Goal: Task Accomplishment & Management: Manage account settings

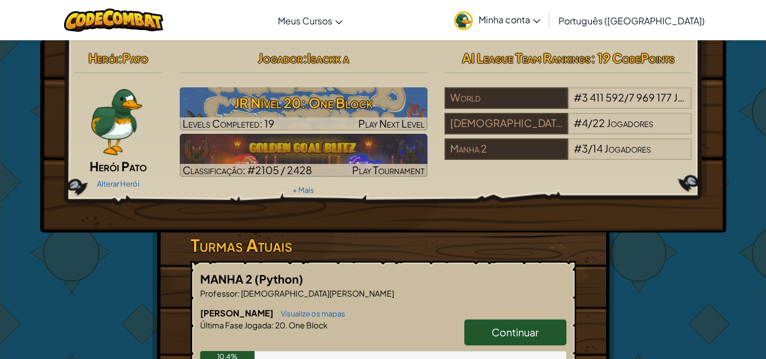
click at [506, 328] on span "Continuar" at bounding box center [515, 331] width 47 height 13
select select "pt-BR"
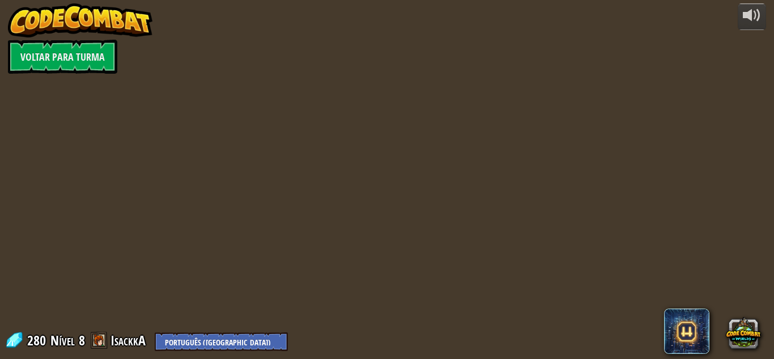
select select "pt-BR"
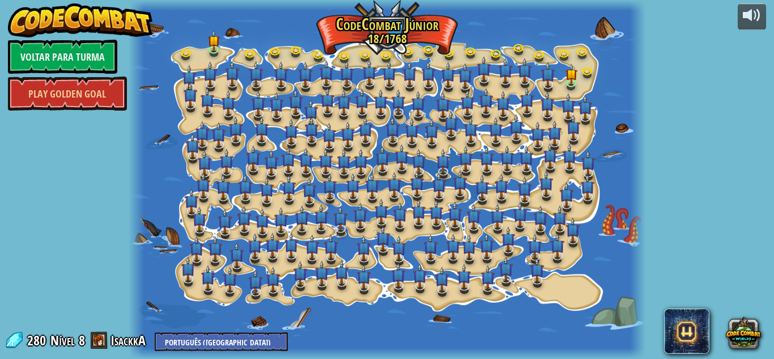
select select "pt-BR"
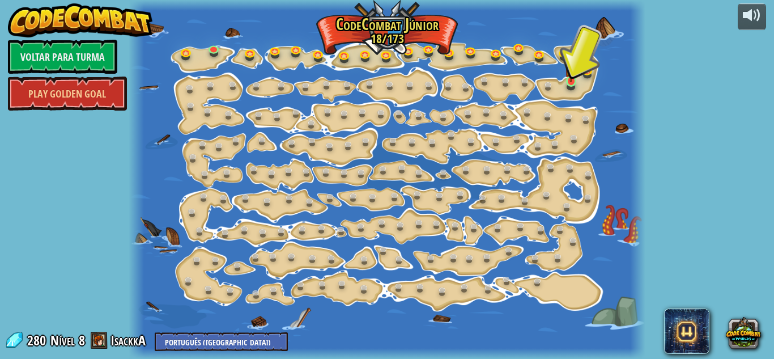
click at [566, 81] on img at bounding box center [571, 68] width 12 height 27
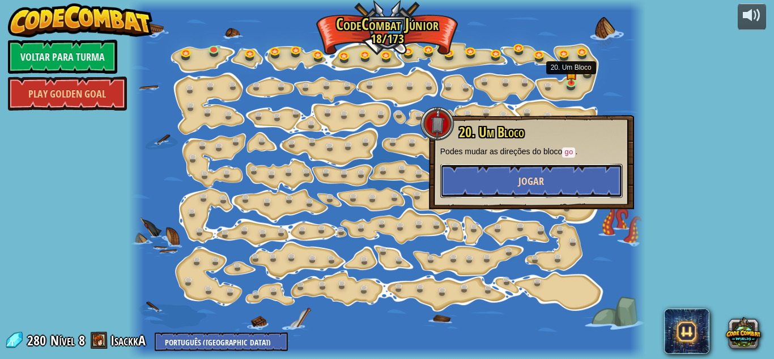
click at [595, 177] on button "Jogar" at bounding box center [532, 181] width 183 height 34
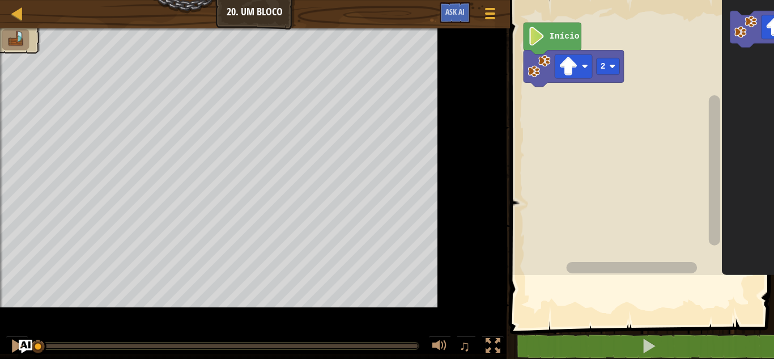
drag, startPoint x: 595, startPoint y: 177, endPoint x: 524, endPoint y: 255, distance: 105.6
click at [524, 255] on div "Mapa Júnior 20. Um Bloco Menu do Jogo Ask AI 1 הההההההההההההההההההההההההההההההה…" at bounding box center [387, 179] width 774 height 359
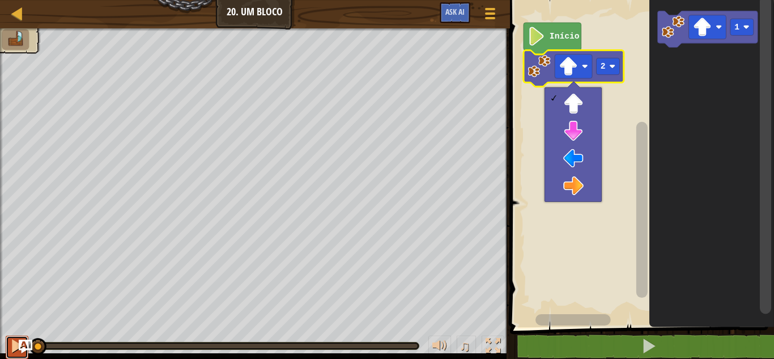
click at [12, 346] on div at bounding box center [17, 345] width 15 height 15
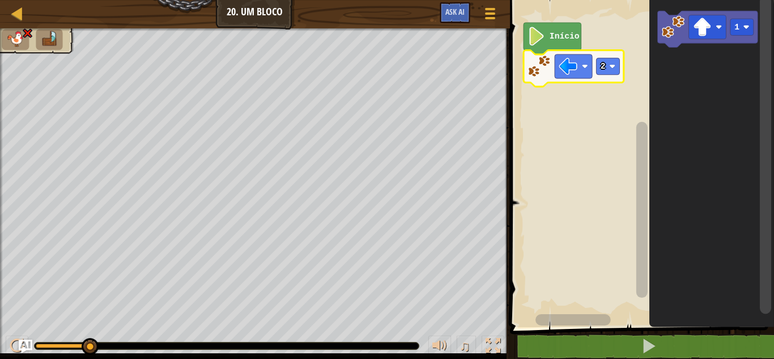
click at [1, 347] on div "♫" at bounding box center [255, 343] width 510 height 34
click at [3, 350] on div "♫" at bounding box center [255, 343] width 510 height 34
click at [5, 349] on div "♫" at bounding box center [255, 343] width 510 height 34
click at [9, 346] on button at bounding box center [17, 347] width 23 height 23
click at [572, 66] on image "Espaço de trabalho do Blockly" at bounding box center [568, 66] width 19 height 19
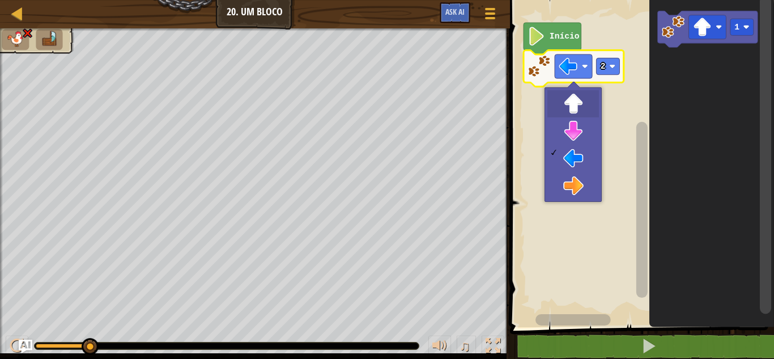
click at [582, 103] on rect "Espaço de trabalho do Blockly" at bounding box center [641, 160] width 268 height 333
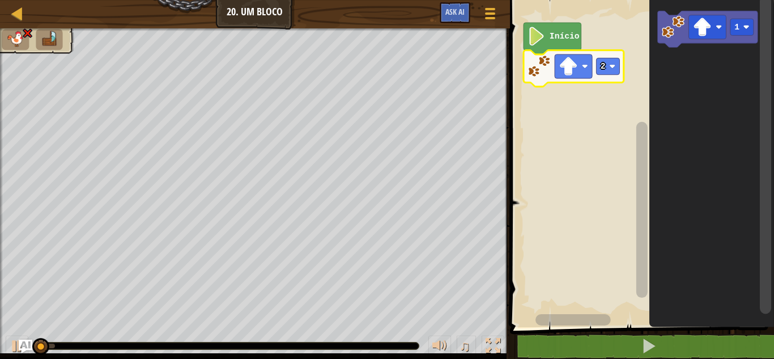
click at [2, 337] on div "♫" at bounding box center [255, 343] width 510 height 34
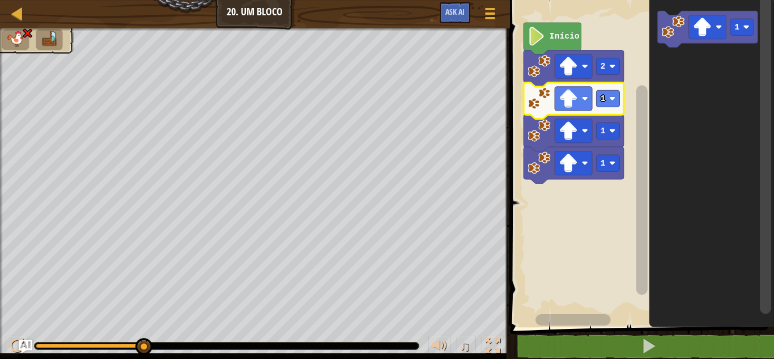
click at [567, 100] on image "Espaço de trabalho do Blockly" at bounding box center [568, 98] width 19 height 19
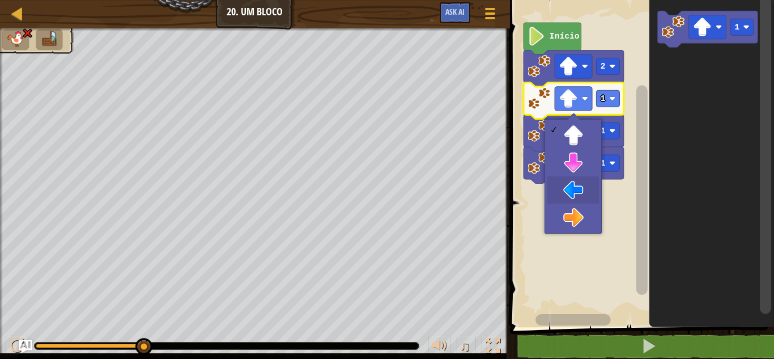
click at [573, 191] on rect "Espaço de trabalho do Blockly" at bounding box center [641, 160] width 268 height 333
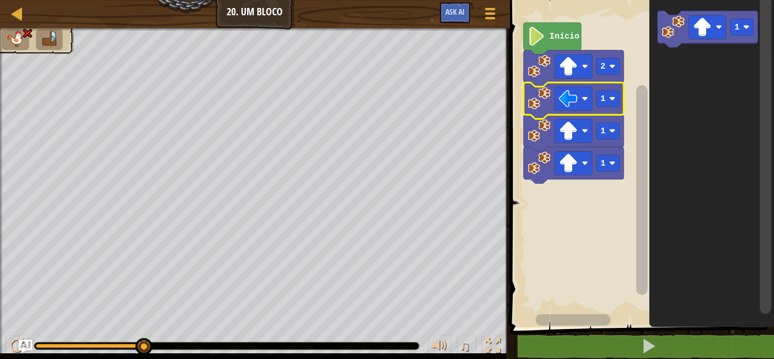
click at [605, 98] on text "1" at bounding box center [602, 98] width 5 height 9
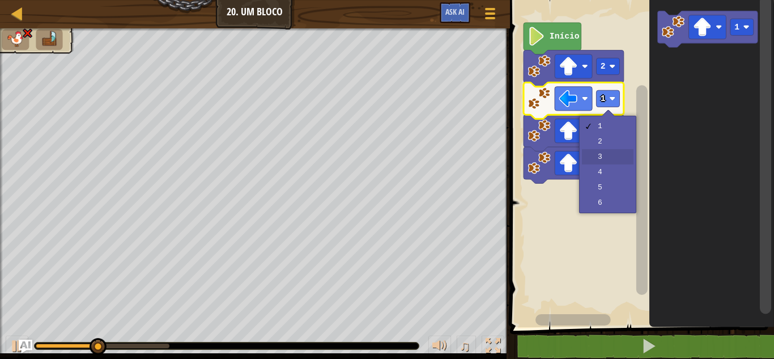
click at [610, 156] on rect "Espaço de trabalho do Blockly" at bounding box center [607, 163] width 23 height 16
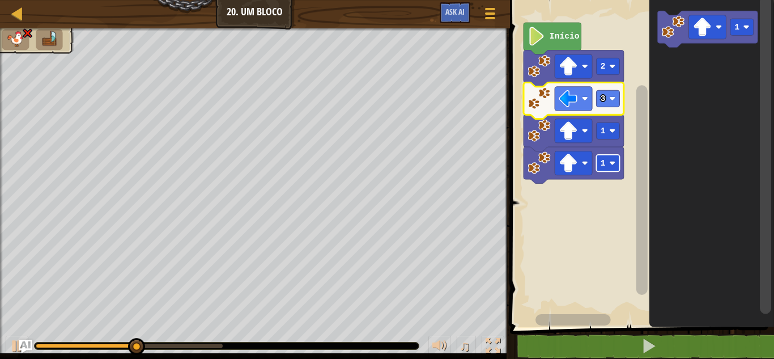
click at [576, 129] on image "Espaço de trabalho do Blockly" at bounding box center [568, 130] width 19 height 19
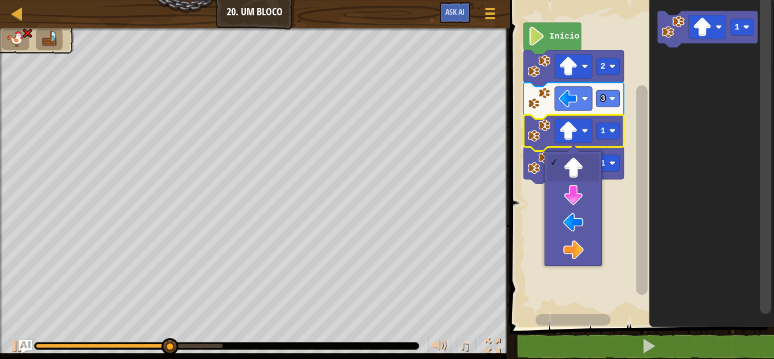
click at [578, 198] on rect "Espaço de trabalho do Blockly" at bounding box center [641, 160] width 268 height 333
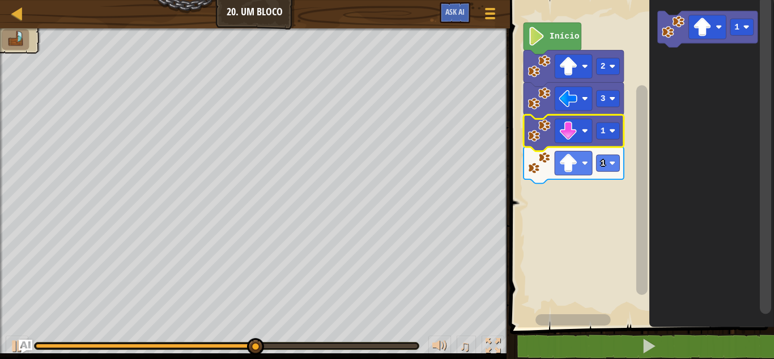
click at [599, 134] on rect "Espaço de trabalho do Blockly" at bounding box center [607, 130] width 23 height 16
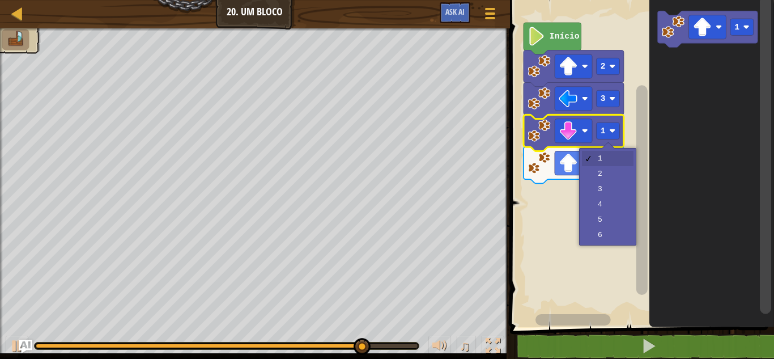
click at [608, 173] on icon "Espaço de trabalho do Blockly" at bounding box center [574, 165] width 100 height 36
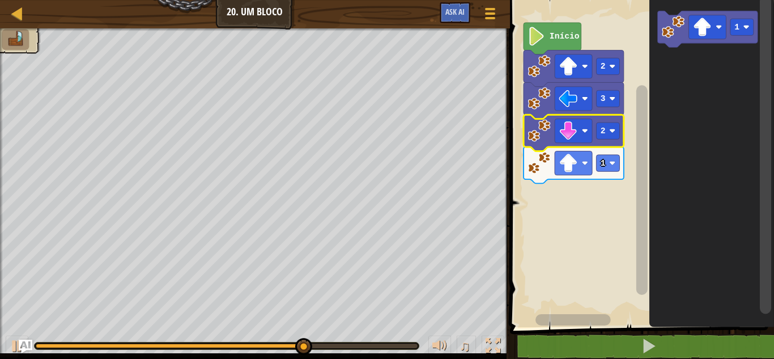
click at [569, 158] on image "Espaço de trabalho do Blockly" at bounding box center [568, 163] width 19 height 19
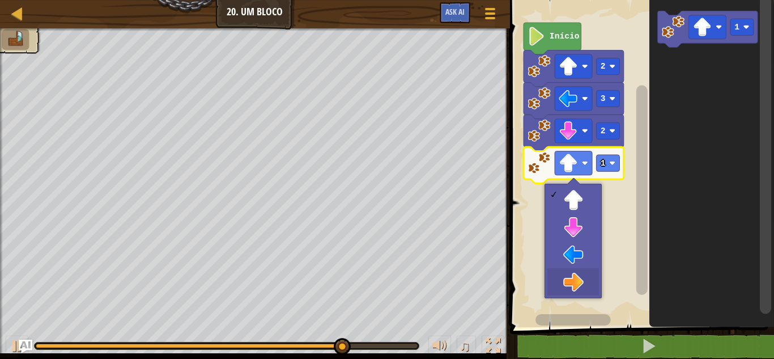
click at [569, 280] on rect "Espaço de trabalho do Blockly" at bounding box center [641, 160] width 268 height 333
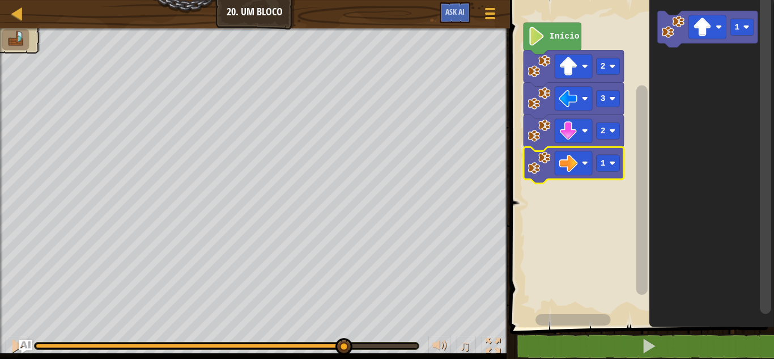
click at [604, 163] on text "1" at bounding box center [602, 163] width 5 height 9
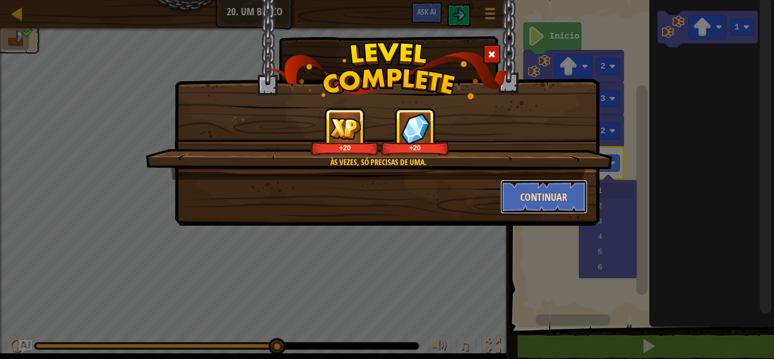
click at [545, 203] on button "Continuar" at bounding box center [545, 197] width 88 height 34
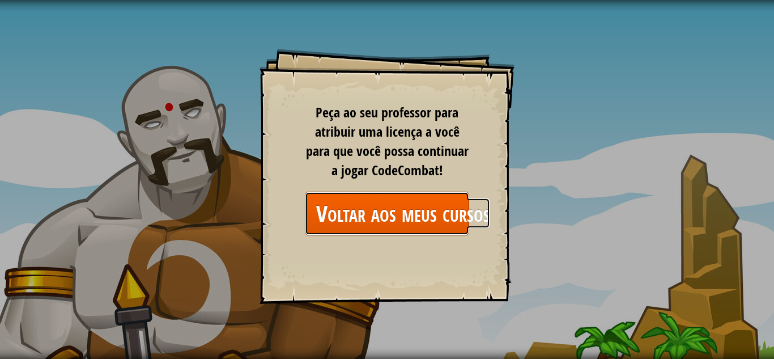
click at [426, 222] on link "Voltar aos meus cursos" at bounding box center [387, 214] width 164 height 44
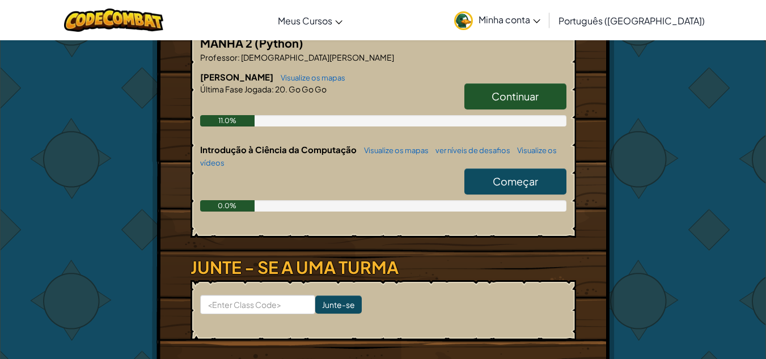
scroll to position [234, 0]
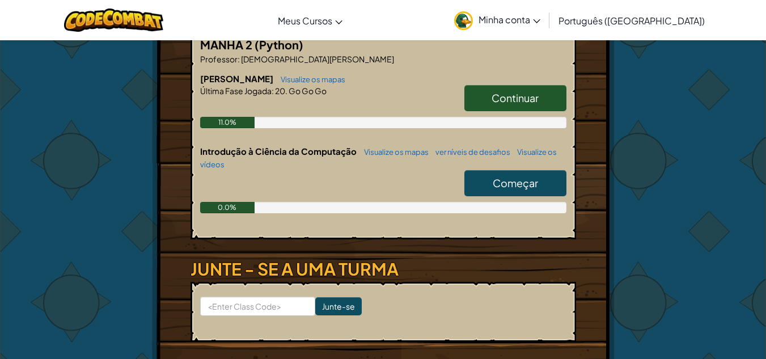
click at [524, 185] on span "Começar" at bounding box center [515, 182] width 45 height 13
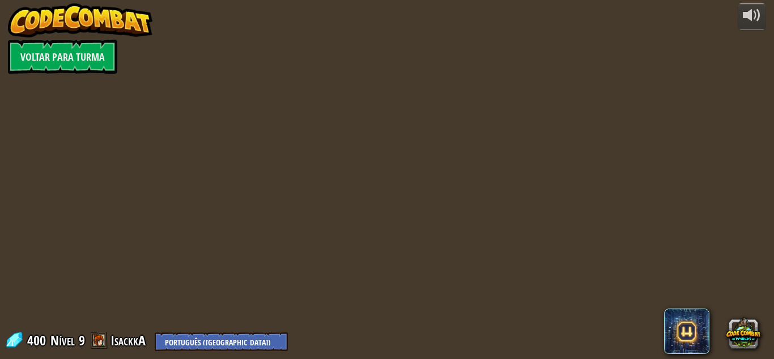
select select "pt-BR"
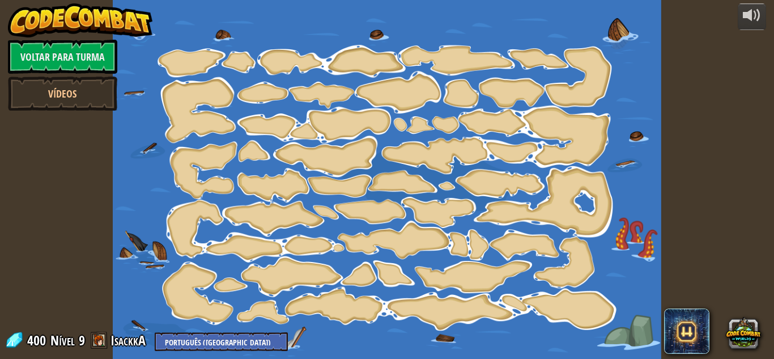
select select "pt-BR"
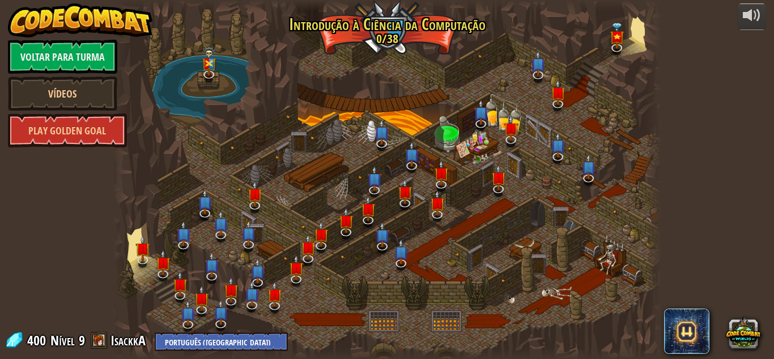
select select "pt-BR"
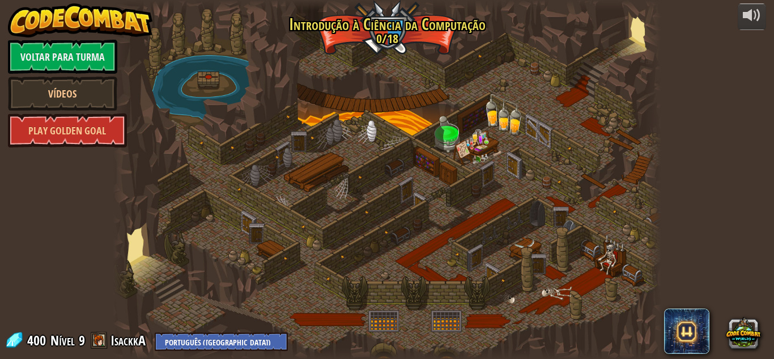
select select "pt-BR"
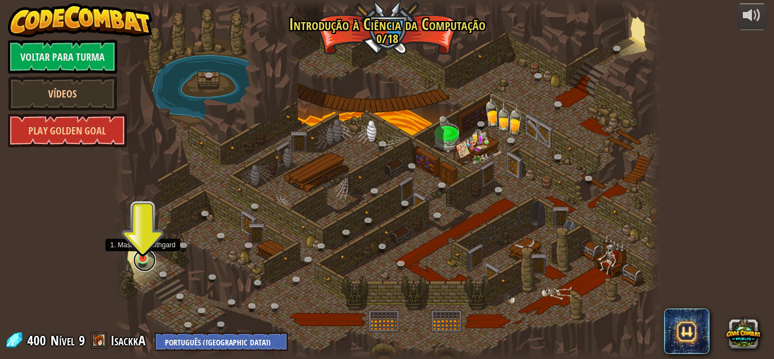
click at [147, 260] on link at bounding box center [144, 260] width 23 height 23
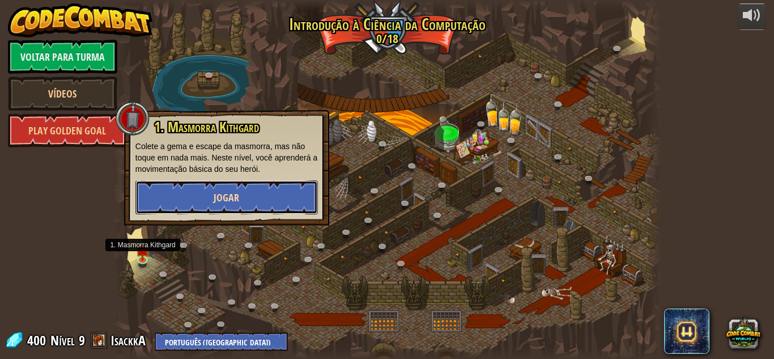
click at [209, 198] on button "Jogar" at bounding box center [227, 197] width 183 height 34
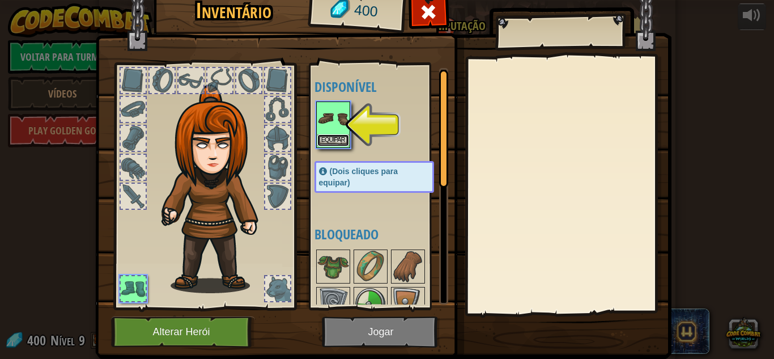
click at [335, 138] on button "Equipar" at bounding box center [334, 140] width 32 height 12
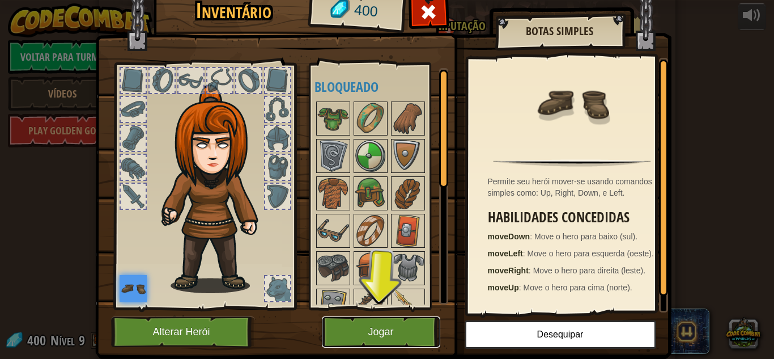
click at [390, 328] on button "Jogar" at bounding box center [381, 331] width 118 height 31
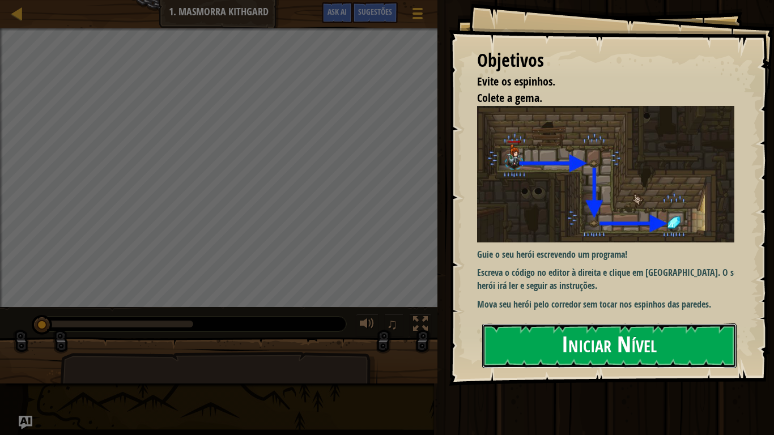
click at [623, 347] on button "Iniciar Nível" at bounding box center [609, 346] width 255 height 45
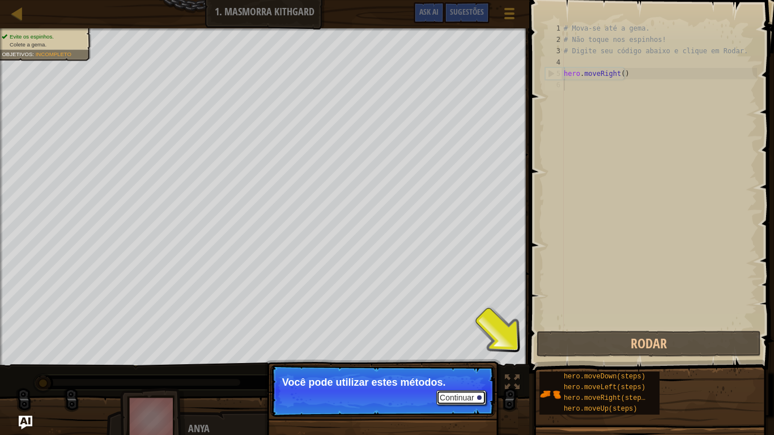
click at [464, 358] on button "Continuar" at bounding box center [462, 398] width 50 height 15
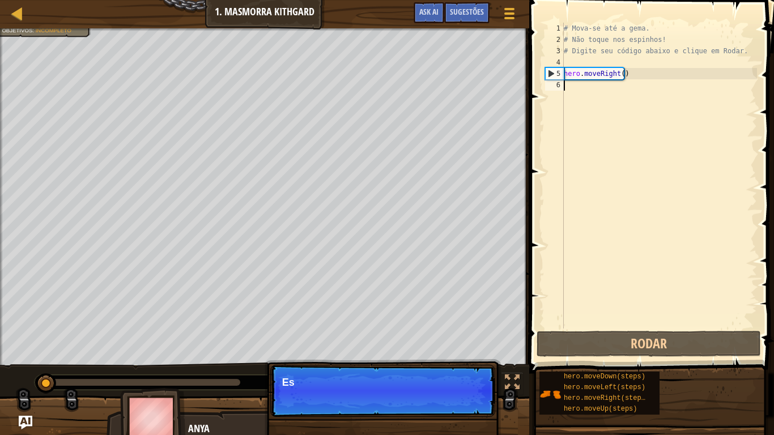
scroll to position [5, 0]
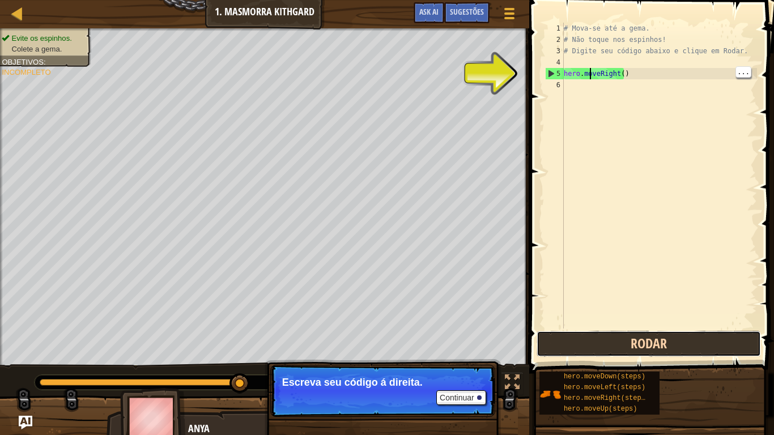
click at [674, 344] on button "Rodar" at bounding box center [649, 344] width 225 height 26
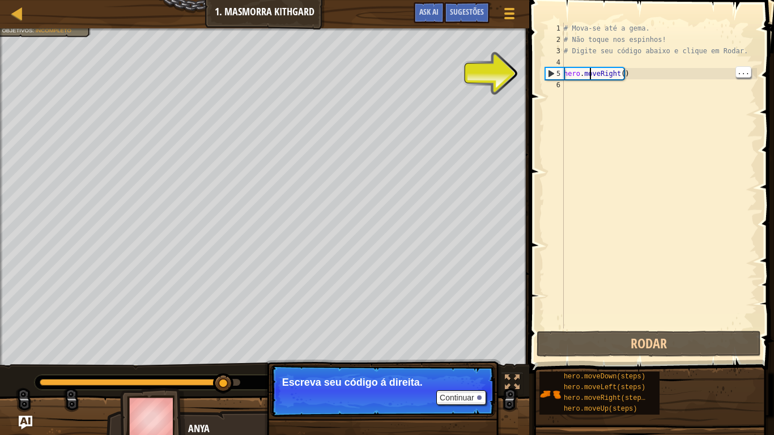
click at [547, 71] on div "5" at bounding box center [555, 73] width 18 height 11
type textarea "hero.moveRight()"
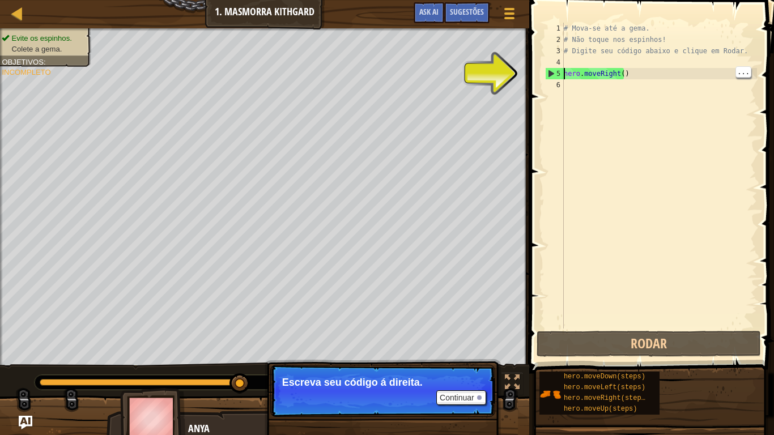
click at [545, 76] on div "hero.moveRight() 1 2 3 4 5 6 # Mova-se até a gema. # Não toque nos espinhos! # …" at bounding box center [650, 176] width 214 height 306
click at [464, 358] on button "Continuar" at bounding box center [462, 398] width 50 height 15
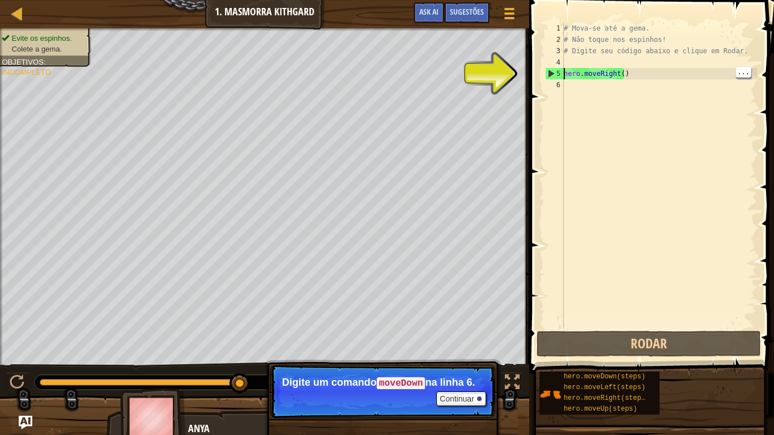
click at [554, 88] on div "6" at bounding box center [554, 84] width 19 height 11
click at [581, 87] on div "# Mova-se até a gema. # Não toque nos espinhos! # Digite seu código abaixo e cl…" at bounding box center [660, 187] width 196 height 329
type textarea "m"
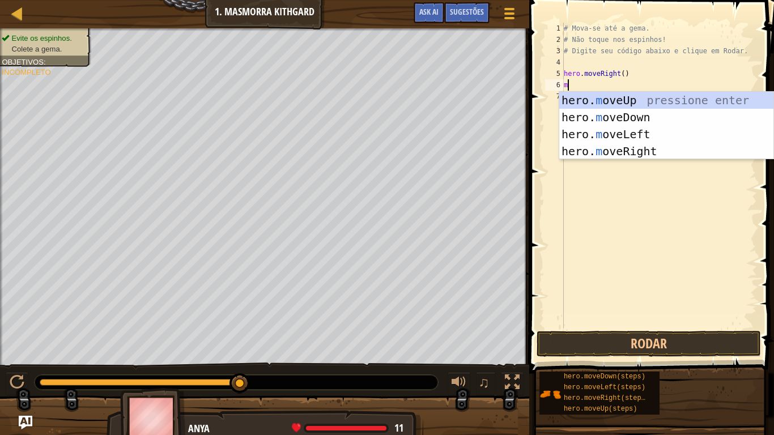
click at [613, 118] on div "hero. m oveUp pressione enter hero. m oveDown pressione enter hero. m oveLeft p…" at bounding box center [667, 143] width 214 height 102
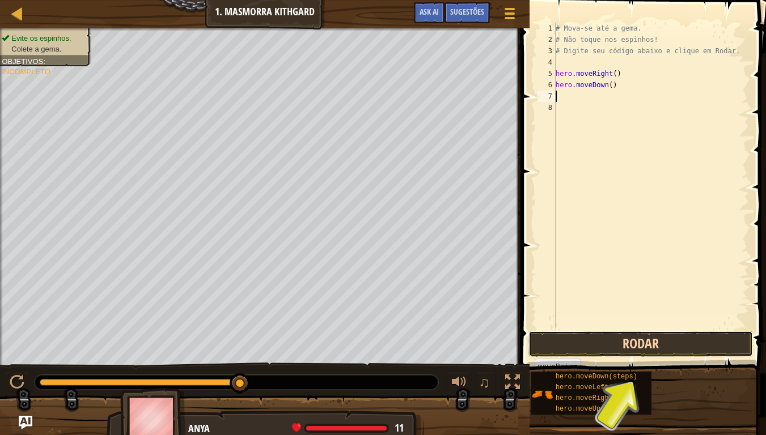
click at [697, 337] on button "Rodar" at bounding box center [640, 344] width 225 height 26
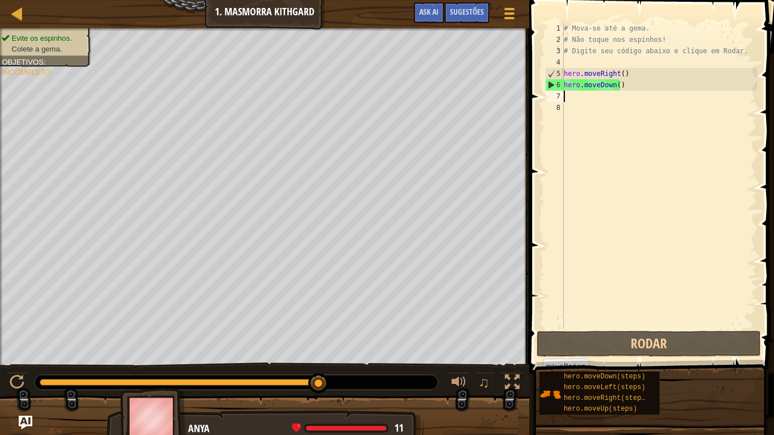
click at [572, 94] on div "# Mova-se até a gema. # Não toque nos espinhos! # Digite seu código abaixo e cl…" at bounding box center [660, 187] width 196 height 329
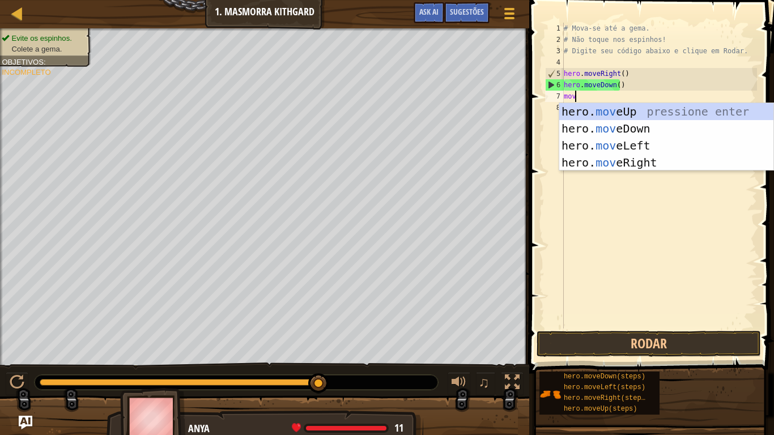
type textarea "move"
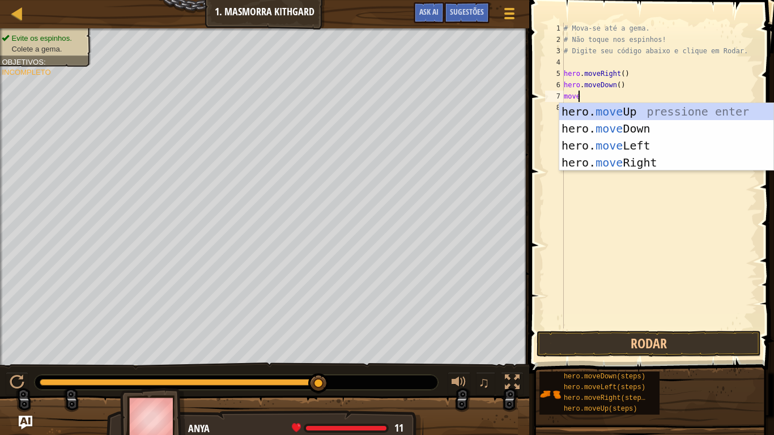
click at [640, 160] on div "hero. move Up pressione enter hero. move Down pressione enter hero. move Left p…" at bounding box center [667, 154] width 214 height 102
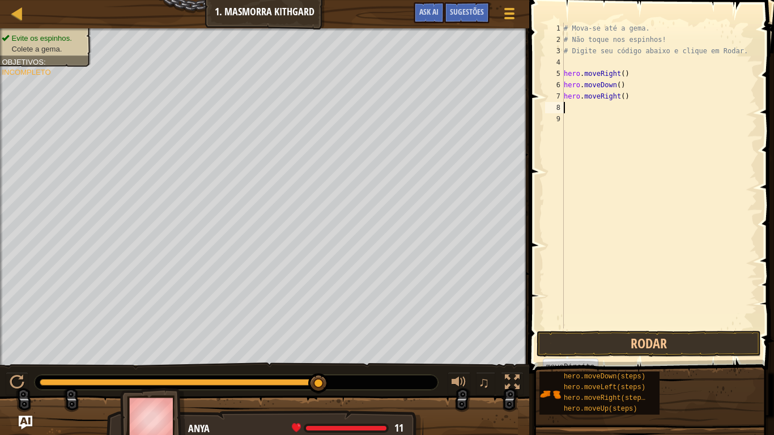
scroll to position [5, 0]
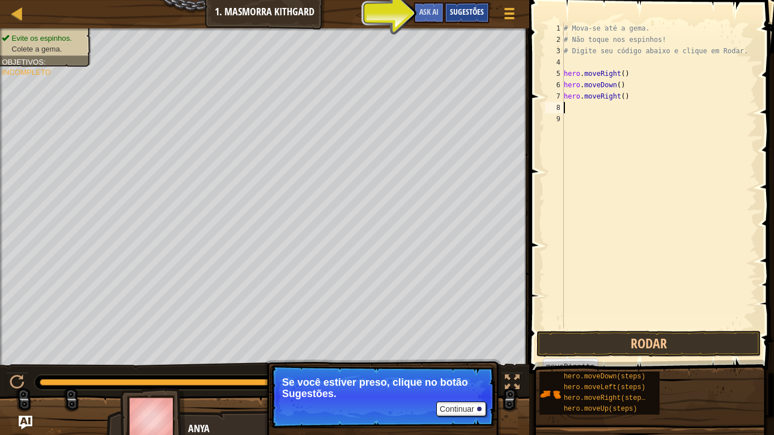
click at [471, 9] on span "Sugestões" at bounding box center [467, 11] width 34 height 11
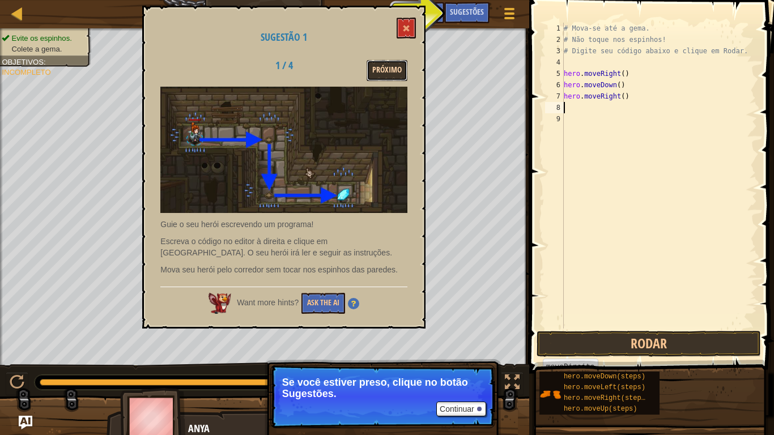
click at [386, 78] on button "Próximo" at bounding box center [387, 70] width 41 height 21
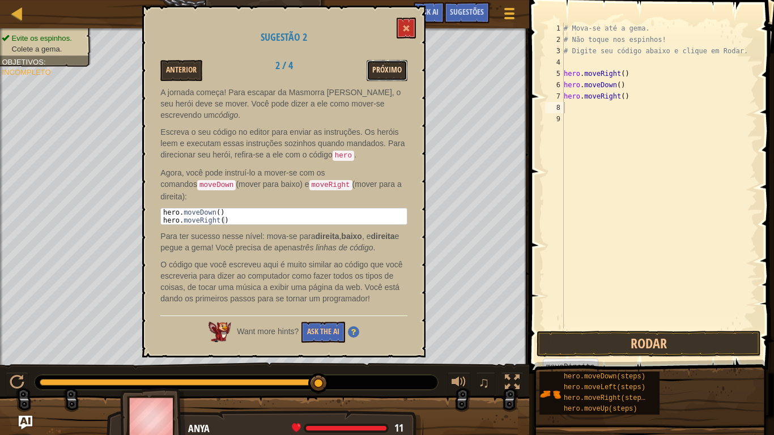
click at [388, 73] on button "Próximo" at bounding box center [387, 70] width 41 height 21
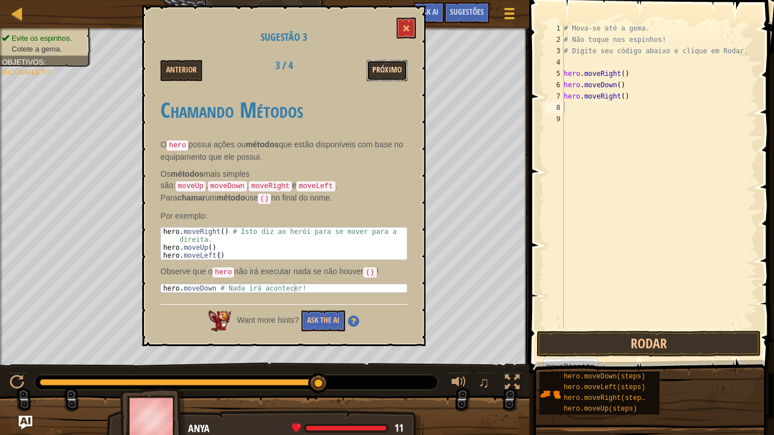
click at [384, 79] on button "Próximo" at bounding box center [387, 70] width 41 height 21
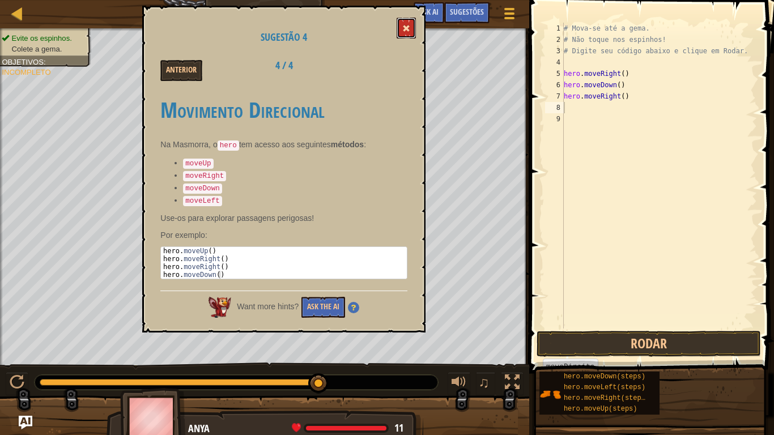
click at [399, 36] on button at bounding box center [406, 28] width 19 height 21
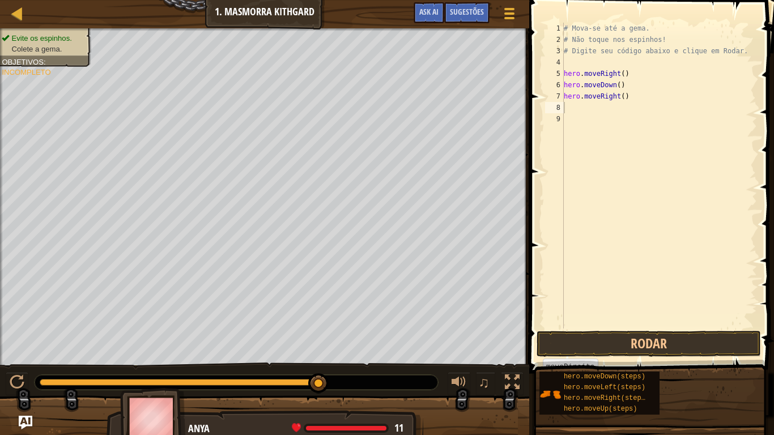
click at [613, 95] on div "# Mova-se até a gema. # Não toque nos espinhos! # Digite seu código abaixo e cl…" at bounding box center [660, 187] width 196 height 329
click at [615, 96] on div "# Mova-se até a gema. # Não toque nos espinhos! # Digite seu código abaixo e cl…" at bounding box center [660, 187] width 196 height 329
click at [716, 335] on button "Rodar" at bounding box center [649, 344] width 225 height 26
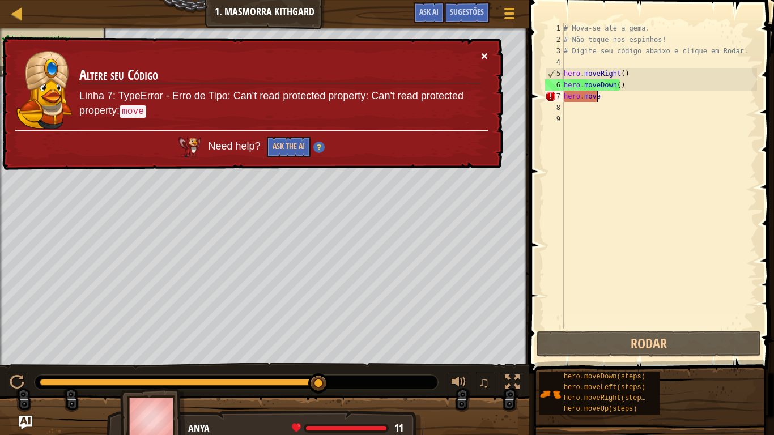
click at [482, 60] on button "×" at bounding box center [484, 56] width 7 height 12
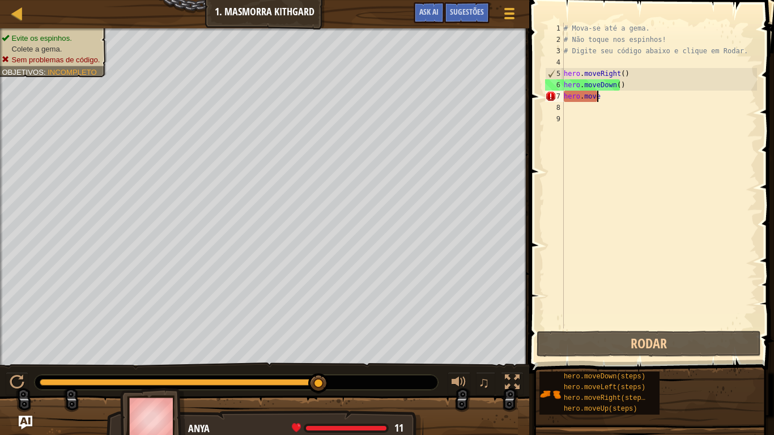
click at [602, 98] on div "# Mova-se até a gema. # Não toque nos espinhos! # Digite seu código abaixo e cl…" at bounding box center [660, 187] width 196 height 329
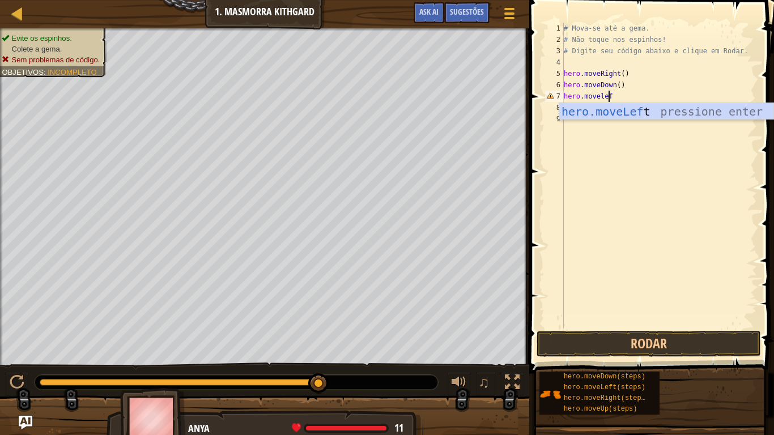
scroll to position [5, 3]
click at [636, 344] on button "Rodar" at bounding box center [649, 344] width 225 height 26
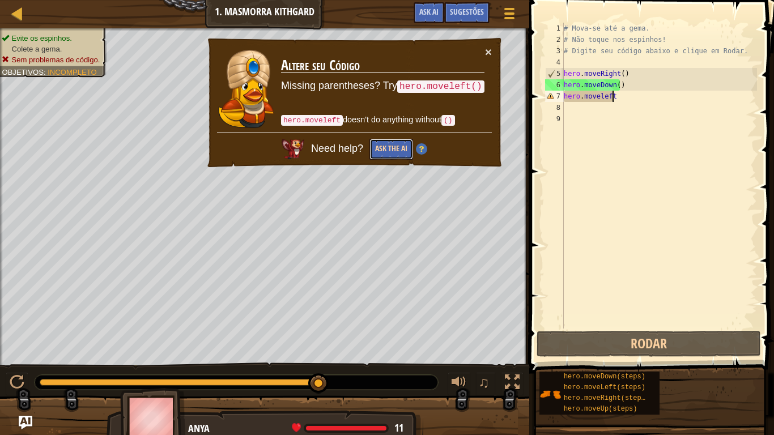
click at [386, 151] on button "Ask the AI" at bounding box center [392, 149] width 44 height 21
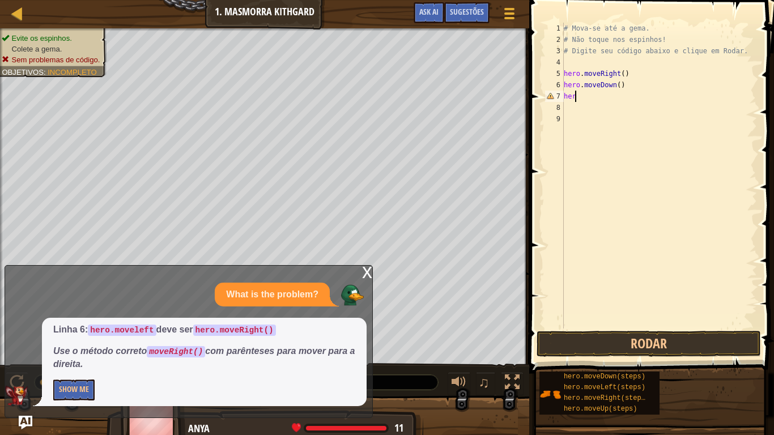
scroll to position [5, 0]
type textarea "h"
click at [370, 274] on div "x" at bounding box center [367, 271] width 10 height 11
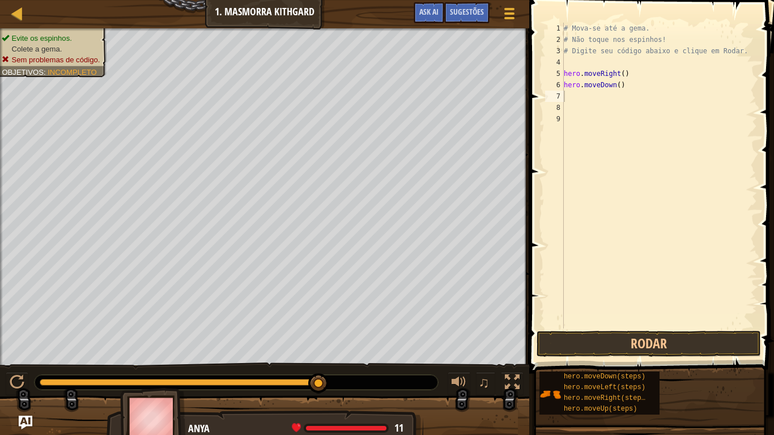
click at [1, 273] on div at bounding box center [1, 205] width 3 height 354
click at [726, 260] on div "# Mova-se até a gema. # Não toque nos espinhos! # Digite seu código abaixo e cl…" at bounding box center [660, 187] width 196 height 329
click at [639, 75] on div "# Mova-se até a gema. # Não toque nos espinhos! # Digite seu código abaixo e cl…" at bounding box center [660, 187] width 196 height 329
type textarea "hero.moveRight()"
click at [558, 96] on div "7" at bounding box center [554, 96] width 19 height 11
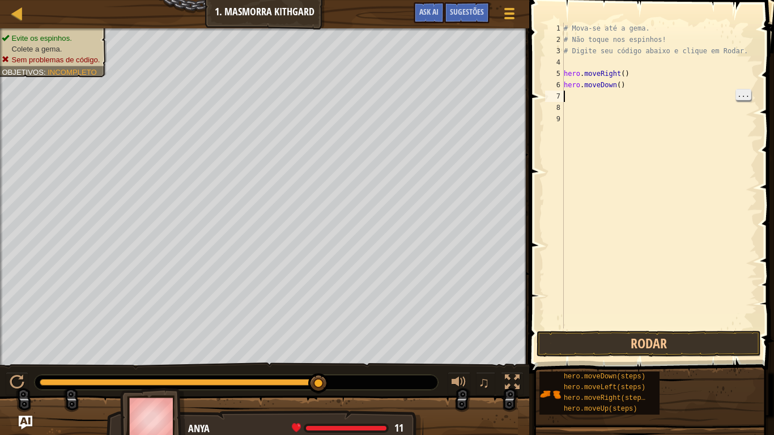
click at [746, 94] on span "..." at bounding box center [743, 95] width 15 height 10
click at [747, 94] on span "..." at bounding box center [743, 95] width 15 height 10
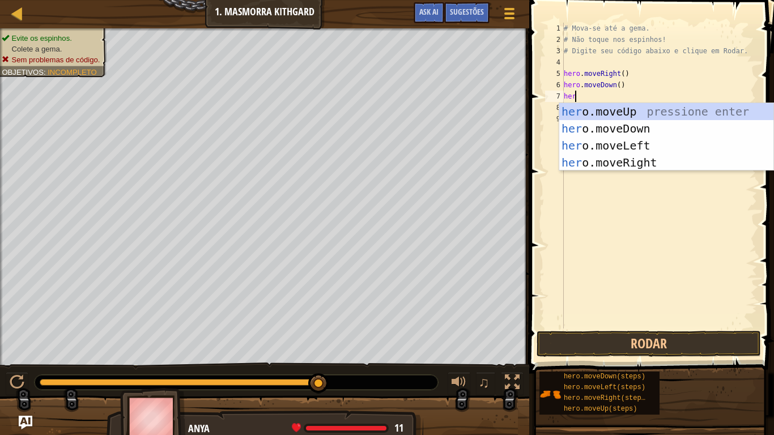
type textarea "hero"
click at [637, 146] on div "hero .moveUp pressione enter hero .moveDown pressione enter hero .moveLeft pres…" at bounding box center [667, 154] width 214 height 102
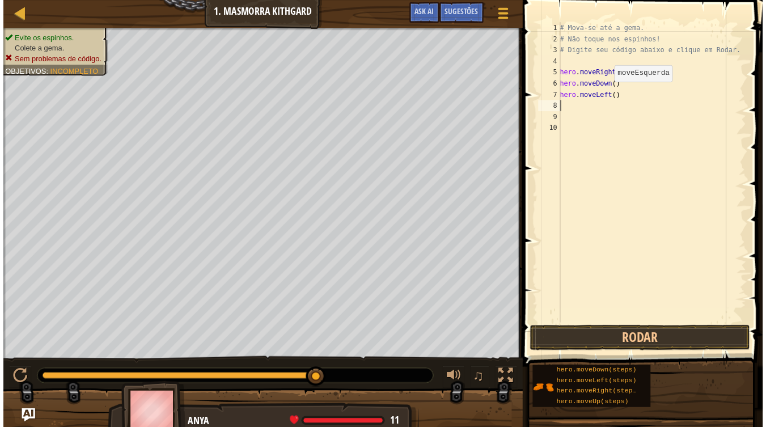
scroll to position [5, 0]
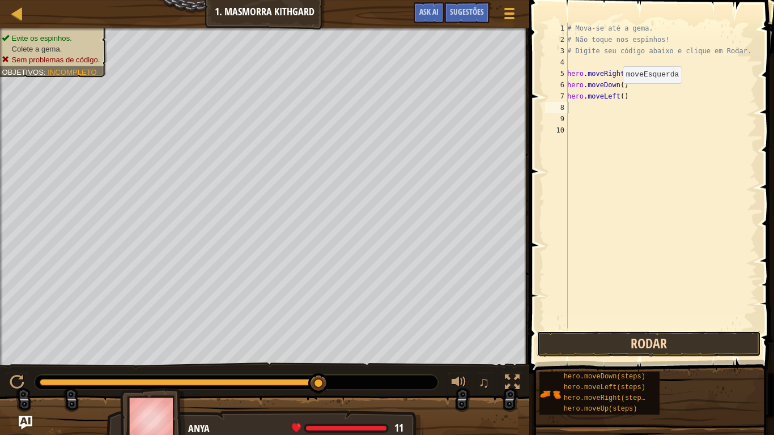
click at [670, 342] on button "Rodar" at bounding box center [649, 344] width 225 height 26
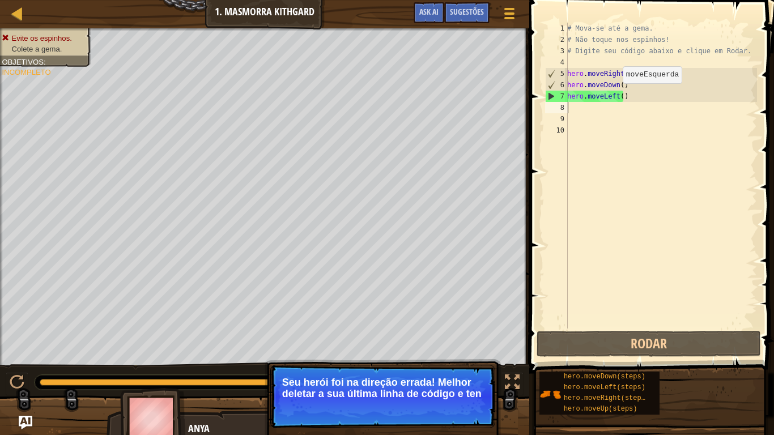
click at [609, 95] on div "# Mova-se até a gema. # Não toque nos espinhos! # Digite seu código abaixo e cl…" at bounding box center [661, 187] width 192 height 329
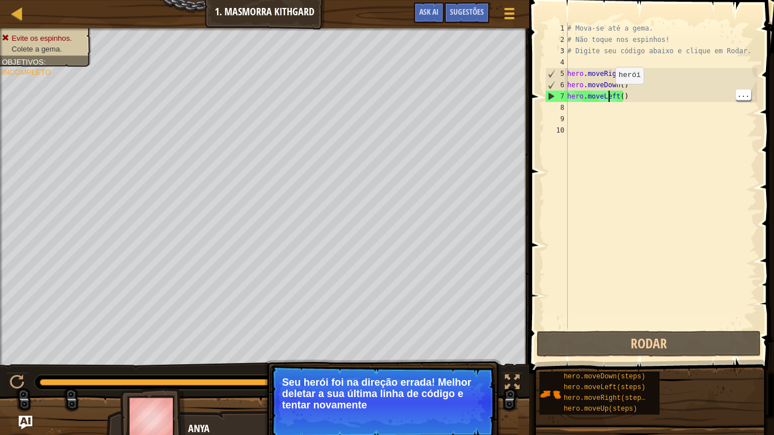
click at [623, 101] on div "# Mova-se até a gema. # Não toque nos espinhos! # Digite seu código abaixo e cl…" at bounding box center [661, 187] width 192 height 329
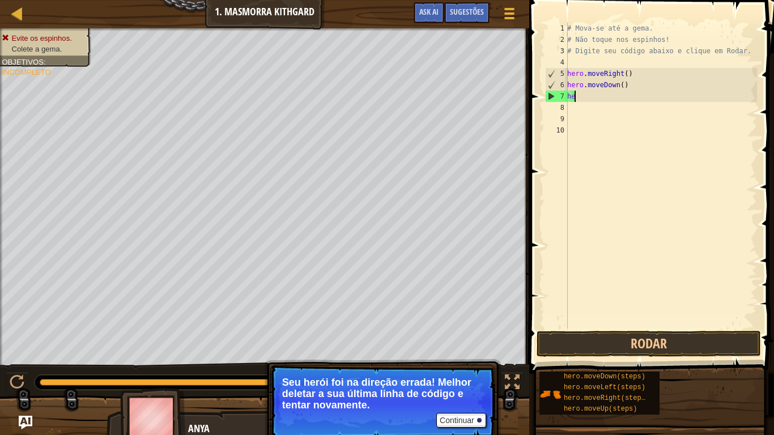
type textarea "h"
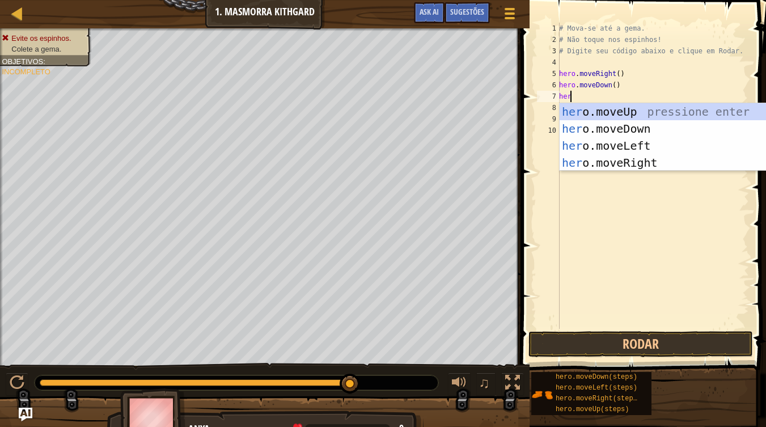
type textarea "hero"
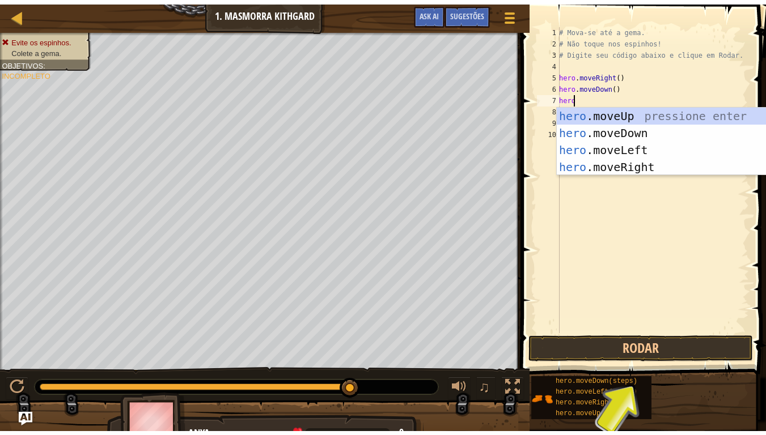
scroll to position [5, 1]
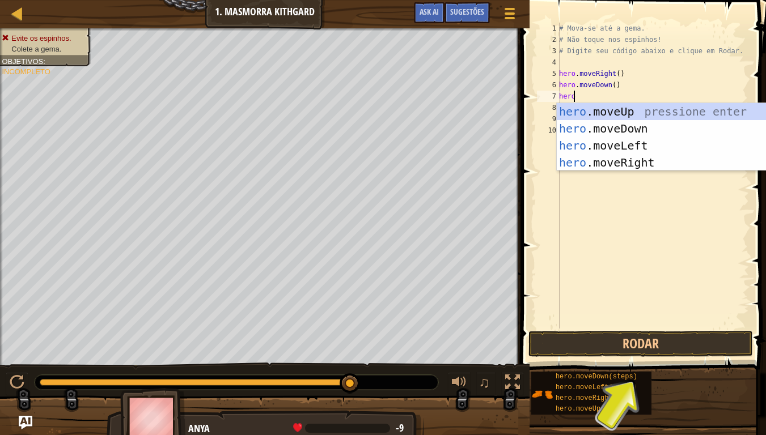
click at [641, 166] on div "hero .moveUp pressione enter hero .moveDown pressione enter hero .moveLeft pres…" at bounding box center [664, 154] width 214 height 102
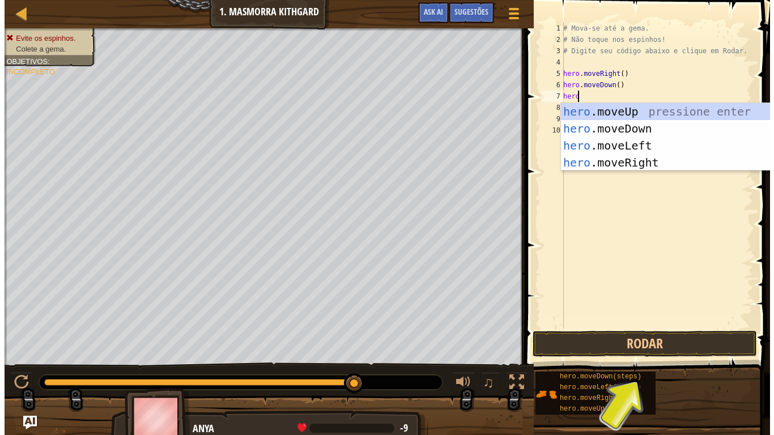
scroll to position [5, 0]
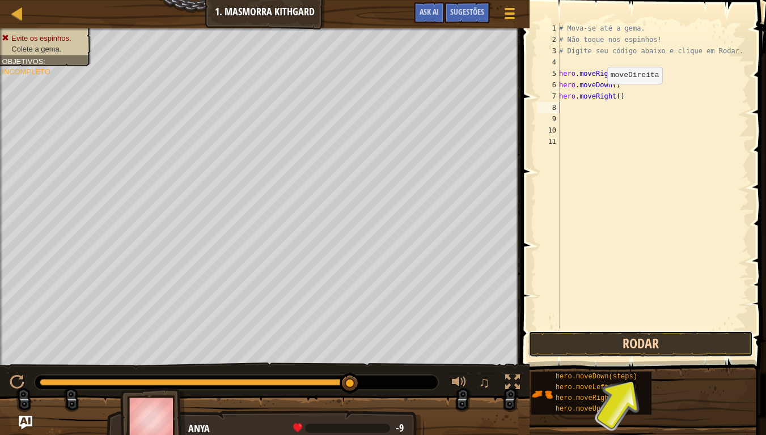
click at [689, 347] on button "Rodar" at bounding box center [640, 344] width 225 height 26
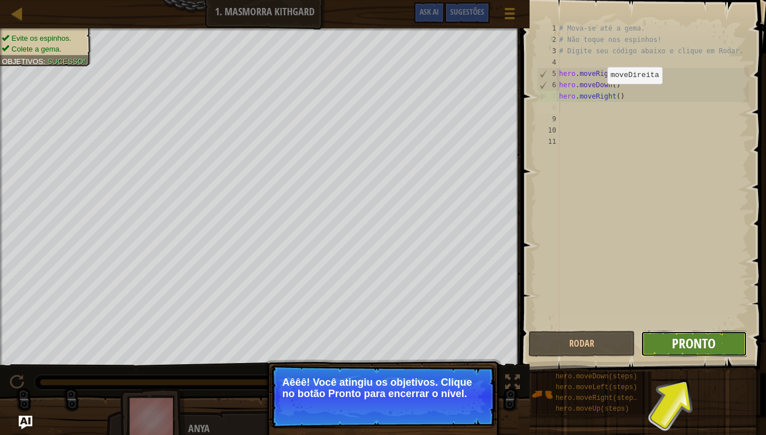
click at [715, 338] on span "Pronto" at bounding box center [694, 344] width 44 height 18
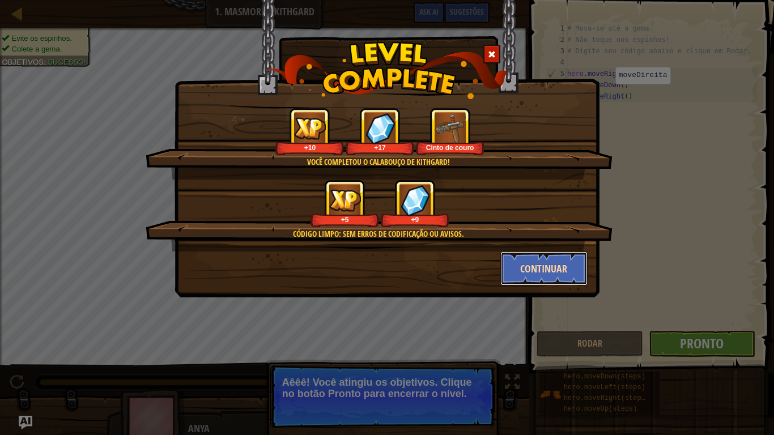
click at [557, 272] on button "Continuar" at bounding box center [545, 269] width 88 height 34
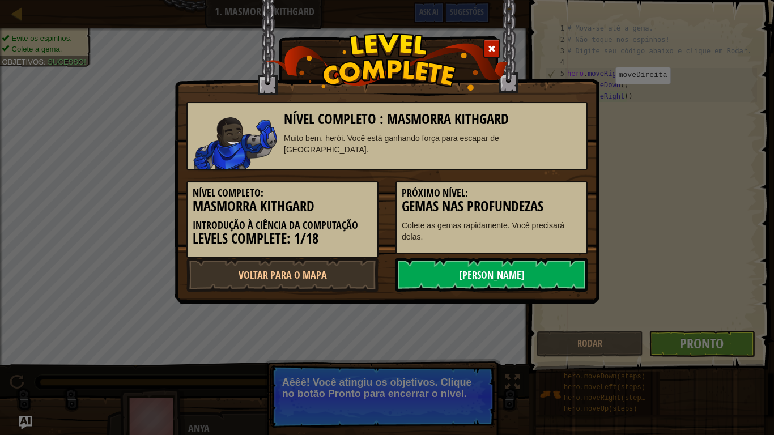
click at [526, 273] on link "[PERSON_NAME]" at bounding box center [492, 275] width 192 height 34
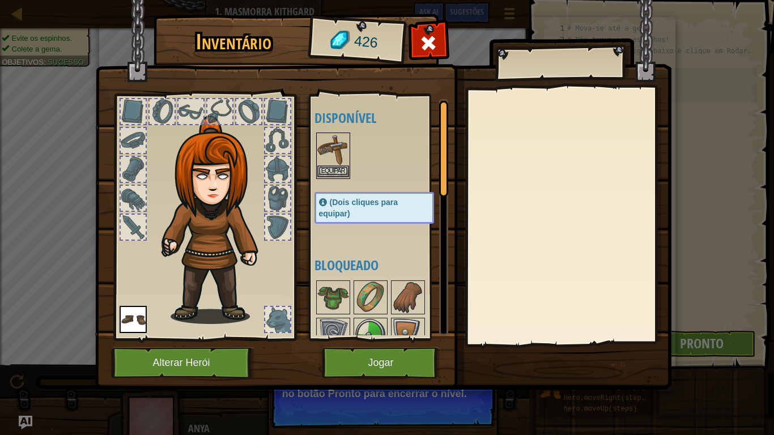
click at [333, 145] on img at bounding box center [334, 150] width 32 height 32
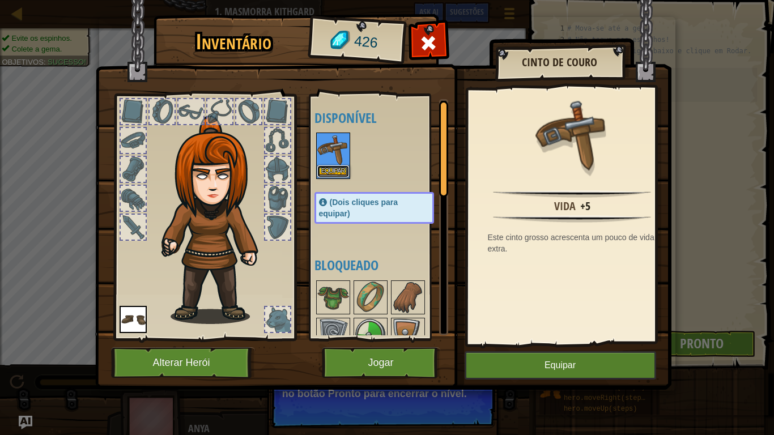
click at [340, 173] on button "Equipar" at bounding box center [334, 172] width 32 height 12
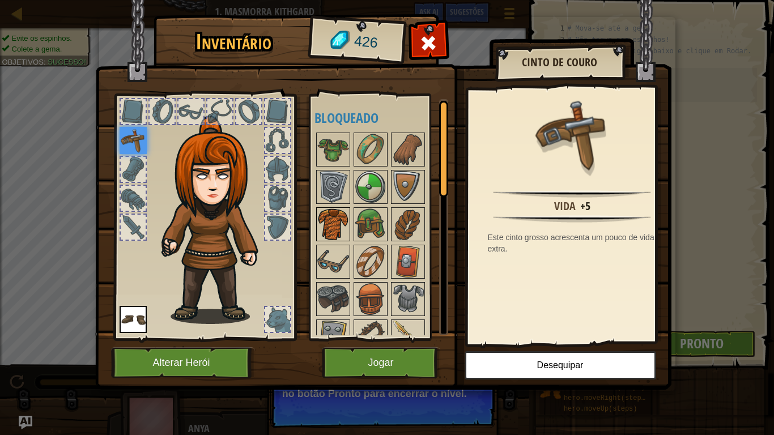
click at [338, 223] on img at bounding box center [334, 225] width 32 height 32
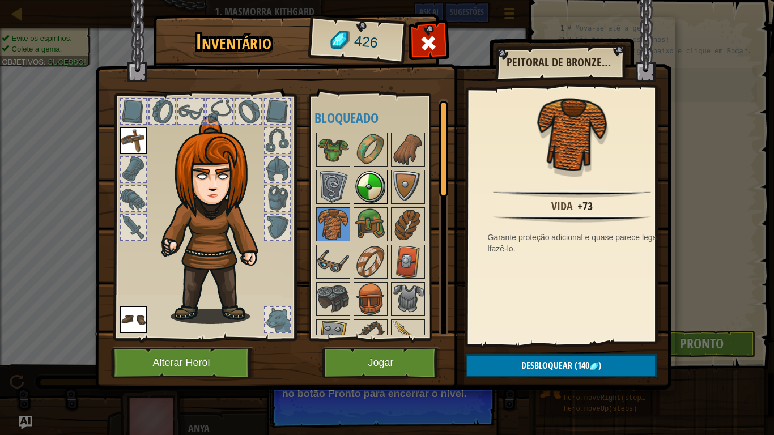
click at [375, 177] on img at bounding box center [371, 187] width 32 height 32
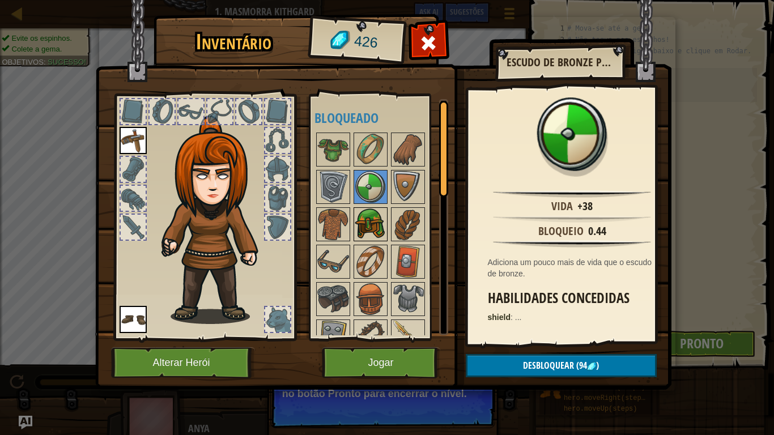
click at [386, 160] on img at bounding box center [371, 150] width 32 height 32
click at [386, 221] on img at bounding box center [371, 225] width 32 height 32
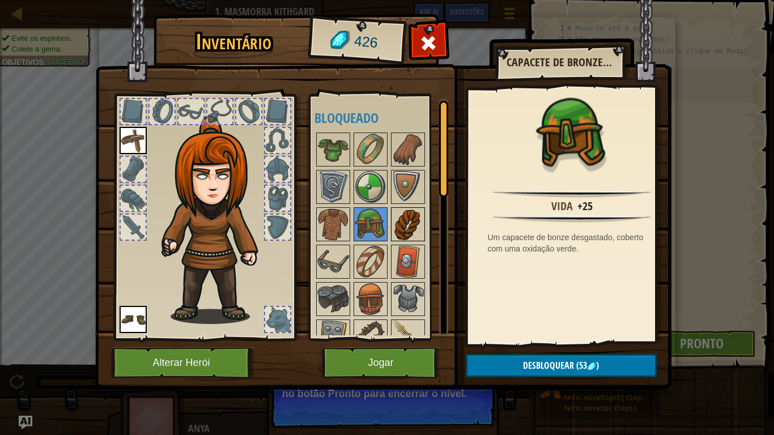
click at [400, 208] on div at bounding box center [408, 225] width 34 height 34
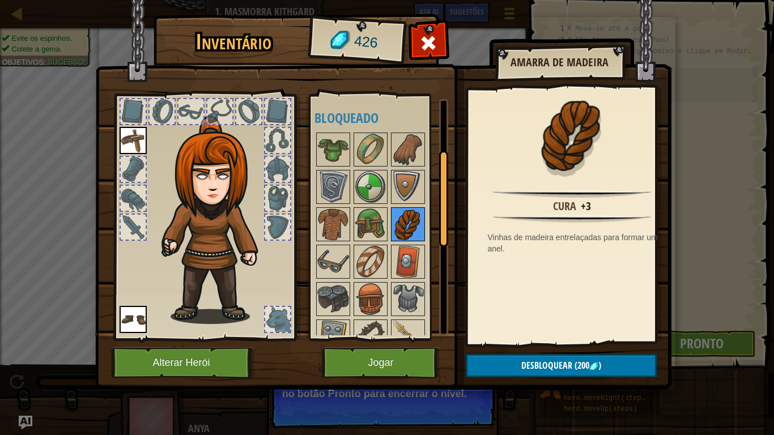
scroll to position [207, 0]
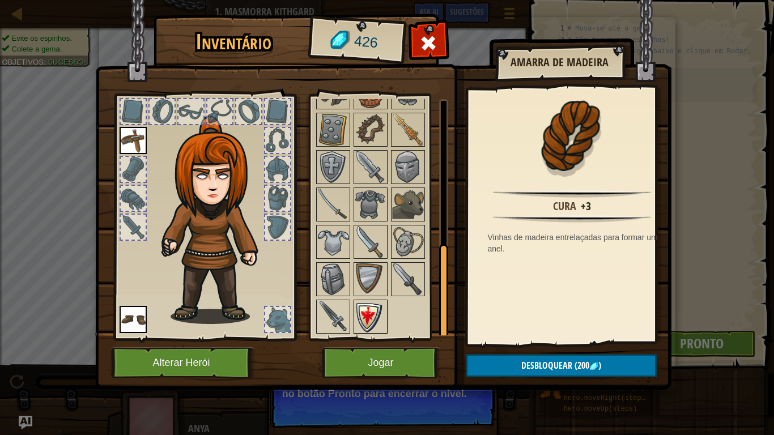
click at [375, 315] on img at bounding box center [371, 317] width 32 height 32
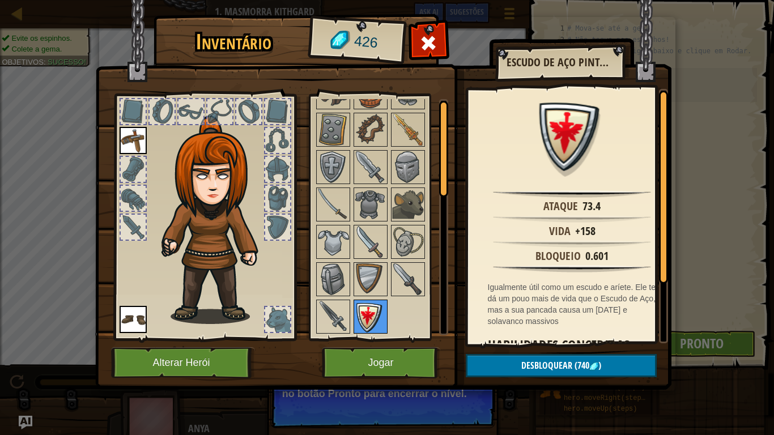
scroll to position [0, 0]
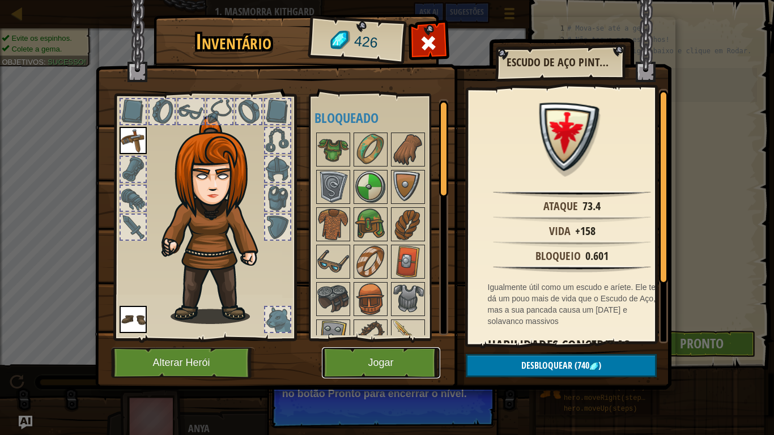
click at [380, 358] on button "Jogar" at bounding box center [381, 363] width 118 height 31
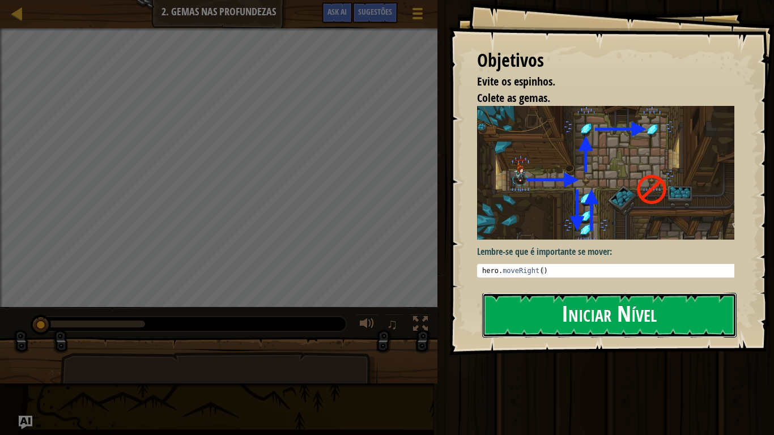
click at [681, 315] on button "Iniciar Nível" at bounding box center [609, 315] width 255 height 45
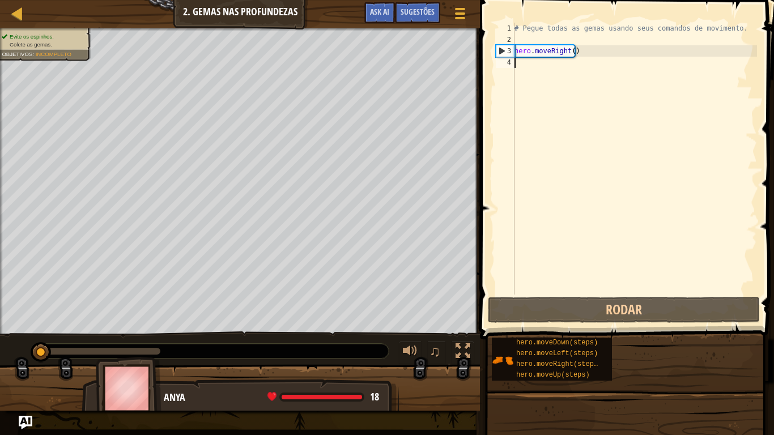
click at [530, 70] on div "# Pegue todas as gemas usando seus comandos de movimento. hero . moveRight ( )" at bounding box center [635, 170] width 245 height 295
click at [515, 68] on div "# Pegue todas as gemas usando seus comandos de movimento. hero . moveRight ( )" at bounding box center [635, 170] width 245 height 295
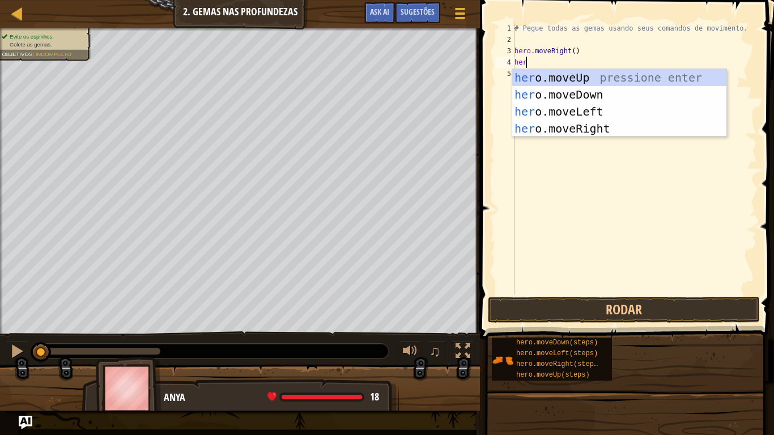
scroll to position [5, 1]
type textarea "hero"
click at [585, 97] on div "hero .moveUp pressione enter hero .moveDown pressione enter hero .moveLeft pres…" at bounding box center [620, 120] width 214 height 102
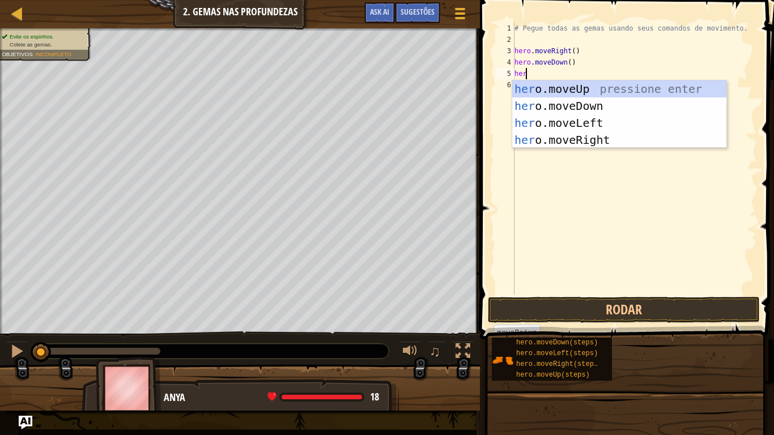
type textarea "hero"
click at [684, 92] on div "hero .moveUp pressione enter hero .moveDown pressione enter hero .moveLeft pres…" at bounding box center [620, 132] width 214 height 102
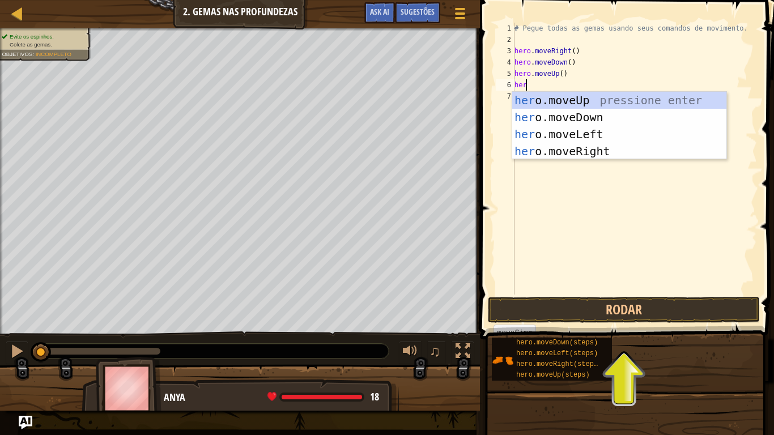
type textarea "hero"
click at [692, 98] on div "hero .moveUp pressione enter hero .moveDown pressione enter hero .moveLeft pres…" at bounding box center [620, 143] width 214 height 102
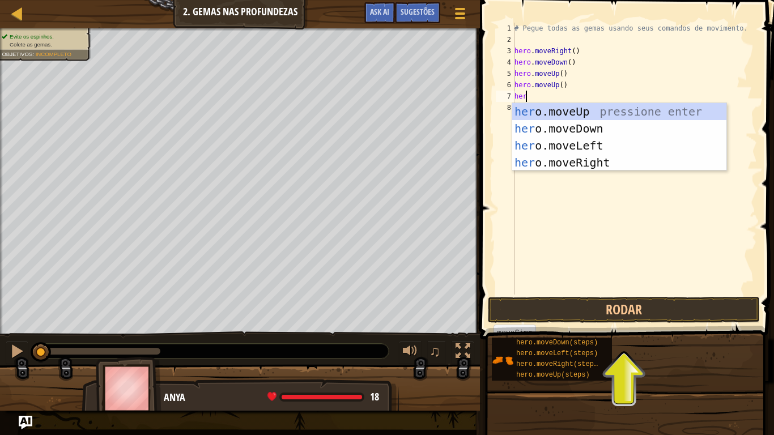
type textarea "hero"
click at [609, 163] on div "hero .moveUp pressione enter hero .moveDown pressione enter hero .moveLeft pres…" at bounding box center [620, 154] width 214 height 102
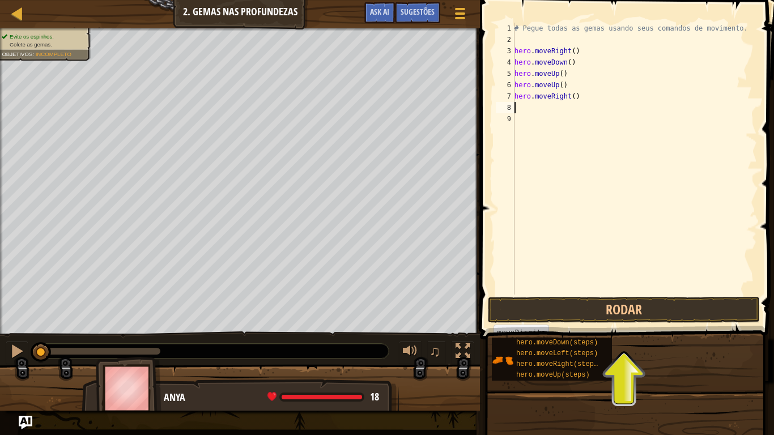
scroll to position [5, 0]
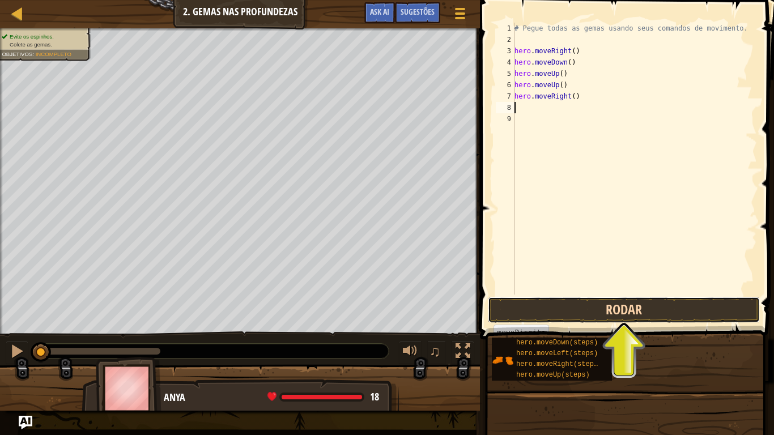
click at [691, 313] on button "Rodar" at bounding box center [624, 310] width 272 height 26
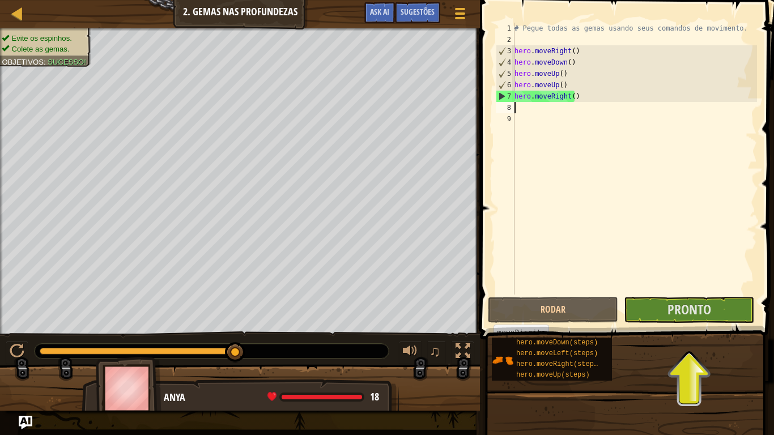
click at [545, 109] on div "# Pegue todas as gemas usando seus comandos de movimento. hero . moveRight ( ) …" at bounding box center [635, 170] width 245 height 295
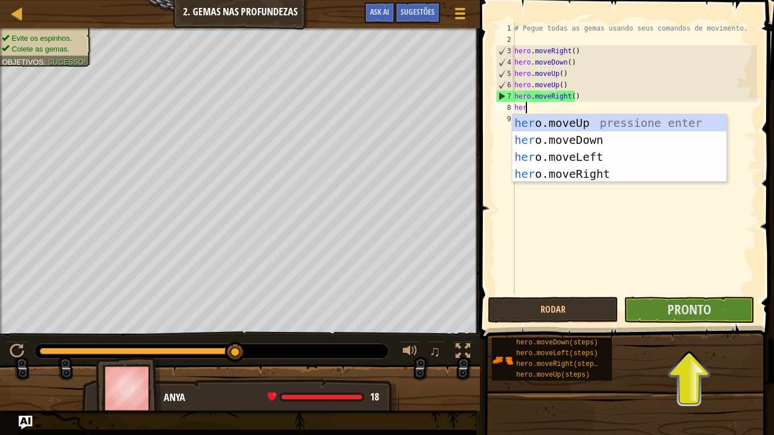
scroll to position [5, 1]
type textarea "hero"
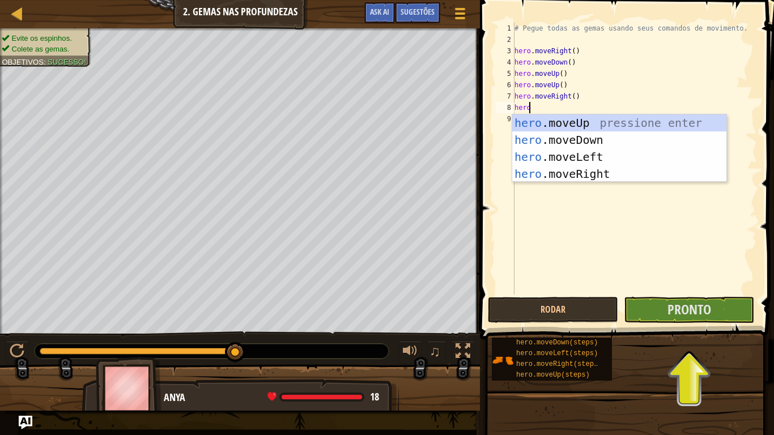
click at [607, 180] on div "hero .moveUp pressione enter hero .moveDown pressione enter hero .moveLeft pres…" at bounding box center [620, 166] width 214 height 102
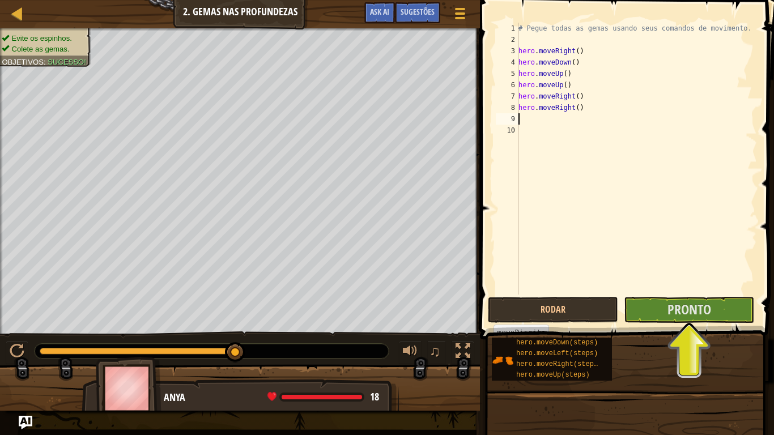
scroll to position [5, 0]
click at [581, 297] on span at bounding box center [628, 153] width 303 height 373
click at [583, 303] on button "Rodar" at bounding box center [553, 310] width 130 height 26
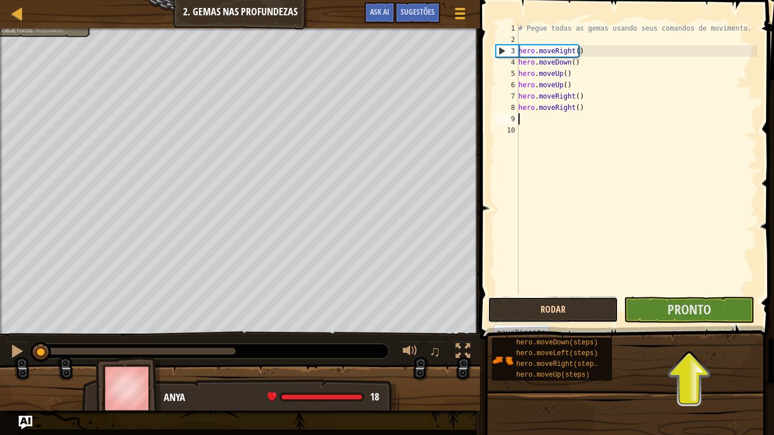
click at [582, 300] on button "Rodar" at bounding box center [553, 310] width 130 height 26
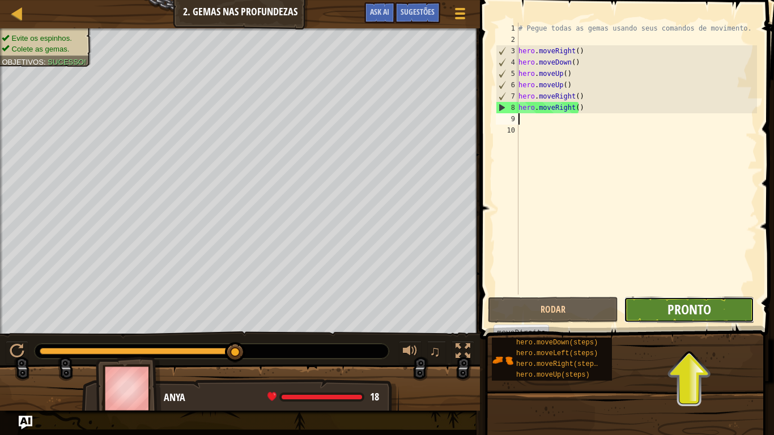
click at [710, 308] on span "Pronto" at bounding box center [690, 309] width 44 height 18
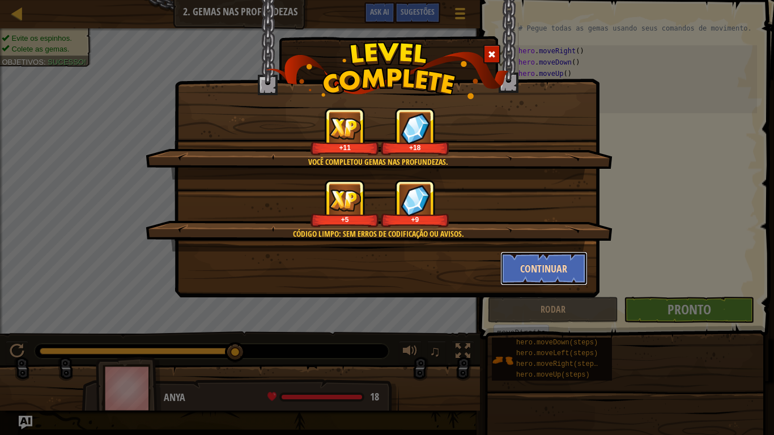
click at [565, 268] on button "Continuar" at bounding box center [545, 269] width 88 height 34
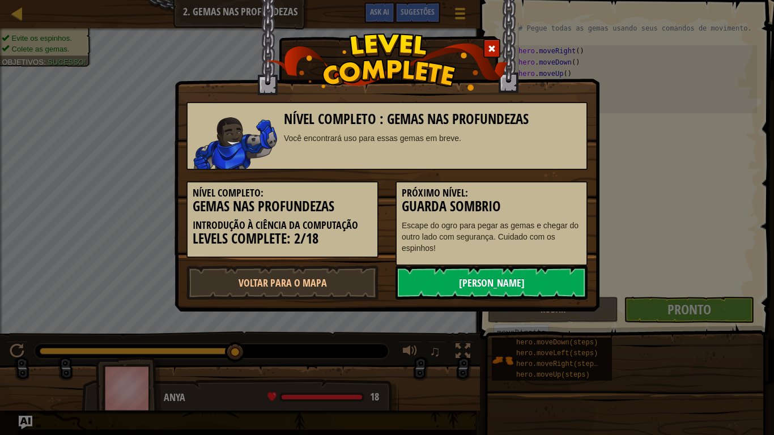
click at [541, 288] on link "[PERSON_NAME]" at bounding box center [492, 283] width 192 height 34
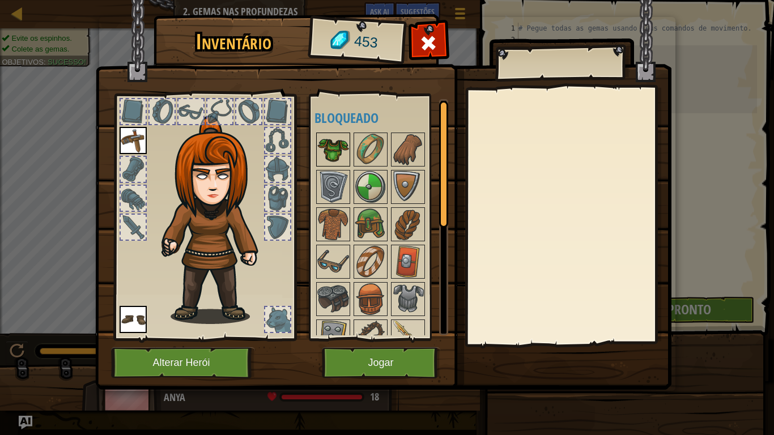
click at [334, 140] on img at bounding box center [334, 150] width 32 height 32
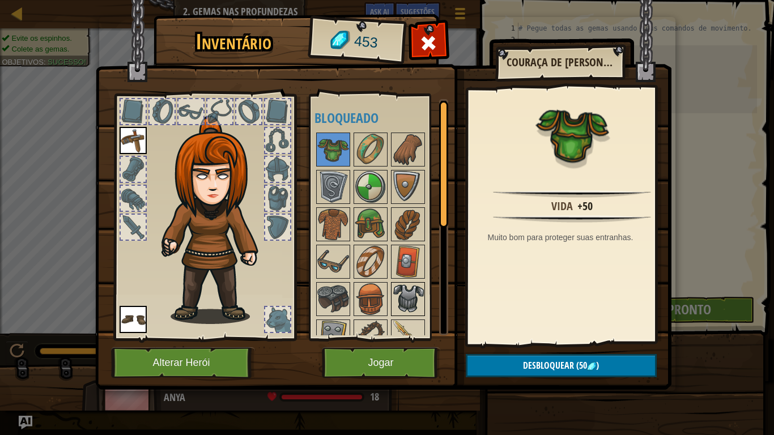
click at [407, 301] on img at bounding box center [408, 299] width 32 height 32
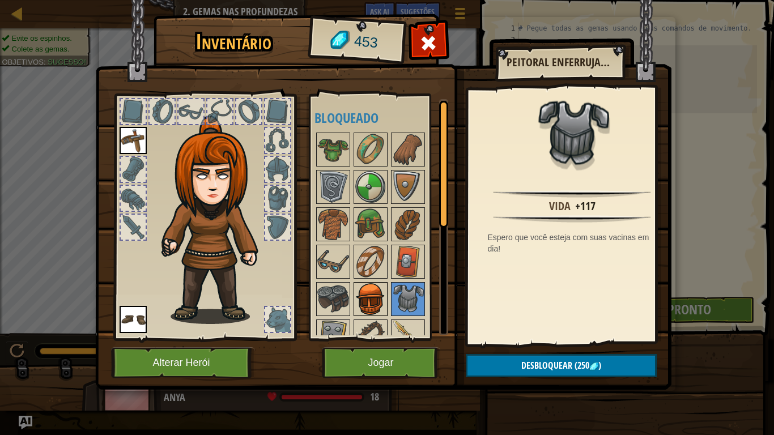
click at [371, 294] on img at bounding box center [371, 299] width 32 height 32
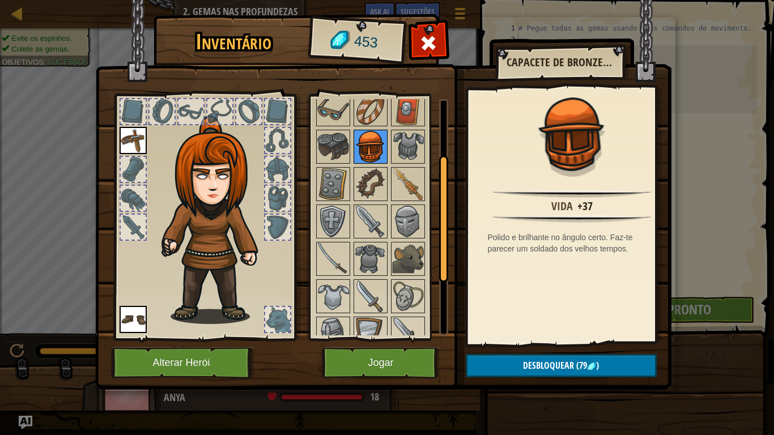
scroll to position [207, 0]
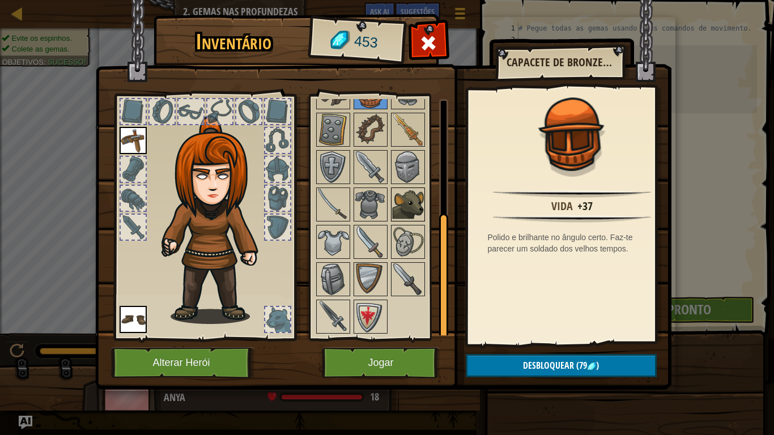
click at [408, 205] on img at bounding box center [408, 205] width 32 height 32
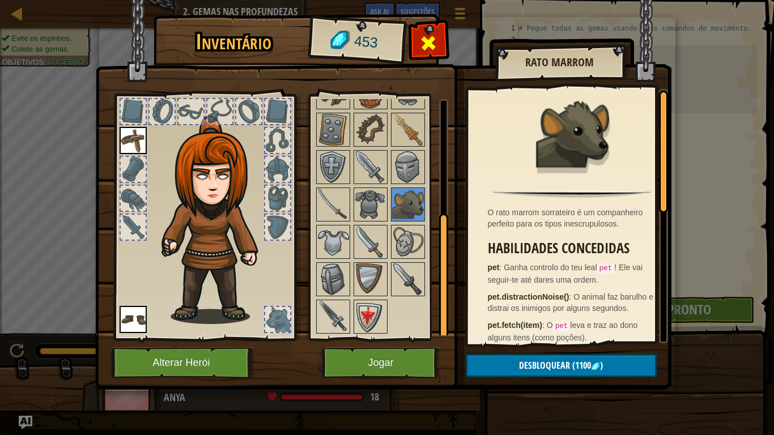
click at [445, 48] on div at bounding box center [429, 46] width 36 height 36
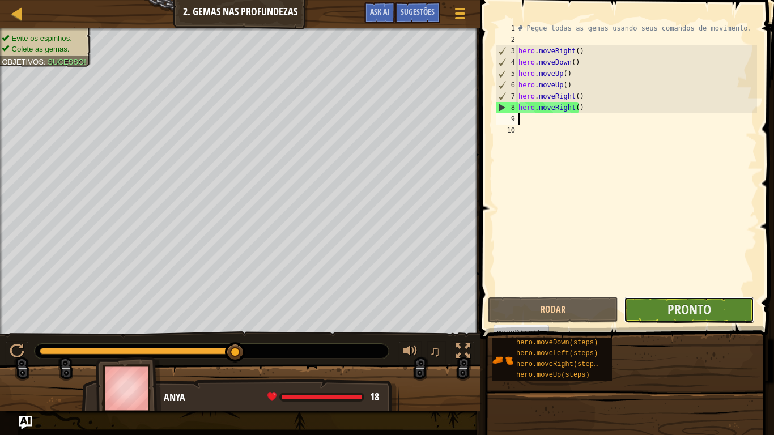
click at [724, 314] on button "Pronto" at bounding box center [689, 310] width 130 height 26
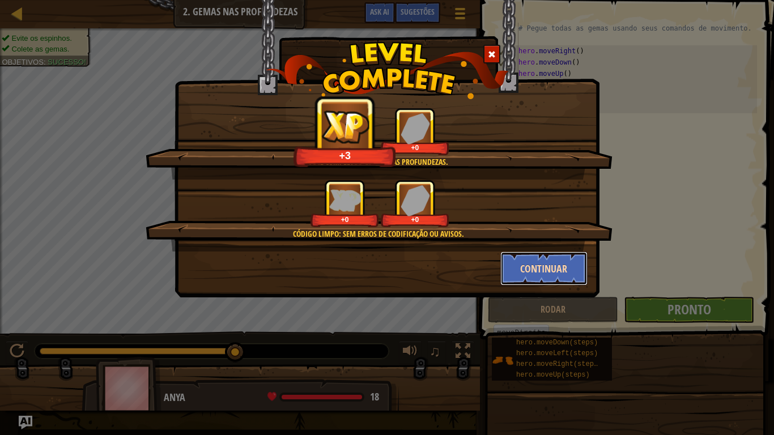
click at [555, 263] on button "Continuar" at bounding box center [545, 269] width 88 height 34
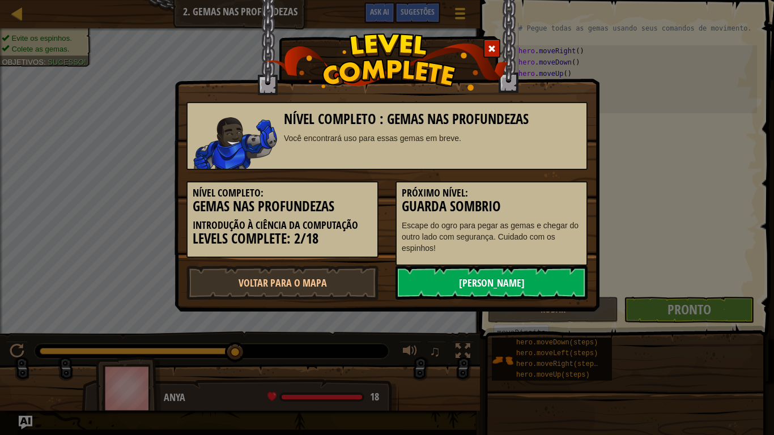
click at [517, 285] on link "[PERSON_NAME]" at bounding box center [492, 283] width 192 height 34
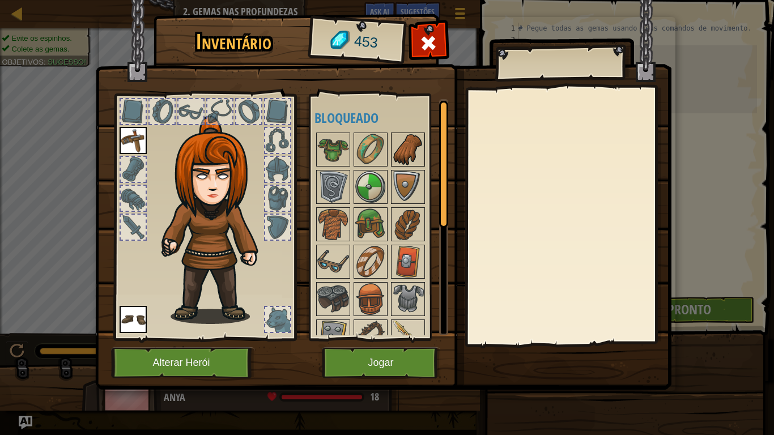
click at [400, 142] on img at bounding box center [408, 150] width 32 height 32
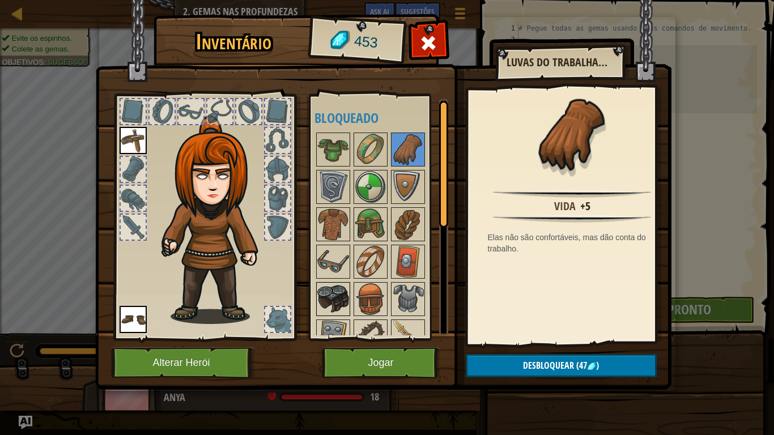
click at [328, 294] on img at bounding box center [334, 299] width 32 height 32
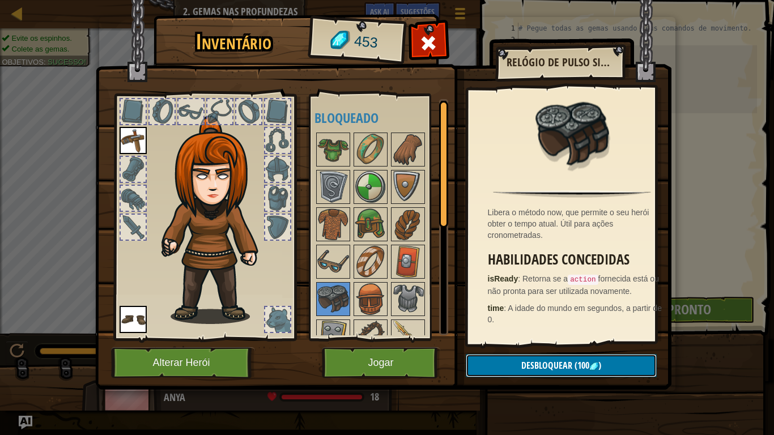
click at [600, 358] on span ")" at bounding box center [600, 365] width 3 height 12
click at [605, 358] on button "Confirmar" at bounding box center [561, 365] width 191 height 23
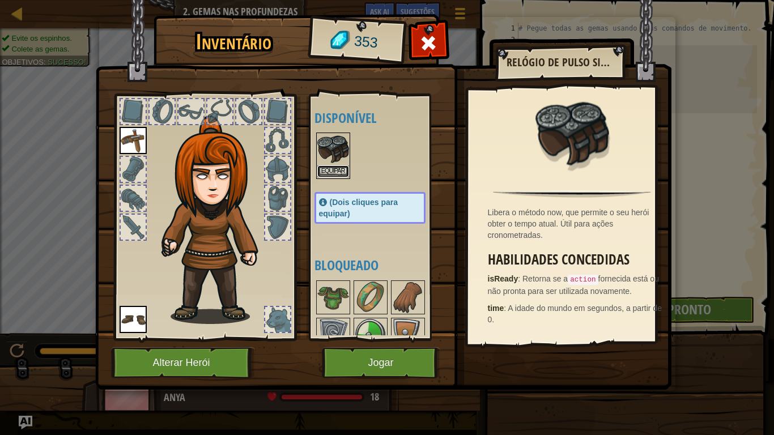
click at [332, 169] on button "Equipar" at bounding box center [334, 172] width 32 height 12
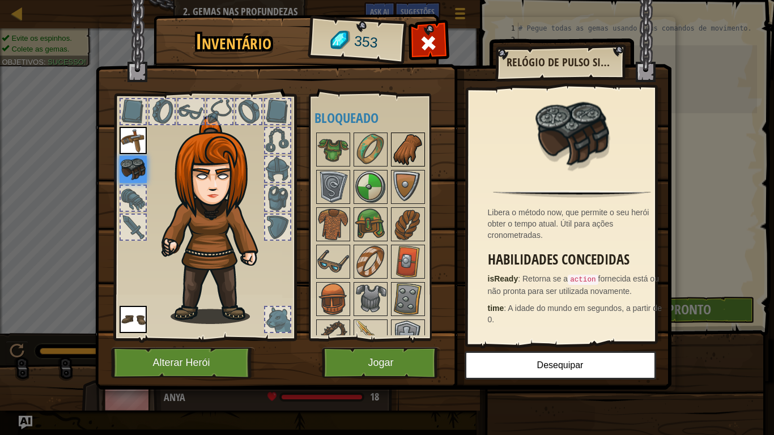
click at [417, 155] on img at bounding box center [408, 150] width 32 height 32
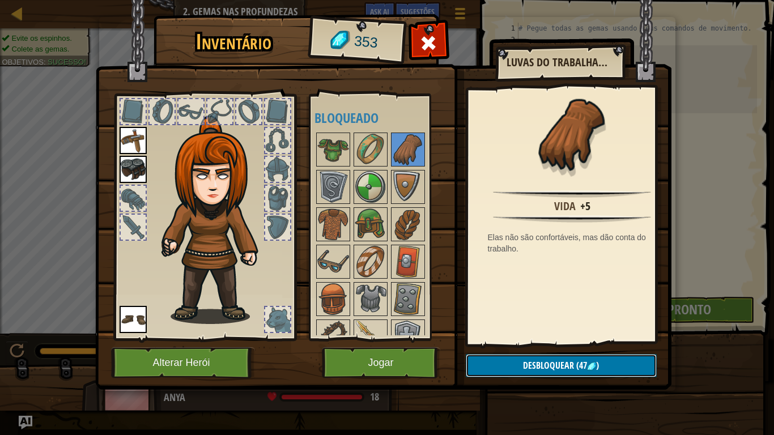
click at [606, 358] on button "Desbloquear (47 )" at bounding box center [561, 365] width 191 height 23
click at [609, 358] on button "Confirmar" at bounding box center [561, 365] width 191 height 23
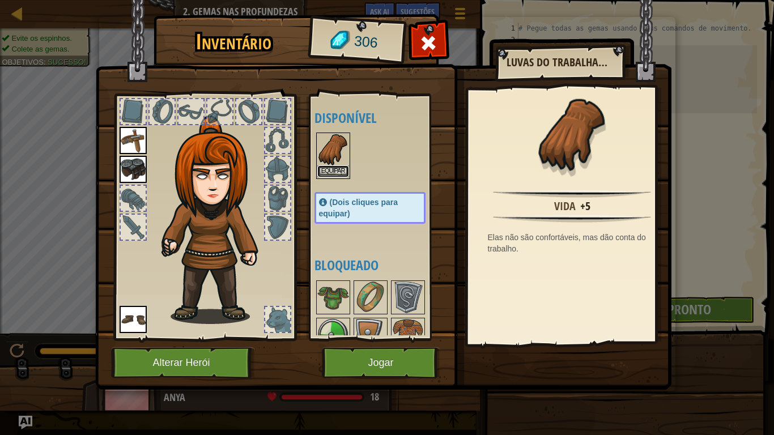
click at [329, 175] on button "Equipar" at bounding box center [334, 172] width 32 height 12
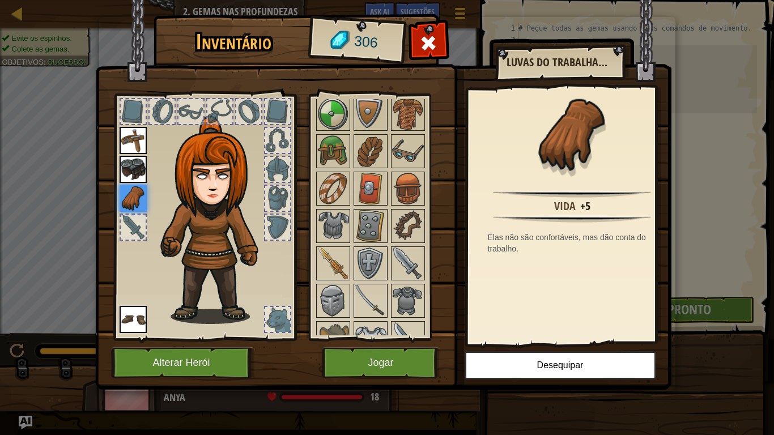
scroll to position [78, 0]
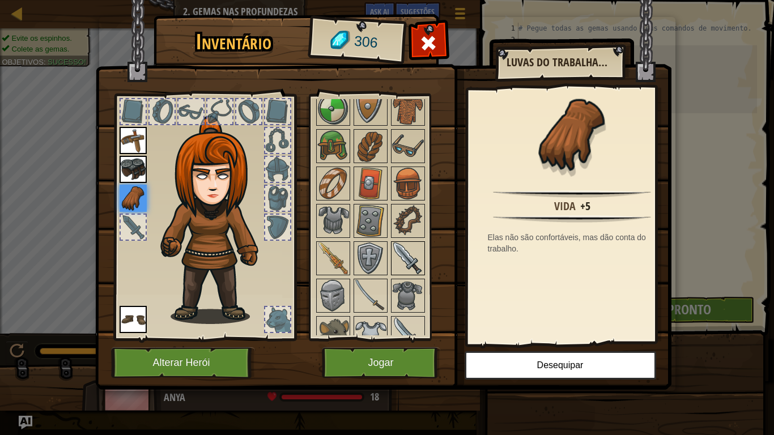
click at [412, 256] on img at bounding box center [408, 259] width 32 height 32
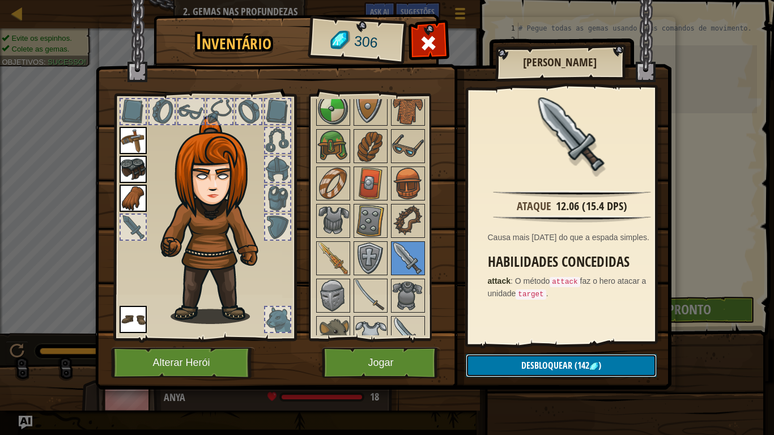
click at [612, 358] on button "Desbloquear (142 )" at bounding box center [561, 365] width 191 height 23
click at [602, 358] on button "Confirmar" at bounding box center [561, 365] width 191 height 23
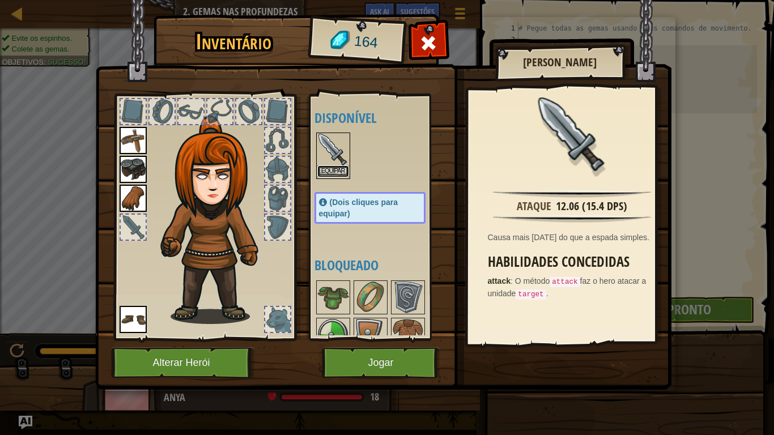
click at [339, 172] on button "Equipar" at bounding box center [334, 172] width 32 height 12
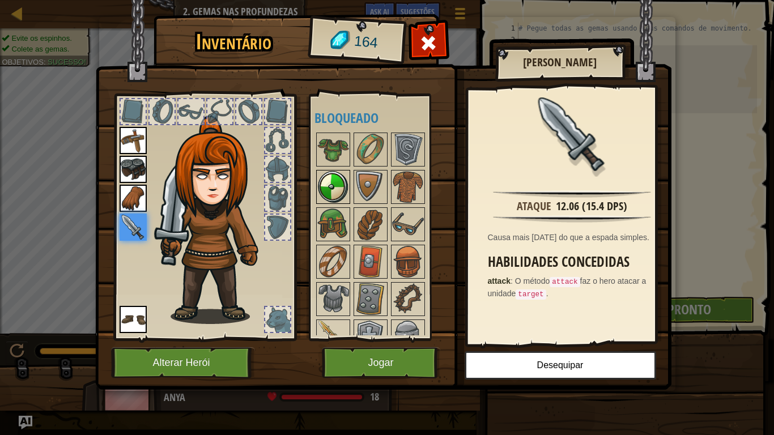
click at [337, 191] on img at bounding box center [334, 187] width 32 height 32
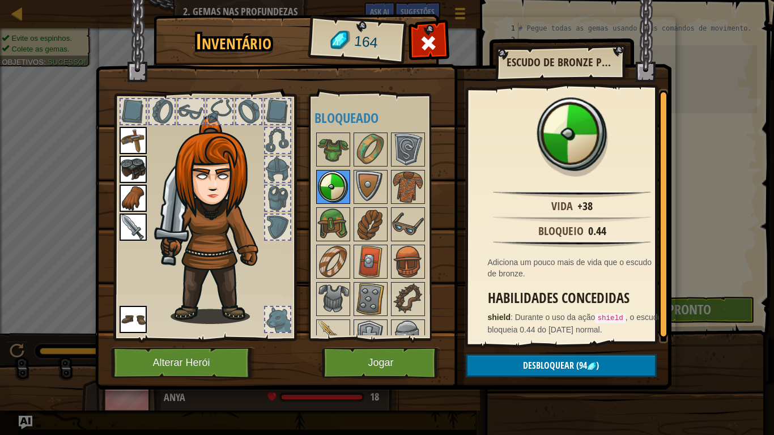
scroll to position [170, 0]
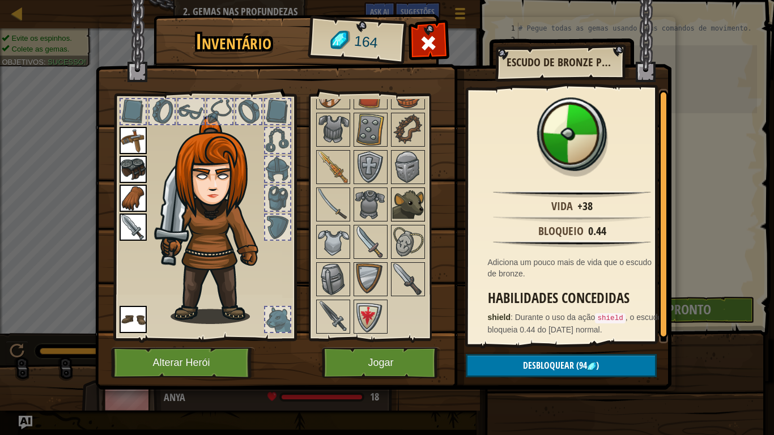
click at [410, 211] on img at bounding box center [408, 205] width 32 height 32
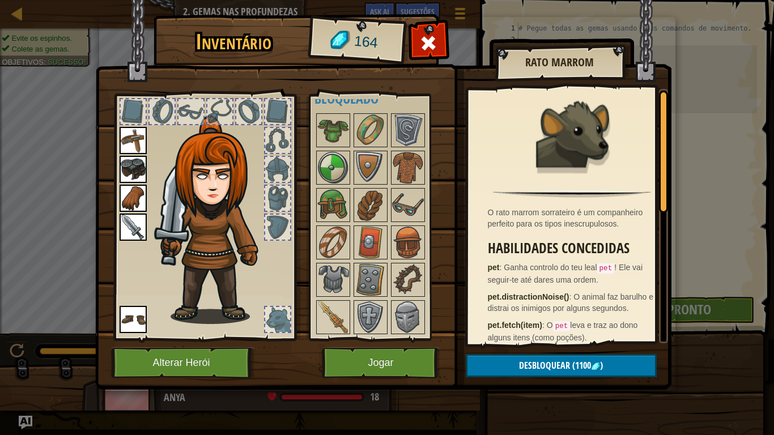
scroll to position [16, 0]
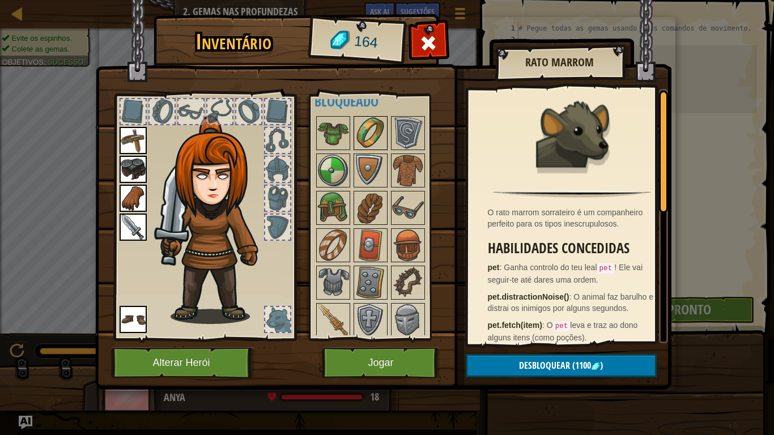
click at [370, 133] on img at bounding box center [371, 133] width 32 height 32
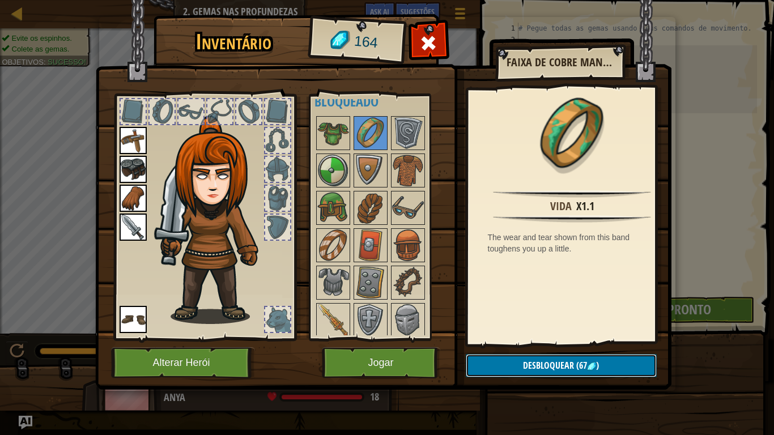
click at [606, 357] on button "Desbloquear (67 )" at bounding box center [561, 365] width 191 height 23
click at [607, 358] on button "Confirmar" at bounding box center [561, 365] width 191 height 23
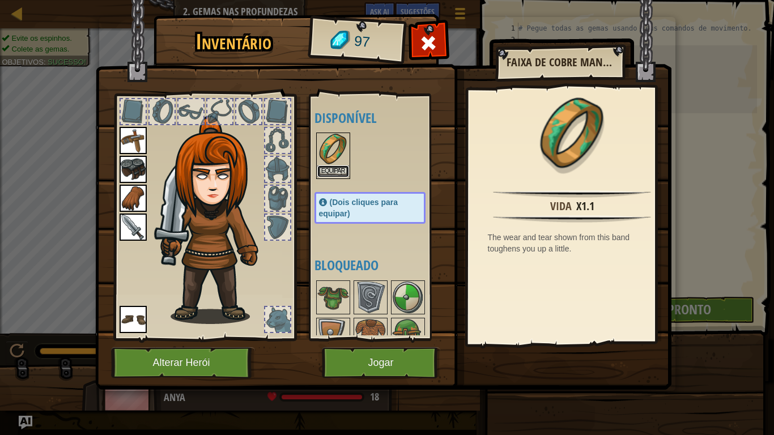
click at [333, 171] on button "Equipar" at bounding box center [334, 172] width 32 height 12
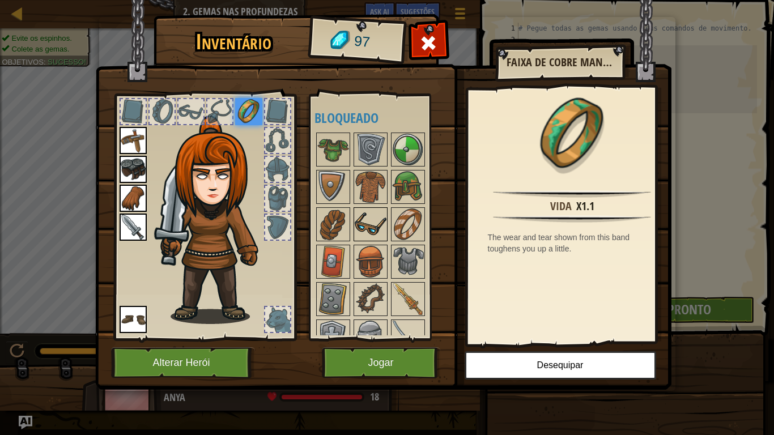
click at [375, 219] on img at bounding box center [371, 225] width 32 height 32
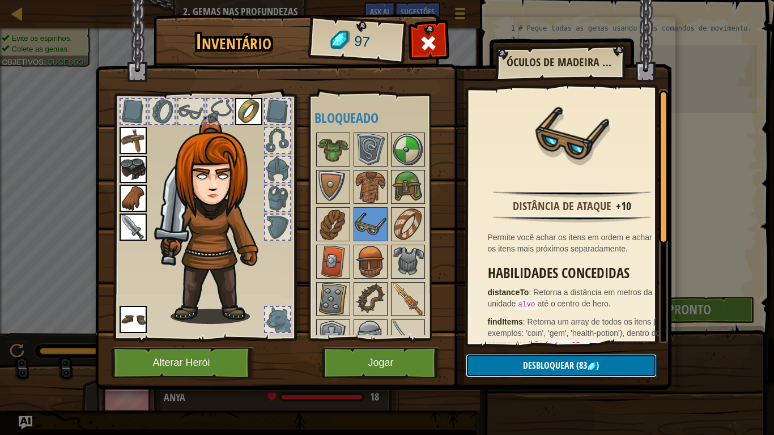
click at [607, 358] on button "Desbloquear (83 )" at bounding box center [561, 365] width 191 height 23
click at [577, 358] on button "Confirmar" at bounding box center [561, 365] width 191 height 23
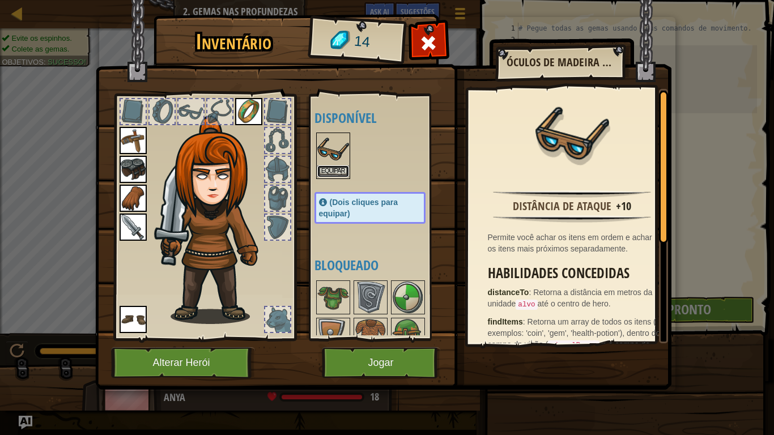
click at [328, 172] on button "Equipar" at bounding box center [334, 172] width 32 height 12
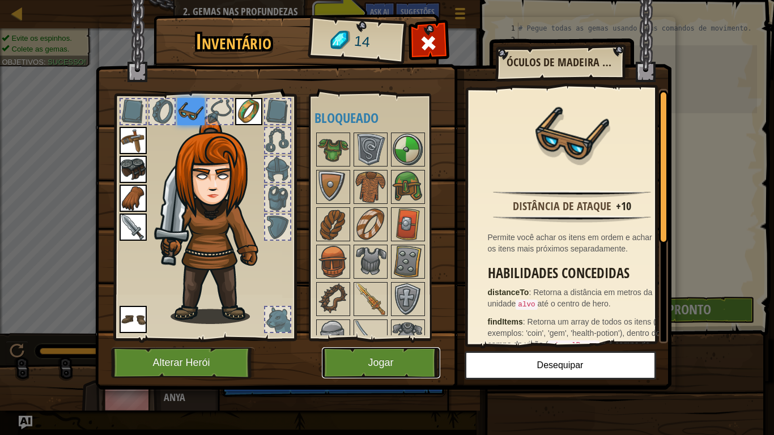
click at [404, 358] on button "Jogar" at bounding box center [381, 363] width 118 height 31
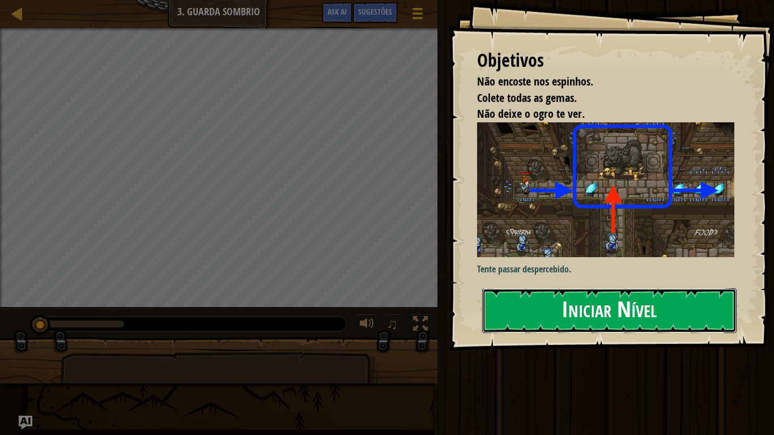
click at [650, 314] on button "Iniciar Nível" at bounding box center [609, 311] width 255 height 45
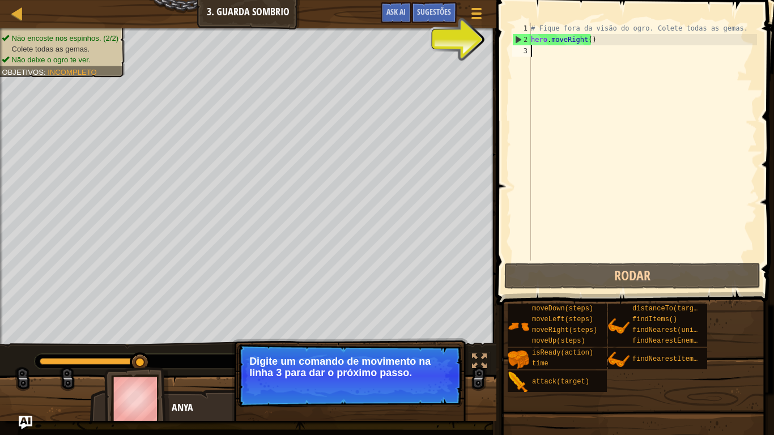
click at [548, 56] on div "# Fique fora da visão do ogro. Colete todas as gemas. hero . moveRight ( )" at bounding box center [643, 153] width 228 height 261
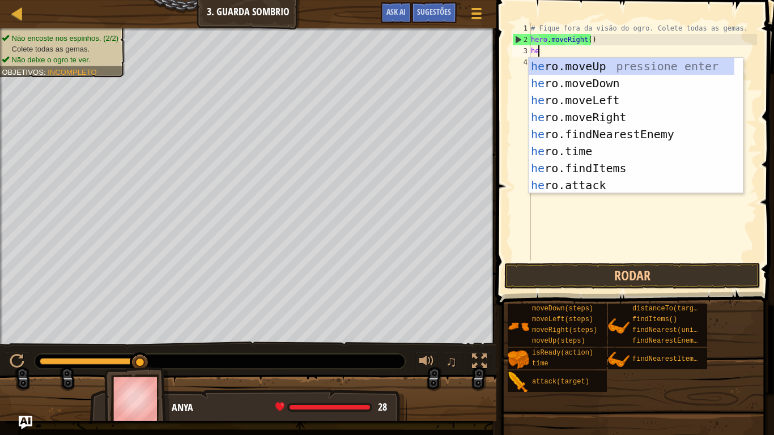
scroll to position [5, 1]
type textarea "hero"
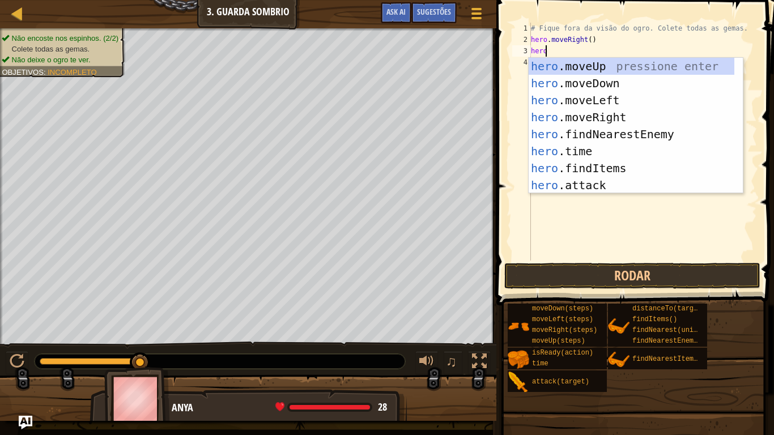
click at [610, 116] on div "hero .moveUp pressione enter hero .moveDown pressione enter hero .moveLeft pres…" at bounding box center [632, 143] width 206 height 170
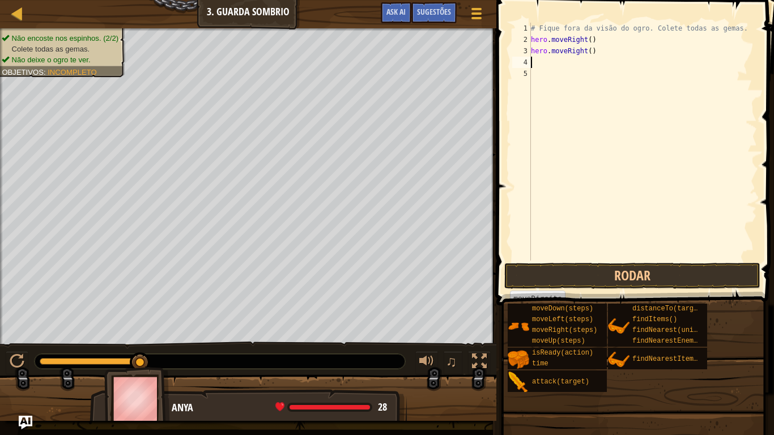
scroll to position [5, 0]
click at [546, 65] on div "# Fique fora da visão do ogro. Colete todas as gemas. hero . moveRight ( ) hero…" at bounding box center [643, 153] width 228 height 261
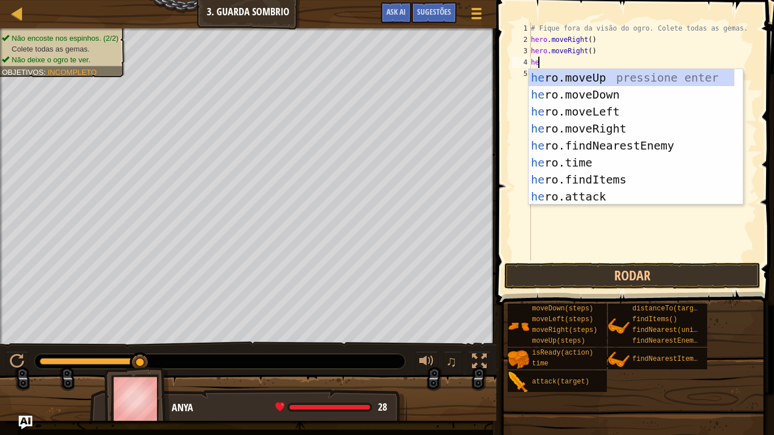
scroll to position [5, 1]
type textarea "hero"
click at [611, 130] on div "hero .moveUp pressione enter hero .moveDown pressione enter hero .moveLeft pres…" at bounding box center [632, 154] width 206 height 170
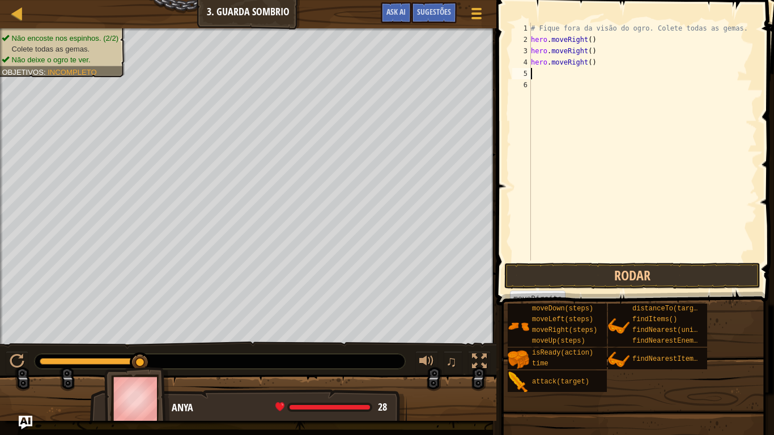
scroll to position [5, 0]
click at [539, 76] on div "# Fique fora da visão do ogro. Colete todas as gemas. hero . moveRight ( ) hero…" at bounding box center [643, 153] width 228 height 261
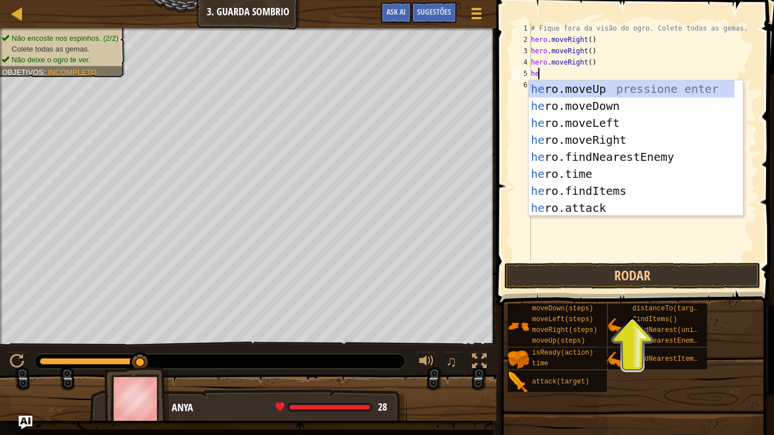
scroll to position [5, 1]
type textarea "hero"
click at [607, 125] on div "hero .moveUp pressione enter hero .moveDown pressione enter hero .moveLeft pres…" at bounding box center [632, 166] width 206 height 170
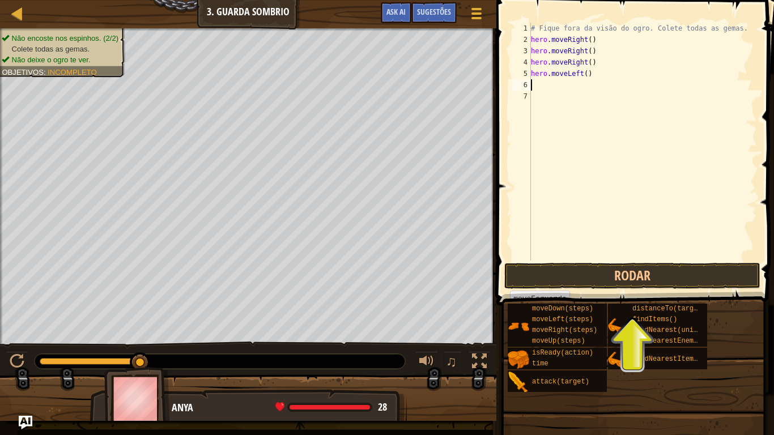
scroll to position [5, 0]
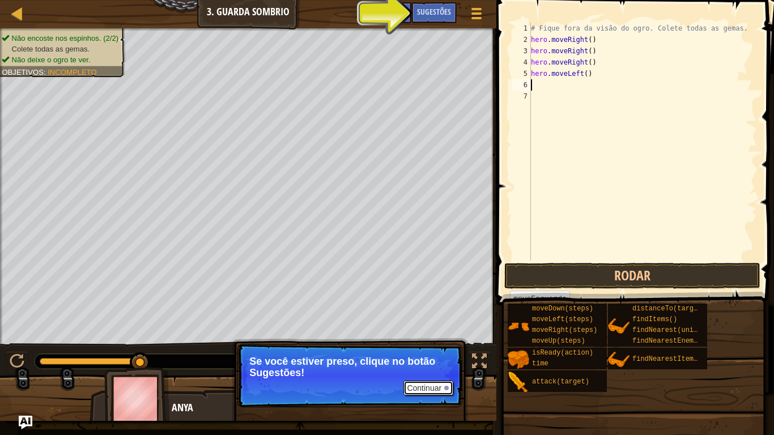
click at [447, 358] on div at bounding box center [447, 388] width 5 height 5
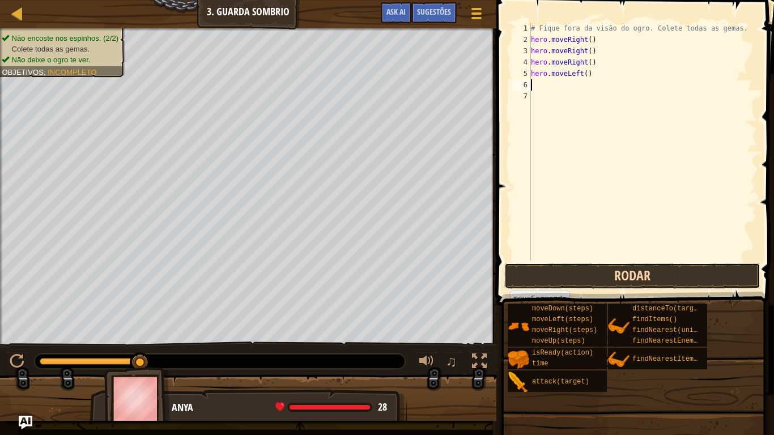
click at [654, 285] on button "Rodar" at bounding box center [633, 276] width 256 height 26
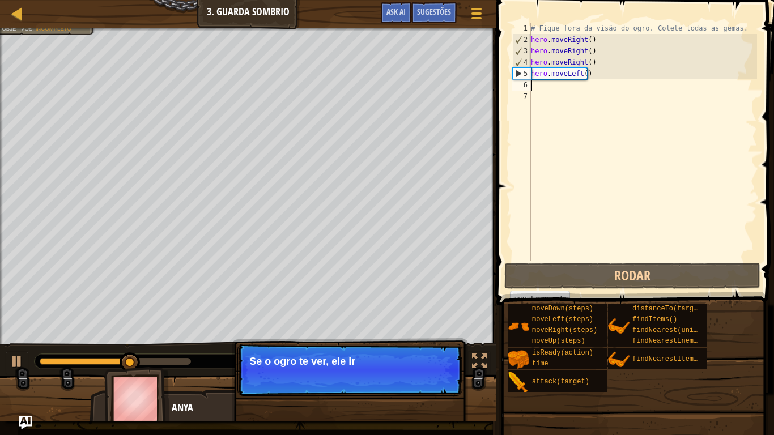
click at [551, 88] on div "# Fique fora da visão do ogro. Colete todas as gemas. hero . moveRight ( ) hero…" at bounding box center [643, 153] width 228 height 261
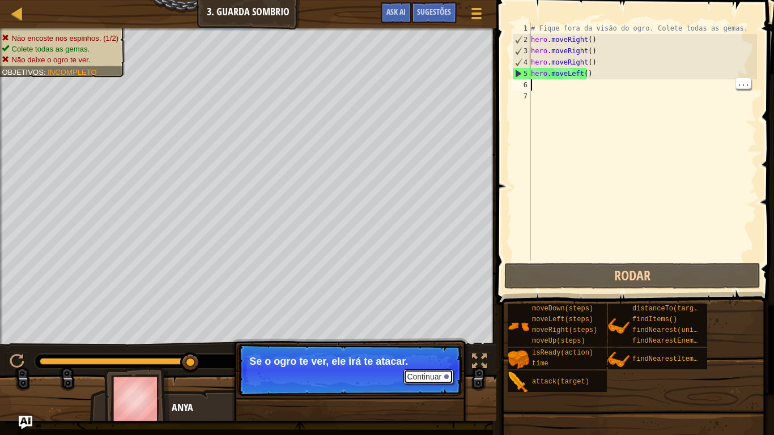
click at [431, 358] on button "Continuar" at bounding box center [429, 377] width 50 height 15
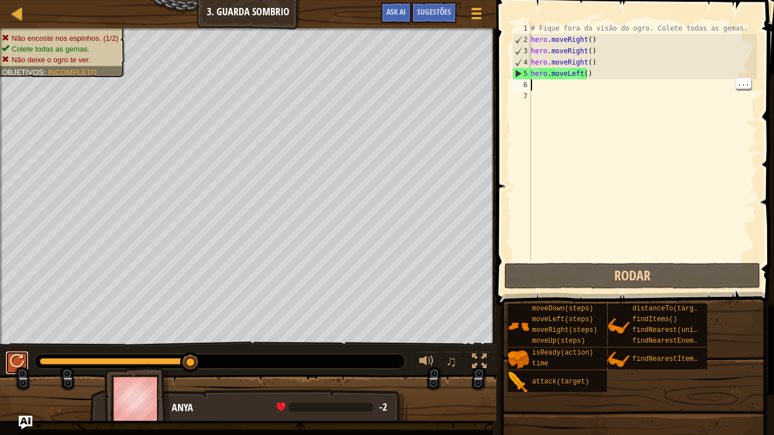
click at [7, 358] on button at bounding box center [17, 363] width 23 height 23
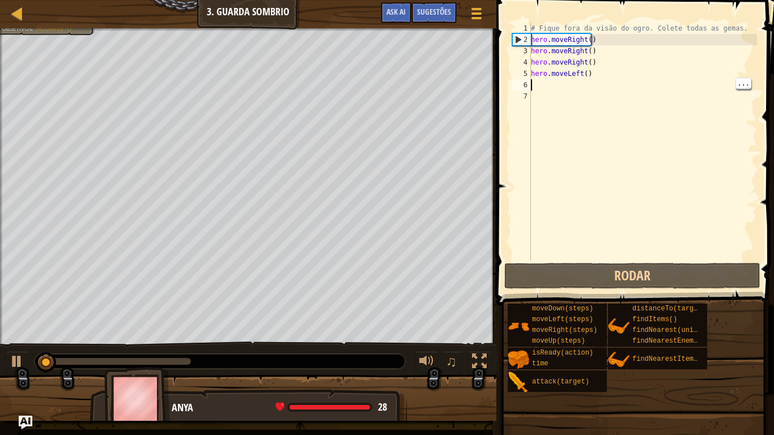
click at [540, 83] on div "# Fique fora da visão do ogro. Colete todas as gemas. hero . moveRight ( ) hero…" at bounding box center [643, 153] width 228 height 261
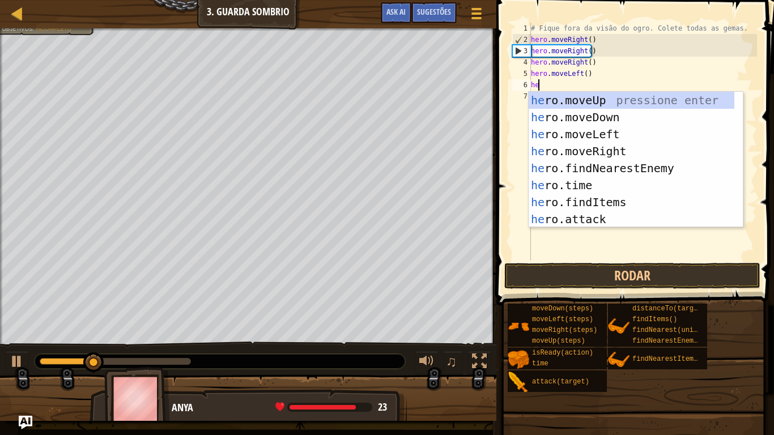
scroll to position [5, 1]
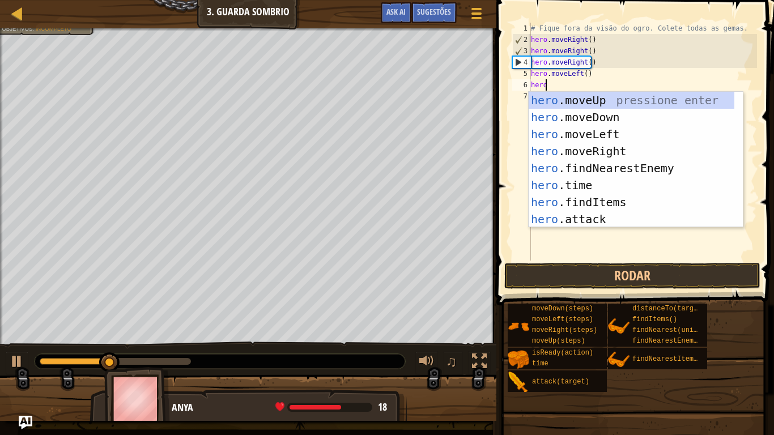
click at [599, 219] on div "hero .moveUp pressione enter hero .moveDown pressione enter hero .moveLeft pres…" at bounding box center [632, 177] width 206 height 170
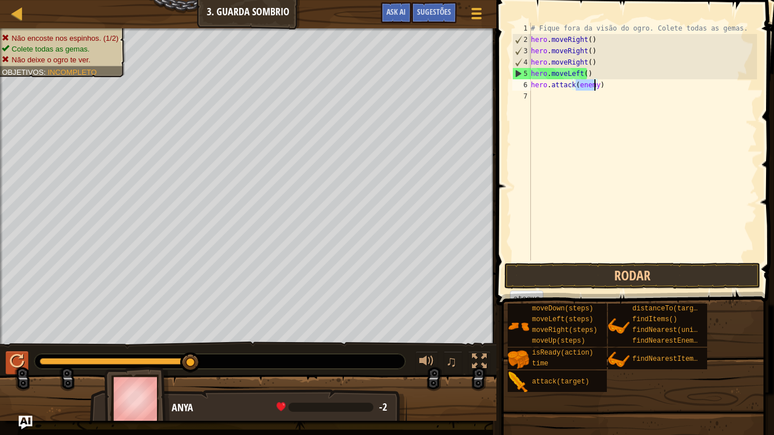
type textarea "hero.attack(enemy)"
click at [11, 358] on div at bounding box center [17, 361] width 15 height 15
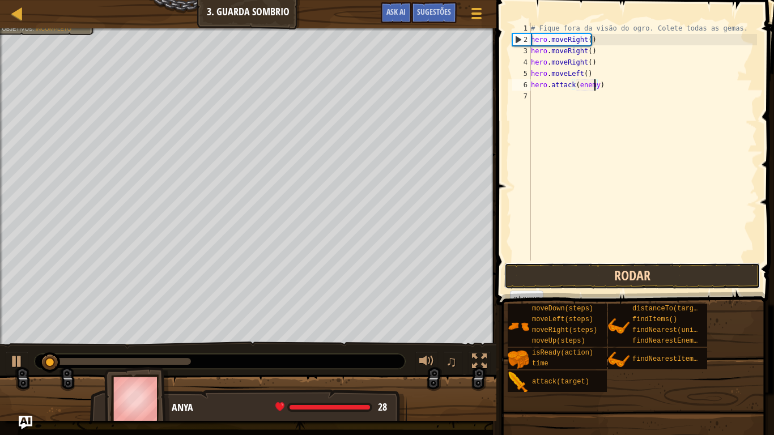
click at [663, 275] on button "Rodar" at bounding box center [633, 276] width 256 height 26
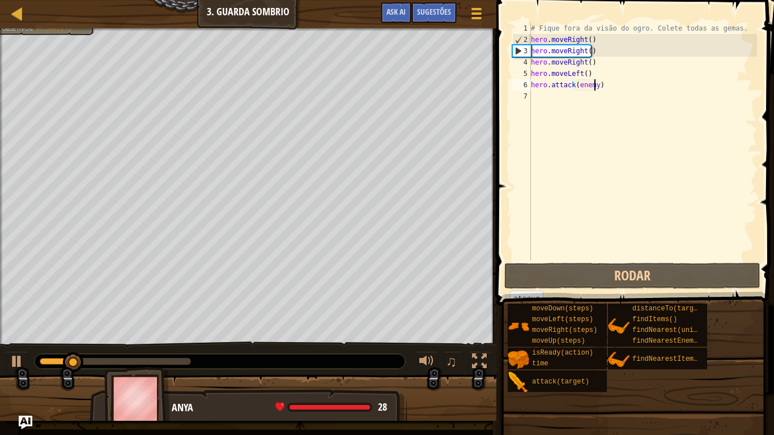
click at [590, 88] on div "# Fique fora da visão do ogro. Colete todas as gemas. hero . moveRight ( ) hero…" at bounding box center [643, 153] width 228 height 261
click at [590, 96] on div "# Fique fora da visão do ogro. Colete todas as gemas. hero . moveRight ( ) hero…" at bounding box center [643, 153] width 228 height 261
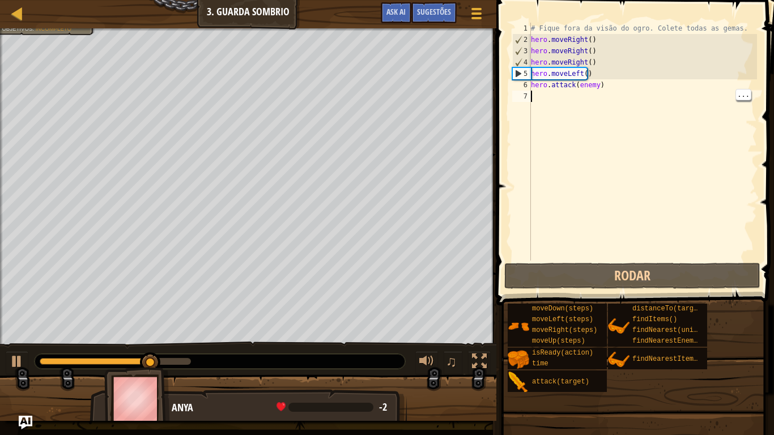
click at [650, 225] on div "# Fique fora da visão do ogro. Colete todas as gemas. hero . moveRight ( ) hero…" at bounding box center [643, 153] width 228 height 261
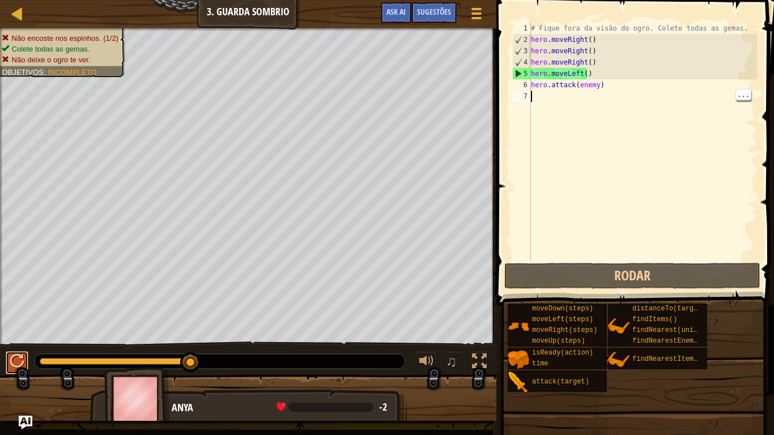
click at [24, 358] on button at bounding box center [17, 363] width 23 height 23
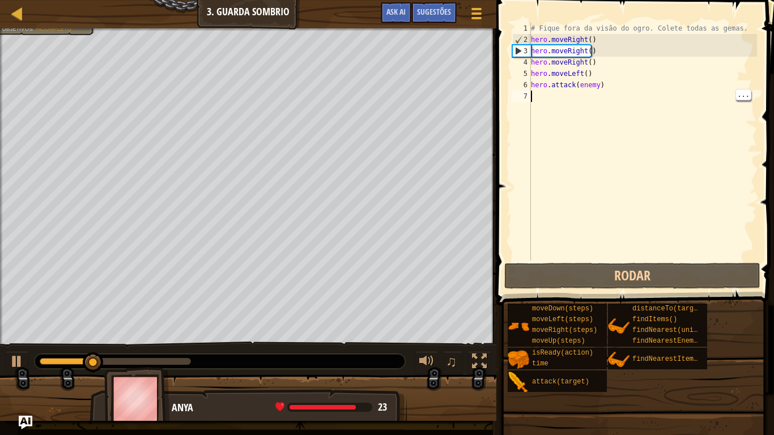
click at [574, 64] on div "# Fique fora da visão do ogro. Colete todas as gemas. hero . moveRight ( ) hero…" at bounding box center [643, 153] width 228 height 261
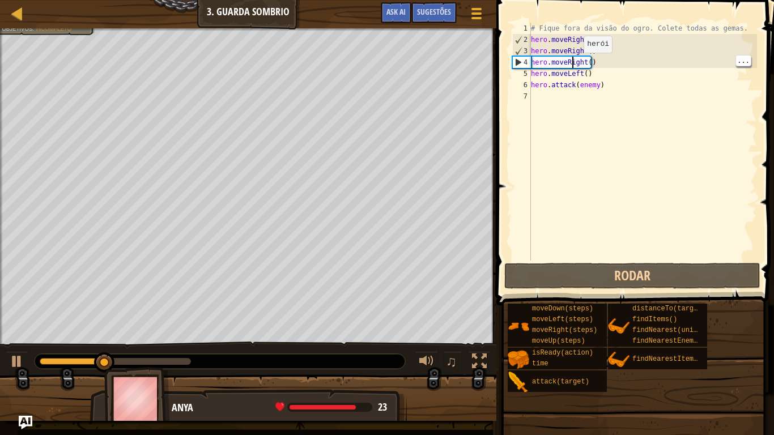
click at [568, 55] on div "# Fique fora da visão do ogro. Colete todas as gemas. hero . moveRight ( ) hero…" at bounding box center [643, 153] width 228 height 261
click at [566, 70] on div "# Fique fora da visão do ogro. Colete todas as gemas. hero . moveRight ( ) hero…" at bounding box center [643, 153] width 228 height 261
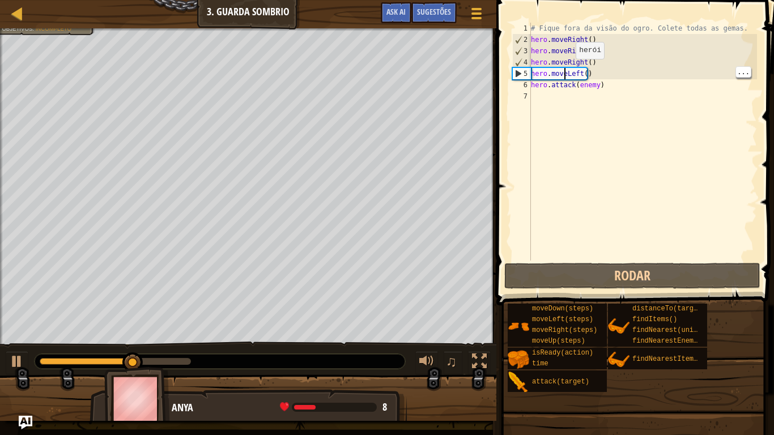
click at [569, 61] on div "# Fique fora da visão do ogro. Colete todas as gemas. hero . moveRight ( ) hero…" at bounding box center [643, 153] width 228 height 261
click at [564, 66] on div "# Fique fora da visão do ogro. Colete todas as gemas. hero . moveRight ( ) hero…" at bounding box center [643, 153] width 228 height 261
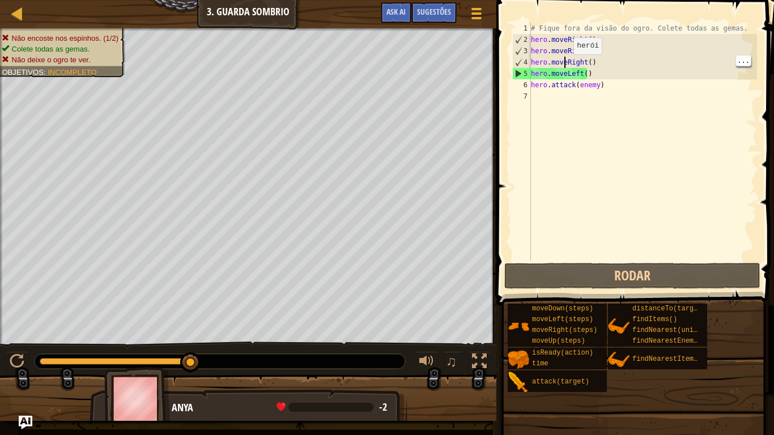
click at [578, 64] on div "# Fique fora da visão do ogro. Colete todas as gemas. hero . moveRight ( ) hero…" at bounding box center [643, 153] width 228 height 261
click at [582, 68] on div "# Fique fora da visão do ogro. Colete todas as gemas. hero . moveRight ( ) hero…" at bounding box center [643, 153] width 228 height 261
click at [583, 65] on div "# Fique fora da visão do ogro. Colete todas as gemas. hero . moveRight ( ) hero…" at bounding box center [643, 153] width 228 height 261
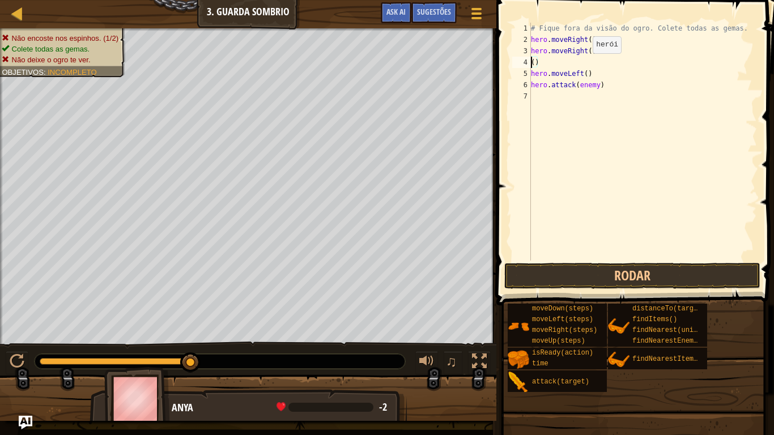
click at [584, 74] on div "# Fique fora da visão do ogro. Colete todas as gemas. hero . moveRight ( ) hero…" at bounding box center [643, 153] width 228 height 261
click at [590, 76] on div "# Fique fora da visão do ogro. Colete todas as gemas. hero . moveRight ( ) hero…" at bounding box center [643, 153] width 228 height 261
type textarea "h"
click at [545, 64] on div "# Fique fora da visão do ogro. Colete todas as gemas. hero . moveRight ( ) hero…" at bounding box center [643, 153] width 228 height 261
type textarea "("
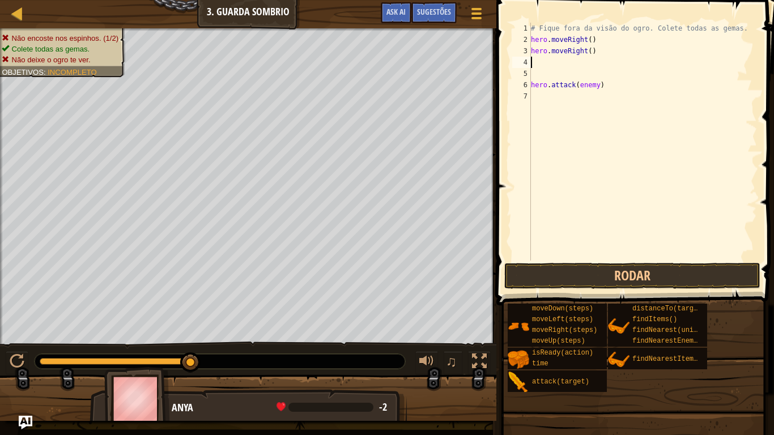
click at [605, 91] on div "# Fique fora da visão do ogro. Colete todas as gemas. hero . moveRight ( ) hero…" at bounding box center [643, 153] width 228 height 261
click at [597, 88] on div "# Fique fora da visão do ogro. Colete todas as gemas. hero . moveRight ( ) hero…" at bounding box center [643, 153] width 228 height 261
type textarea "h"
click at [9, 358] on button at bounding box center [17, 363] width 23 height 23
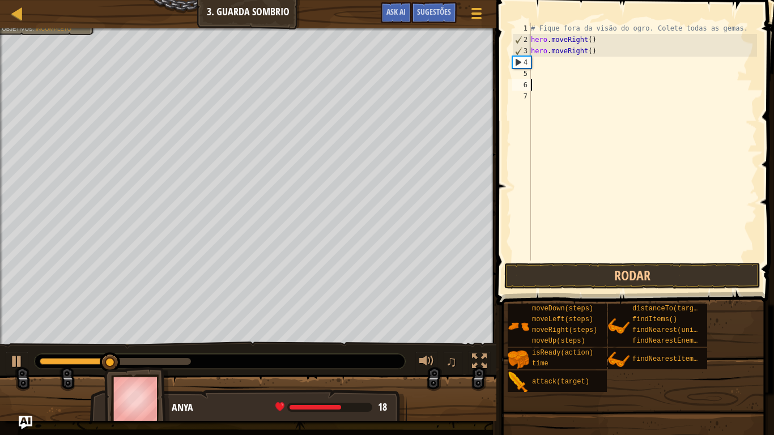
click at [584, 53] on div "# Fique fora da visão do ogro. Colete todas as gemas. hero . moveRight ( ) hero…" at bounding box center [643, 153] width 228 height 261
click at [597, 48] on div "# Fique fora da visão do ogro. Colete todas as gemas. hero . moveRight ( ) hero…" at bounding box center [643, 153] width 228 height 261
click at [592, 53] on div "# Fique fora da visão do ogro. Colete todas as gemas. hero . moveRight ( ) hero…" at bounding box center [643, 153] width 228 height 261
type textarea "h"
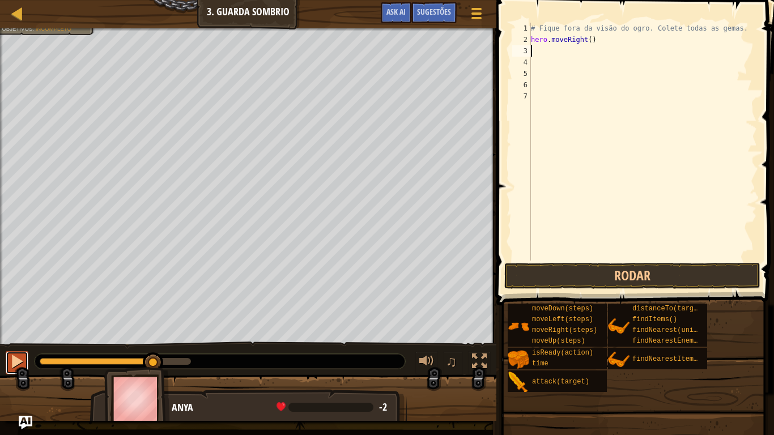
click at [25, 358] on button at bounding box center [17, 363] width 23 height 23
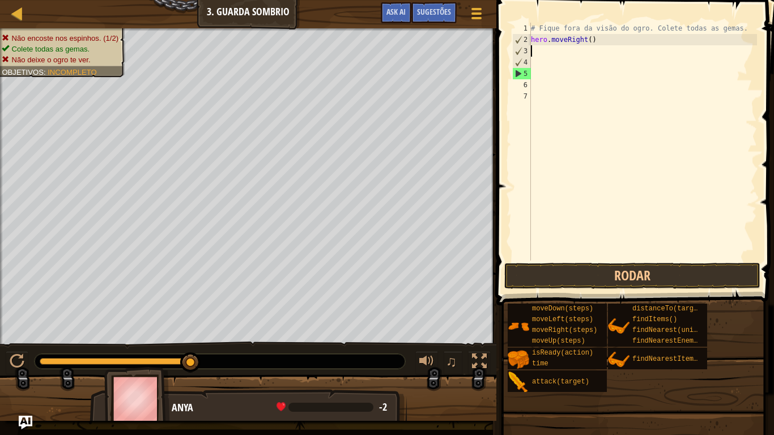
click at [550, 54] on div "# Fique fora da visão do ogro. Colete todas as gemas. hero . moveRight ( )" at bounding box center [643, 153] width 228 height 261
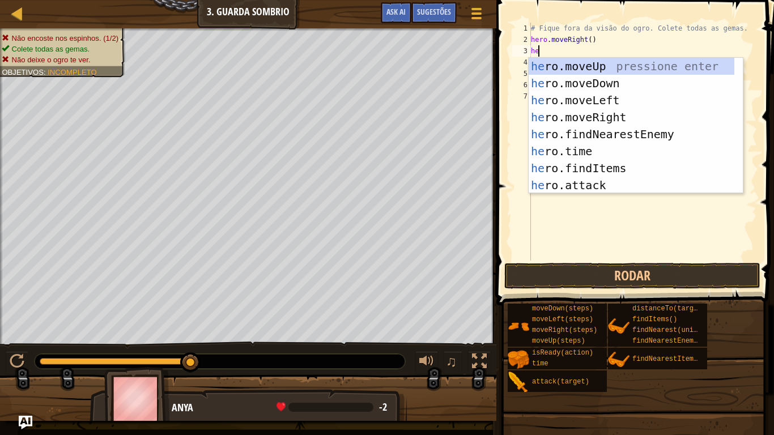
scroll to position [5, 1]
type textarea "hero"
click at [609, 74] on div "hero .moveUp pressione enter hero .moveDown pressione enter hero .moveLeft pres…" at bounding box center [632, 143] width 206 height 170
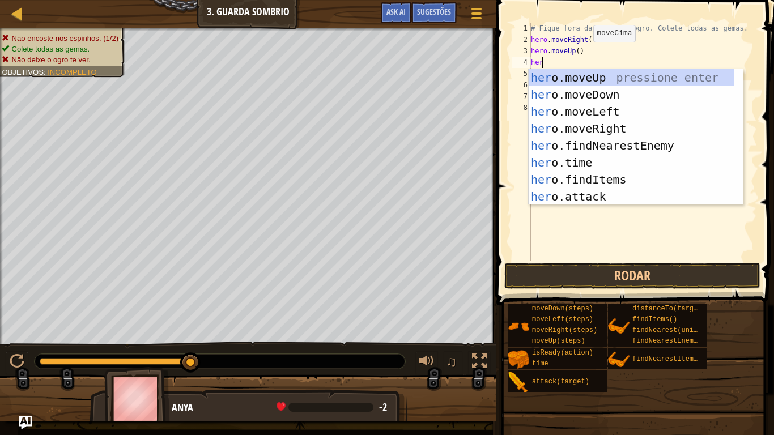
type textarea "hero"
click at [613, 130] on div "hero .moveUp pressione enter hero .moveDown pressione enter hero .moveLeft pres…" at bounding box center [632, 154] width 206 height 170
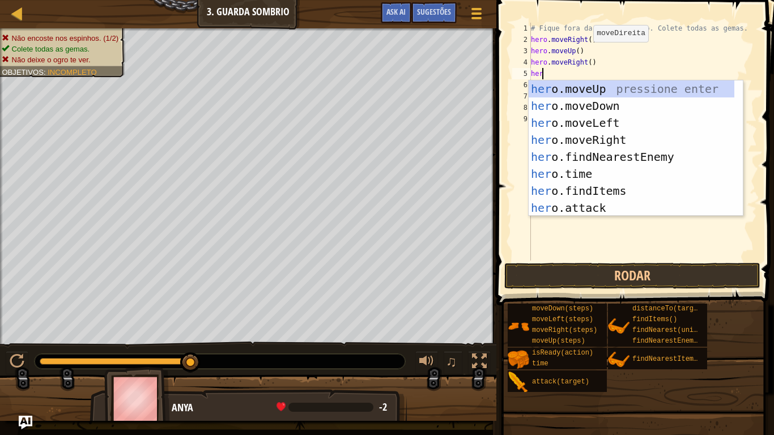
type textarea "hero"
click at [620, 111] on div "hero .moveUp pressione enter hero .moveDown pressione enter hero .moveLeft pres…" at bounding box center [632, 166] width 206 height 170
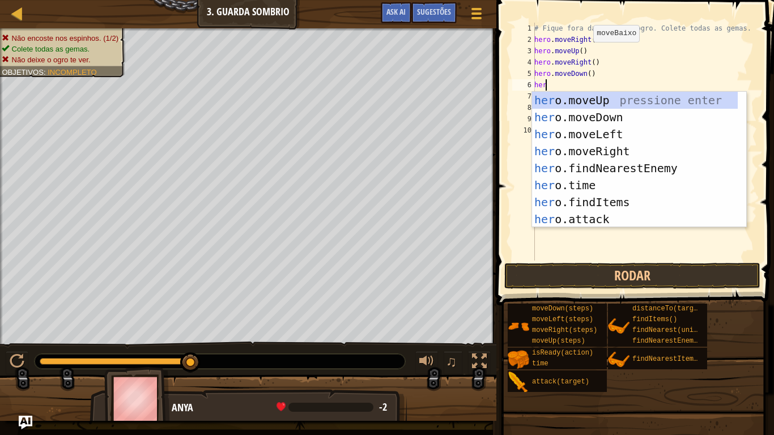
type textarea "hero"
click at [619, 154] on div "hero .moveUp pressione enter hero .moveDown pressione enter hero .moveLeft pres…" at bounding box center [635, 177] width 206 height 170
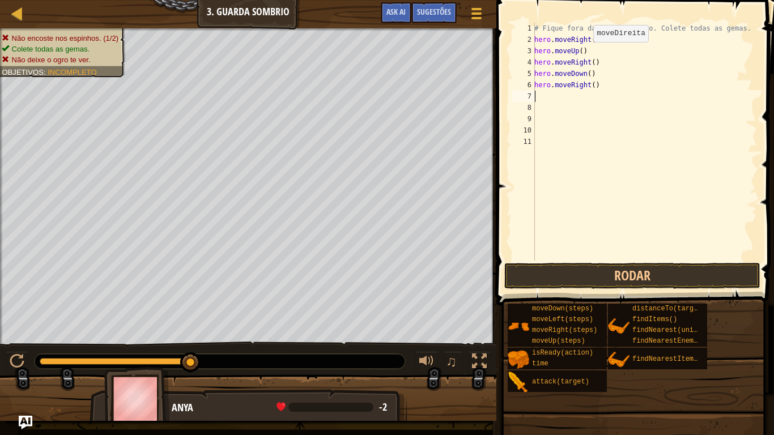
scroll to position [5, 0]
click at [17, 352] on button at bounding box center [17, 363] width 23 height 23
type textarea "h"
click at [594, 76] on div "# Fique fora da visão do ogro. Colete todas as gemas. hero . moveRight ( ) hero…" at bounding box center [644, 153] width 225 height 261
type textarea "h"
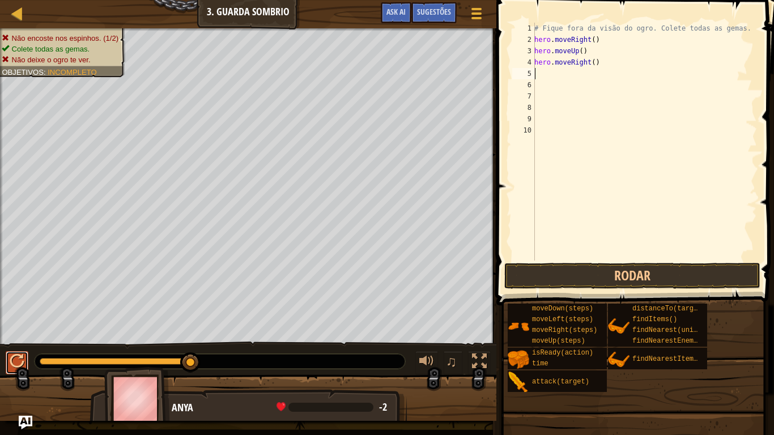
click at [23, 358] on div at bounding box center [17, 361] width 15 height 15
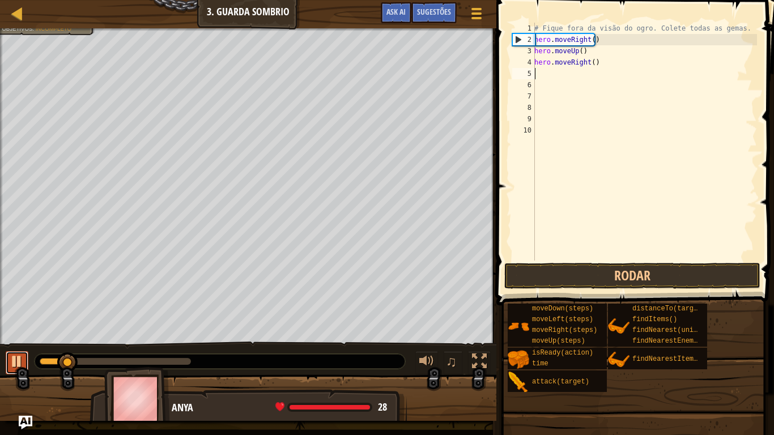
click at [18, 358] on div at bounding box center [17, 361] width 15 height 15
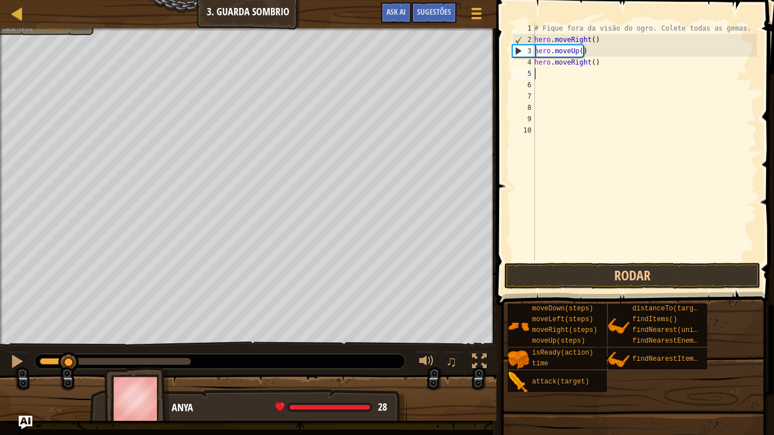
click at [600, 44] on div "# Fique fora da visão do ogro. Colete todas as gemas. hero . moveRight ( ) hero…" at bounding box center [644, 153] width 225 height 261
type textarea "h"
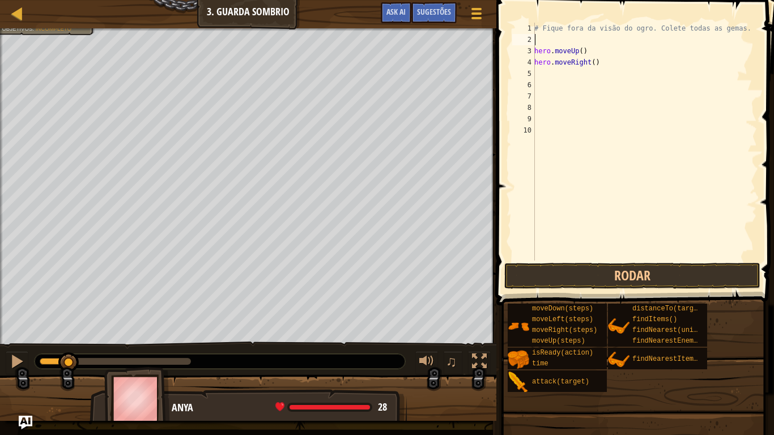
click at [592, 52] on div "# Fique fora da visão do ogro. Colete todas as gemas. hero . moveUp ( ) hero . …" at bounding box center [644, 153] width 225 height 261
type textarea "h"
click at [600, 69] on div "# Fique fora da visão do ogro. Colete todas as gemas. hero . moveRight ( )" at bounding box center [644, 153] width 225 height 261
click at [594, 70] on div "# Fique fora da visão do ogro. Colete todas as gemas. hero . moveRight ( )" at bounding box center [644, 153] width 225 height 261
click at [595, 62] on div "# Fique fora da visão do ogro. Colete todas as gemas. hero . moveRight ( )" at bounding box center [644, 153] width 225 height 261
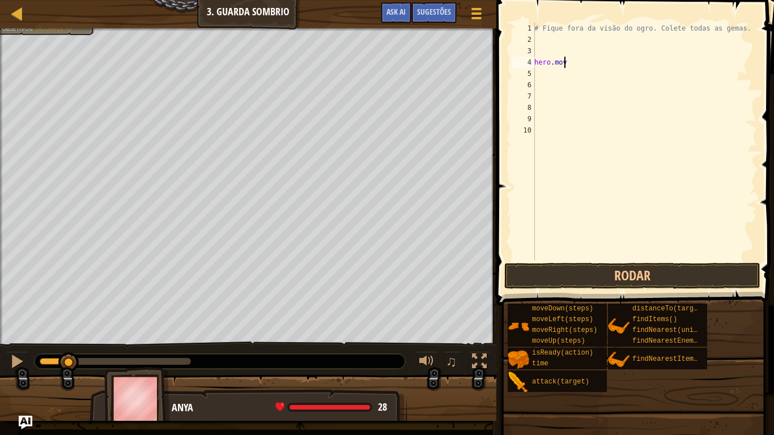
type textarea "h"
click at [6, 358] on button at bounding box center [17, 363] width 23 height 23
click at [24, 358] on button at bounding box center [17, 363] width 23 height 23
click at [15, 357] on div at bounding box center [17, 361] width 15 height 15
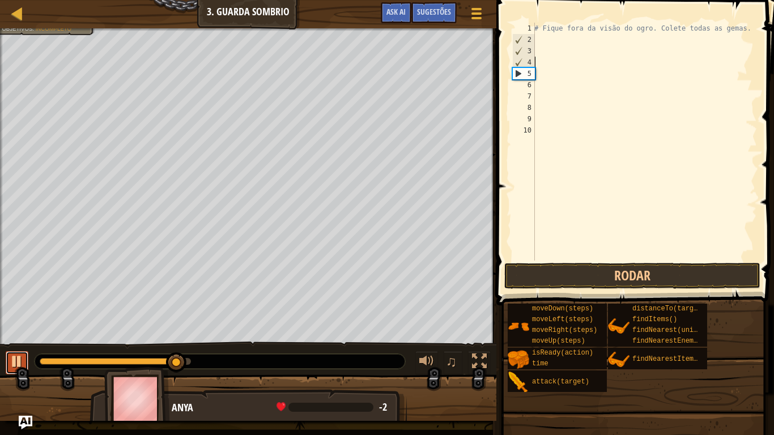
click at [13, 358] on button at bounding box center [17, 363] width 23 height 23
click at [543, 43] on div "# Fique fora da visão do ogro. Colete todas as gemas." at bounding box center [644, 153] width 225 height 261
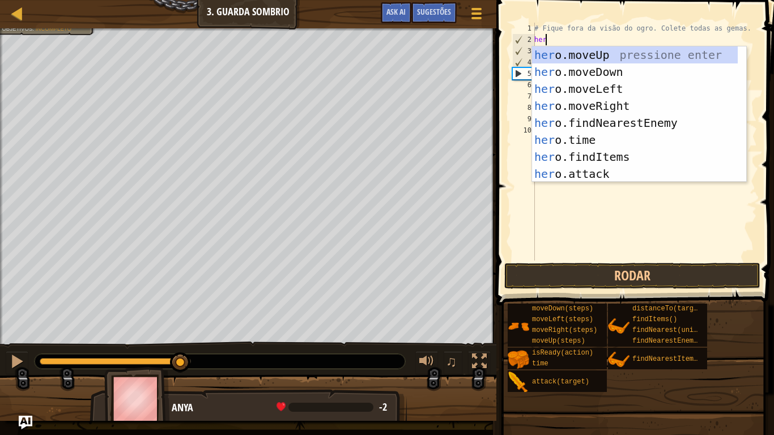
scroll to position [5, 1]
type textarea "hero"
click at [616, 106] on div "hero .moveUp pressione enter hero .moveDown pressione enter hero .moveLeft pres…" at bounding box center [635, 131] width 206 height 170
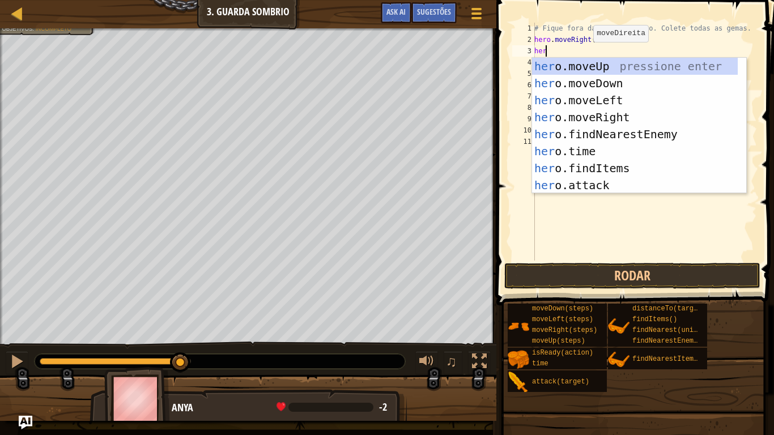
type textarea "hero"
click at [619, 70] on div "hero .moveUp pressione enter hero .moveDown pressione enter hero .moveLeft pres…" at bounding box center [635, 143] width 206 height 170
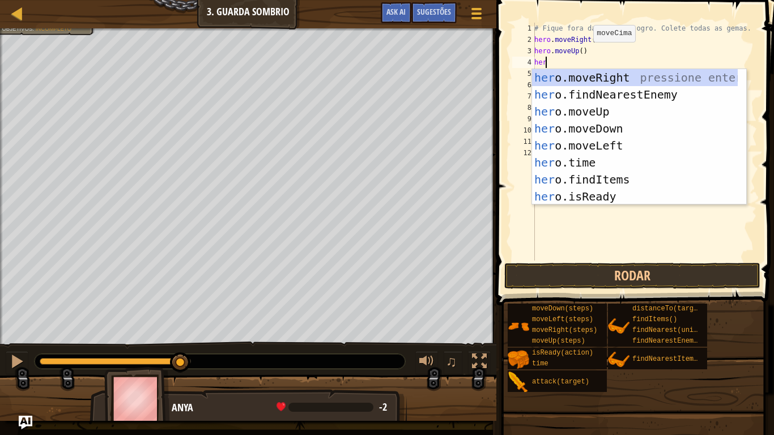
type textarea "hero"
click at [615, 128] on div "hero .moveUp pressione enter hero .moveDown pressione enter hero .moveLeft pres…" at bounding box center [635, 154] width 206 height 170
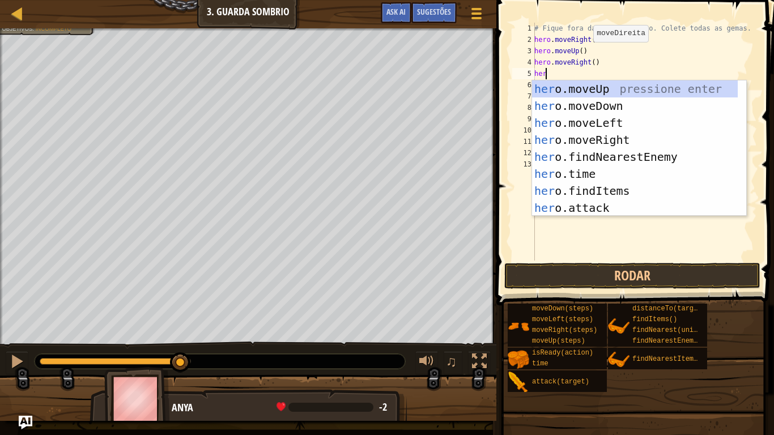
type textarea "hero"
click at [610, 110] on div "hero .moveUp pressione enter hero .moveDown pressione enter hero .moveLeft pres…" at bounding box center [635, 166] width 206 height 170
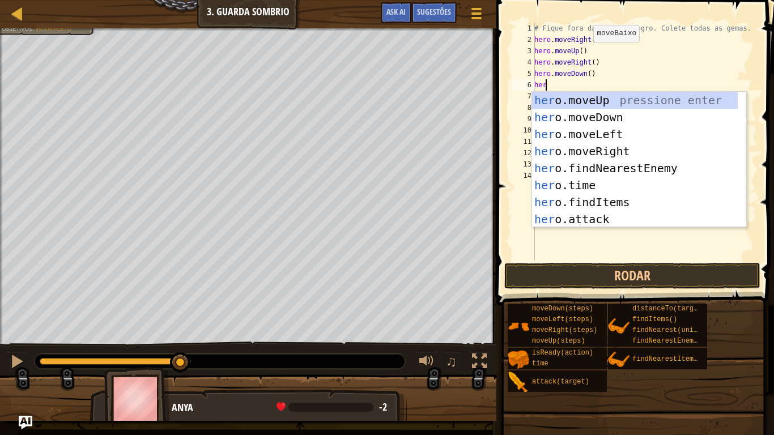
type textarea "hero"
click at [621, 155] on div "hero .moveUp pressione enter hero .moveDown pressione enter hero .moveLeft pres…" at bounding box center [635, 177] width 206 height 170
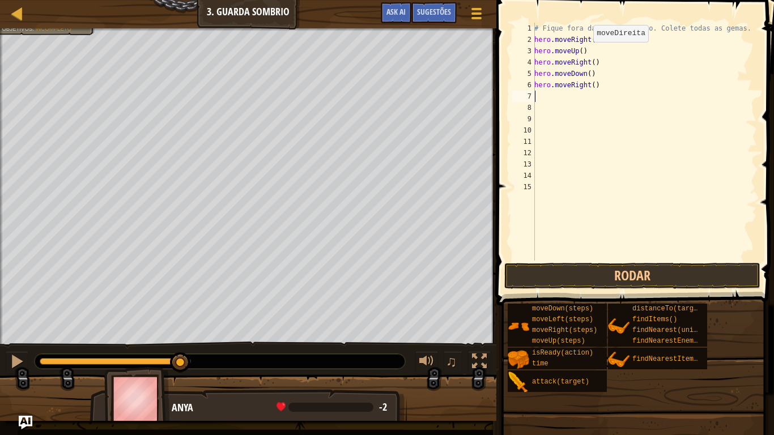
scroll to position [5, 0]
click at [681, 275] on button "Rodar" at bounding box center [633, 276] width 256 height 26
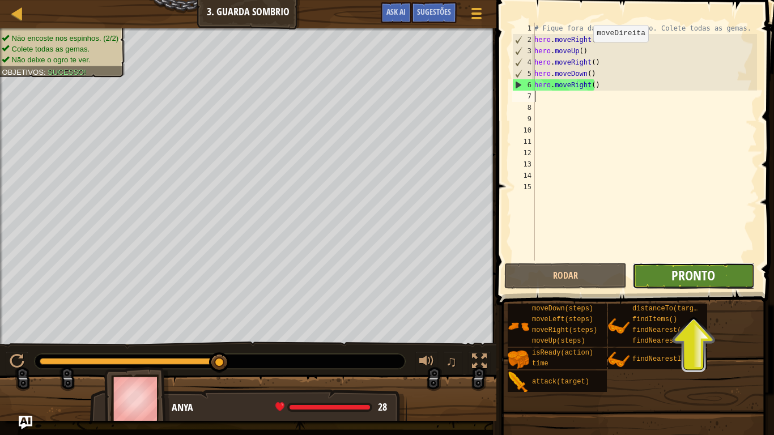
click at [710, 278] on span "Pronto" at bounding box center [694, 275] width 44 height 18
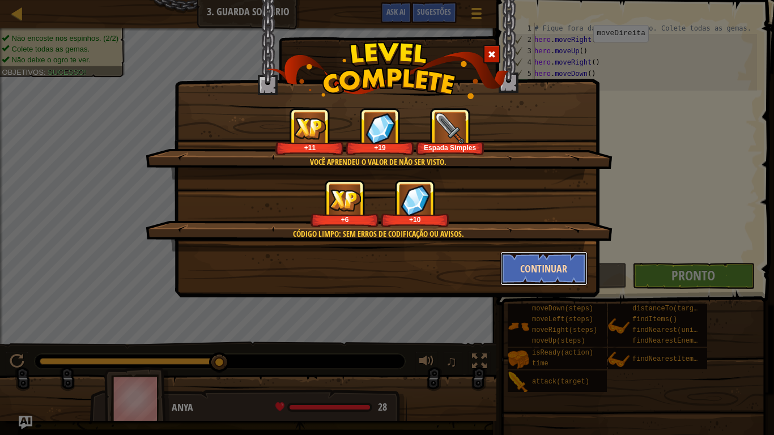
click at [558, 263] on button "Continuar" at bounding box center [545, 269] width 88 height 34
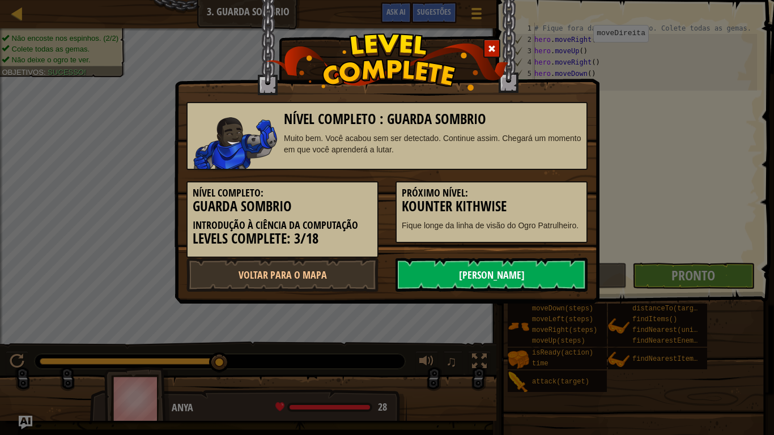
click at [558, 276] on link "[PERSON_NAME]" at bounding box center [492, 275] width 192 height 34
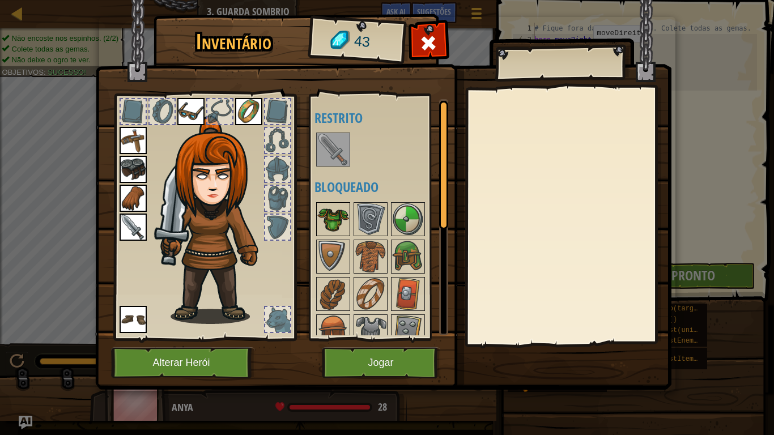
click at [318, 222] on img at bounding box center [334, 220] width 32 height 32
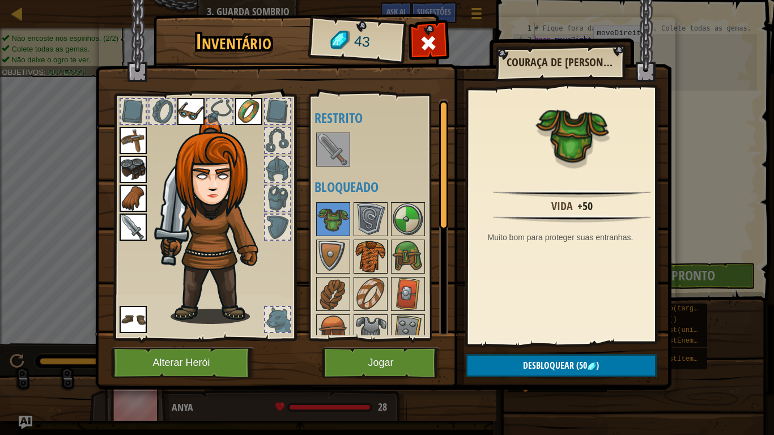
click at [376, 258] on img at bounding box center [371, 257] width 32 height 32
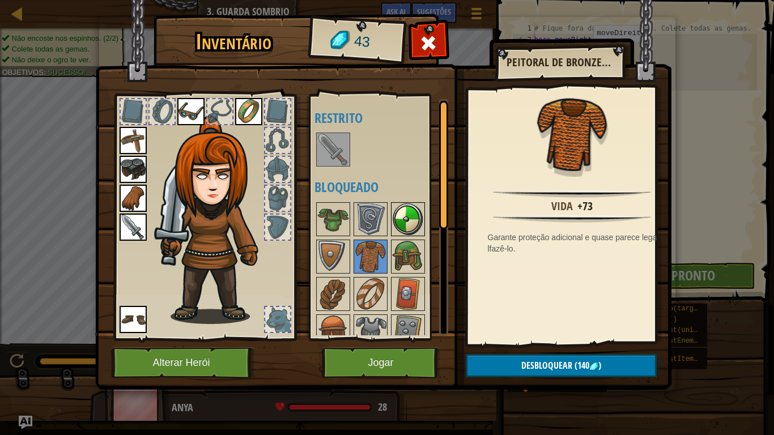
click at [405, 222] on img at bounding box center [408, 220] width 32 height 32
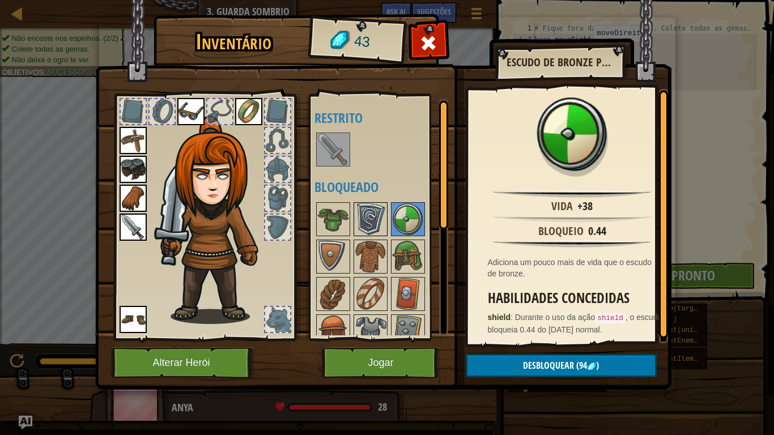
click at [379, 218] on img at bounding box center [371, 220] width 32 height 32
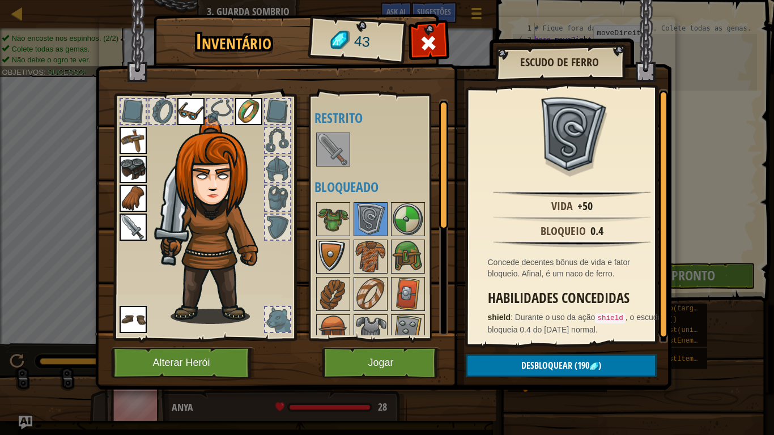
click at [333, 251] on img at bounding box center [334, 257] width 32 height 32
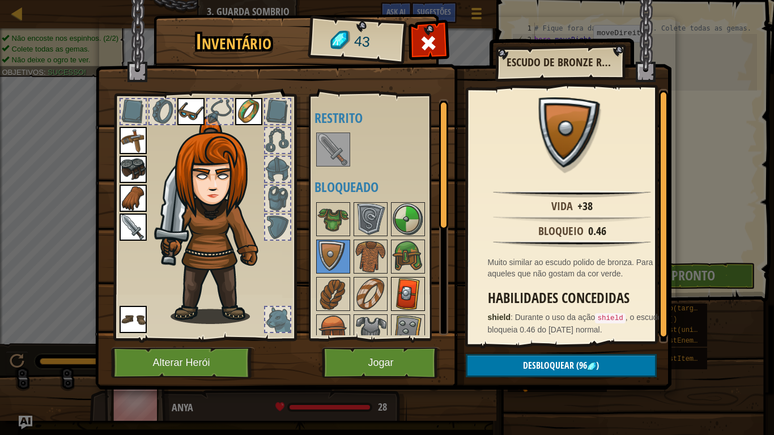
click at [417, 308] on img at bounding box center [408, 294] width 32 height 32
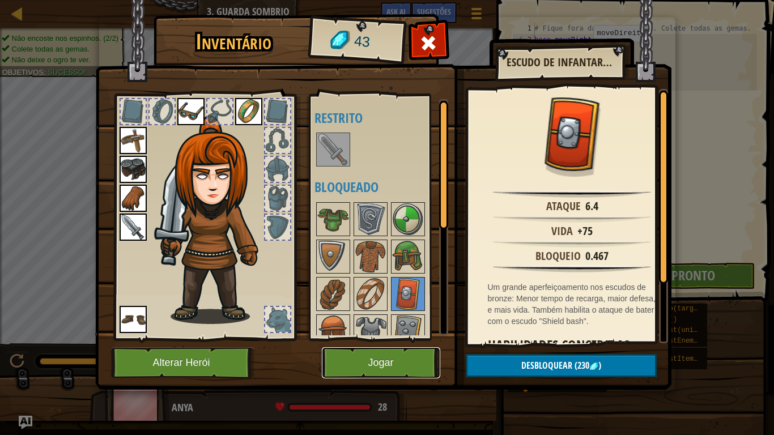
click at [388, 349] on button "Jogar" at bounding box center [381, 363] width 118 height 31
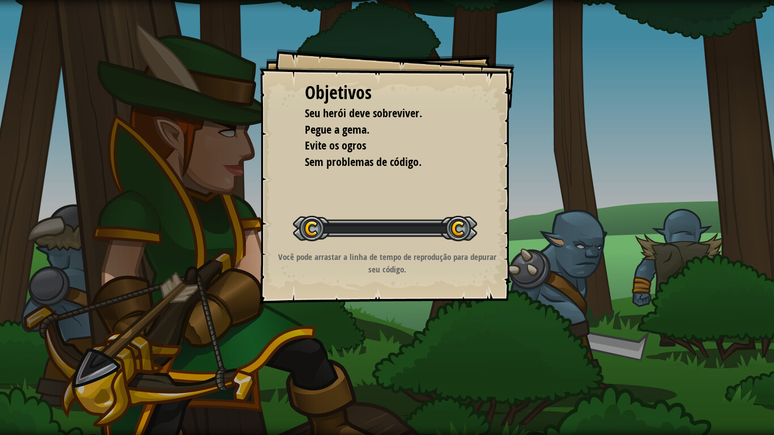
click at [400, 358] on div "Objetivos Seu herói deve sobreviver. Pegue a gema. Evite os ogros Sem problemas…" at bounding box center [387, 217] width 774 height 435
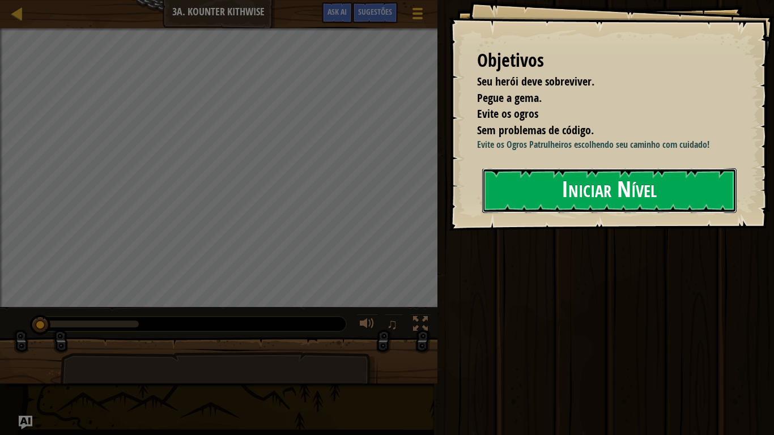
click at [678, 202] on button "Iniciar Nível" at bounding box center [609, 190] width 255 height 45
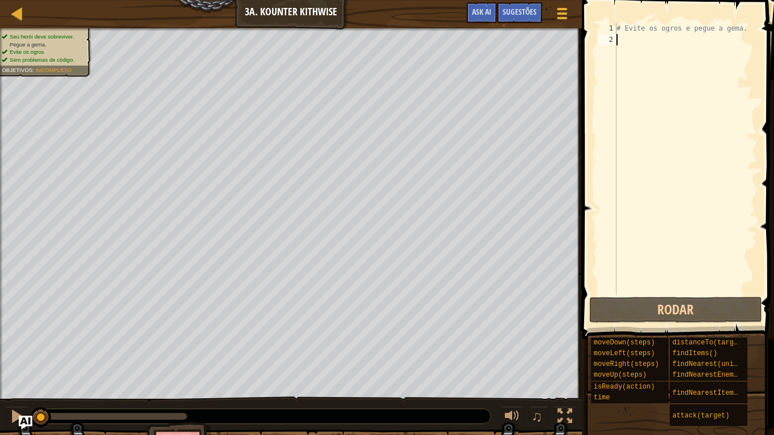
click at [632, 44] on div "# Evite os ogros e pegue a gema." at bounding box center [686, 170] width 143 height 295
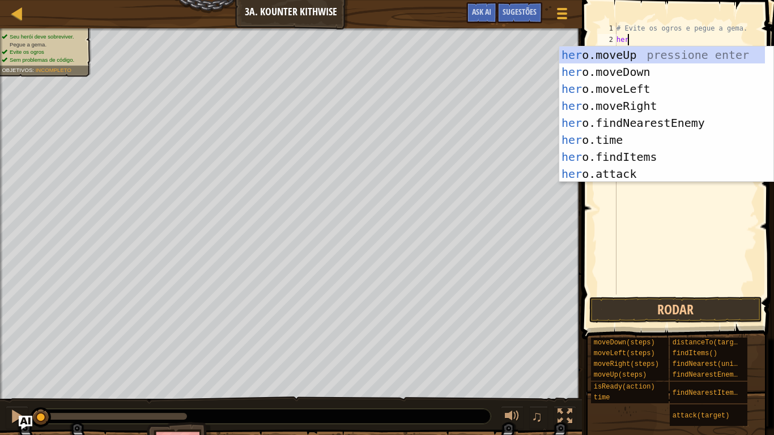
scroll to position [5, 1]
type textarea "hero"
click at [624, 73] on div "hero .moveUp pressione enter hero .moveDown pressione enter hero .moveLeft pres…" at bounding box center [663, 131] width 206 height 170
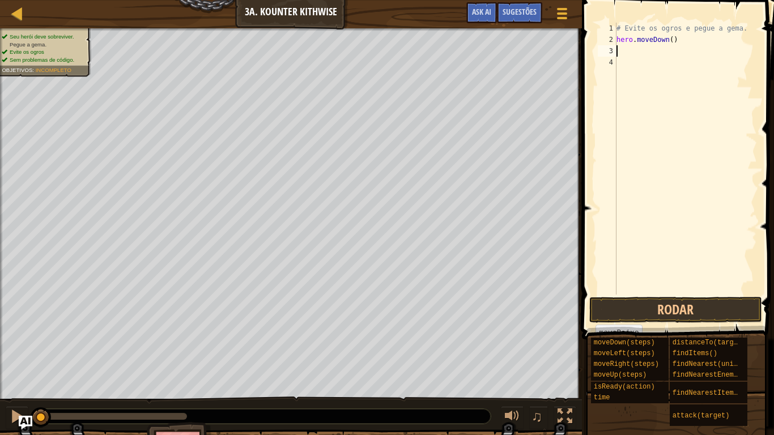
scroll to position [5, 0]
click at [681, 319] on button "Rodar" at bounding box center [676, 310] width 173 height 26
click at [686, 315] on button "Rodar" at bounding box center [676, 310] width 173 height 26
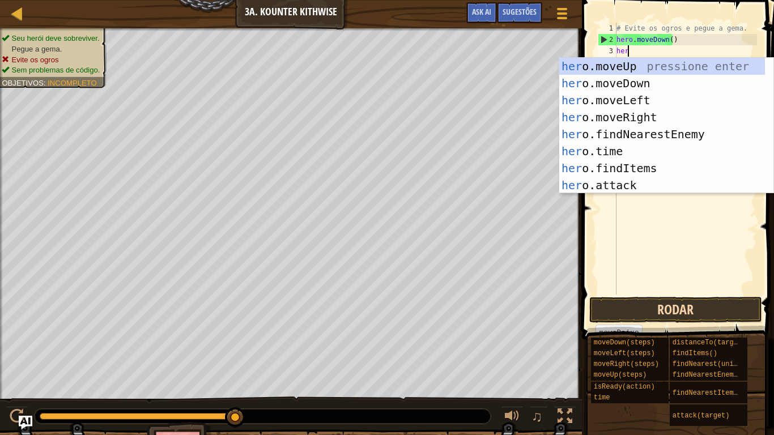
scroll to position [5, 1]
type textarea "hero"
click at [645, 87] on div "hero .moveUp pressione enter hero .moveDown pressione enter hero .moveLeft pres…" at bounding box center [663, 143] width 206 height 170
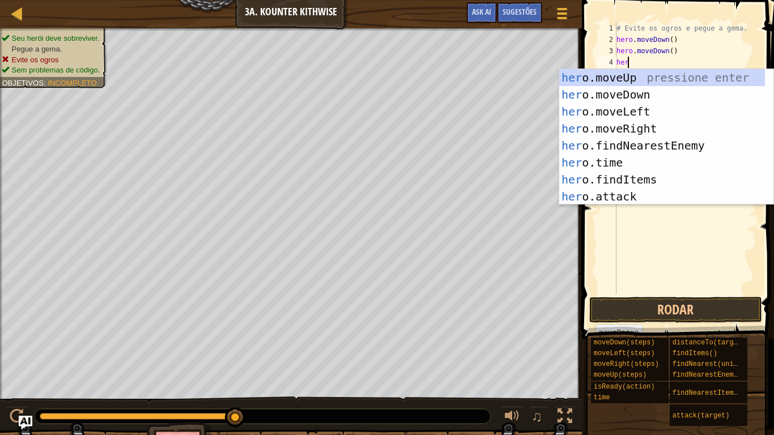
type textarea "hero"
click at [647, 136] on div "hero .moveUp pressione enter hero .moveDown pressione enter hero .moveLeft pres…" at bounding box center [663, 154] width 206 height 170
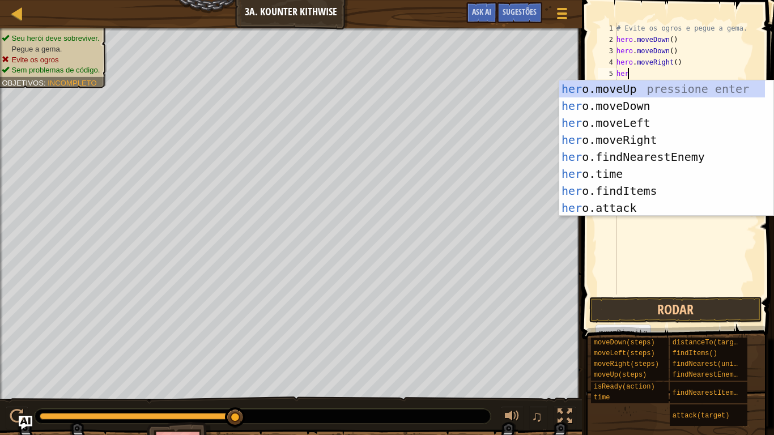
type textarea "hero"
click at [646, 93] on div "hero .moveUp pressione enter hero .moveDown pressione enter hero .moveLeft pres…" at bounding box center [663, 166] width 206 height 170
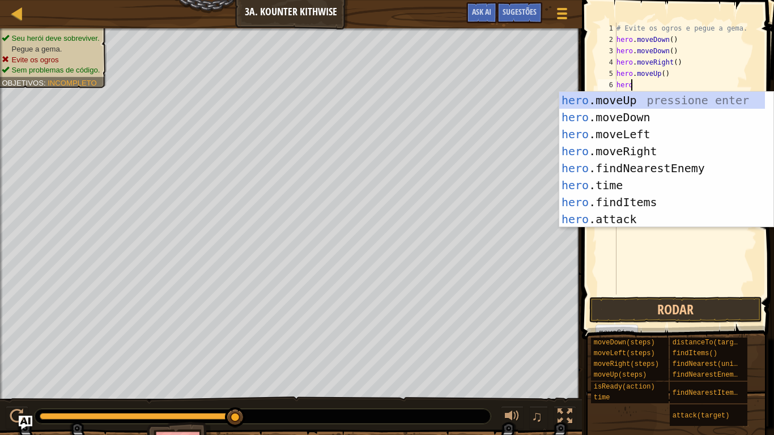
type textarea "hero"
click at [654, 156] on div "hero .moveUp pressione enter hero .moveDown pressione enter hero .moveLeft pres…" at bounding box center [663, 177] width 206 height 170
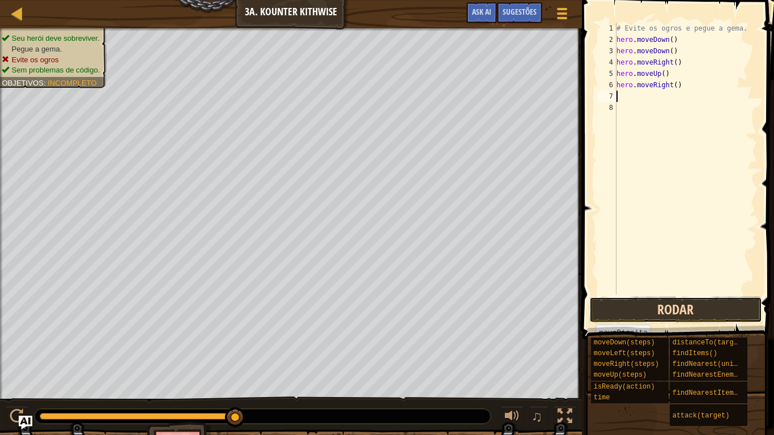
click at [707, 306] on button "Rodar" at bounding box center [676, 310] width 173 height 26
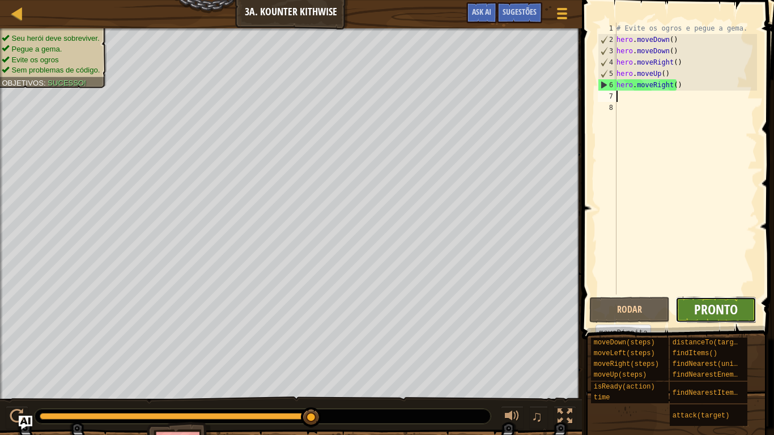
click at [709, 312] on span "Pronto" at bounding box center [717, 309] width 44 height 18
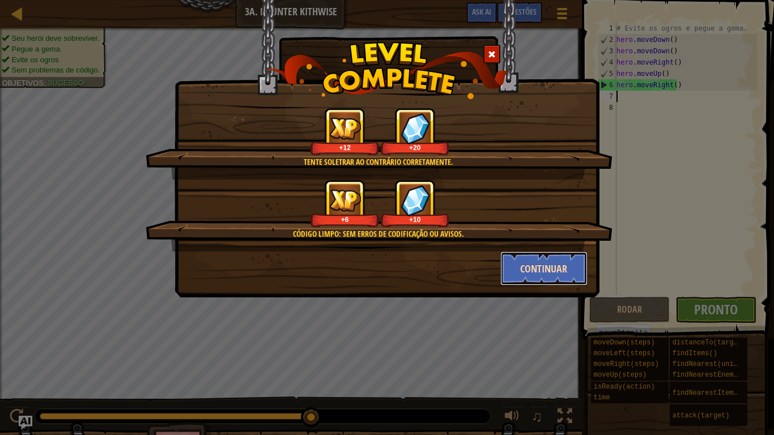
click at [541, 268] on button "Continuar" at bounding box center [545, 269] width 88 height 34
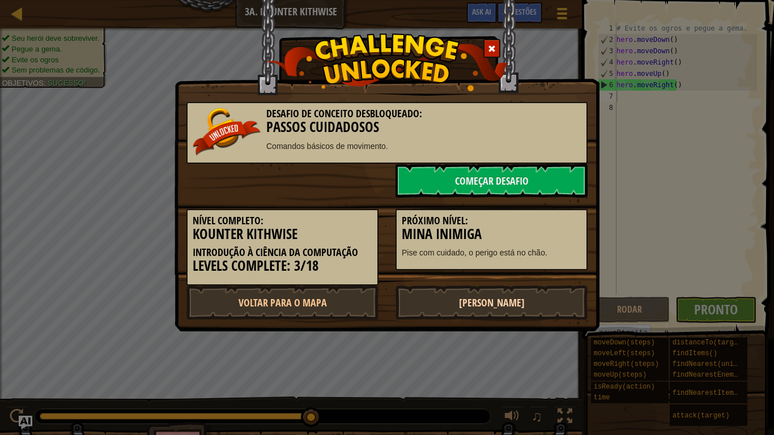
click at [553, 306] on link "[PERSON_NAME]" at bounding box center [492, 303] width 192 height 34
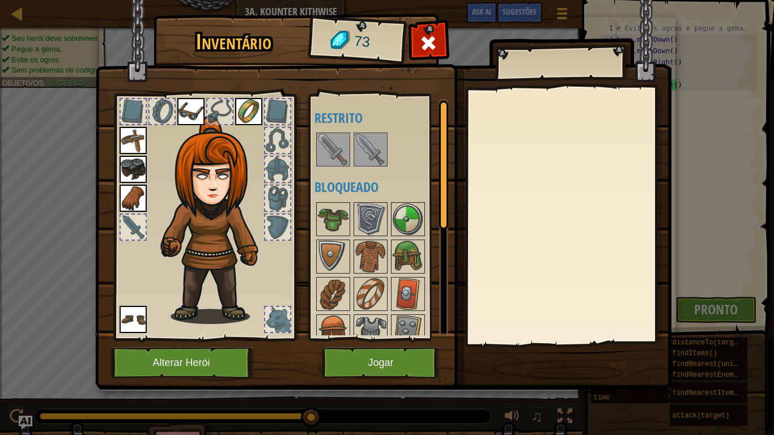
click at [338, 143] on img at bounding box center [334, 150] width 32 height 32
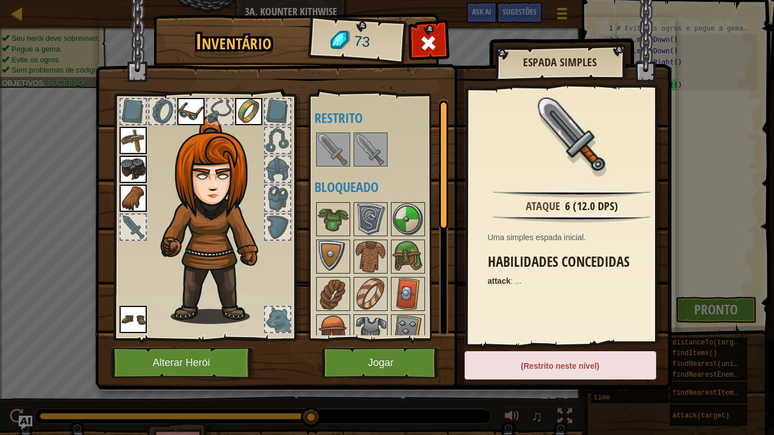
click at [363, 145] on img at bounding box center [371, 150] width 32 height 32
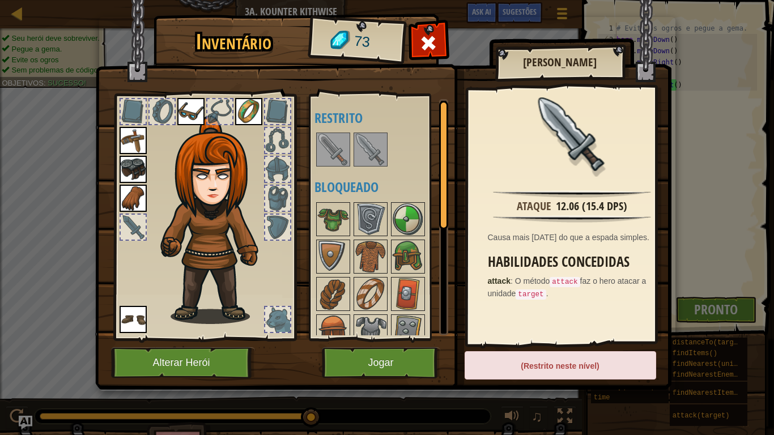
click at [332, 146] on img at bounding box center [334, 150] width 32 height 32
click at [393, 141] on div at bounding box center [386, 149] width 142 height 37
click at [371, 147] on img at bounding box center [371, 150] width 32 height 32
click at [341, 153] on img at bounding box center [334, 150] width 32 height 32
click at [374, 155] on img at bounding box center [371, 150] width 32 height 32
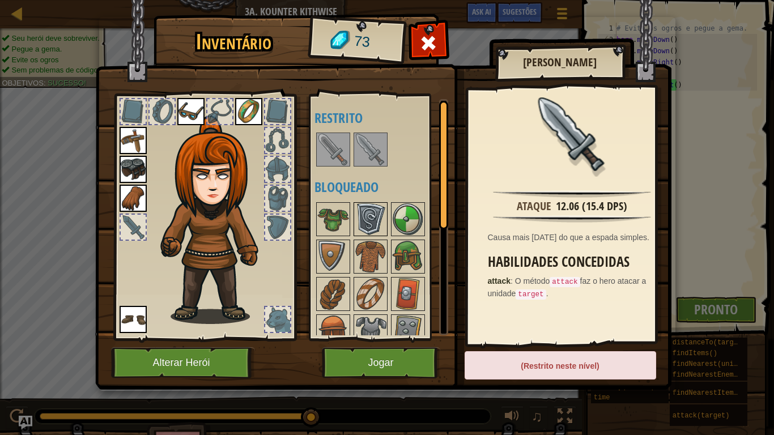
click at [376, 230] on img at bounding box center [371, 220] width 32 height 32
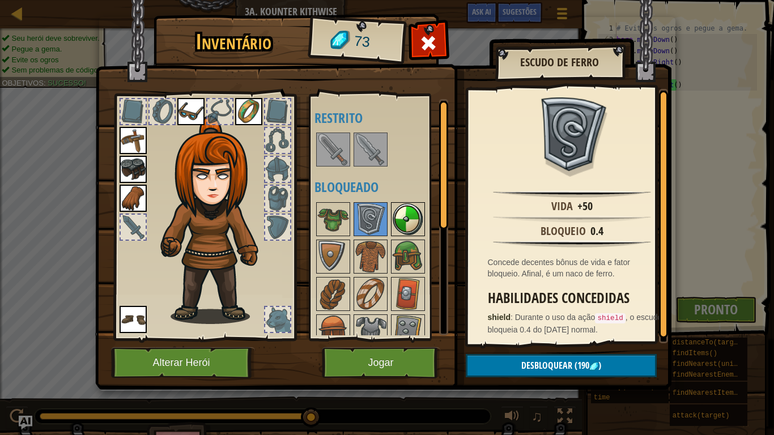
click at [409, 215] on img at bounding box center [408, 220] width 32 height 32
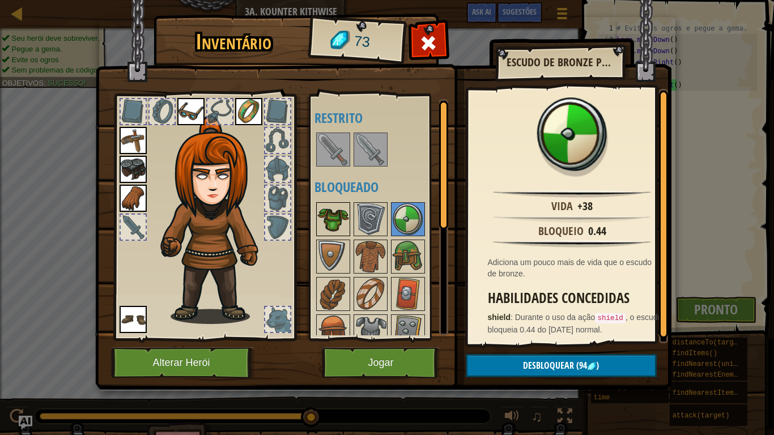
click at [329, 225] on img at bounding box center [334, 220] width 32 height 32
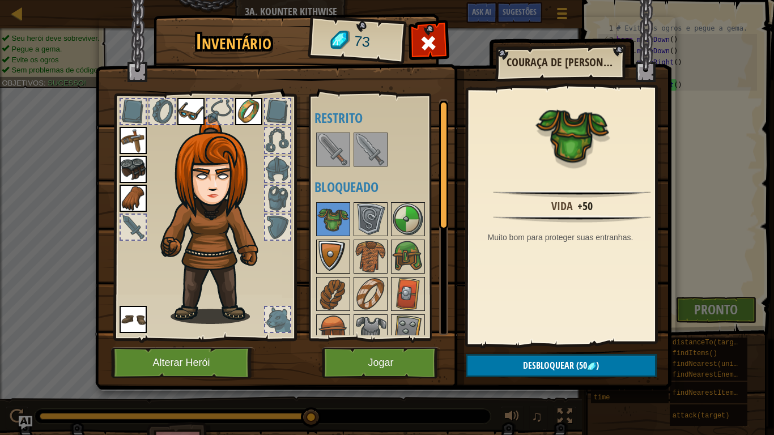
click at [330, 251] on img at bounding box center [334, 257] width 32 height 32
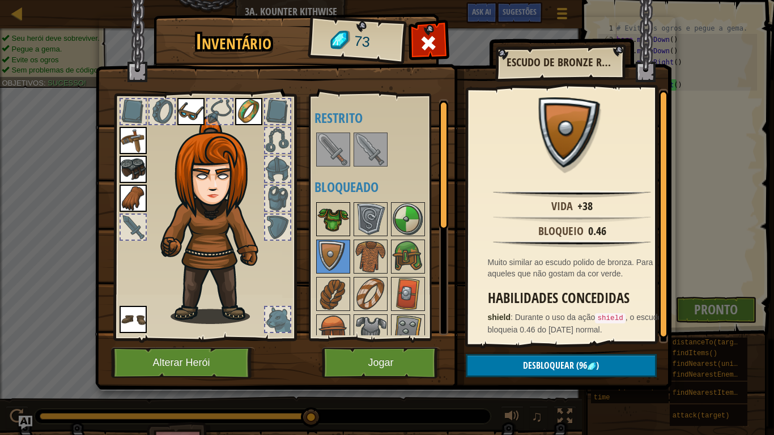
click at [344, 215] on img at bounding box center [334, 220] width 32 height 32
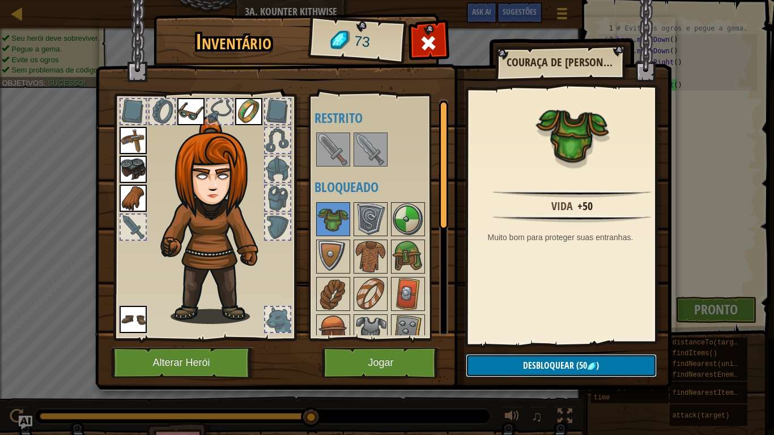
click at [629, 358] on button "Desbloquear (50 )" at bounding box center [561, 365] width 191 height 23
click at [619, 358] on button "Confirmar" at bounding box center [561, 365] width 191 height 23
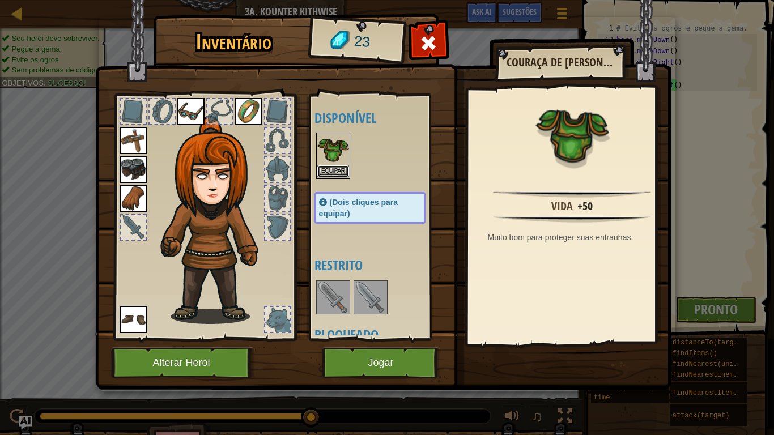
click at [341, 176] on button "Equipar" at bounding box center [334, 172] width 32 height 12
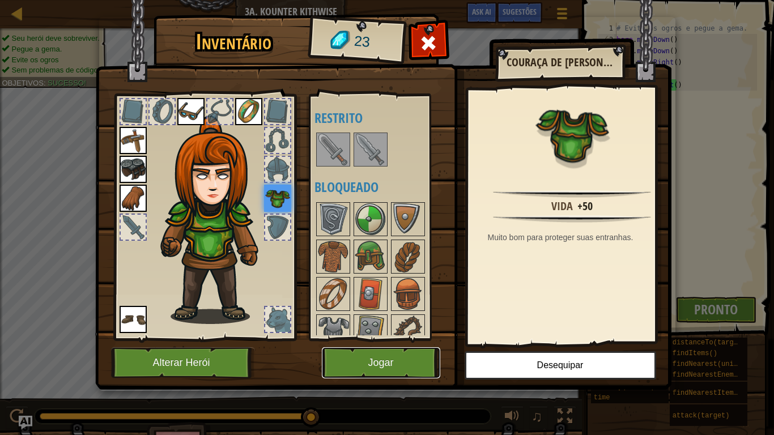
click at [395, 358] on button "Jogar" at bounding box center [381, 363] width 118 height 31
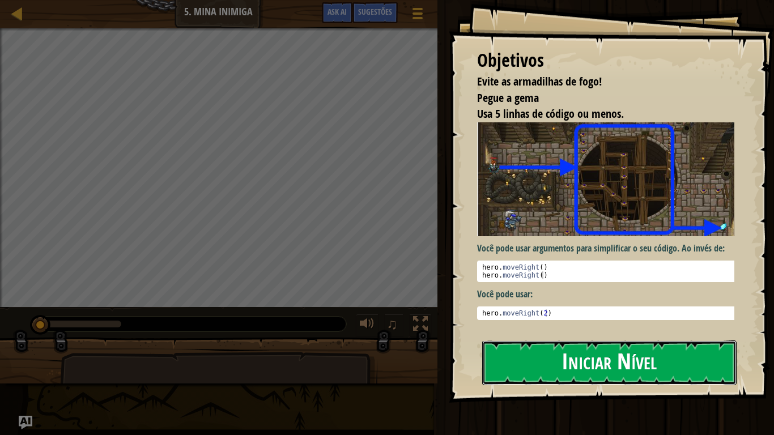
click at [676, 357] on button "Iniciar Nível" at bounding box center [609, 363] width 255 height 45
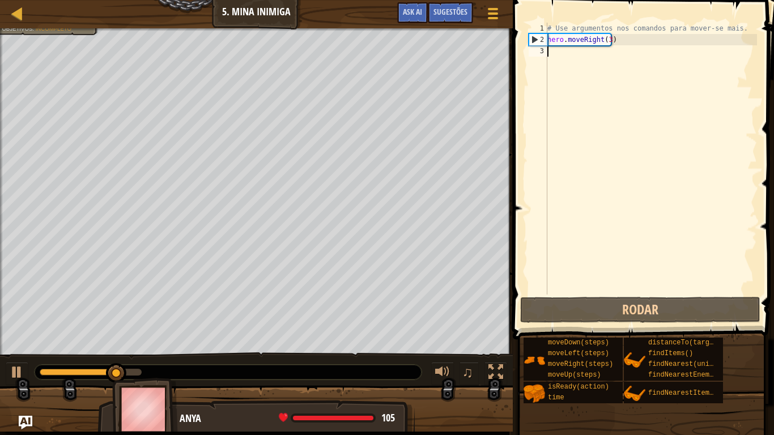
click at [573, 56] on div "# Use argumentos nos comandos para mover-se mais. hero . moveRight ( 3 )" at bounding box center [651, 170] width 212 height 295
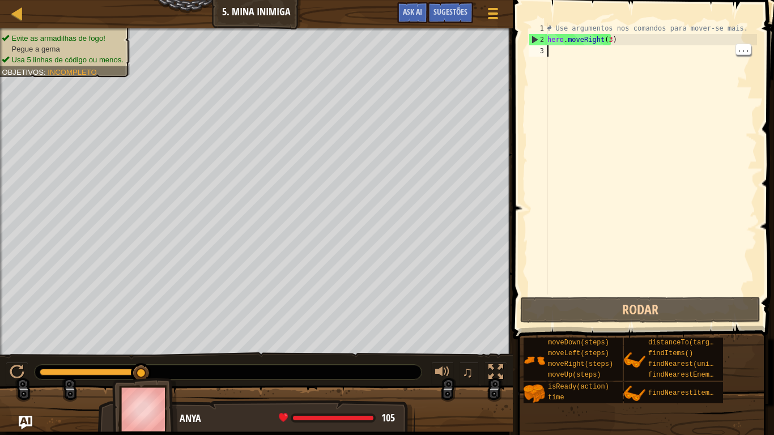
scroll to position [5, 0]
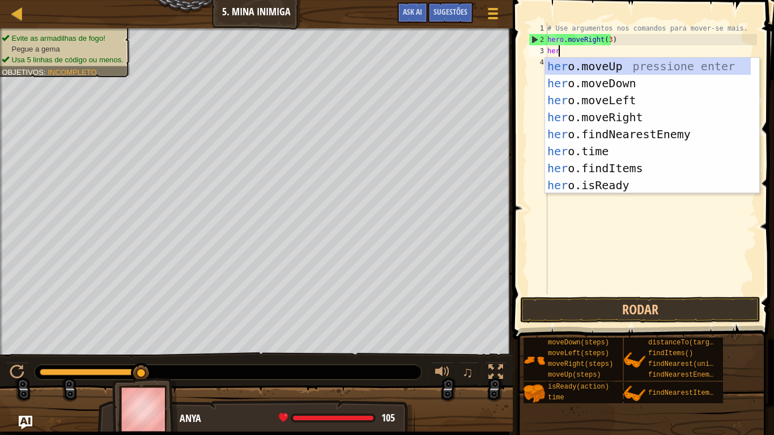
type textarea "hero"
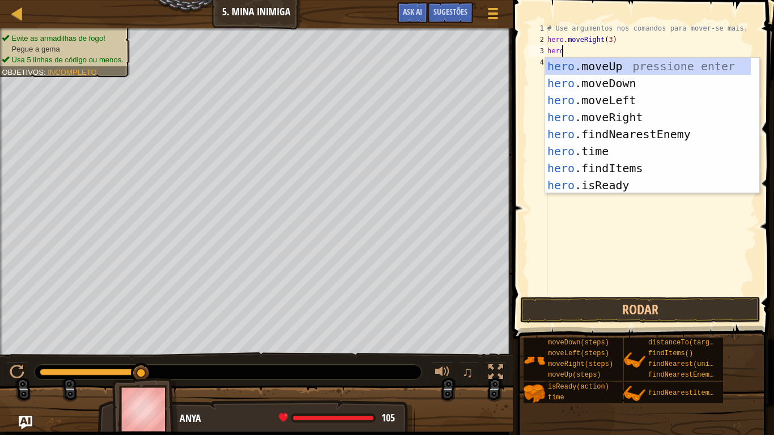
click at [621, 119] on div "hero .moveUp pressione enter hero .moveDown pressione enter hero .moveLeft pres…" at bounding box center [648, 143] width 206 height 170
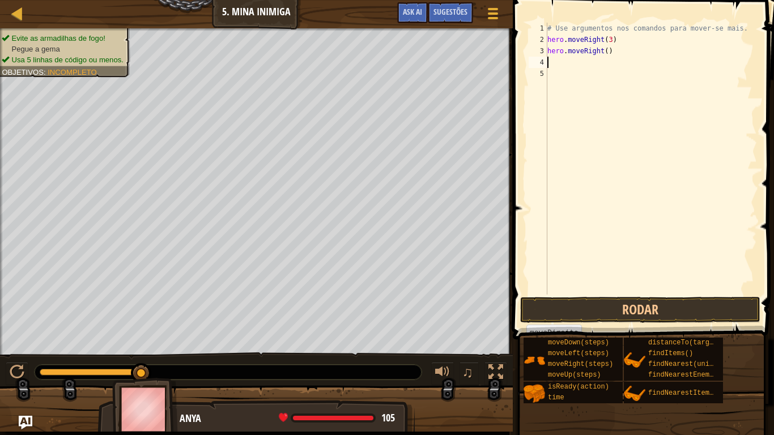
scroll to position [5, 0]
click at [667, 315] on button "Rodar" at bounding box center [640, 310] width 240 height 26
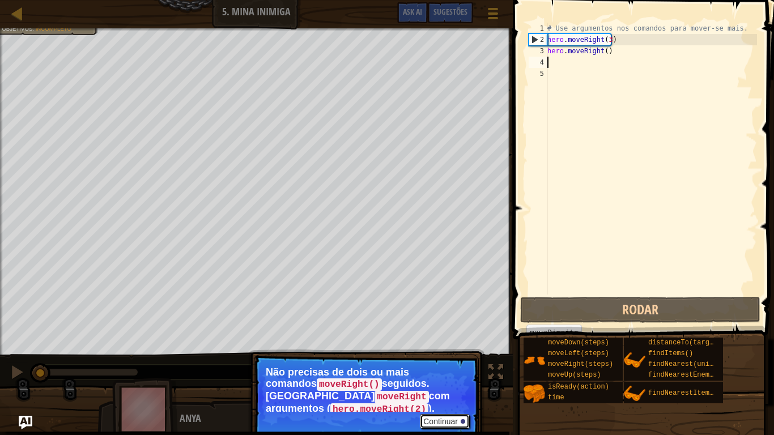
click at [435, 358] on button "Continuar" at bounding box center [445, 421] width 50 height 15
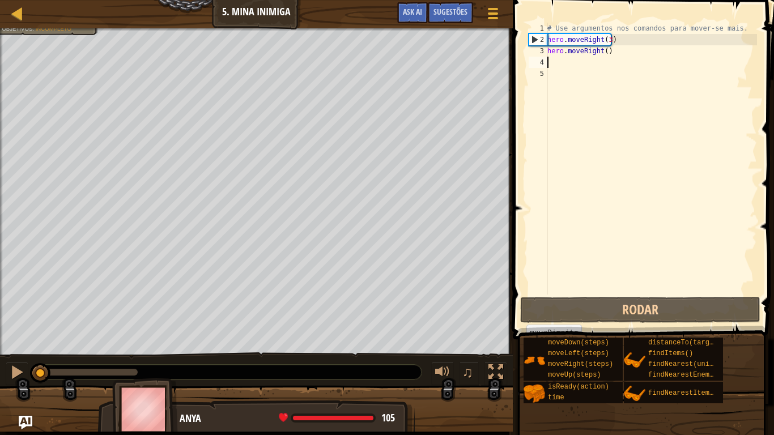
click at [611, 54] on div "# Use argumentos nos comandos para mover-se mais. hero . moveRight ( 3 ) hero .…" at bounding box center [651, 170] width 212 height 295
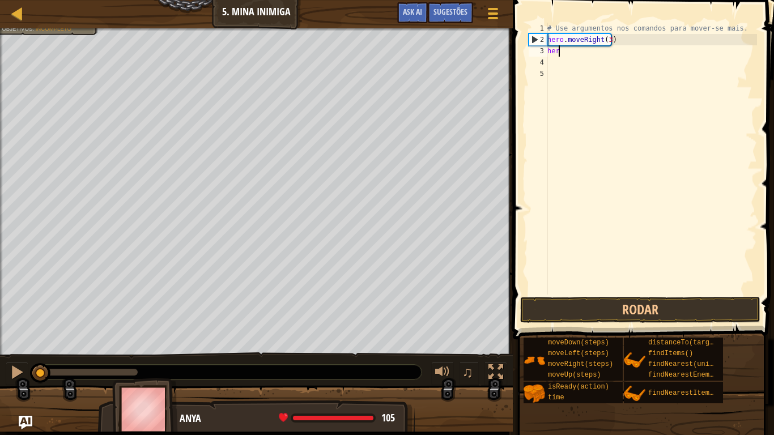
type textarea "h"
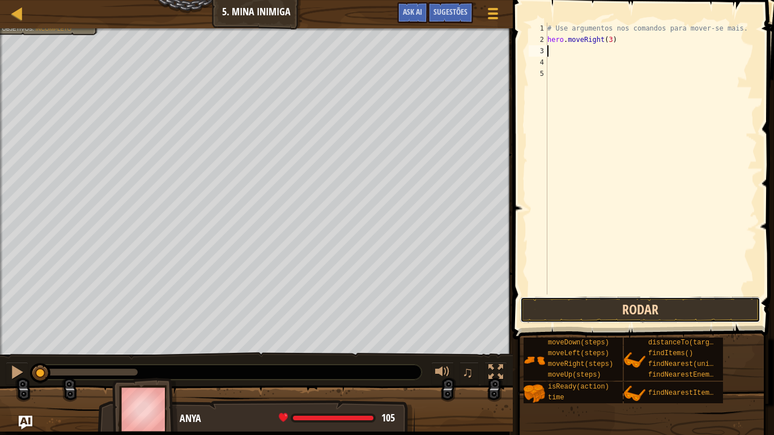
click at [657, 299] on button "Rodar" at bounding box center [640, 310] width 240 height 26
click at [677, 305] on button "Rodando" at bounding box center [640, 310] width 240 height 26
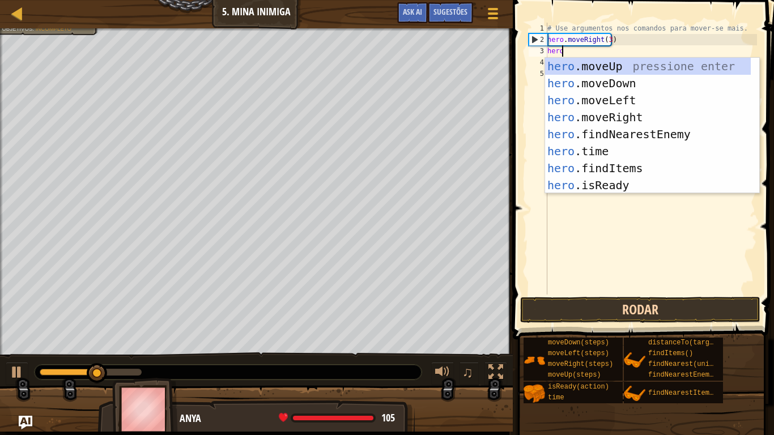
type textarea "hero"
click at [636, 69] on div "hero .moveUp pressione enter hero .moveDown pressione enter hero .moveLeft pres…" at bounding box center [648, 143] width 206 height 170
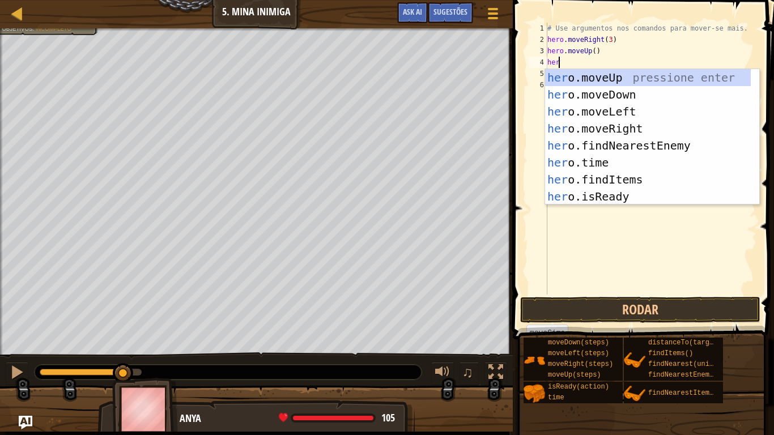
type textarea "heri"
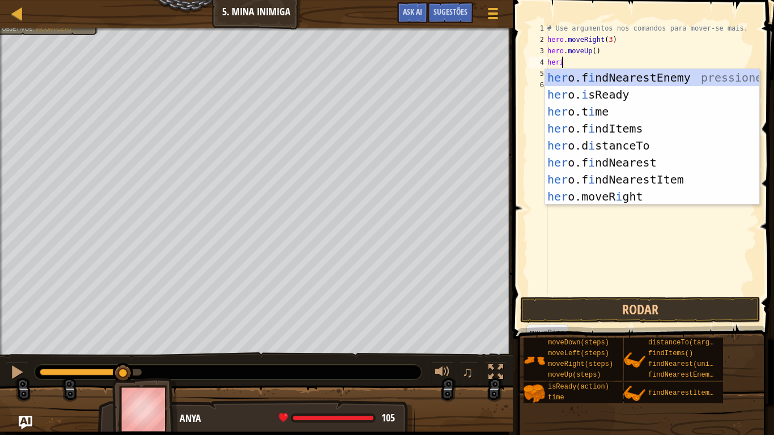
click at [632, 198] on div "her o.f i ndNearestEnemy pressione enter her o. i sReady pressione enter her o.…" at bounding box center [652, 154] width 214 height 170
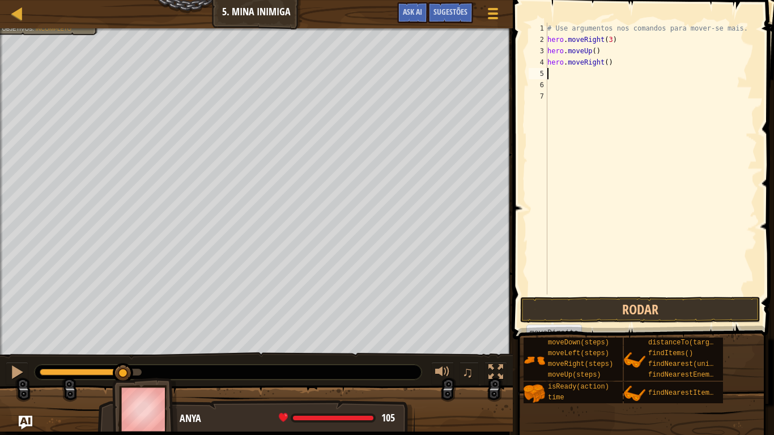
scroll to position [5, 0]
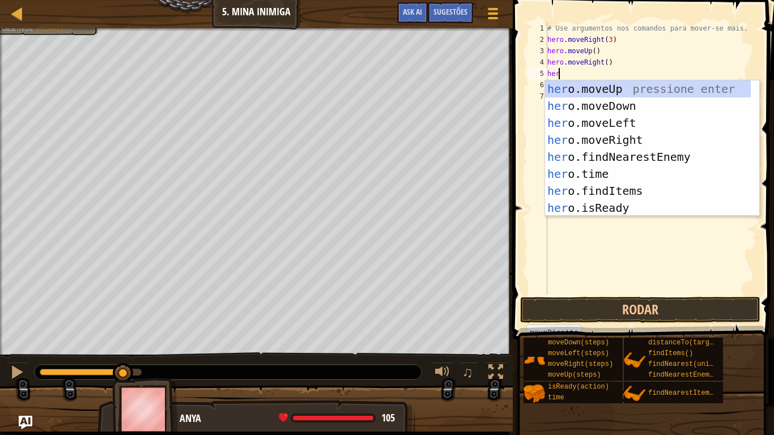
type textarea "hero"
click at [634, 108] on div "hero .moveUp pressione enter hero .moveDown pressione enter hero .moveLeft pres…" at bounding box center [648, 166] width 206 height 170
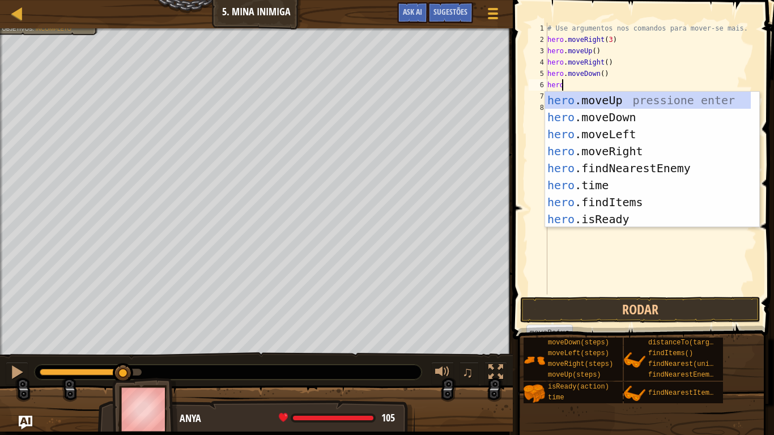
type textarea "hero.moveDown()"
click at [619, 77] on div "# Use argumentos nos comandos para mover-se mais. hero . moveRight ( 3 ) hero .…" at bounding box center [651, 170] width 212 height 295
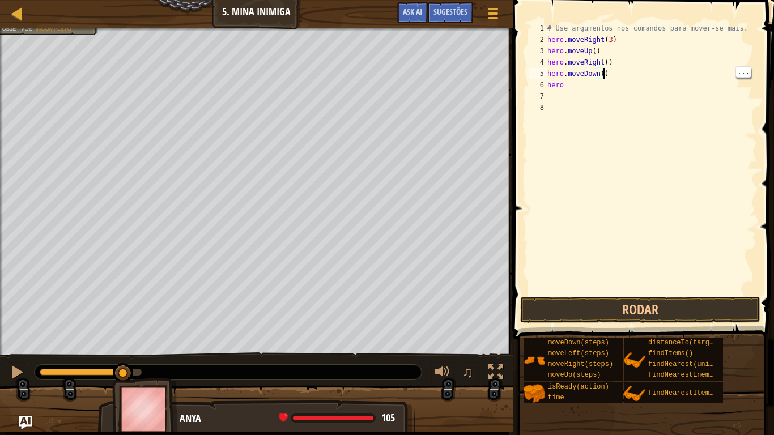
click at [555, 97] on div "# Use argumentos nos comandos para mover-se mais. hero . moveRight ( 3 ) hero .…" at bounding box center [651, 170] width 212 height 295
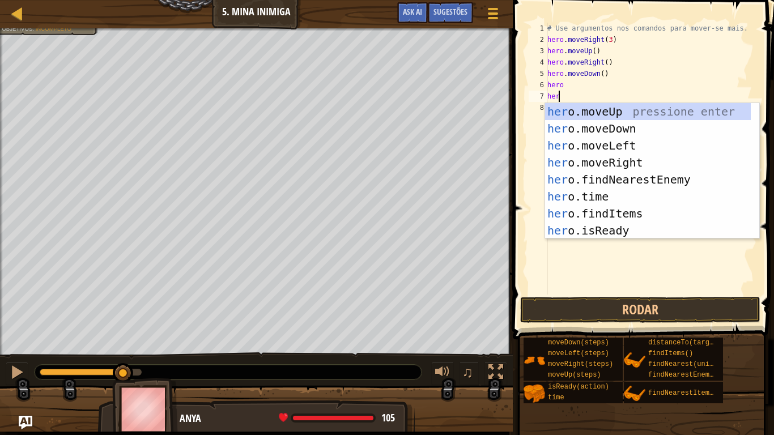
type textarea "hero"
click at [631, 133] on div "hero .moveUp pressione enter hero .moveDown pressione enter hero .moveLeft pres…" at bounding box center [648, 188] width 206 height 170
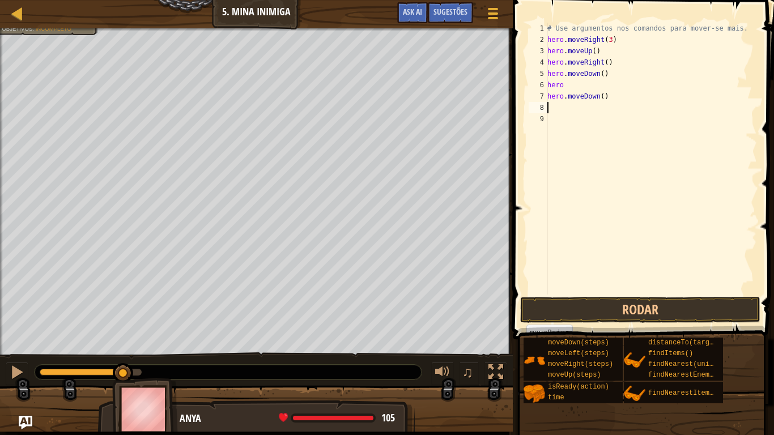
scroll to position [5, 0]
click at [571, 86] on div "# Use argumentos nos comandos para mover-se mais. hero . moveRight ( 3 ) hero .…" at bounding box center [651, 170] width 212 height 295
type textarea "hero"
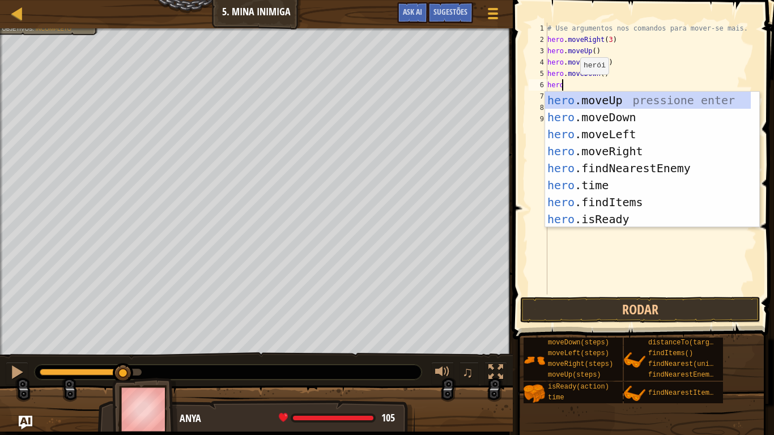
click at [627, 125] on div "hero .moveUp pressione enter hero .moveDown pressione enter hero .moveLeft pres…" at bounding box center [648, 177] width 206 height 170
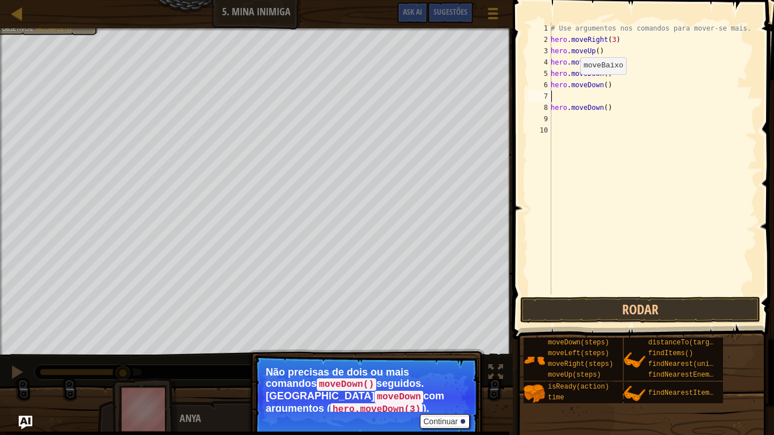
click at [613, 109] on div "# Use argumentos nos comandos para mover-se mais. hero . moveRight ( 3 ) hero .…" at bounding box center [653, 170] width 209 height 295
type textarea "h"
click at [480, 358] on div "Mapa Introdução à Ciência da Computação 5. Mina Inimiga Menu do Jogo Pronto Sug…" at bounding box center [387, 217] width 774 height 435
click at [451, 358] on button "Continuar" at bounding box center [445, 421] width 50 height 15
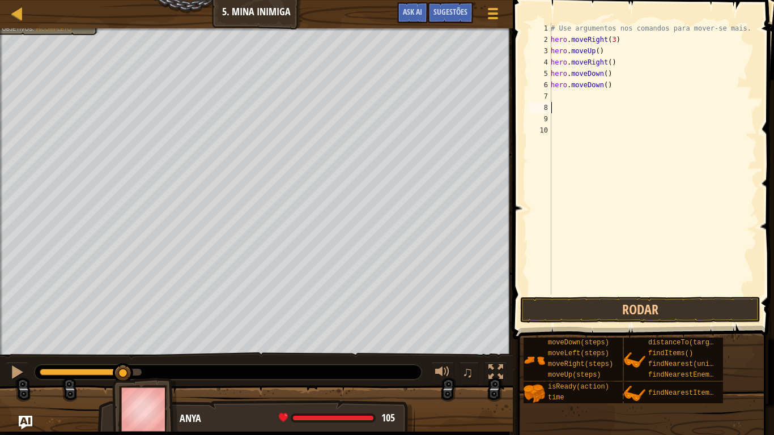
click at [605, 92] on div "# Use argumentos nos comandos para mover-se mais. hero . moveRight ( 3 ) hero .…" at bounding box center [653, 170] width 209 height 295
click at [602, 87] on div "# Use argumentos nos comandos para mover-se mais. hero . moveRight ( 3 ) hero .…" at bounding box center [653, 170] width 209 height 295
type textarea "hero.moveDown()"
click at [606, 85] on div "# Use argumentos nos comandos para mover-se mais. hero . moveRight ( 3 ) hero .…" at bounding box center [653, 170] width 209 height 295
click at [604, 91] on div "# Use argumentos nos comandos para mover-se mais. hero . moveRight ( 3 ) hero .…" at bounding box center [653, 170] width 209 height 295
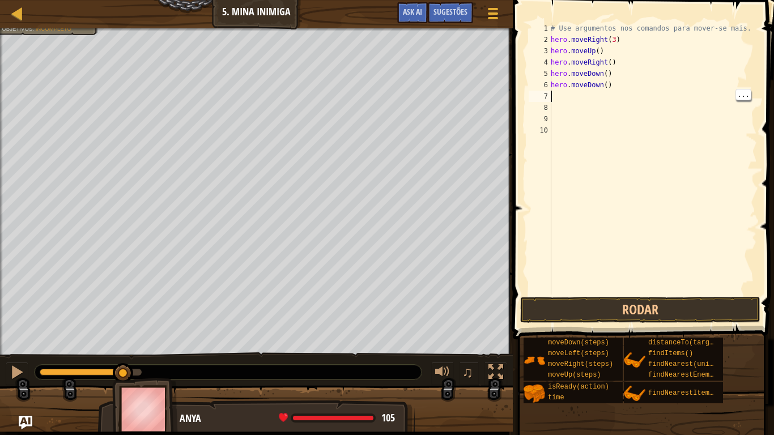
click at [605, 90] on div "# Use argumentos nos comandos para mover-se mais. hero . moveRight ( 3 ) hero .…" at bounding box center [653, 170] width 209 height 295
type textarea "hero.moveDown(3)"
click at [694, 311] on button "Rodar" at bounding box center [640, 310] width 240 height 26
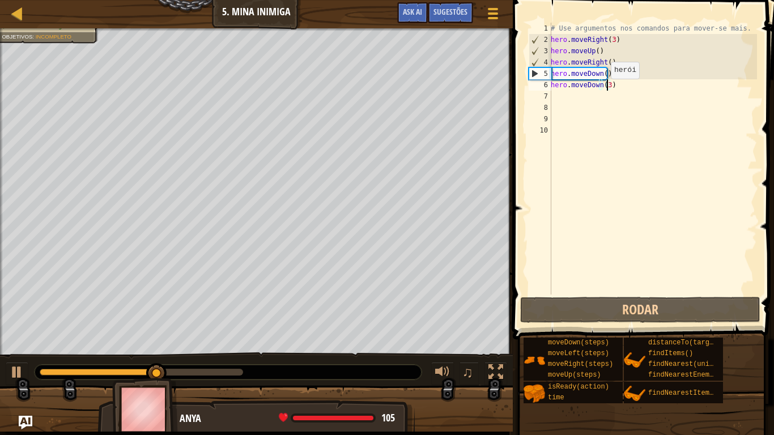
click at [561, 101] on div "# Use argumentos nos comandos para mover-se mais. hero . moveRight ( 3 ) hero .…" at bounding box center [653, 170] width 209 height 295
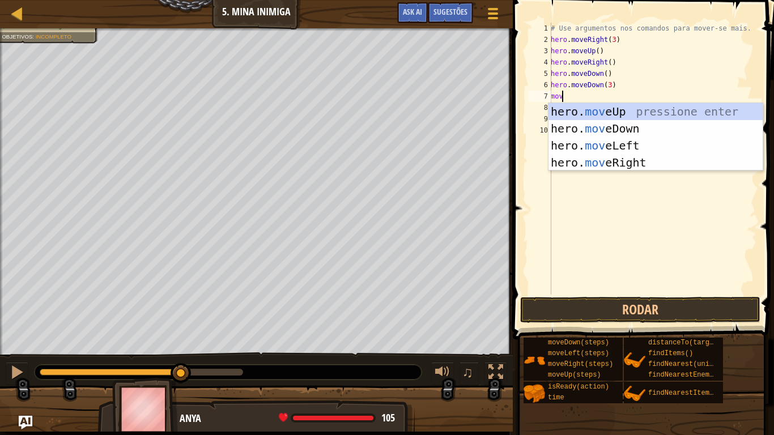
type textarea "move"
click at [642, 160] on div "hero. move Up pressione enter hero. move Down pressione enter hero. move Left p…" at bounding box center [656, 154] width 214 height 102
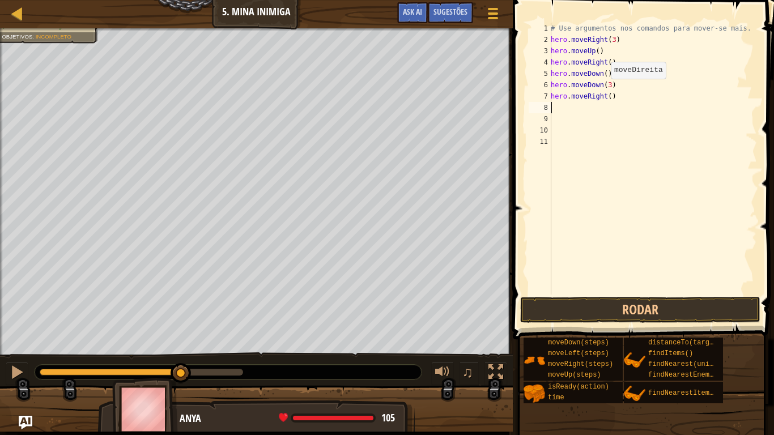
scroll to position [5, 0]
click at [561, 114] on div "# Use argumentos nos comandos para mover-se mais. hero . moveRight ( 3 ) hero .…" at bounding box center [653, 170] width 209 height 295
click at [560, 115] on div "# Use argumentos nos comandos para mover-se mais. hero . moveRight ( 3 ) hero .…" at bounding box center [653, 170] width 209 height 295
click at [558, 111] on div "# Use argumentos nos comandos para mover-se mais. hero . moveRight ( 3 ) hero .…" at bounding box center [653, 170] width 209 height 295
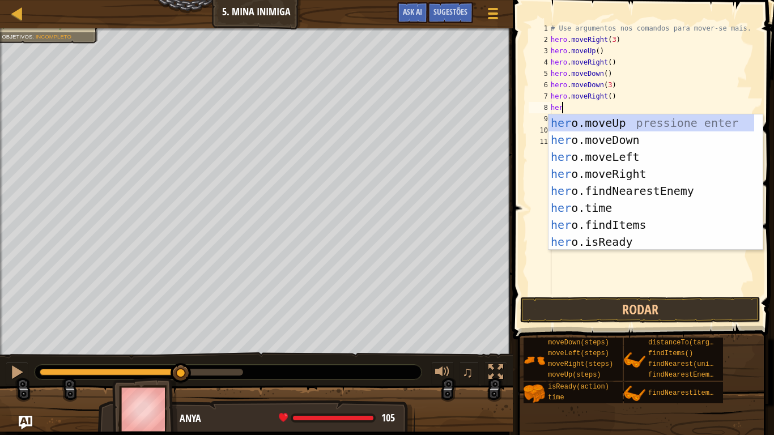
type textarea "hero"
click at [630, 176] on div "hero .moveUp pressione enter hero .moveDown pressione enter hero .moveLeft pres…" at bounding box center [652, 200] width 206 height 170
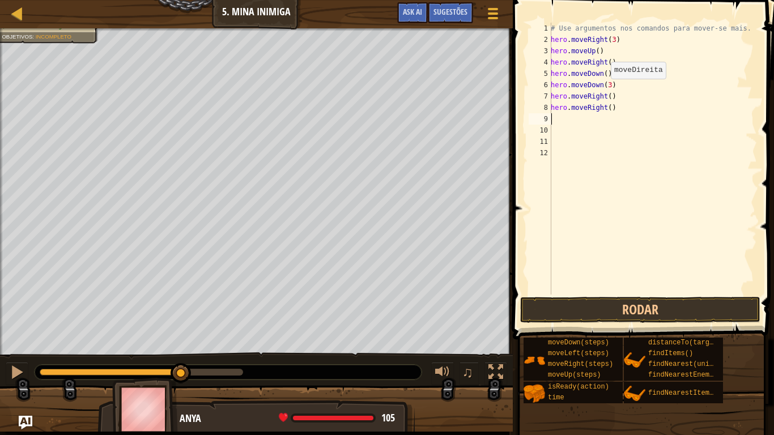
scroll to position [5, 0]
click at [673, 309] on button "Rodar" at bounding box center [640, 310] width 240 height 26
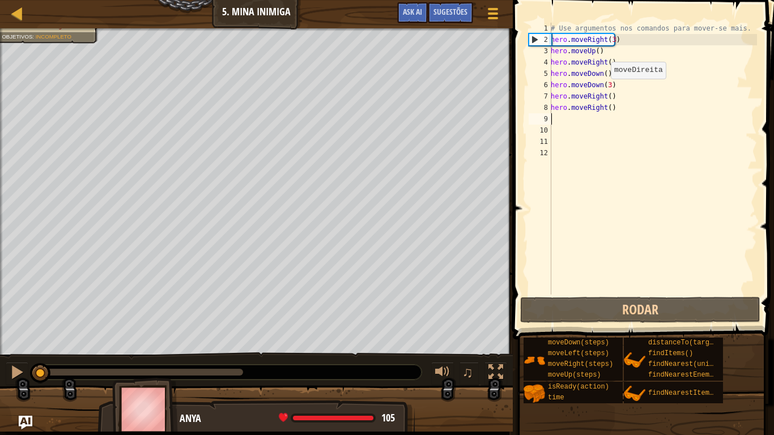
click at [613, 110] on div "# Use argumentos nos comandos para mover-se mais. hero . moveRight ( 3 ) hero .…" at bounding box center [653, 170] width 209 height 295
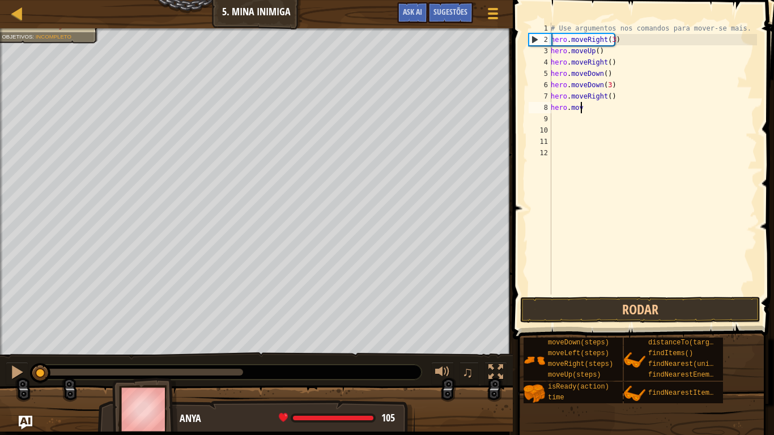
type textarea "h"
click at [607, 97] on div "# Use argumentos nos comandos para mover-se mais. hero . moveRight ( 3 ) hero .…" at bounding box center [653, 170] width 209 height 295
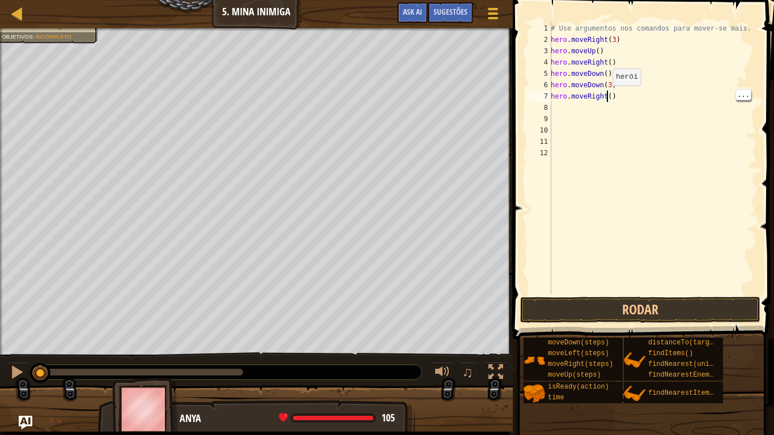
scroll to position [5, 5]
click at [698, 307] on button "Rodar" at bounding box center [640, 310] width 240 height 26
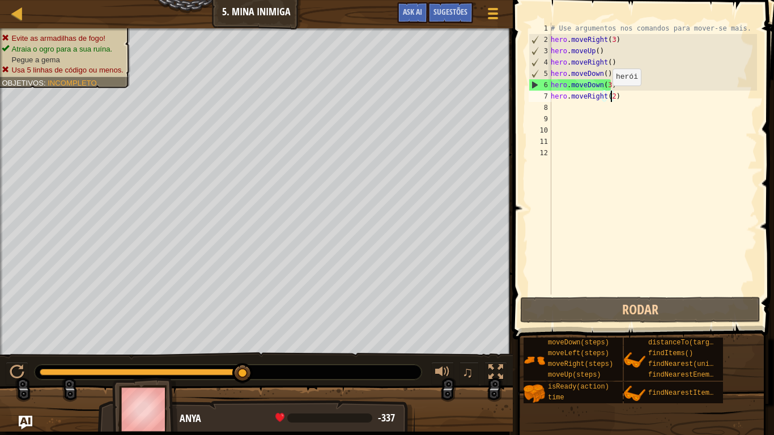
click at [607, 74] on div "# Use argumentos nos comandos para mover-se mais. hero . moveRight ( 3 ) hero .…" at bounding box center [653, 170] width 209 height 295
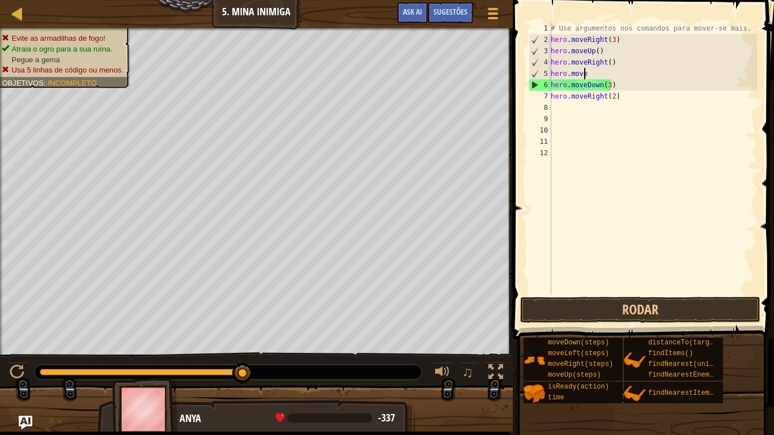
scroll to position [5, 0]
type textarea "h"
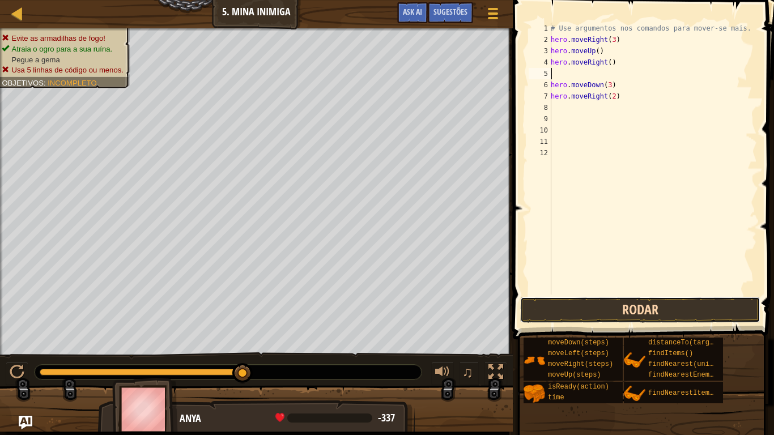
click at [676, 310] on button "Rodar" at bounding box center [640, 310] width 240 height 26
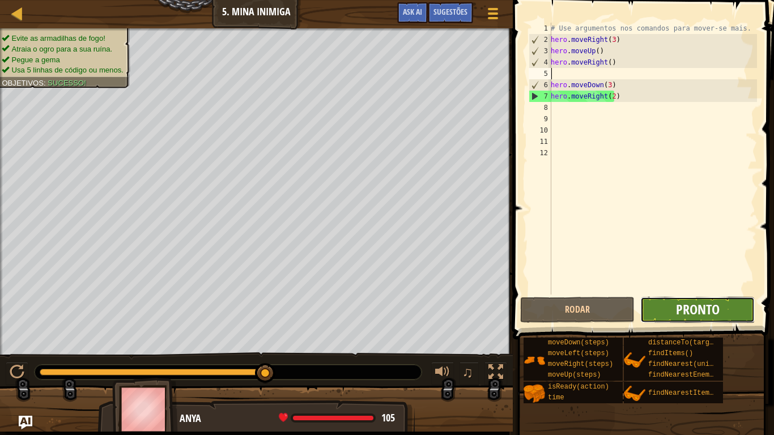
click at [708, 307] on span "Pronto" at bounding box center [698, 309] width 44 height 18
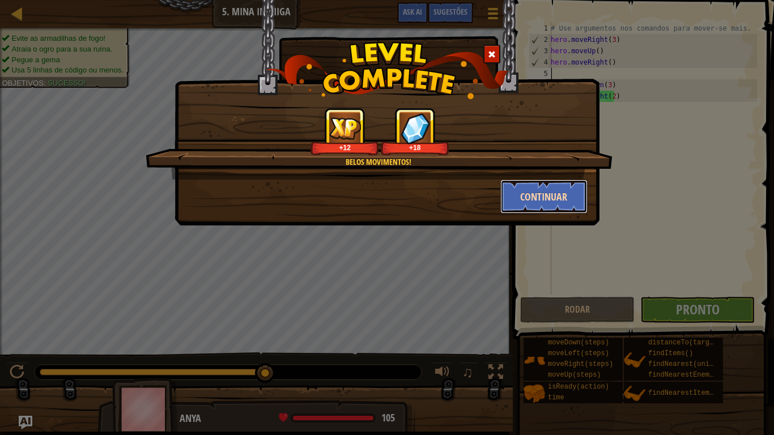
click at [555, 193] on button "Continuar" at bounding box center [545, 197] width 88 height 34
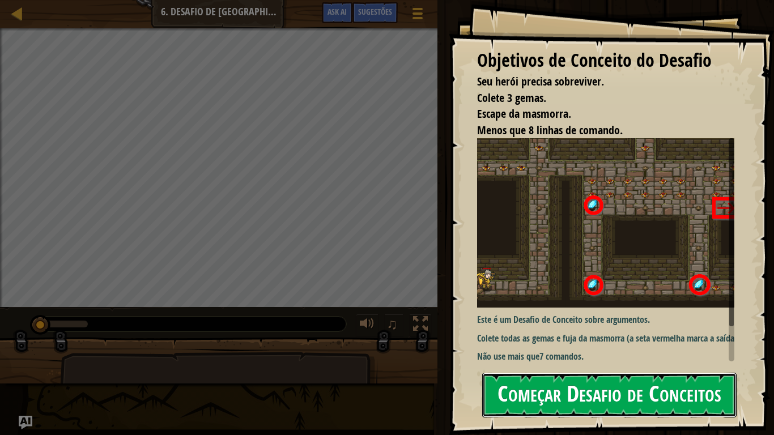
click at [700, 358] on button "Começar Desafio de Conceitos" at bounding box center [609, 395] width 255 height 45
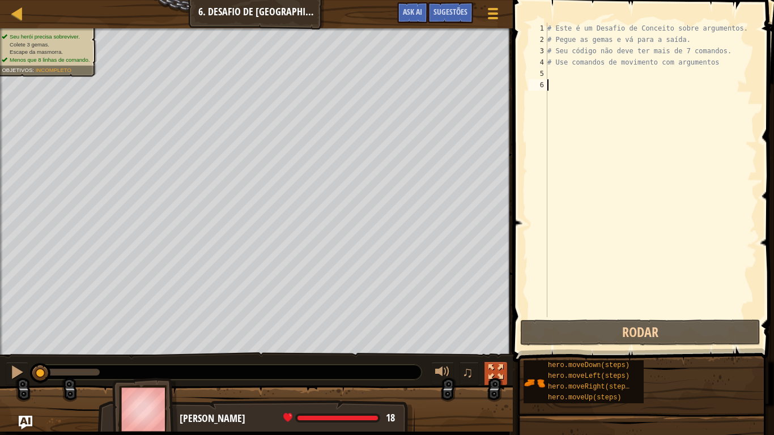
click at [492, 358] on div at bounding box center [496, 372] width 15 height 15
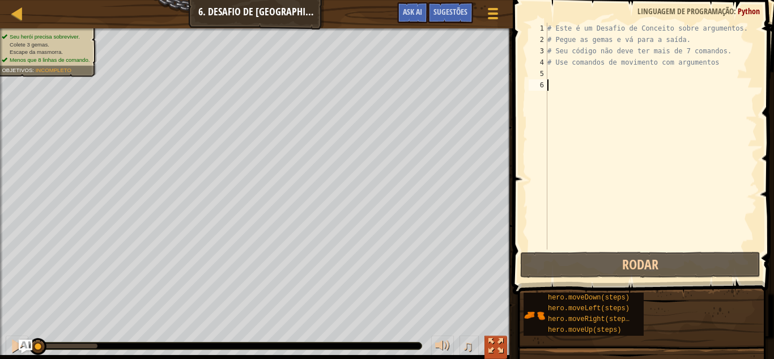
click at [488, 346] on button at bounding box center [496, 347] width 23 height 23
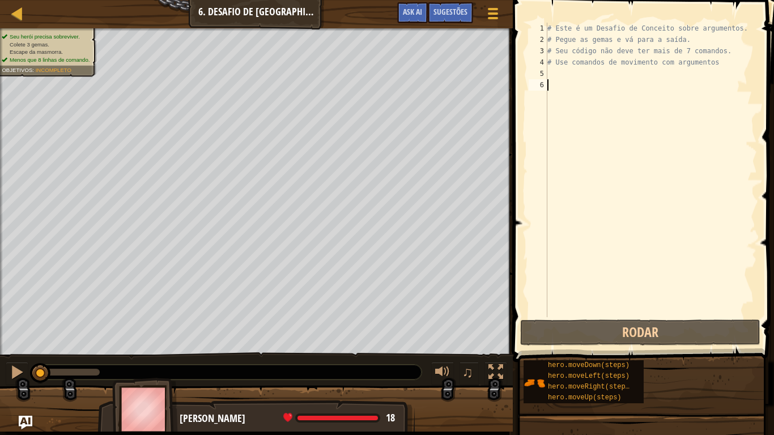
click at [559, 76] on div "# Este é um Desafio de Conceito sobre argumentos. # Pegue as gemas e vá para a …" at bounding box center [651, 182] width 212 height 318
type textarea "m"
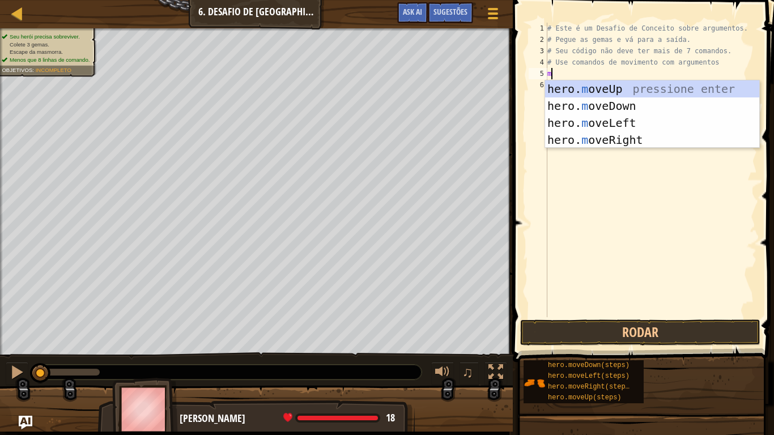
click at [624, 139] on div "hero. m oveUp pressione enter hero. m oveDown pressione enter hero. m oveLeft p…" at bounding box center [652, 132] width 214 height 102
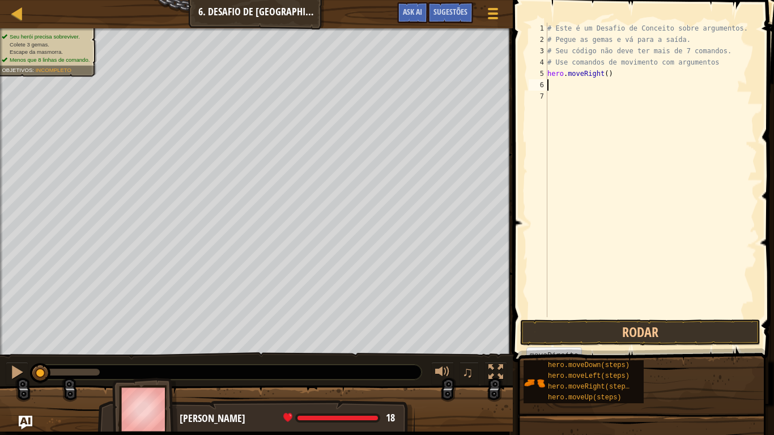
type textarea "m"
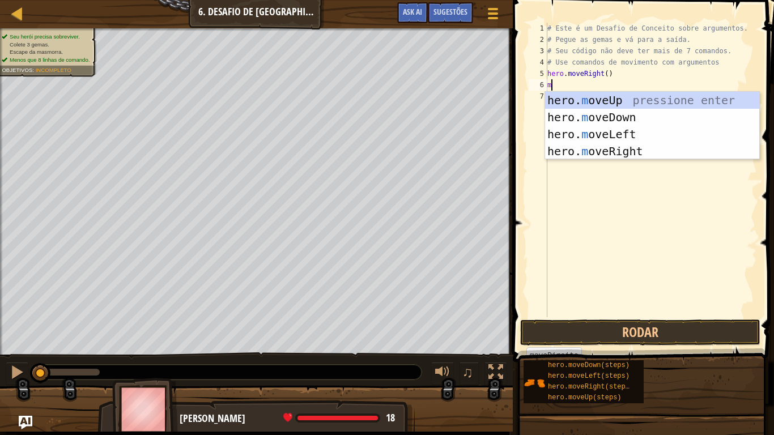
click at [646, 99] on div "hero. m oveUp pressione enter hero. m oveDown pressione enter hero. m oveLeft p…" at bounding box center [652, 143] width 214 height 102
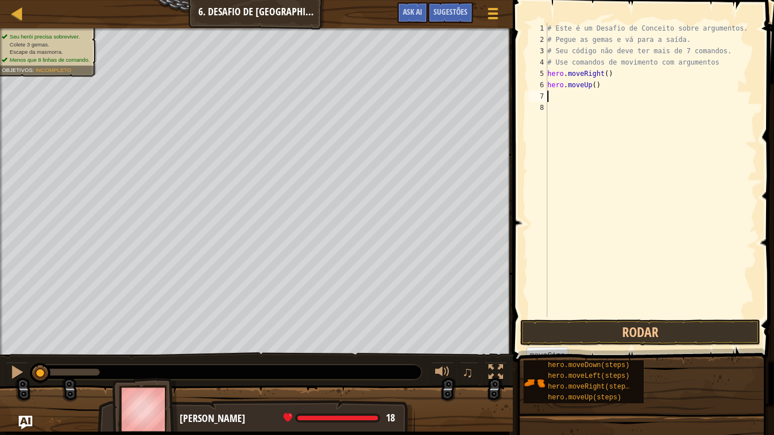
click at [592, 90] on div "# Este é um Desafio de Conceito sobre argumentos. # Pegue as gemas e vá para a …" at bounding box center [651, 182] width 212 height 318
type textarea "hero.moveUp(3)"
click at [566, 97] on div "# Este é um Desafio de Conceito sobre argumentos. # Pegue as gemas e vá para a …" at bounding box center [651, 182] width 212 height 318
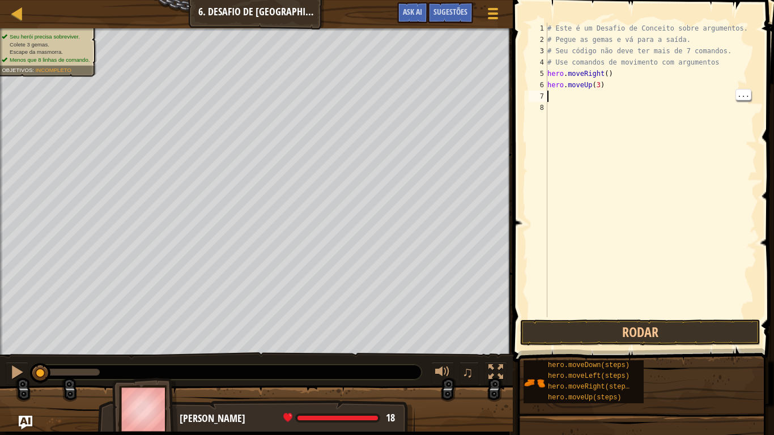
type textarea "m"
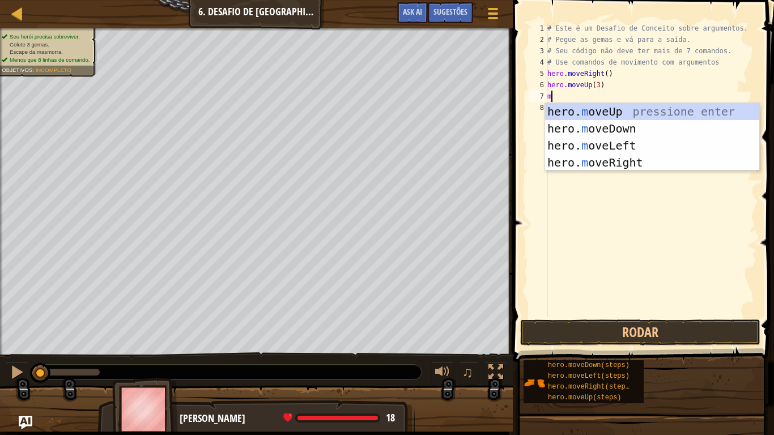
click at [635, 162] on div "hero. m oveUp pressione enter hero. m oveDown pressione enter hero. m oveLeft p…" at bounding box center [652, 154] width 214 height 102
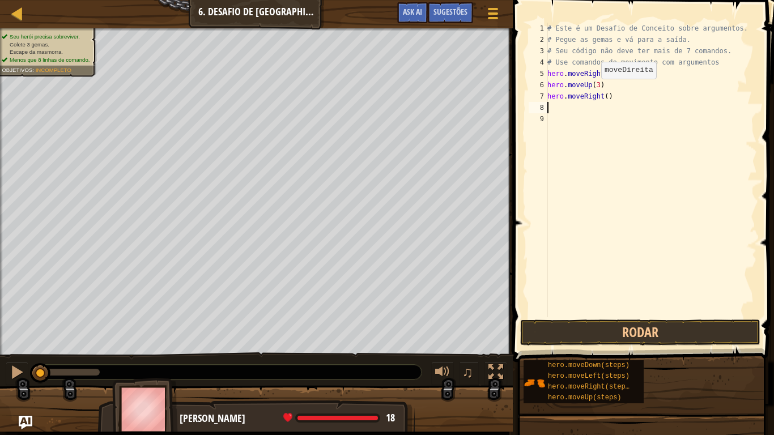
click at [605, 97] on div "# Este é um Desafio de Conceito sobre argumentos. # Pegue as gemas e vá para a …" at bounding box center [651, 182] width 212 height 318
click at [670, 63] on div "# Este é um Desafio de Conceito sobre argumentos. # Pegue as gemas e vá para a …" at bounding box center [651, 182] width 212 height 318
click at [699, 64] on div "# Este é um Desafio de Conceito sobre argumentos. # Pegue as gemas e vá para a …" at bounding box center [651, 182] width 212 height 318
click at [705, 58] on div "# Este é um Desafio de Conceito sobre argumentos. # Pegue as gemas e vá para a …" at bounding box center [651, 182] width 212 height 318
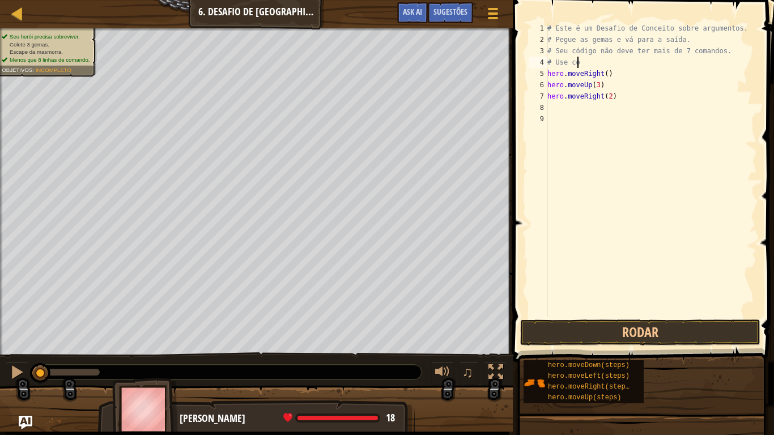
scroll to position [5, 1]
type textarea "#"
click at [718, 54] on div "# Este é um Desafio de Conceito sobre argumentos. # Pegue as gemas e vá para a …" at bounding box center [651, 182] width 212 height 318
type textarea "#"
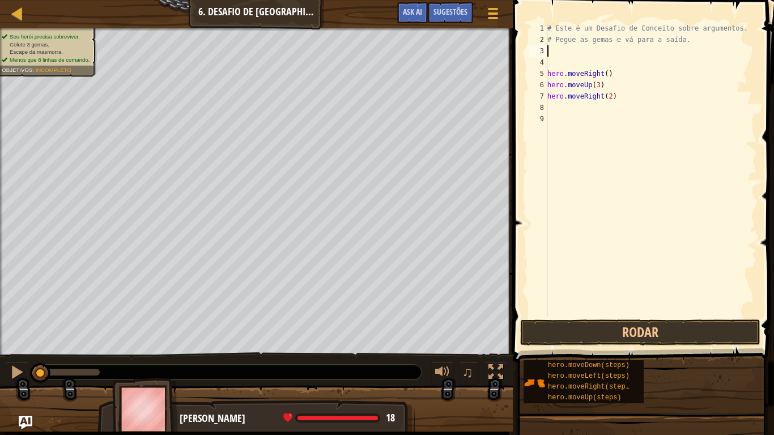
click at [731, 29] on div "# Este é um Desafio de Conceito sobre argumentos. # Pegue as gemas e vá para a …" at bounding box center [651, 182] width 212 height 318
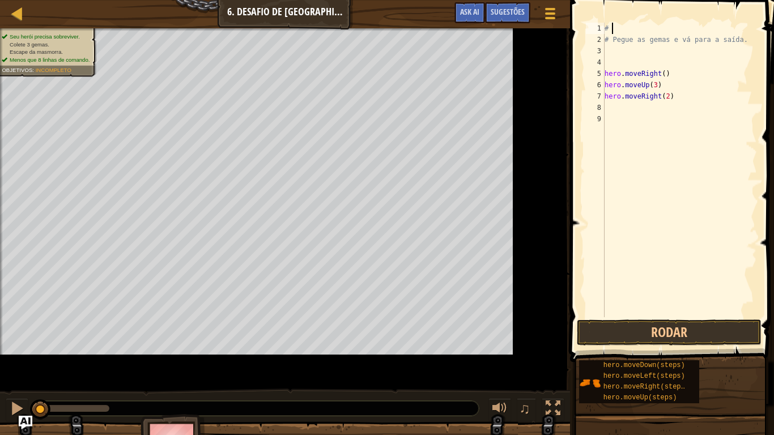
type textarea "#"
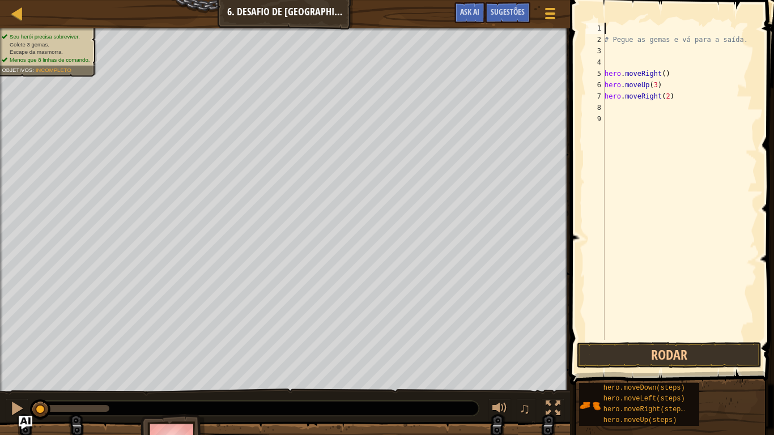
click at [0, 0] on span "..." at bounding box center [0, 0] width 0 height 0
click at [708, 112] on div "# Pegue as gemas e vá para a saída. hero . moveRight ( ) hero . moveUp ( 3 ) he…" at bounding box center [680, 193] width 155 height 340
click at [736, 41] on div "# Pegue as gemas e vá para a saída. hero . moveRight ( ) hero . moveUp ( 3 ) he…" at bounding box center [680, 193] width 155 height 340
type textarea "#"
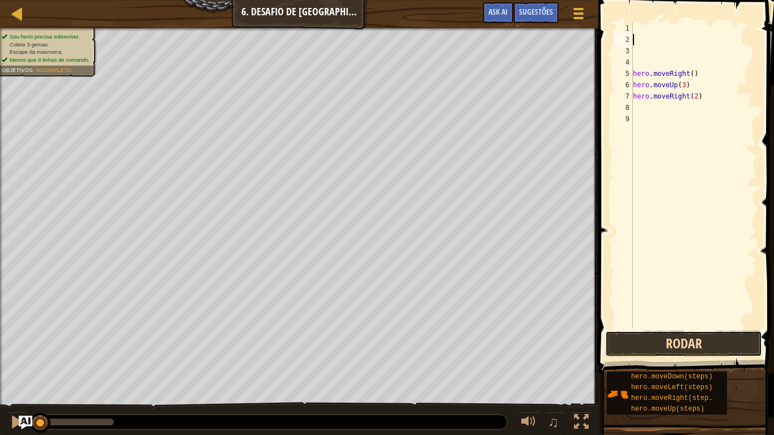
click at [717, 339] on button "Rodar" at bounding box center [684, 344] width 157 height 26
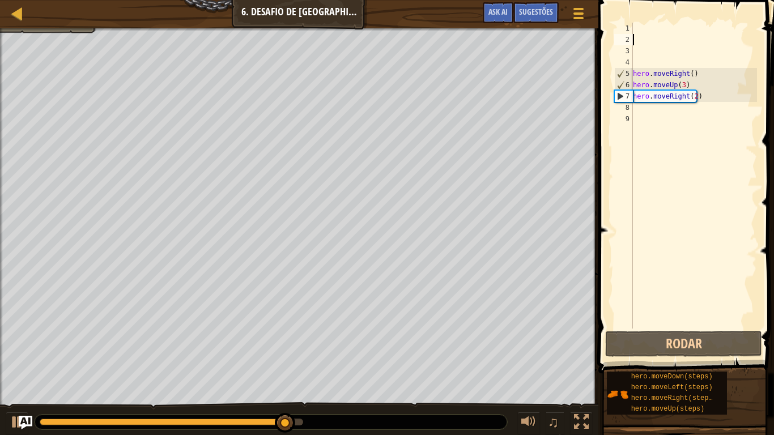
click at [638, 117] on div "hero . moveRight ( ) hero . moveUp ( 3 ) hero . moveRight ( 2 )" at bounding box center [694, 187] width 126 height 329
click at [641, 110] on div "hero . moveRight ( ) hero . moveUp ( 3 ) hero . moveRight ( 2 )" at bounding box center [694, 187] width 126 height 329
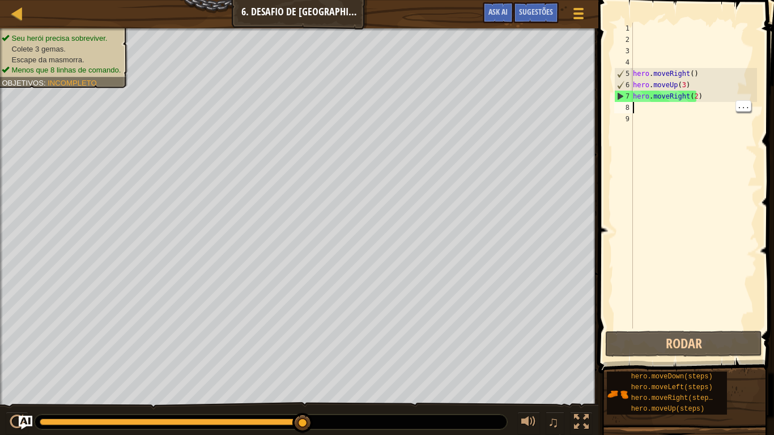
type textarea "n"
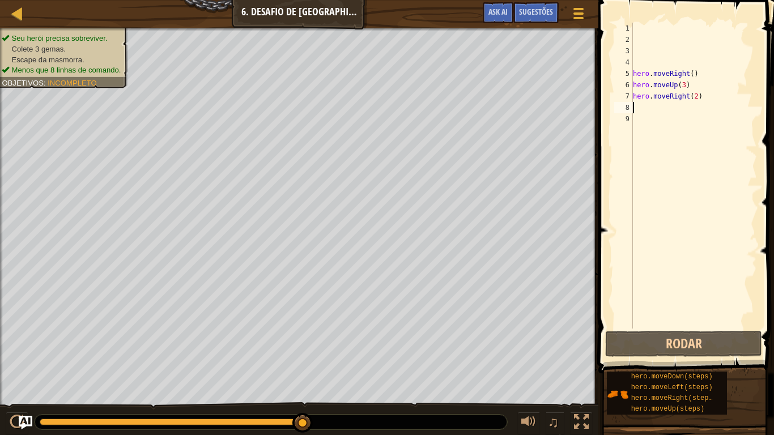
type textarea "m"
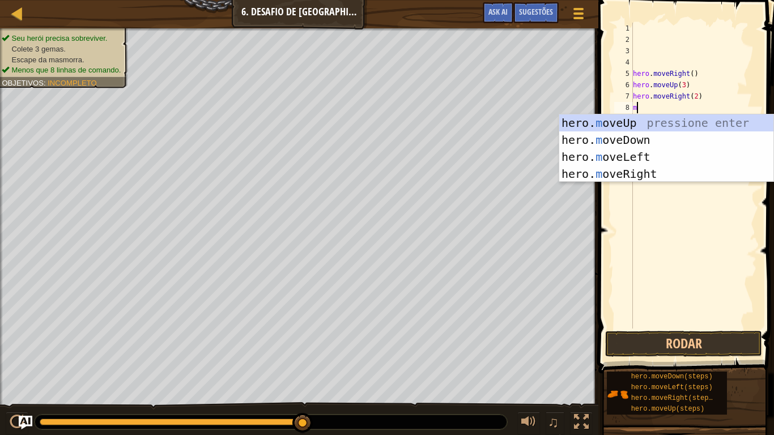
click at [647, 140] on div "hero. m oveUp pressione enter hero. m oveDown pressione enter hero. m oveLeft p…" at bounding box center [667, 166] width 214 height 102
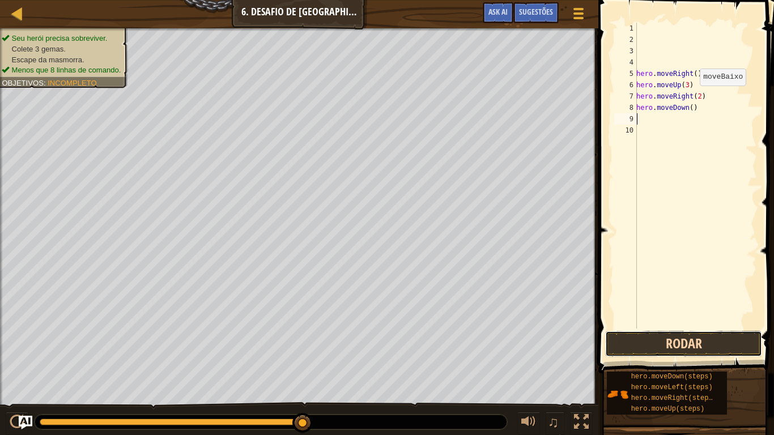
click at [705, 345] on button "Rodar" at bounding box center [684, 344] width 157 height 26
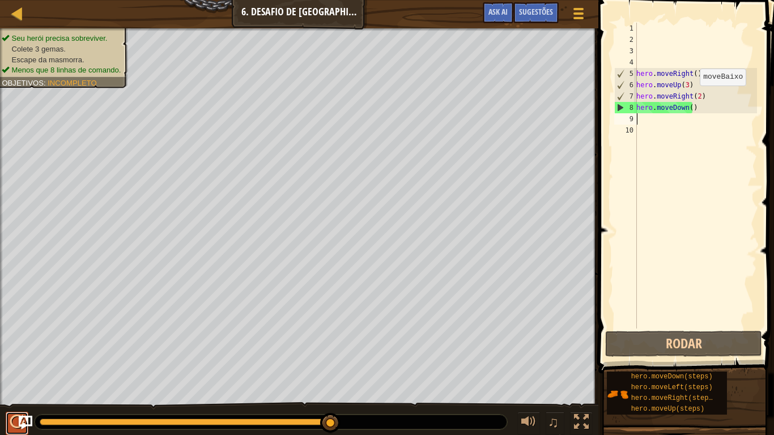
click at [7, 358] on button at bounding box center [17, 423] width 23 height 23
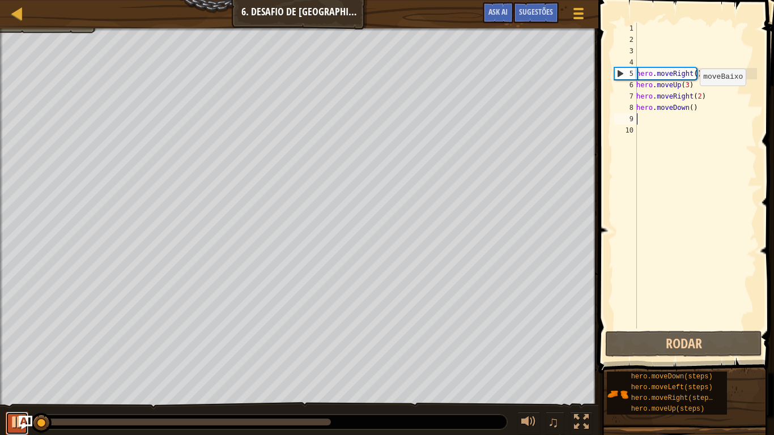
click at [7, 358] on button at bounding box center [17, 423] width 23 height 23
click at [6, 358] on button at bounding box center [17, 423] width 23 height 23
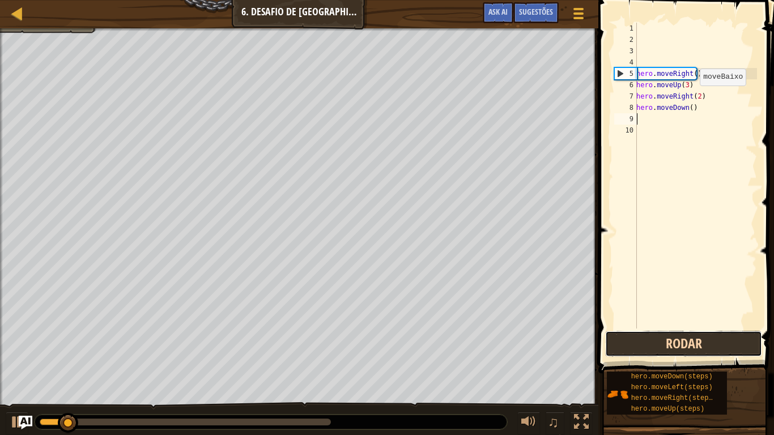
click at [717, 344] on button "Rodar" at bounding box center [684, 344] width 157 height 26
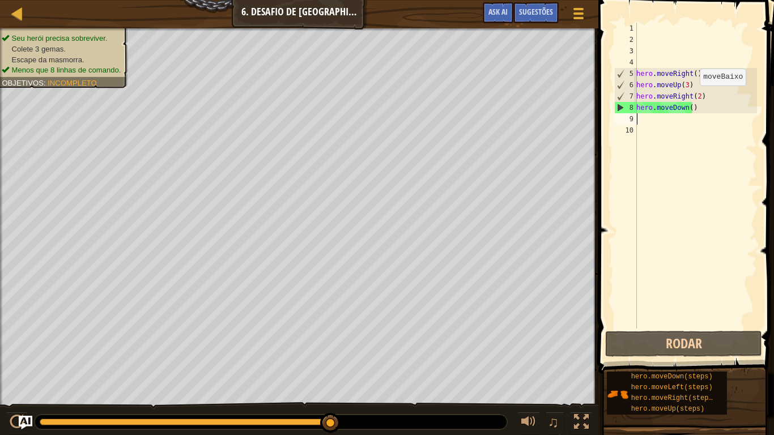
click at [647, 119] on div "hero . moveRight ( ) hero . moveUp ( 3 ) hero . moveRight ( 2 ) hero . moveDown…" at bounding box center [695, 187] width 123 height 329
type textarea "m"
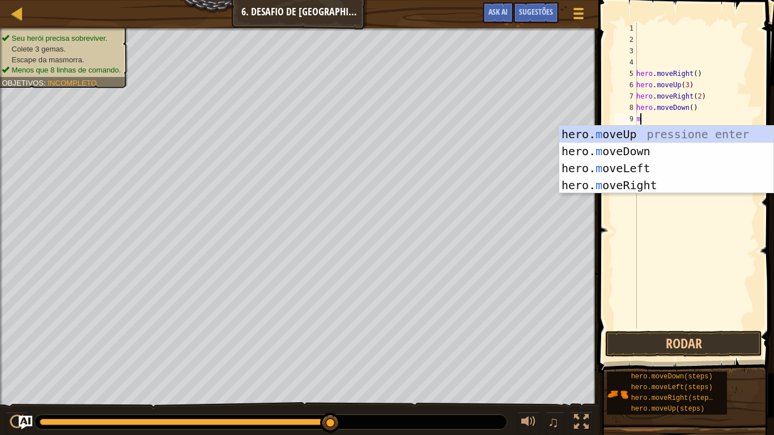
click at [642, 166] on div "hero. m oveUp pressione enter hero. m oveDown pressione enter hero. m oveLeft p…" at bounding box center [667, 177] width 214 height 102
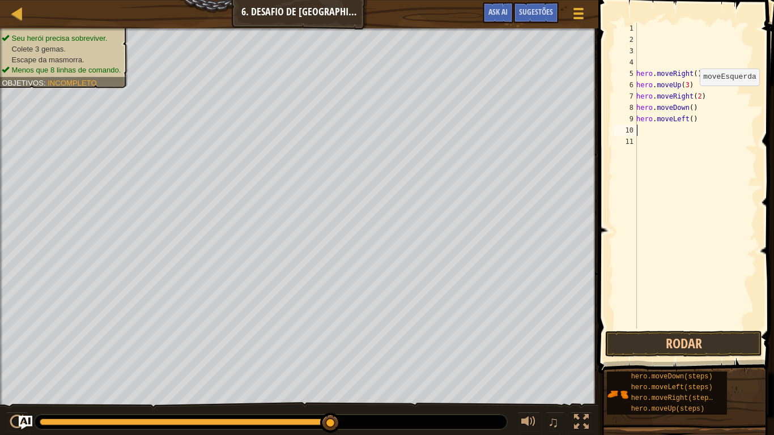
type textarea "m"
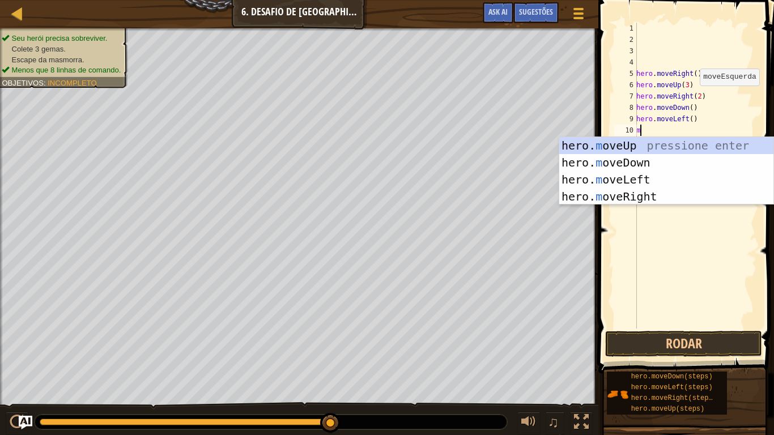
click at [635, 163] on div "hero. m oveUp pressione enter hero. m oveDown pressione enter hero. m oveLeft p…" at bounding box center [667, 188] width 214 height 102
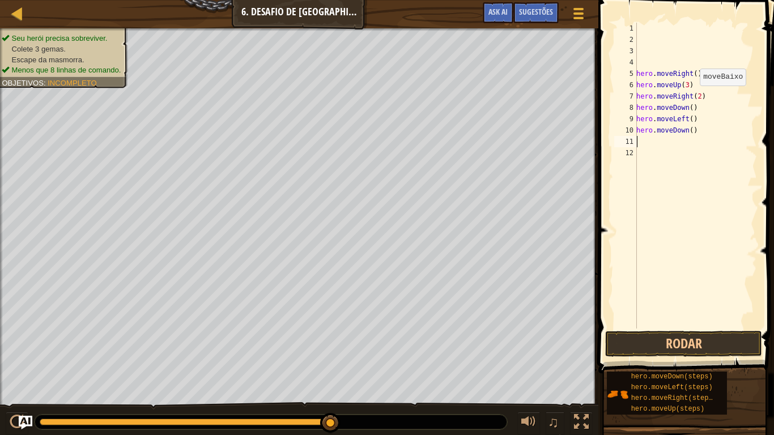
click at [688, 132] on div "hero . moveRight ( ) hero . moveUp ( 3 ) hero . moveRight ( 2 ) hero . moveDown…" at bounding box center [695, 187] width 123 height 329
type textarea "hero.moveDown(2)"
click at [646, 141] on div "hero . moveRight ( ) hero . moveUp ( 3 ) hero . moveRight ( 2 ) hero . moveDown…" at bounding box center [695, 187] width 123 height 329
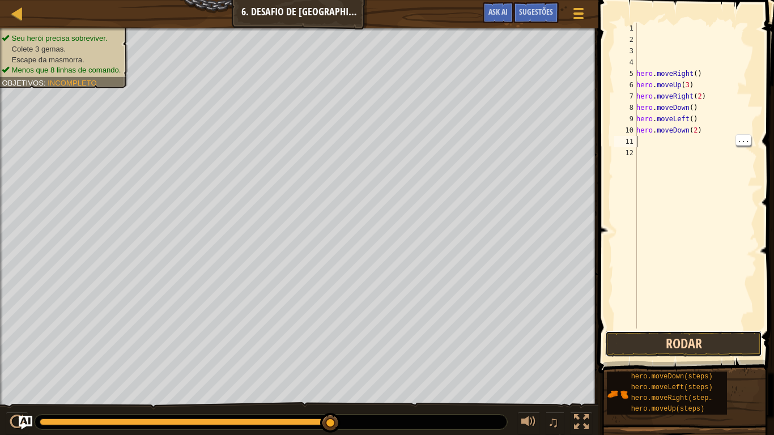
click at [695, 337] on button "Rodar" at bounding box center [684, 344] width 157 height 26
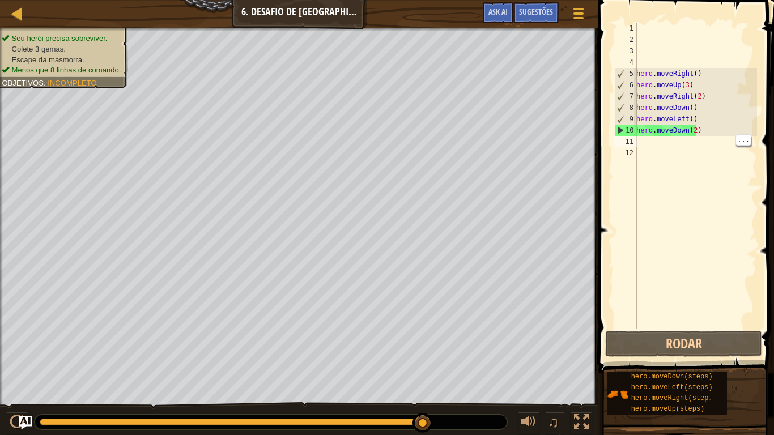
click at [704, 130] on div "hero . moveRight ( ) hero . moveUp ( 3 ) hero . moveRight ( 2 ) hero . moveDown…" at bounding box center [695, 187] width 123 height 329
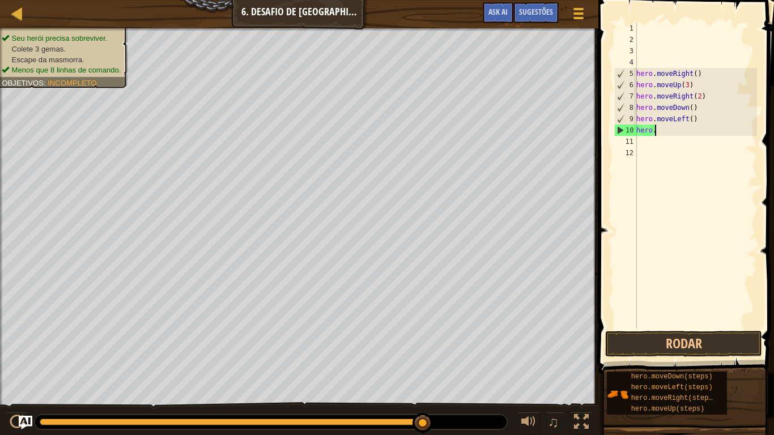
type textarea "h"
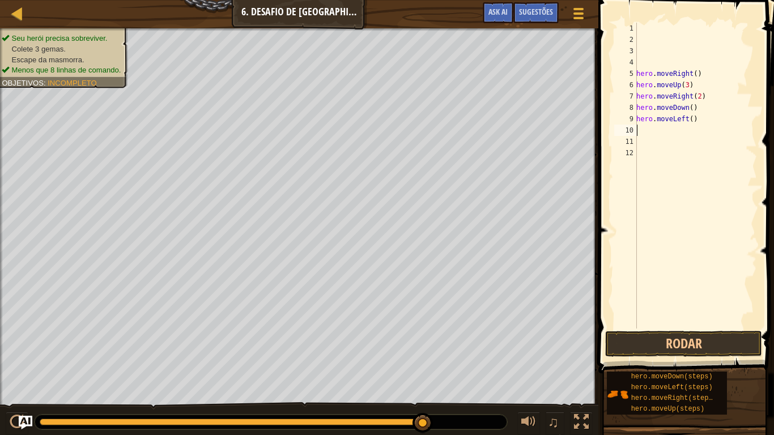
click at [693, 118] on div "hero . moveRight ( ) hero . moveUp ( 3 ) hero . moveRight ( 2 ) hero . moveDown…" at bounding box center [695, 187] width 123 height 329
type textarea "h"
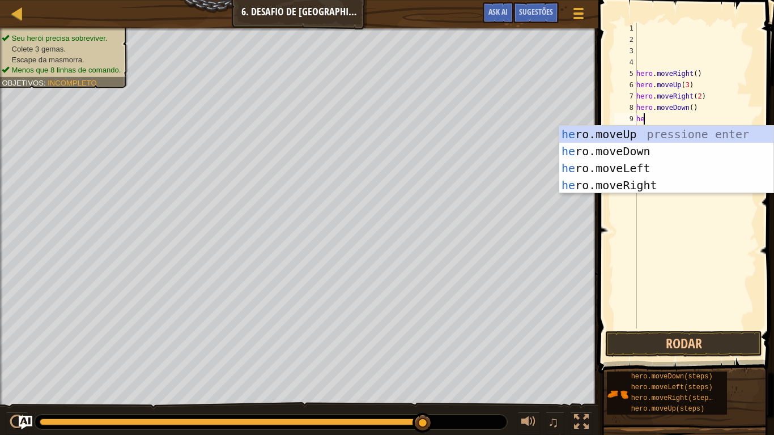
type textarea "her"
click at [639, 184] on div "her o.moveUp pressione enter her o.moveDown pressione enter her o.moveLeft pres…" at bounding box center [667, 177] width 214 height 102
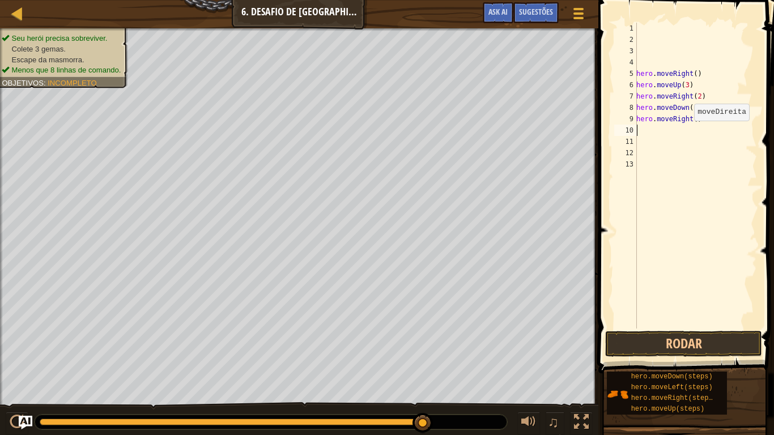
scroll to position [5, 0]
click at [690, 344] on button "Rodar" at bounding box center [684, 344] width 157 height 26
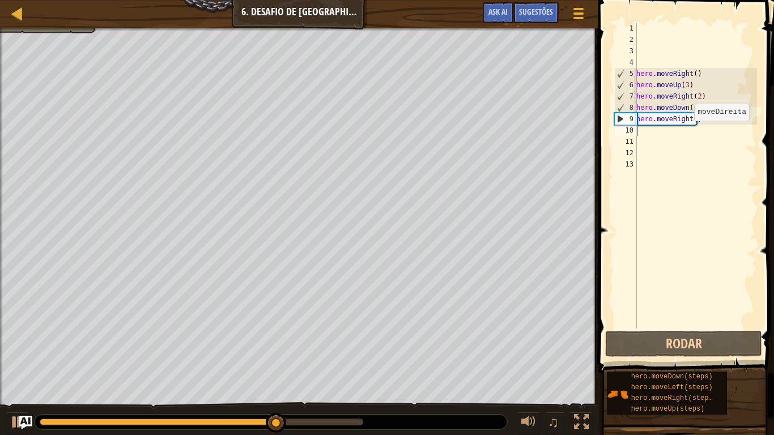
click at [687, 122] on div "hero . moveRight ( ) hero . moveUp ( 3 ) hero . moveRight ( 2 ) hero . moveDown…" at bounding box center [695, 187] width 123 height 329
click at [691, 122] on div "hero . moveRight ( ) hero . moveUp ( 3 ) hero . moveRight ( 2 ) hero . moveDown…" at bounding box center [695, 187] width 123 height 329
click at [694, 120] on div "hero . moveRight ( ) hero . moveUp ( 3 ) hero . moveRight ( 2 ) hero . moveDown…" at bounding box center [695, 187] width 123 height 329
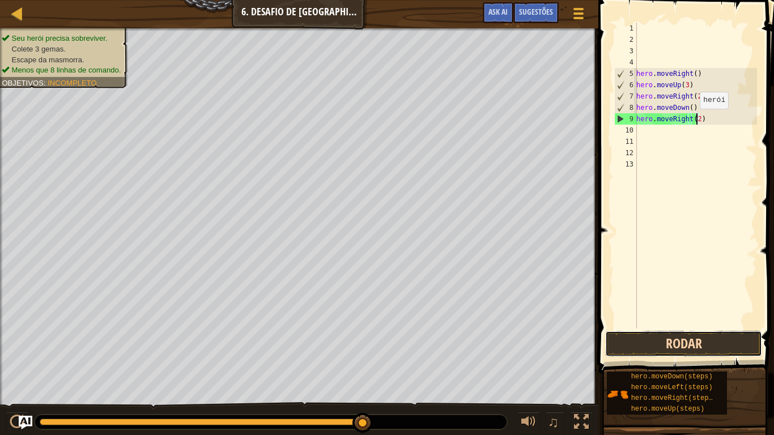
click at [728, 340] on button "Rodar" at bounding box center [684, 344] width 157 height 26
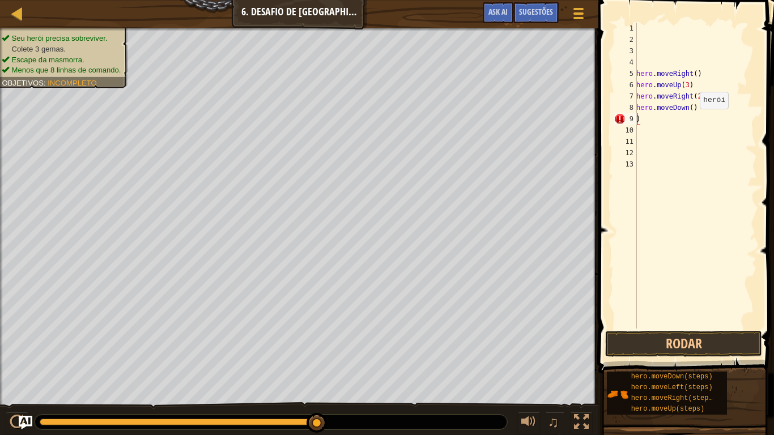
click at [691, 113] on div "hero . moveRight ( ) hero . moveUp ( 3 ) hero . moveRight ( 2 ) hero . moveDown…" at bounding box center [695, 187] width 123 height 329
click at [692, 113] on div "hero . moveRight ( ) hero . moveUp ( 3 ) hero . moveRight ( 2 ) hero . moveDown…" at bounding box center [695, 187] width 123 height 329
click at [696, 109] on div "hero . moveRight ( ) hero . moveUp ( 3 ) hero . moveRight ( 2 ) hero . moveDown…" at bounding box center [695, 187] width 123 height 329
type textarea "h"
click at [654, 117] on div "hero . moveRight ( ) hero . moveUp ( 3 ) hero . moveRight ( 2 ) )" at bounding box center [695, 187] width 123 height 329
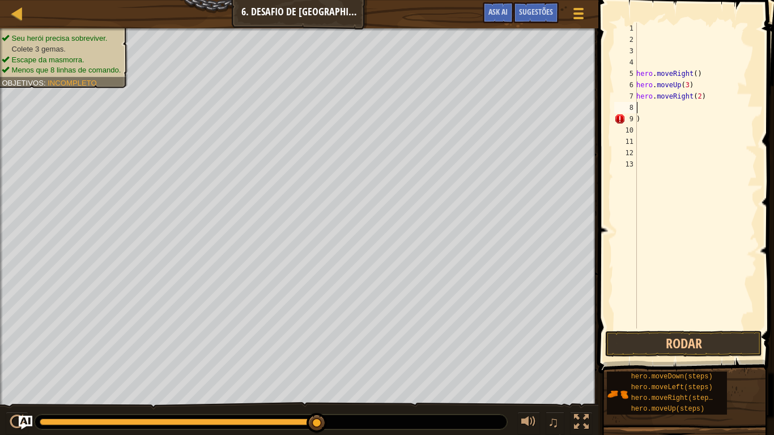
type textarea ")"
click at [710, 94] on div "hero . moveRight ( ) hero . moveUp ( 3 ) hero . moveRight ( 2 )" at bounding box center [695, 187] width 123 height 329
type textarea "h"
click at [695, 91] on div "hero . moveRight ( ) hero . moveUp ( 3 )" at bounding box center [695, 187] width 123 height 329
click at [690, 89] on div "hero . moveRight ( ) hero . moveUp ( 3 )" at bounding box center [695, 187] width 123 height 329
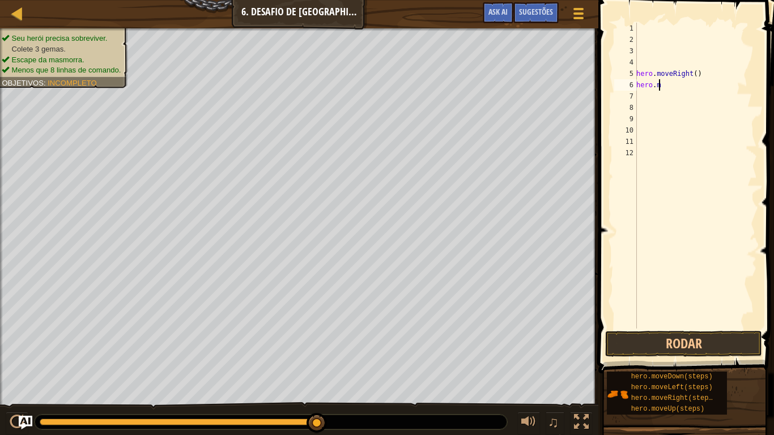
type textarea "h"
click at [700, 76] on div "hero . moveRight ( )" at bounding box center [695, 187] width 123 height 329
type textarea "h"
click at [645, 28] on div at bounding box center [695, 187] width 123 height 329
type textarea "h"
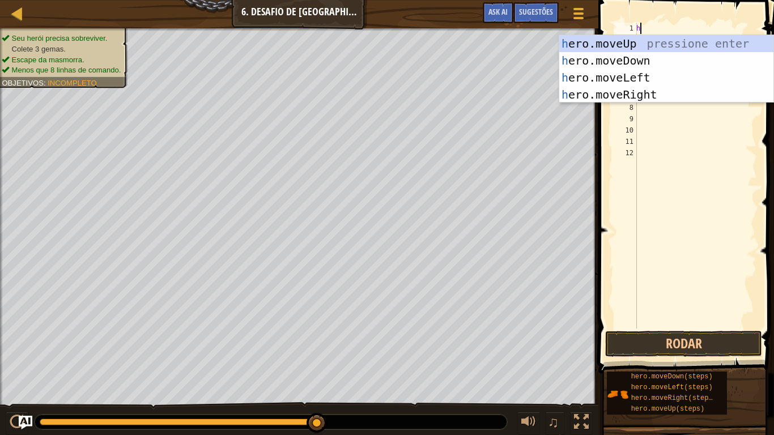
click at [641, 92] on div "h ero.moveUp pressione enter h ero.moveDown pressione enter h ero.moveLeft pres…" at bounding box center [667, 86] width 214 height 102
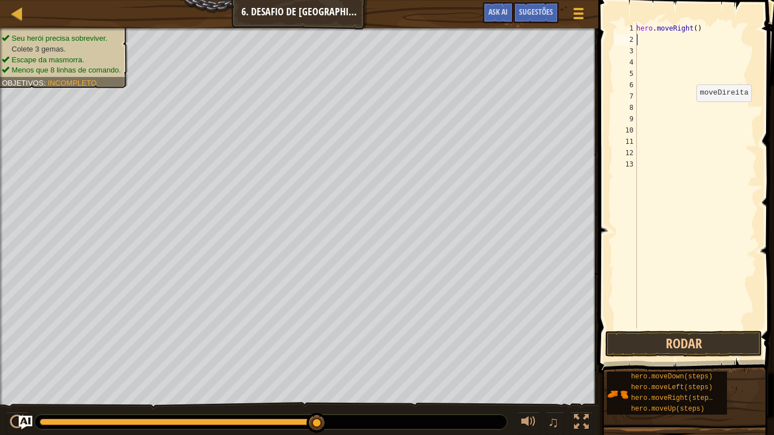
click at [653, 42] on div "hero . moveRight ( )" at bounding box center [695, 187] width 123 height 329
type textarea "h"
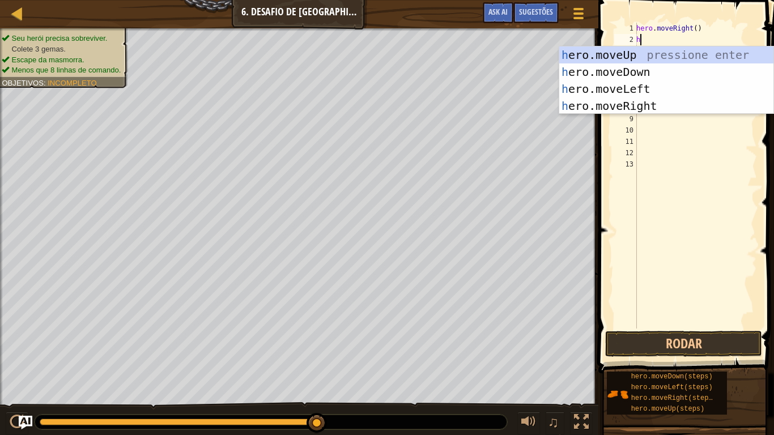
click at [642, 54] on div "h ero.moveUp pressione enter h ero.moveDown pressione enter h ero.moveLeft pres…" at bounding box center [667, 97] width 214 height 102
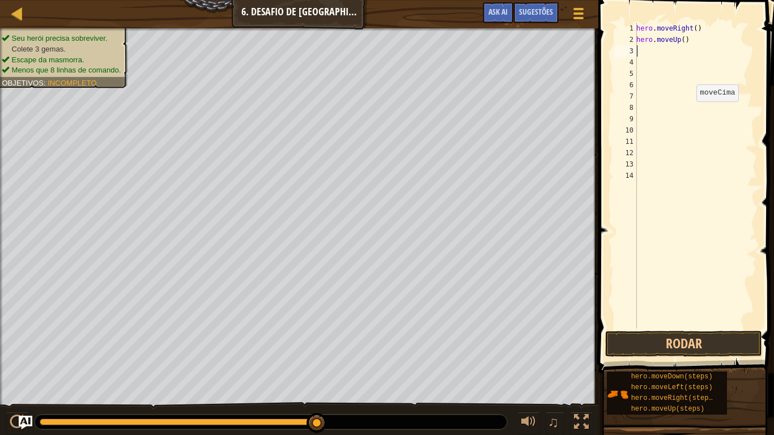
click at [680, 46] on div "hero . moveRight ( ) hero . moveUp ( )" at bounding box center [695, 187] width 123 height 329
click at [677, 41] on div "hero . moveRight ( ) hero . moveUp ( )" at bounding box center [695, 187] width 123 height 329
click at [682, 44] on div "hero . moveRight ( ) hero . moveUp ( )" at bounding box center [695, 187] width 123 height 329
type textarea "hero.moveUp(3)"
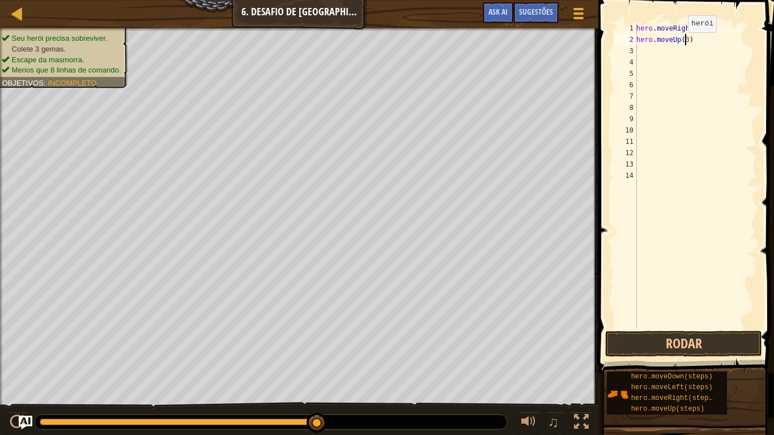
click at [650, 54] on div "hero . moveRight ( ) hero . moveUp ( 3 )" at bounding box center [695, 187] width 123 height 329
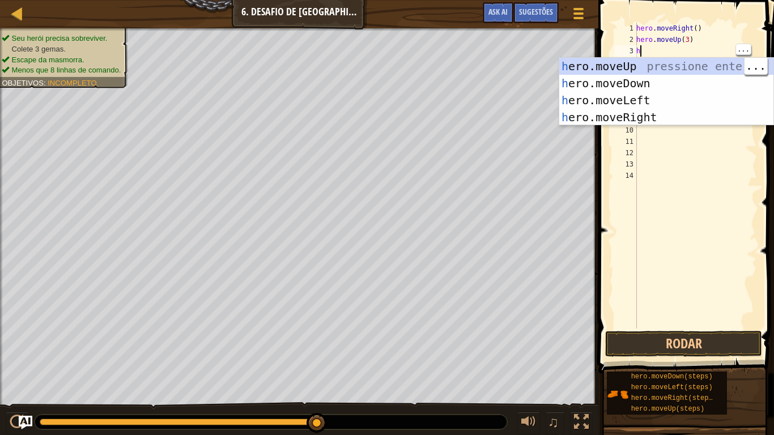
type textarea "h"
click at [642, 117] on div "h ero.moveUp pressione enter h ero.moveDown pressione enter h ero.moveLeft pres…" at bounding box center [667, 109] width 214 height 102
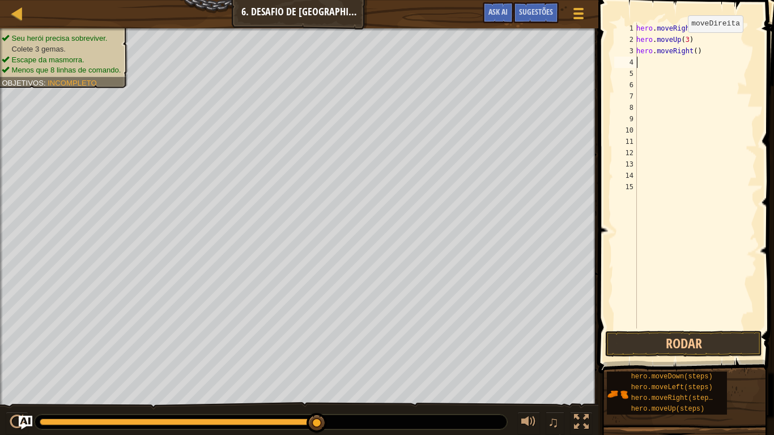
click at [691, 58] on div "hero . moveRight ( ) hero . moveUp ( 3 ) hero . moveRight ( )" at bounding box center [695, 187] width 123 height 329
click at [690, 54] on div "hero . moveRight ( ) hero . moveUp ( 3 ) hero . moveRight ( )" at bounding box center [695, 187] width 123 height 329
click at [694, 54] on div "hero . moveRight ( ) hero . moveUp ( 3 ) hero . moveRight ( )" at bounding box center [695, 187] width 123 height 329
type textarea "hero.moveRight(2)"
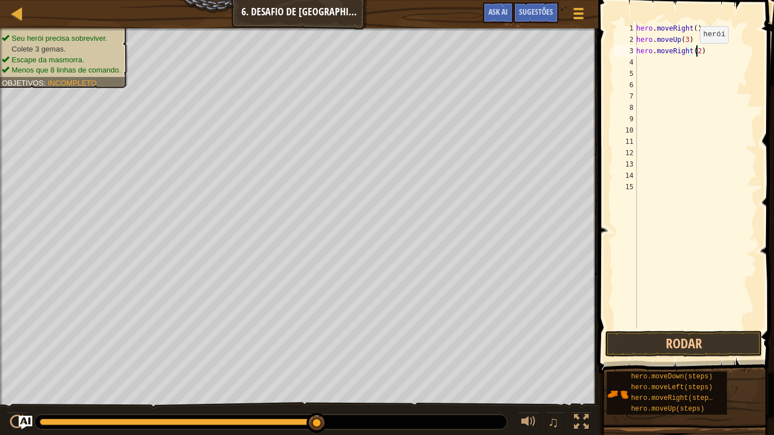
click at [646, 66] on div "hero . moveRight ( ) hero . moveUp ( 3 ) hero . moveRight ( 2 )" at bounding box center [695, 187] width 123 height 329
type textarea "h"
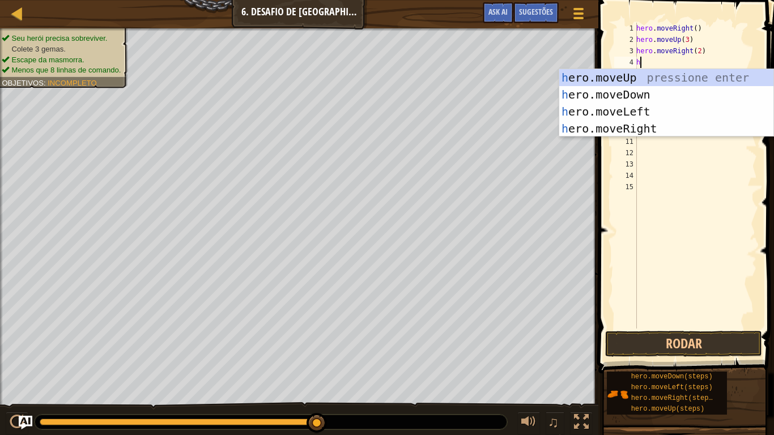
click at [642, 97] on div "h ero.moveUp pressione enter h ero.moveDown pressione enter h ero.moveLeft pres…" at bounding box center [667, 120] width 214 height 102
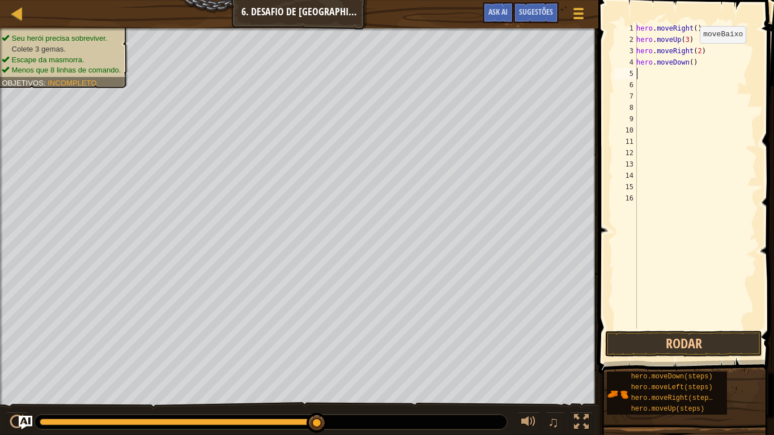
click at [689, 67] on div "hero . moveRight ( ) hero . moveUp ( 3 ) hero . moveRight ( 2 ) hero . moveDown…" at bounding box center [695, 187] width 123 height 329
type textarea "hero.moveDown(3)"
click at [642, 78] on div "hero . moveRight ( ) hero . moveUp ( 3 ) hero . moveRight ( 2 ) hero . moveDown…" at bounding box center [695, 187] width 123 height 329
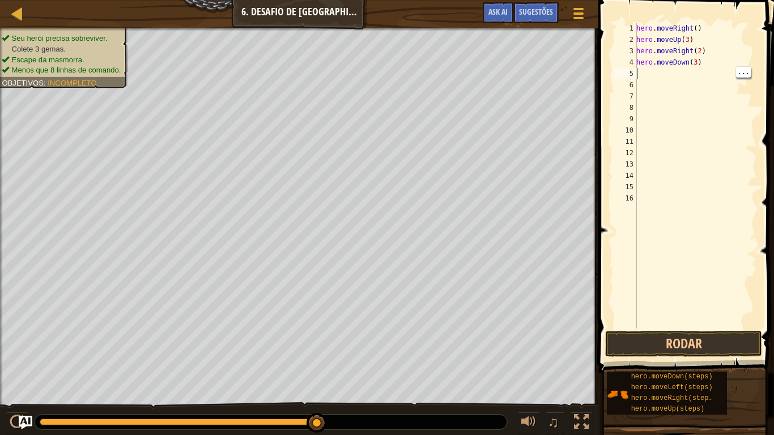
type textarea "h"
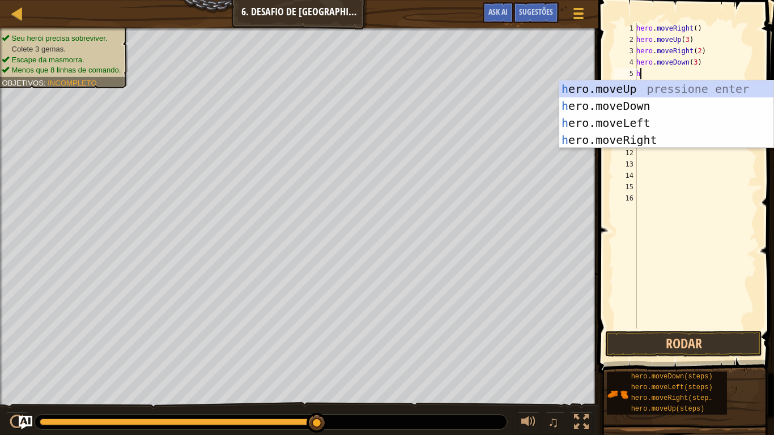
click at [641, 121] on div "h ero.moveUp pressione enter h ero.moveDown pressione enter h ero.moveLeft pres…" at bounding box center [667, 132] width 214 height 102
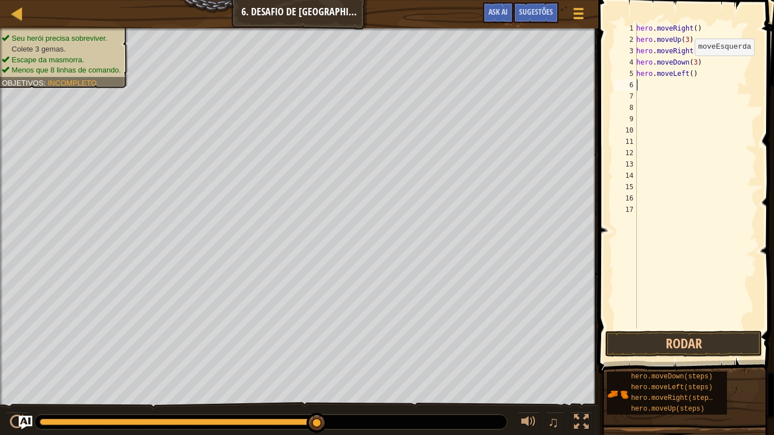
click at [644, 87] on div "hero . moveRight ( ) hero . moveUp ( 3 ) hero . moveRight ( 2 ) hero . moveDown…" at bounding box center [695, 187] width 123 height 329
type textarea "h"
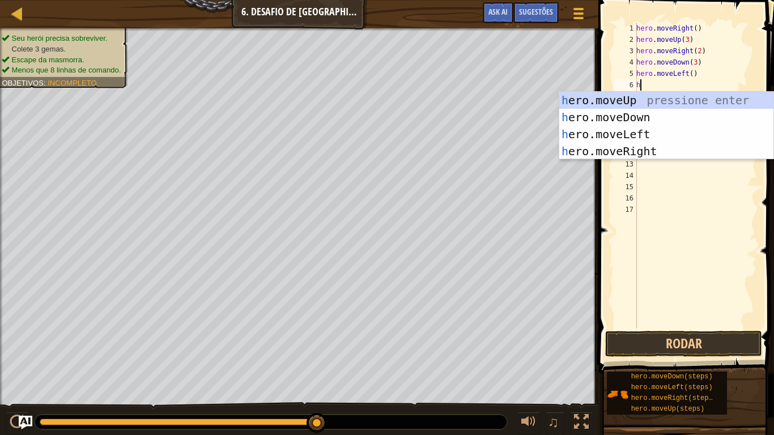
click at [623, 97] on div "h ero.moveUp pressione enter h ero.moveDown pressione enter h ero.moveLeft pres…" at bounding box center [667, 143] width 214 height 102
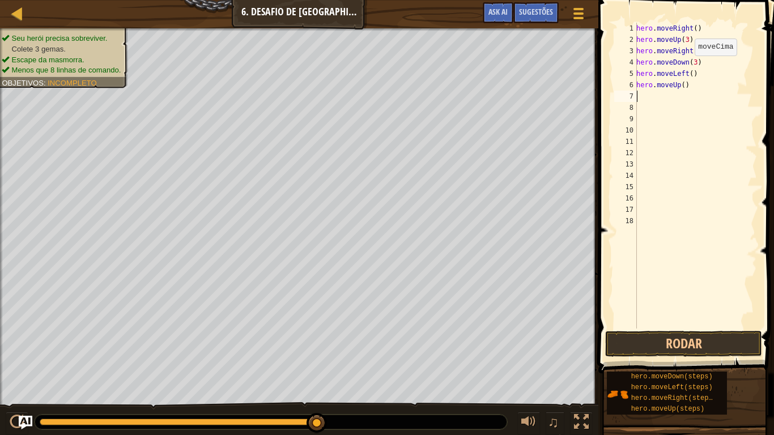
click at [681, 87] on div "hero . moveRight ( ) hero . moveUp ( 3 ) hero . moveRight ( 2 ) hero . moveDown…" at bounding box center [695, 187] width 123 height 329
type textarea "hero.moveUp(2)"
click at [641, 98] on div "hero . moveRight ( ) hero . moveUp ( 3 ) hero . moveRight ( 2 ) hero . moveDown…" at bounding box center [695, 187] width 123 height 329
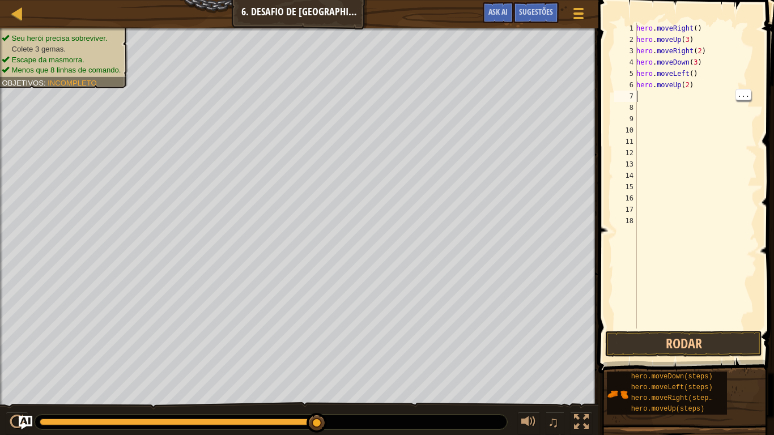
type textarea "h"
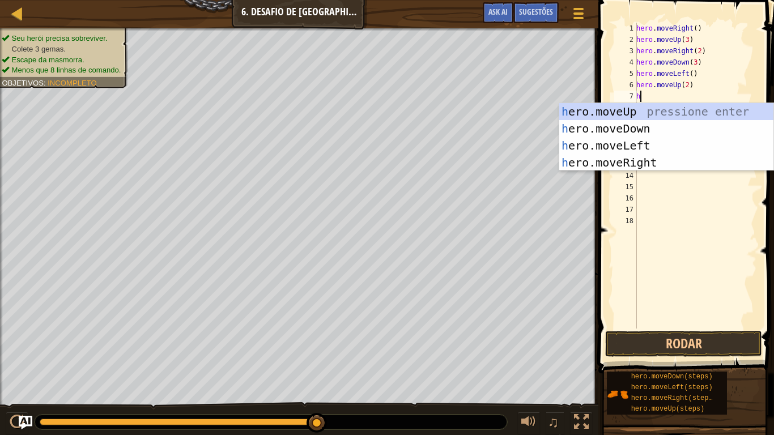
click at [647, 159] on div "h ero.moveUp pressione enter h ero.moveDown pressione enter h ero.moveLeft pres…" at bounding box center [667, 154] width 214 height 102
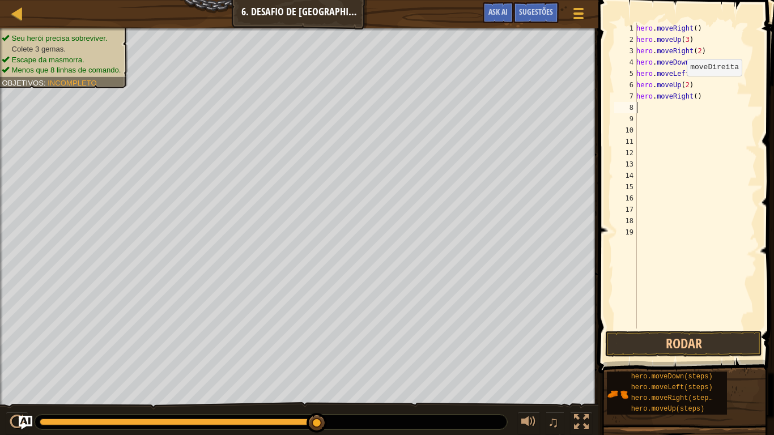
click at [692, 95] on div "hero . moveRight ( ) hero . moveUp ( 3 ) hero . moveRight ( 2 ) hero . moveDown…" at bounding box center [695, 187] width 123 height 329
type textarea "hero.moveRight(3)"
click at [708, 345] on button "Rodar" at bounding box center [684, 344] width 157 height 26
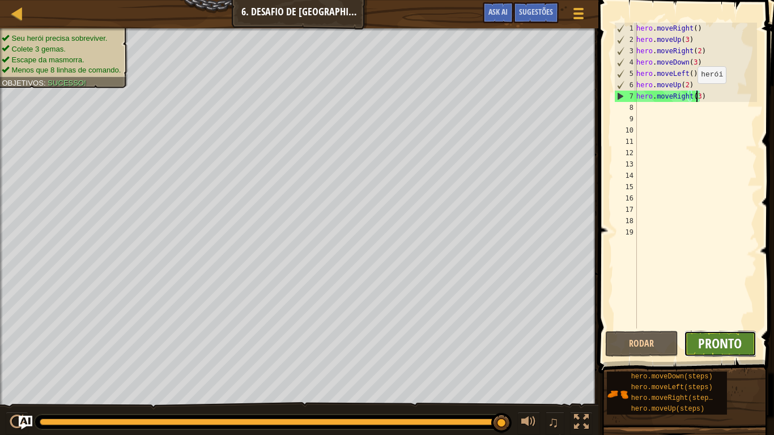
click at [724, 351] on span "Pronto" at bounding box center [721, 344] width 44 height 18
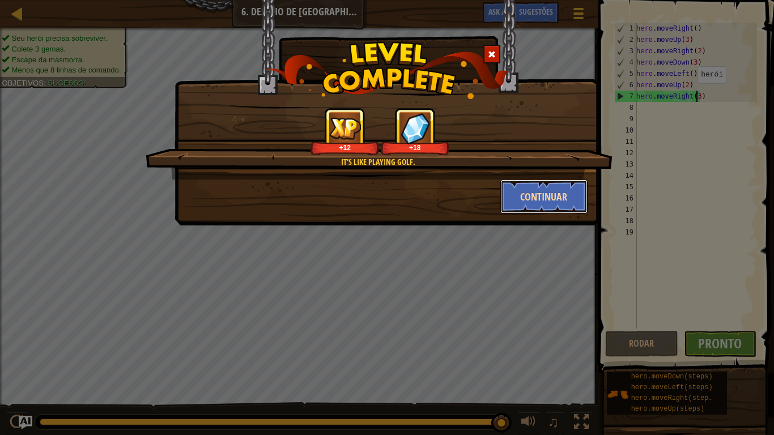
click at [558, 204] on button "Continuar" at bounding box center [545, 197] width 88 height 34
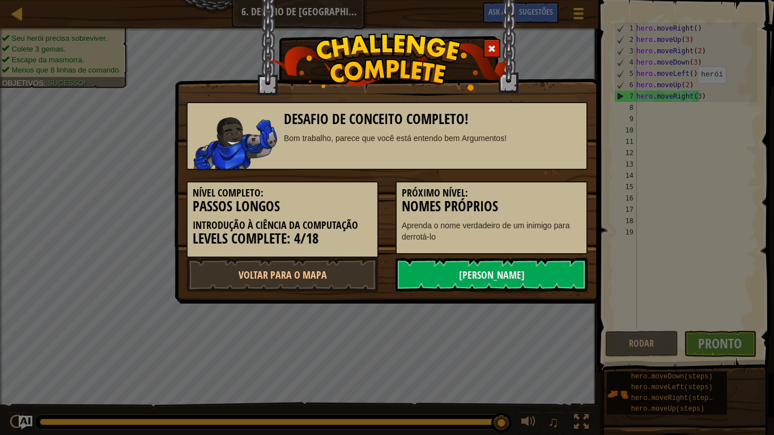
click at [563, 188] on h5 "Próximo Nível:" at bounding box center [492, 193] width 180 height 11
click at [562, 190] on h5 "Próximo Nível:" at bounding box center [492, 193] width 180 height 11
click at [561, 267] on link "[PERSON_NAME]" at bounding box center [492, 275] width 192 height 34
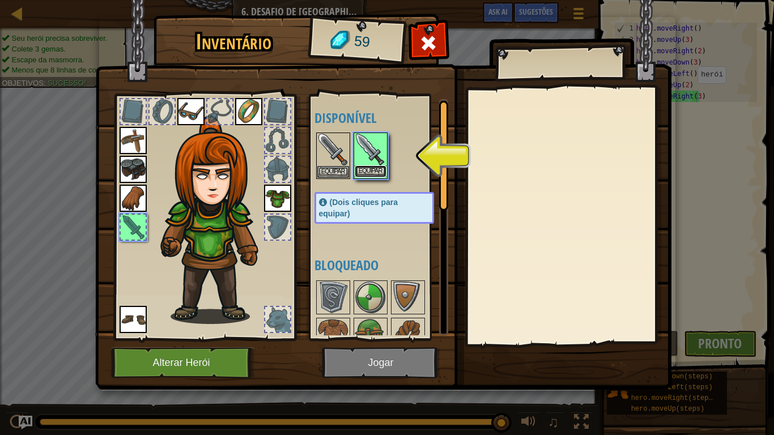
click at [371, 174] on button "Equipar" at bounding box center [371, 172] width 32 height 12
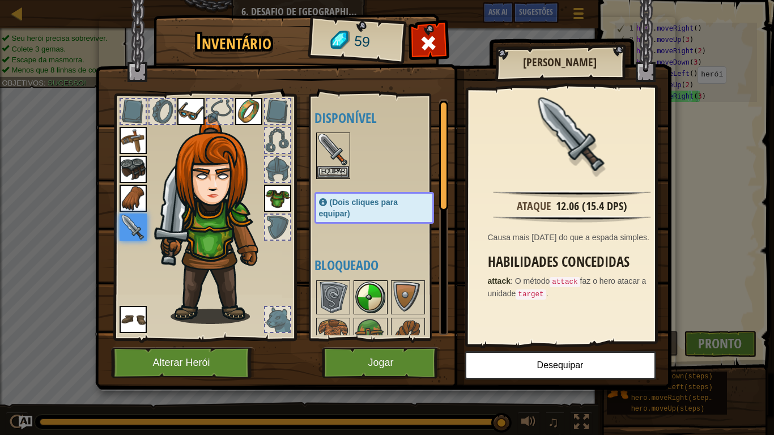
click at [366, 293] on img at bounding box center [371, 298] width 32 height 32
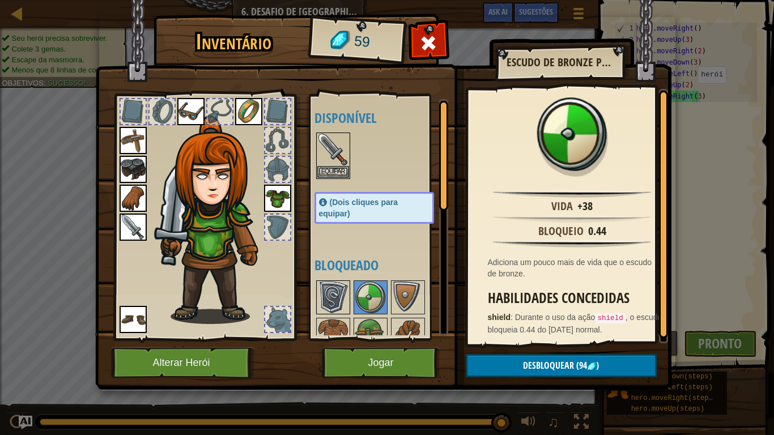
click at [333, 307] on img at bounding box center [334, 298] width 32 height 32
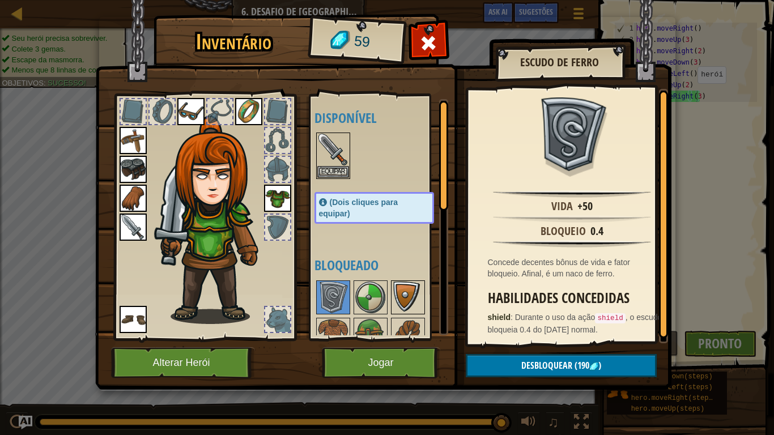
click at [417, 306] on img at bounding box center [408, 298] width 32 height 32
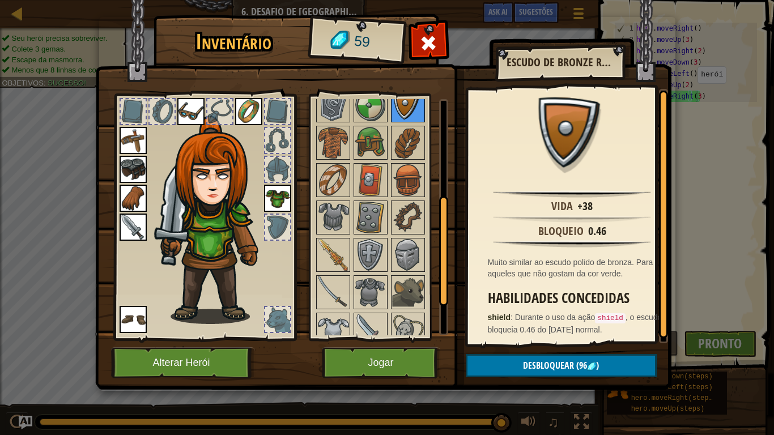
scroll to position [207, 0]
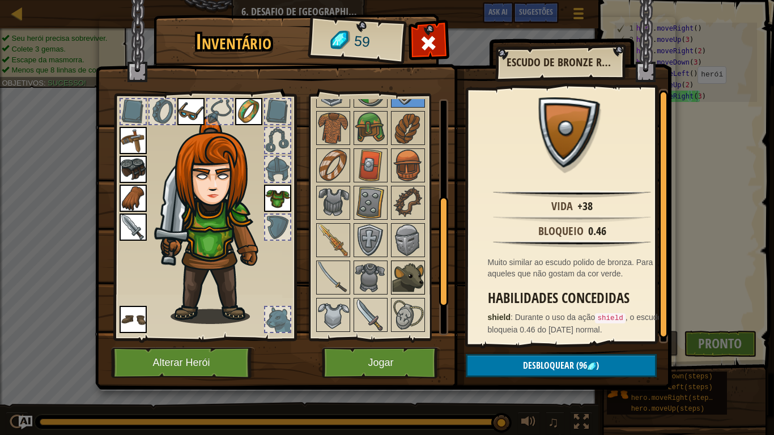
click at [419, 289] on img at bounding box center [408, 278] width 32 height 32
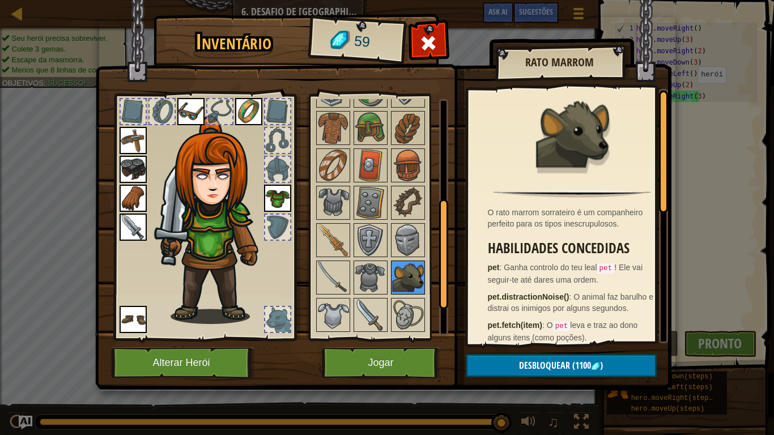
scroll to position [280, 0]
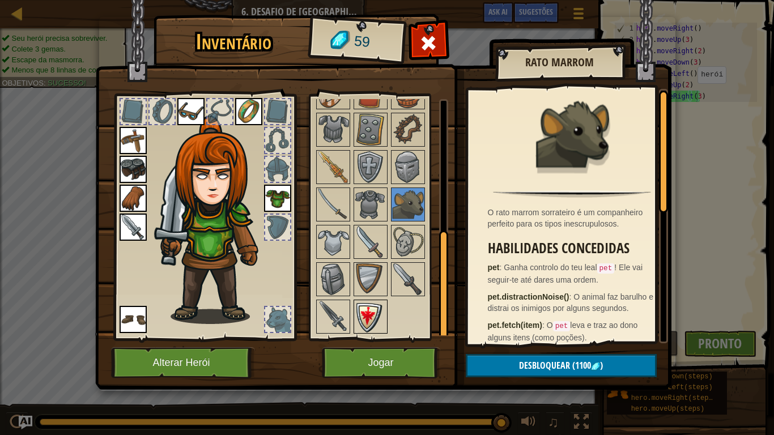
click at [371, 319] on img at bounding box center [371, 317] width 32 height 32
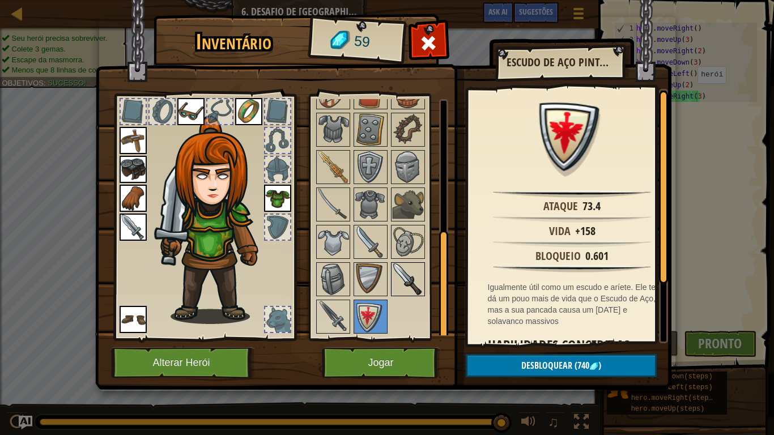
click at [417, 273] on img at bounding box center [408, 280] width 32 height 32
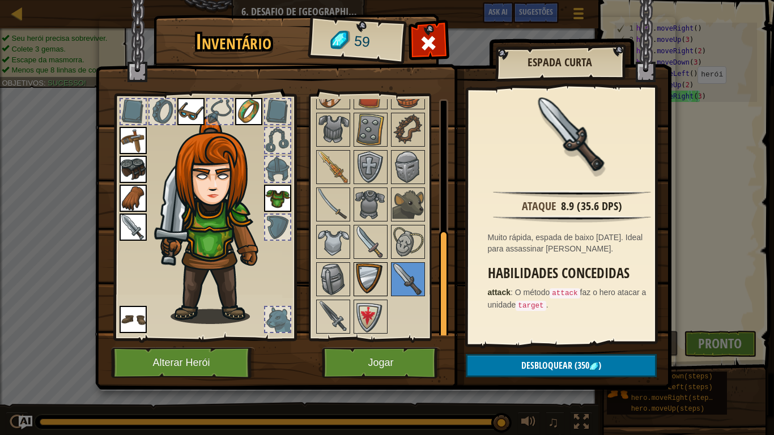
click at [376, 274] on img at bounding box center [371, 280] width 32 height 32
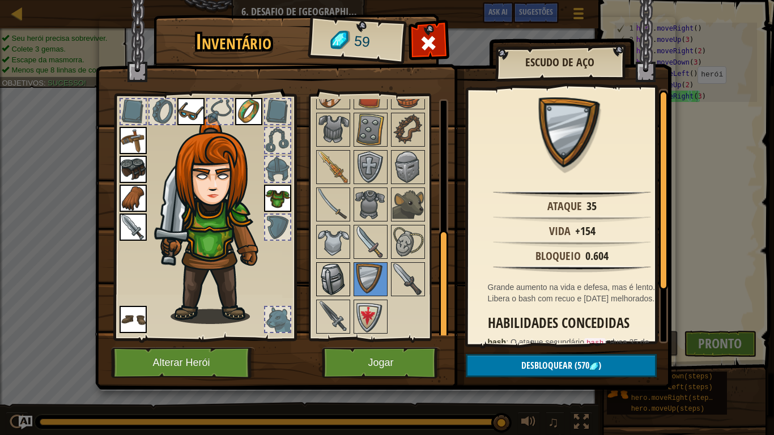
click at [343, 277] on img at bounding box center [334, 280] width 32 height 32
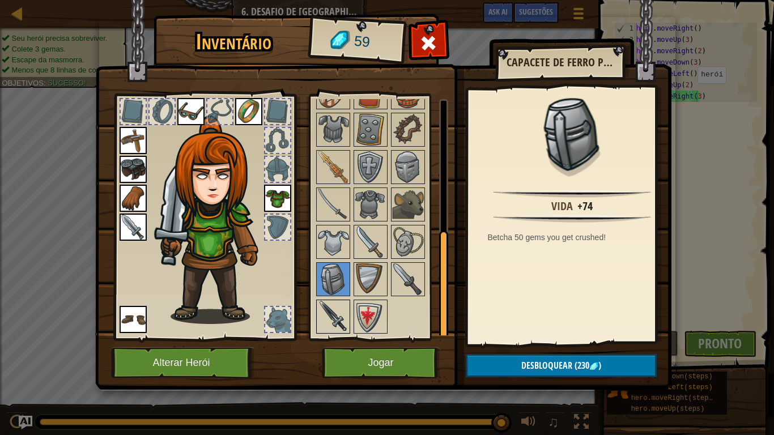
click at [329, 321] on img at bounding box center [334, 317] width 32 height 32
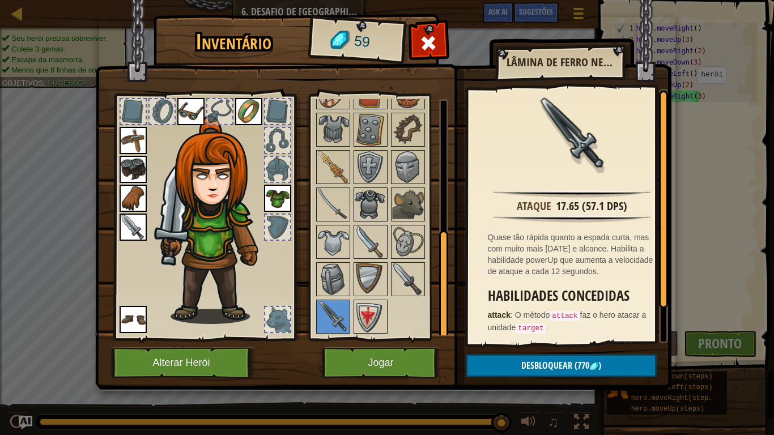
click at [374, 202] on img at bounding box center [371, 205] width 32 height 32
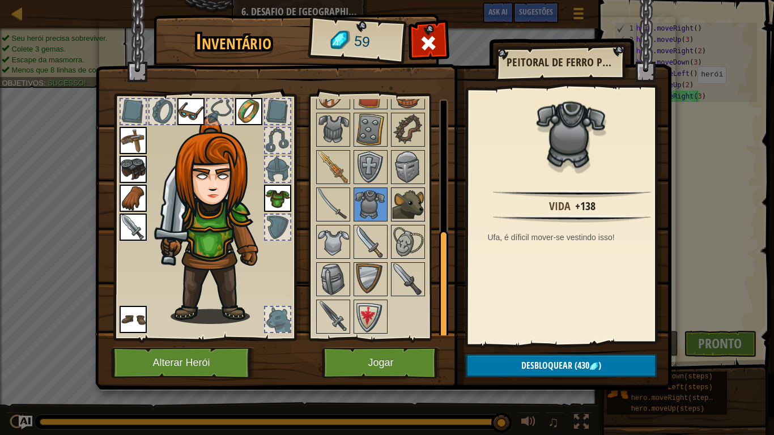
click at [416, 203] on img at bounding box center [408, 205] width 32 height 32
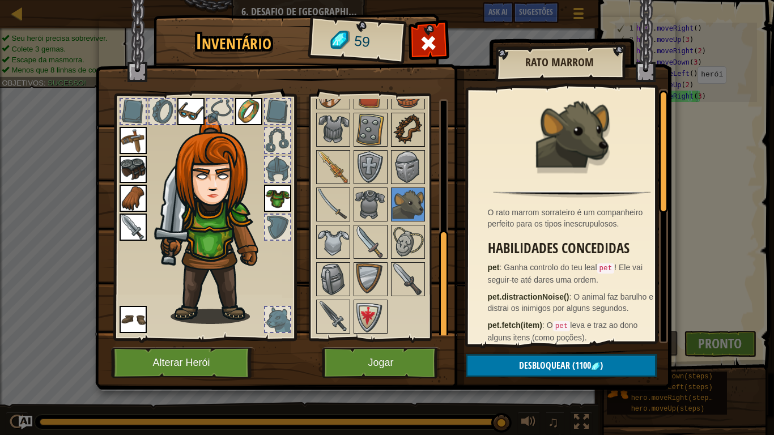
click at [400, 141] on img at bounding box center [408, 130] width 32 height 32
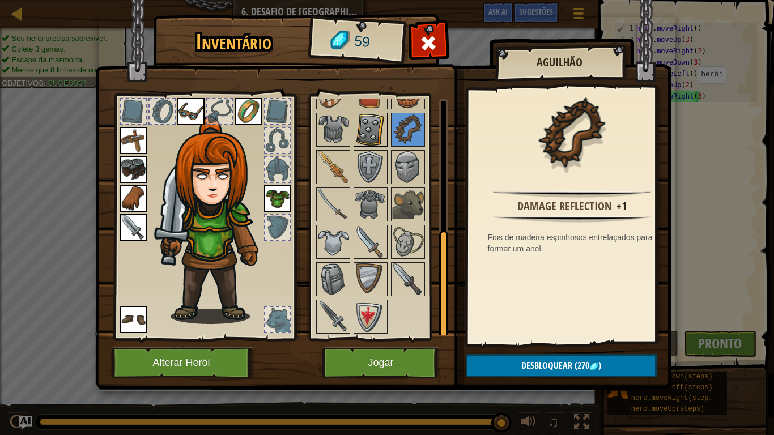
click at [380, 142] on img at bounding box center [371, 130] width 32 height 32
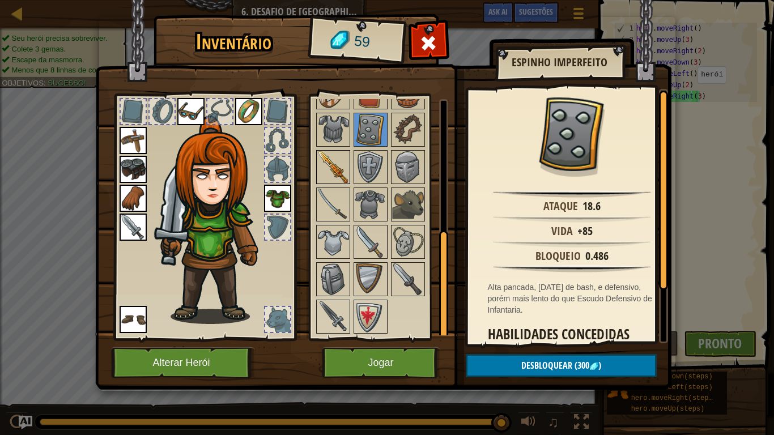
click at [338, 170] on img at bounding box center [334, 167] width 32 height 32
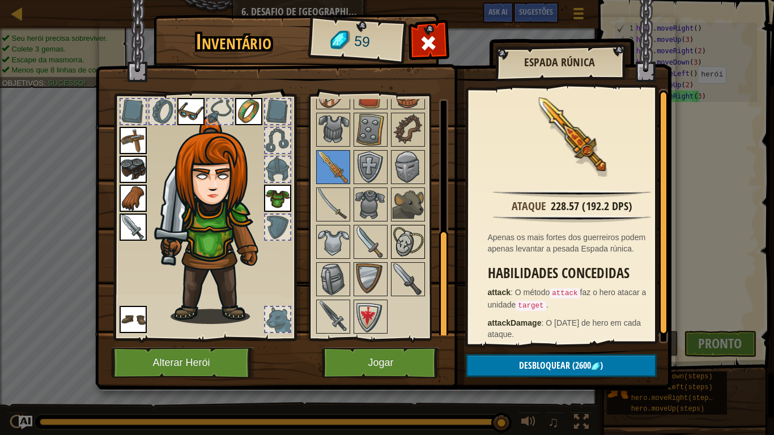
click at [418, 234] on img at bounding box center [408, 242] width 32 height 32
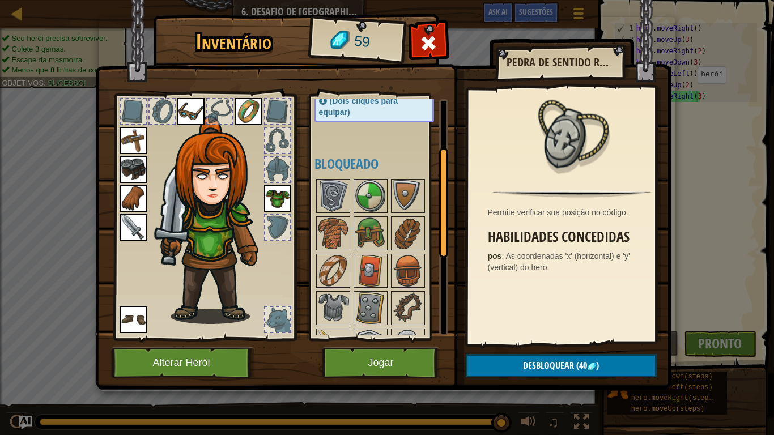
scroll to position [101, 0]
click at [409, 306] on img at bounding box center [408, 309] width 32 height 32
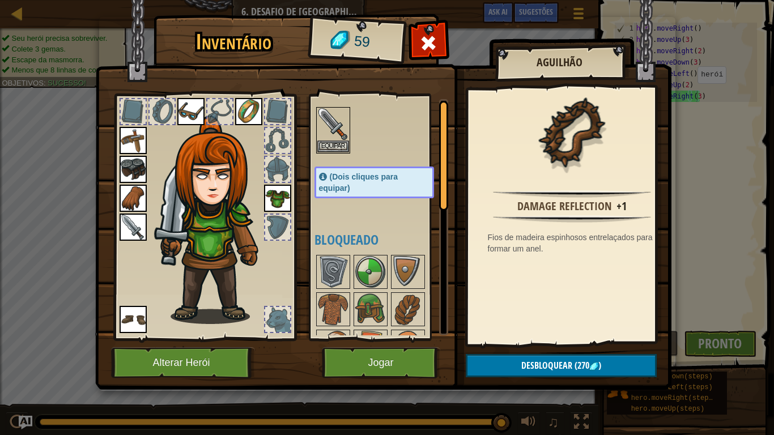
scroll to position [0, 0]
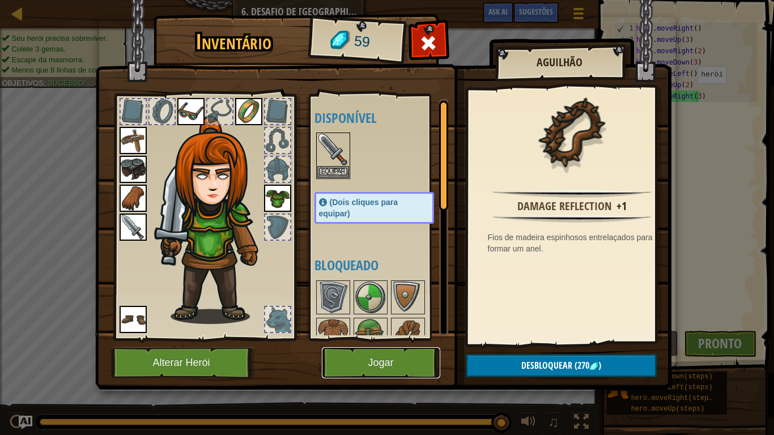
click at [387, 349] on button "Jogar" at bounding box center [381, 363] width 118 height 31
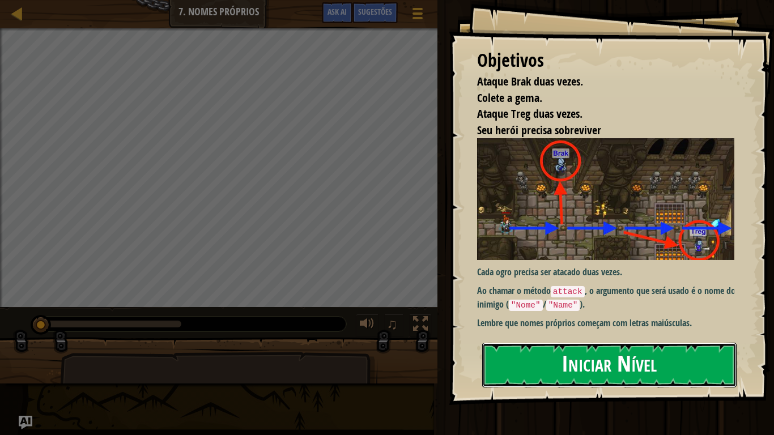
click at [691, 358] on button "Iniciar Nível" at bounding box center [609, 365] width 255 height 45
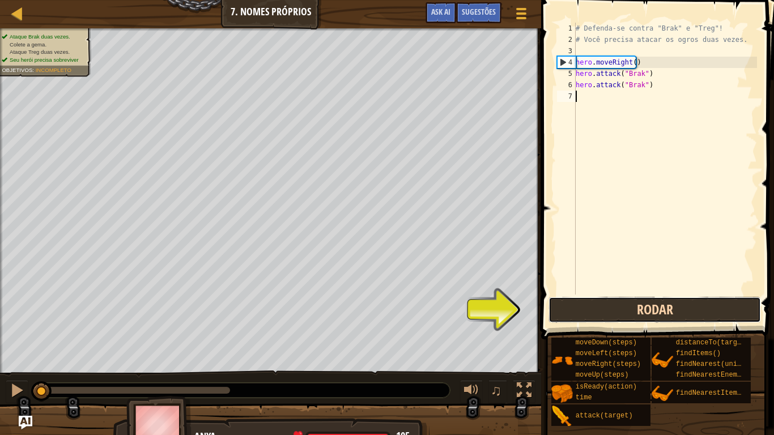
click at [689, 307] on button "Rodar" at bounding box center [655, 310] width 213 height 26
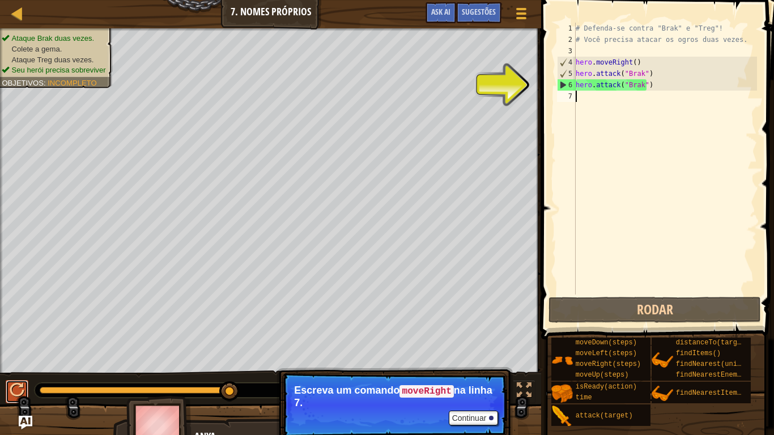
click at [15, 358] on div at bounding box center [17, 390] width 15 height 15
type textarea "h"
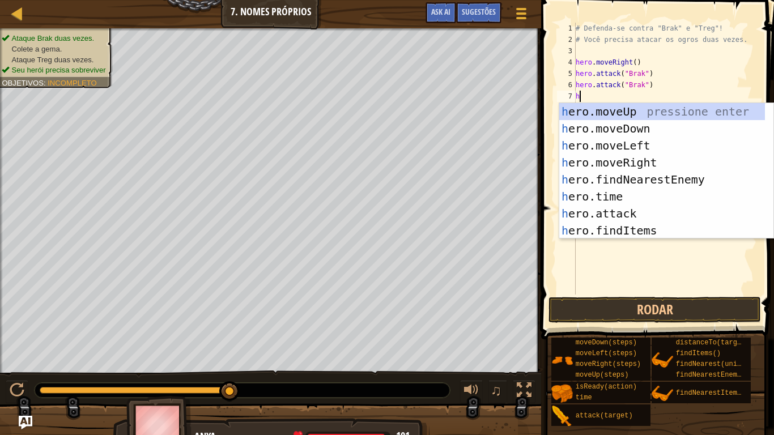
click at [635, 162] on div "h ero.moveUp pressione enter h ero.moveDown pressione enter h ero.moveLeft pres…" at bounding box center [663, 188] width 206 height 170
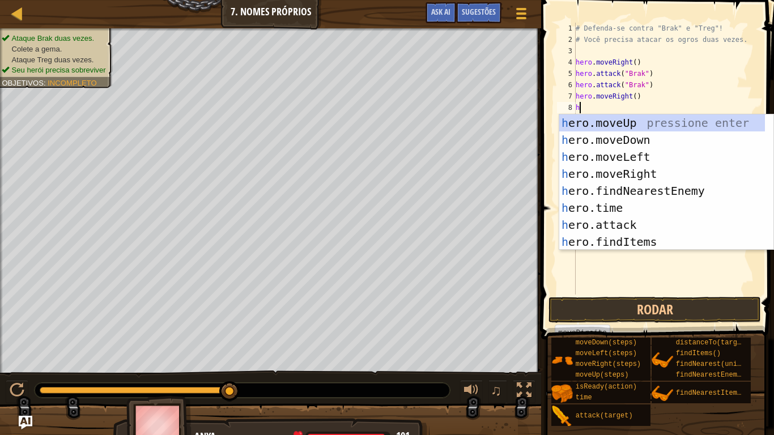
click at [633, 225] on div "h ero.moveUp pressione enter h ero.moveDown pressione enter h ero.moveLeft pres…" at bounding box center [663, 200] width 206 height 170
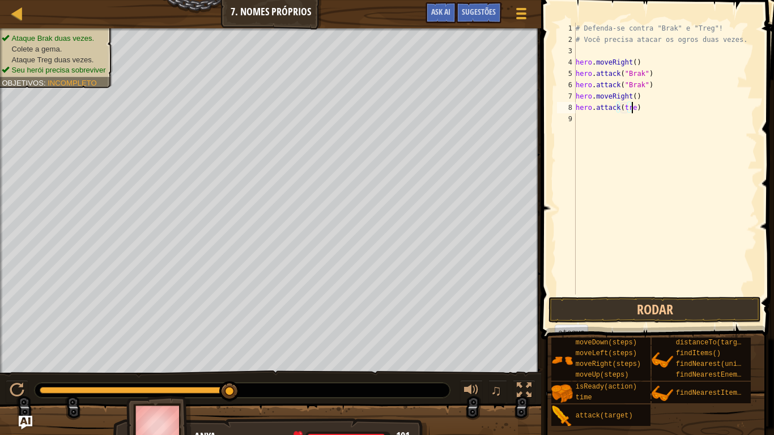
scroll to position [5, 5]
click at [677, 314] on button "Rodar" at bounding box center [655, 310] width 213 height 26
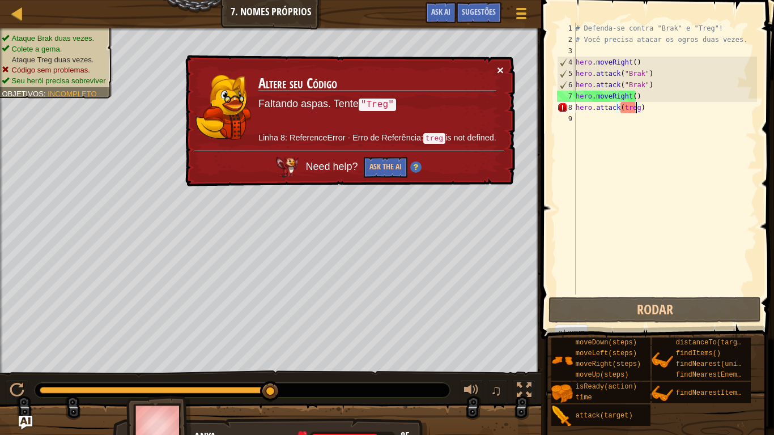
click at [500, 71] on button "×" at bounding box center [500, 70] width 7 height 12
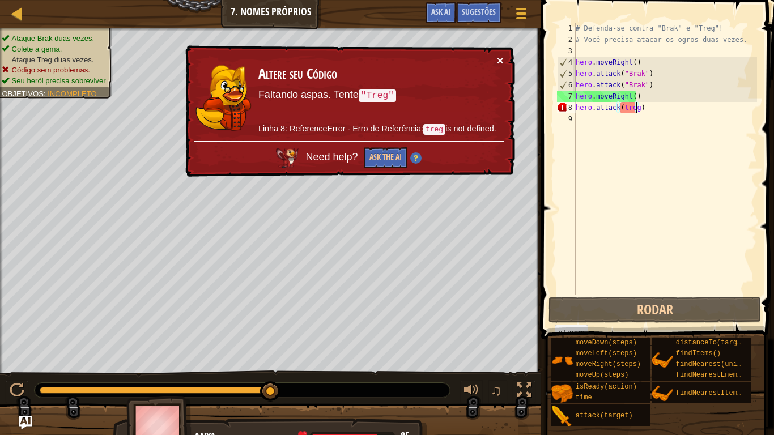
click at [502, 60] on button "×" at bounding box center [500, 60] width 7 height 12
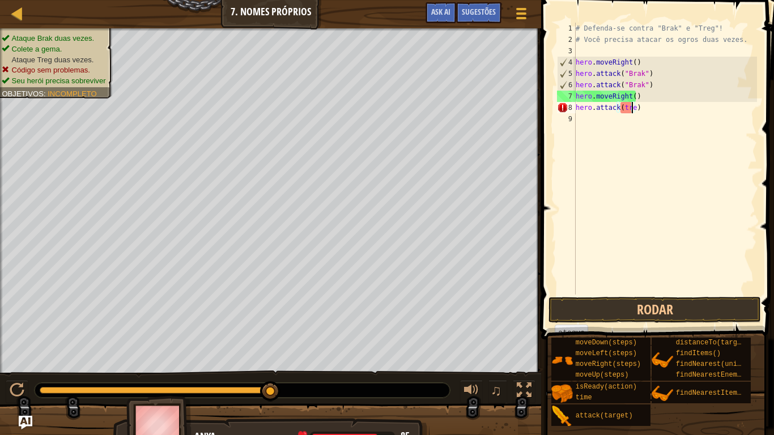
scroll to position [5, 4]
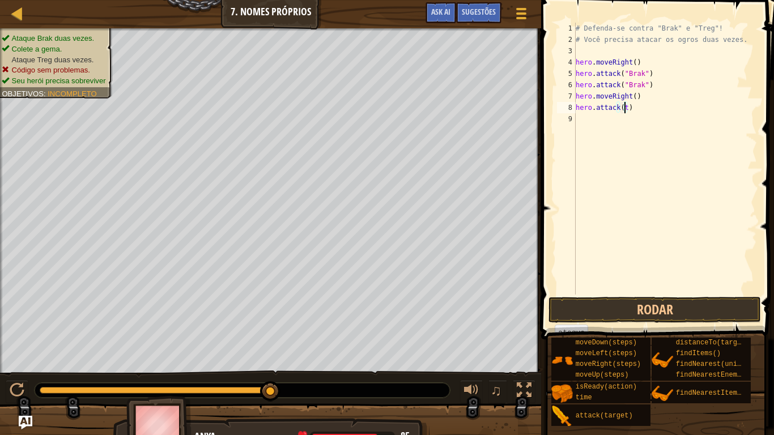
type textarea "hero.attack()"
click at [587, 120] on div "# Defenda-se contra "Brak" e "Treg"! # Você precisa atacar os ogros duas vezes.…" at bounding box center [666, 170] width 184 height 295
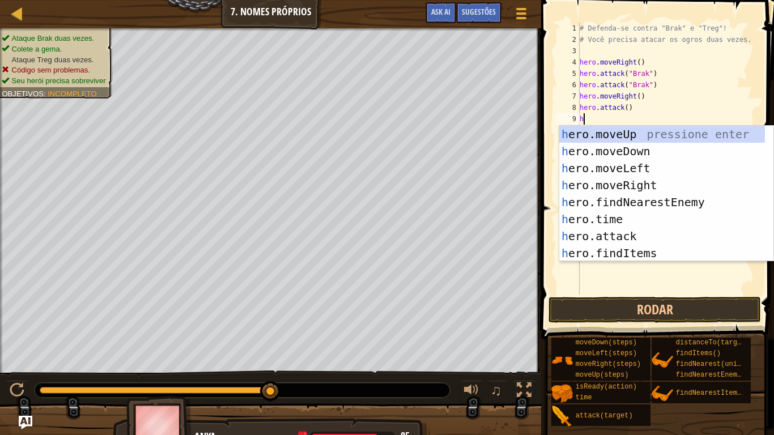
click at [629, 235] on div "h ero.moveUp pressione enter h ero.moveDown pressione enter h ero.moveLeft pres…" at bounding box center [663, 211] width 206 height 170
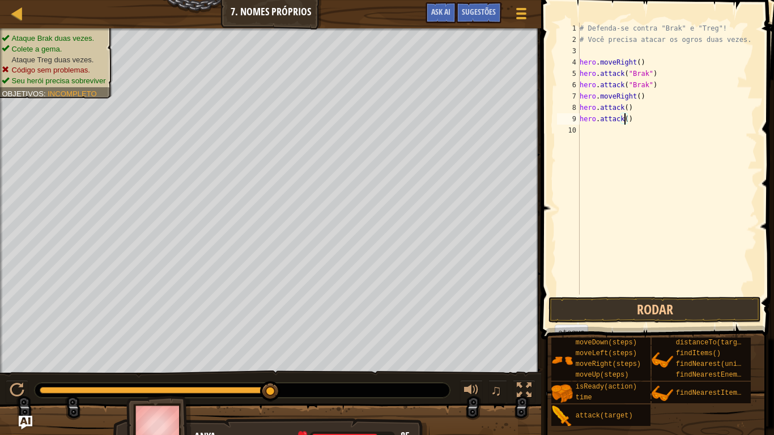
click at [625, 112] on div "# Defenda-se contra "Brak" e "Treg"! # Você precisa atacar os ogros duas vezes.…" at bounding box center [668, 170] width 180 height 295
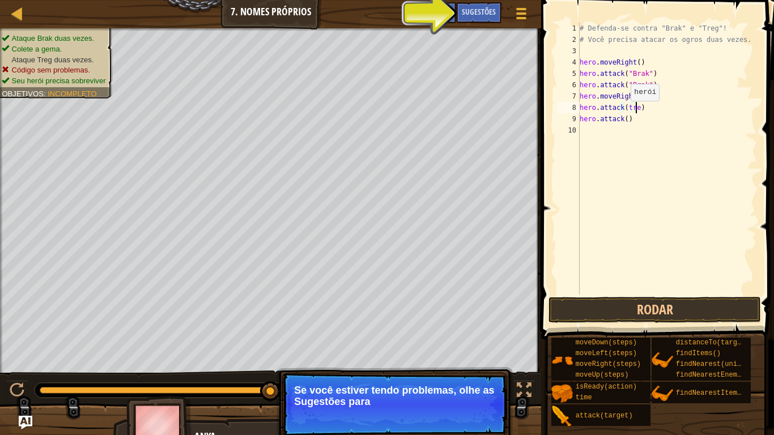
scroll to position [5, 5]
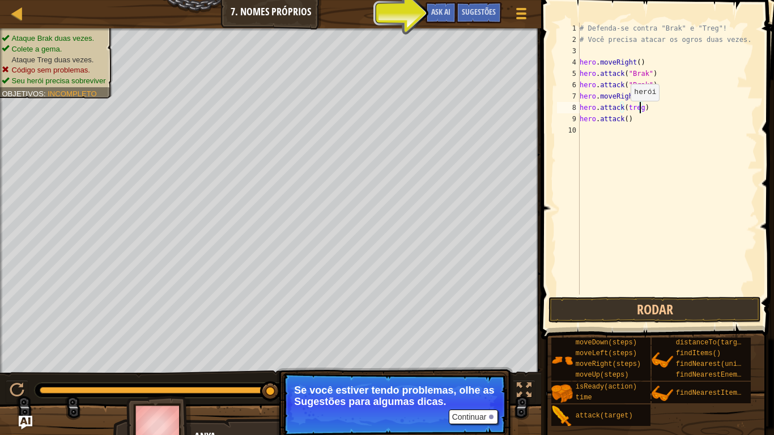
type textarea "hero.attack(treg)"
click at [484, 358] on button "Continuar" at bounding box center [474, 417] width 50 height 15
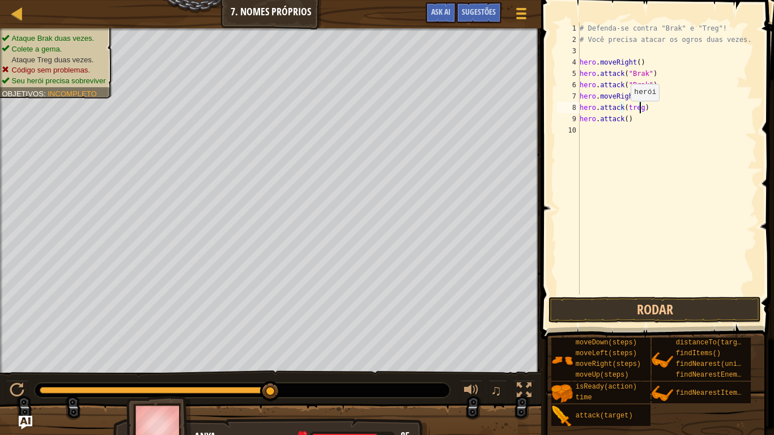
click at [624, 129] on div "# Defenda-se contra "Brak" e "Treg"! # Você precisa atacar os ogros duas vezes.…" at bounding box center [668, 170] width 180 height 295
click at [623, 117] on div "# Defenda-se contra "Brak" e "Treg"! # Você precisa atacar os ogros duas vezes.…" at bounding box center [668, 170] width 180 height 295
click at [625, 120] on div "# Defenda-se contra "Brak" e "Treg"! # Você precisa atacar os ogros duas vezes.…" at bounding box center [668, 170] width 180 height 295
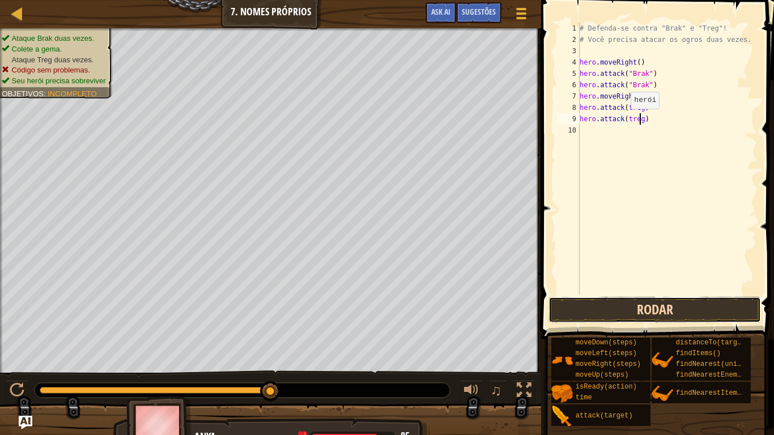
click at [668, 312] on button "Rodar" at bounding box center [655, 310] width 213 height 26
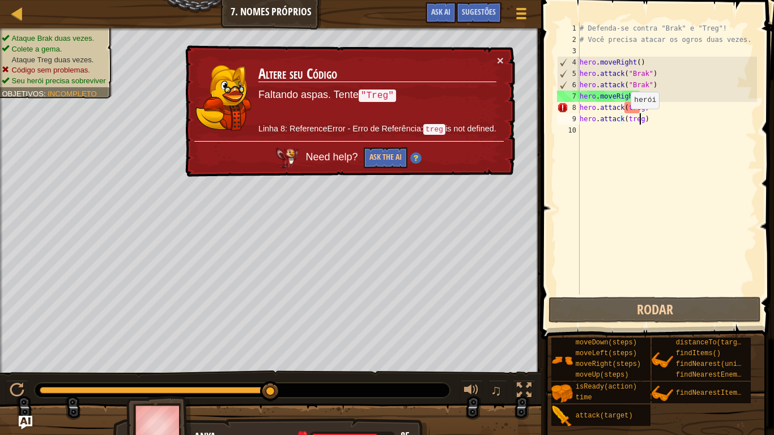
click at [461, 88] on p "Faltando aspas. Tente "Treg"" at bounding box center [378, 95] width 238 height 15
click at [501, 63] on button "×" at bounding box center [500, 60] width 7 height 12
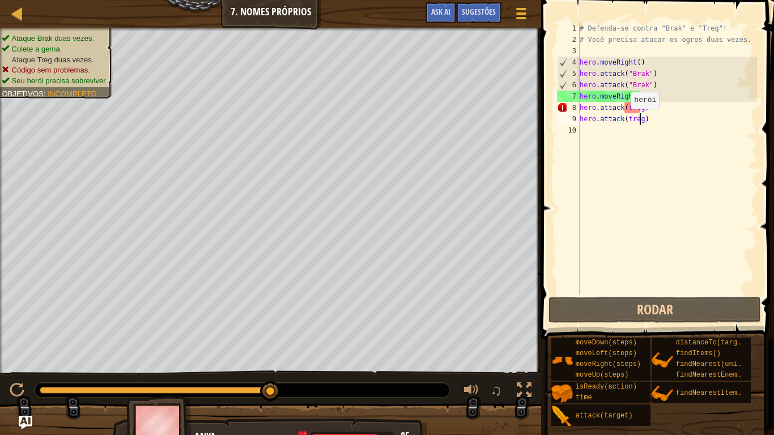
click at [630, 113] on div "# Defenda-se contra "Brak" e "Treg"! # Você precisa atacar os ogros duas vezes.…" at bounding box center [668, 170] width 180 height 295
click at [636, 108] on div "# Defenda-se contra "Brak" e "Treg"! # Você precisa atacar os ogros duas vezes.…" at bounding box center [668, 170] width 180 height 295
click at [637, 108] on div "# Defenda-se contra "Brak" e "Treg"! # Você precisa atacar os ogros duas vezes.…" at bounding box center [668, 170] width 180 height 295
click at [641, 109] on div "# Defenda-se contra "Brak" e "Treg"! # Você precisa atacar os ogros duas vezes.…" at bounding box center [668, 170] width 180 height 295
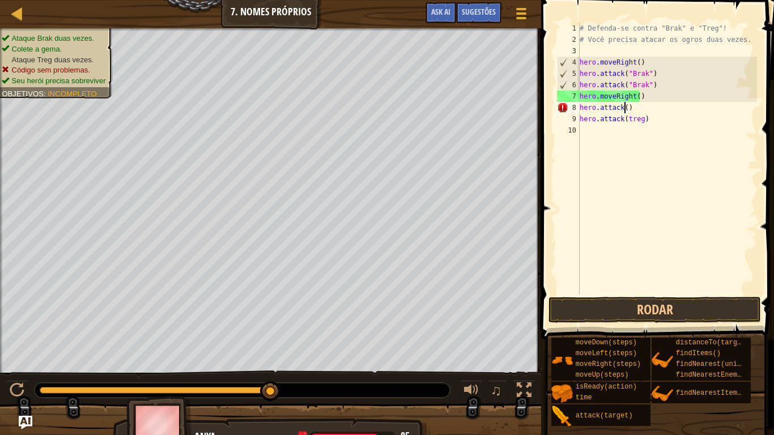
scroll to position [5, 3]
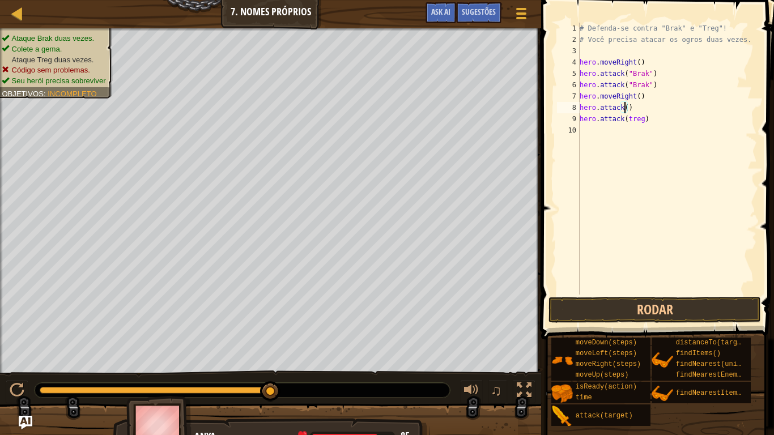
click at [638, 116] on div "# Defenda-se contra "Brak" e "Treg"! # Você precisa atacar os ogros duas vezes.…" at bounding box center [668, 170] width 180 height 295
type textarea "hero.attack("treg)"
click at [584, 130] on div "# Defenda-se contra "Brak" e "Treg"! # Você precisa atacar os ogros duas vezes.…" at bounding box center [668, 170] width 180 height 295
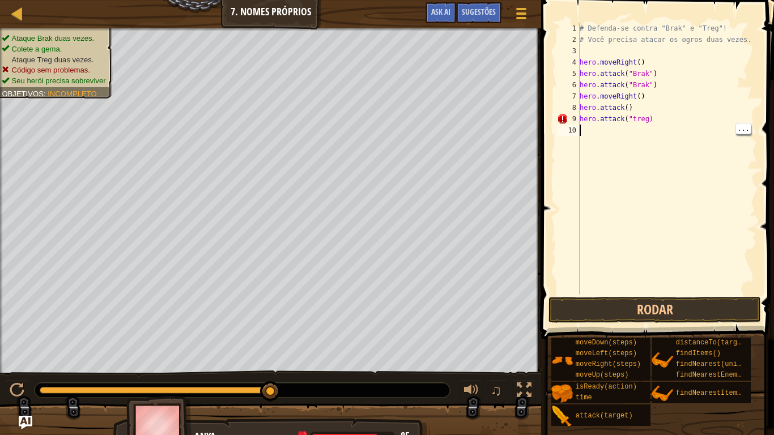
scroll to position [5, 0]
click at [646, 128] on div "# Defenda-se contra "Brak" e "Treg"! # Você precisa atacar os ogros duas vezes.…" at bounding box center [668, 170] width 180 height 295
click at [641, 117] on div "# Defenda-se contra "Brak" e "Treg"! # Você precisa atacar os ogros duas vezes.…" at bounding box center [668, 170] width 180 height 295
click at [643, 118] on div "# Defenda-se contra "Brak" e "Treg"! # Você precisa atacar os ogros duas vezes.…" at bounding box center [668, 170] width 180 height 295
type textarea "hero.attack("treg")"
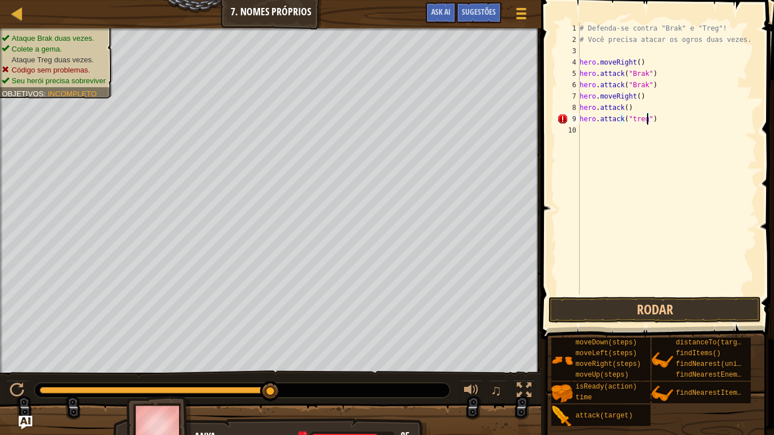
scroll to position [5, 5]
click at [581, 134] on div "# Defenda-se contra "Brak" e "Treg"! # Você precisa atacar os ogros duas vezes.…" at bounding box center [668, 170] width 180 height 295
click at [625, 111] on div "# Defenda-se contra "Brak" e "Treg"! # Você precisa atacar os ogros duas vezes.…" at bounding box center [668, 170] width 180 height 295
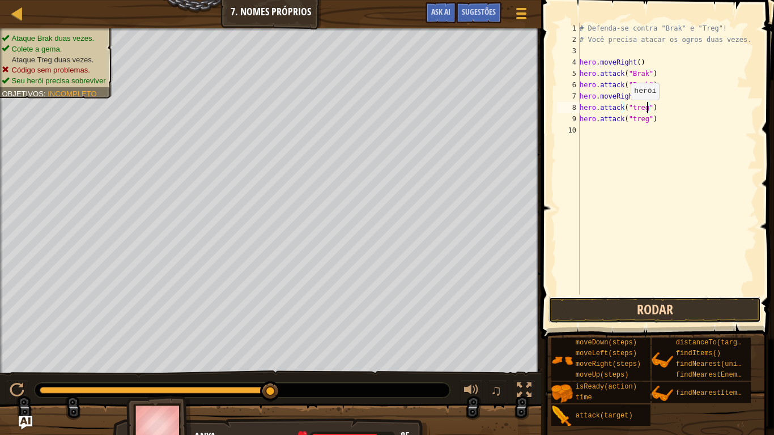
click at [710, 310] on button "Rodar" at bounding box center [655, 310] width 213 height 26
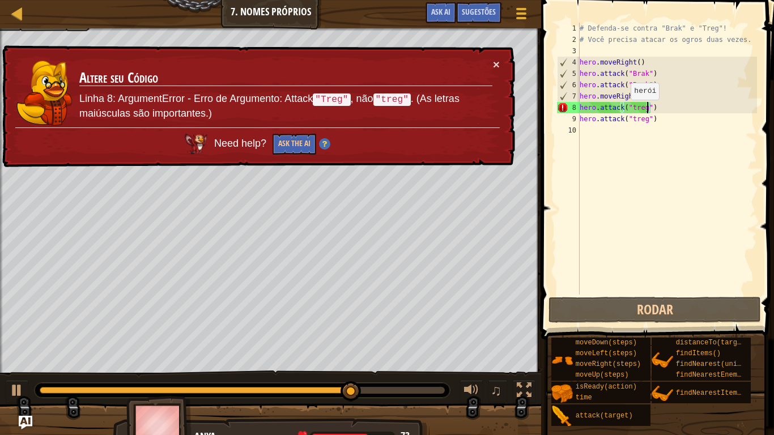
click at [319, 69] on td "Altere seu Código Linha 8: ArgumentError - Erro de Argumento: Attack "Treg" , n…" at bounding box center [286, 92] width 414 height 69
click at [496, 66] on button "×" at bounding box center [496, 64] width 7 height 12
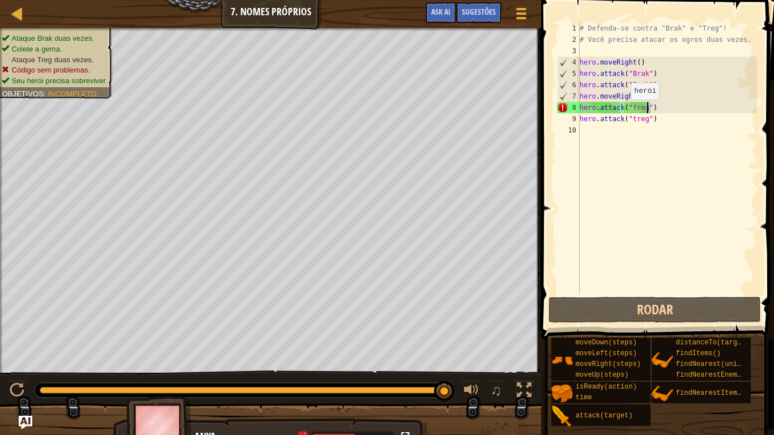
click at [631, 108] on div "# Defenda-se contra "Brak" e "Treg"! # Você precisa atacar os ogros duas vezes.…" at bounding box center [668, 170] width 180 height 295
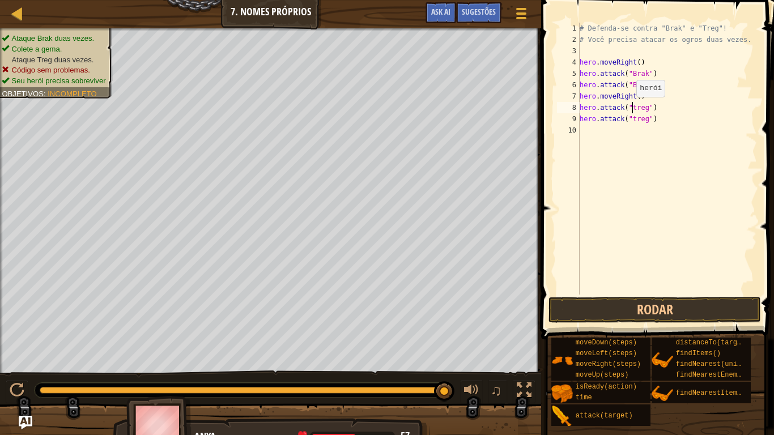
scroll to position [5, 5]
click at [632, 119] on div "# Defenda-se contra "Brak" e "Treg"! # Você precisa atacar os ogros duas vezes.…" at bounding box center [668, 170] width 180 height 295
type textarea "hero.attack("Treg")"
click at [662, 310] on button "Rodar" at bounding box center [655, 310] width 213 height 26
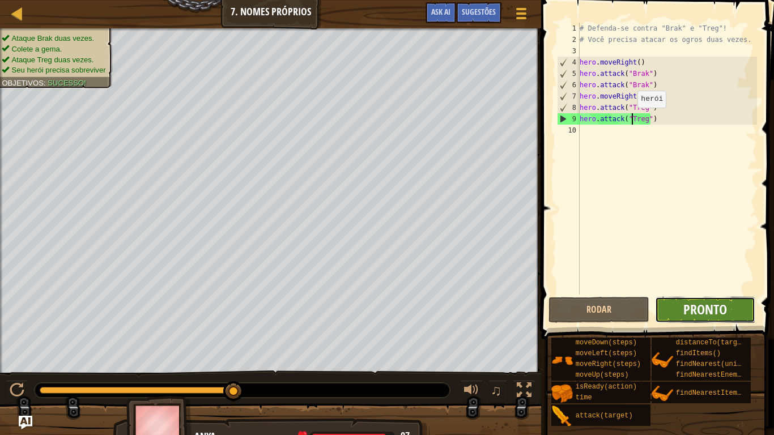
click at [714, 312] on span "Pronto" at bounding box center [706, 309] width 44 height 18
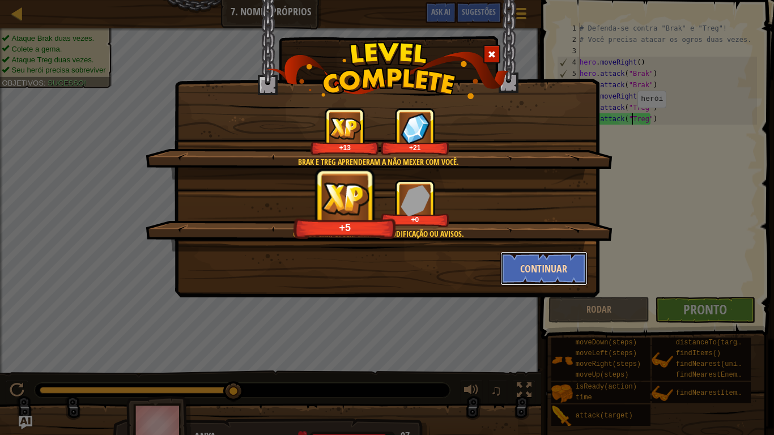
click at [557, 266] on button "Continuar" at bounding box center [545, 269] width 88 height 34
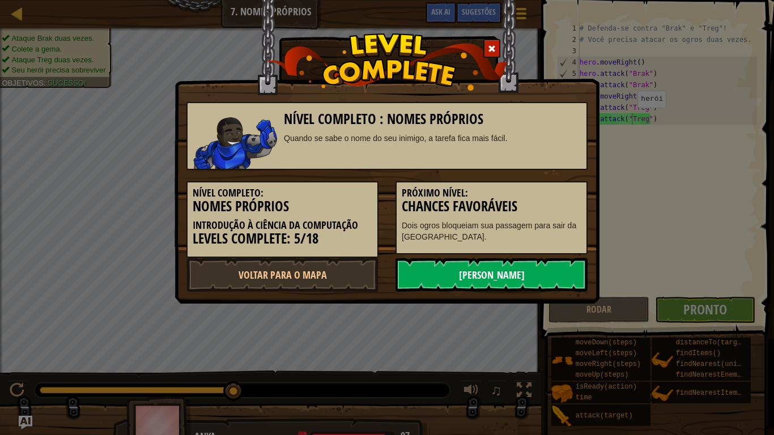
click at [545, 274] on link "[PERSON_NAME]" at bounding box center [492, 275] width 192 height 34
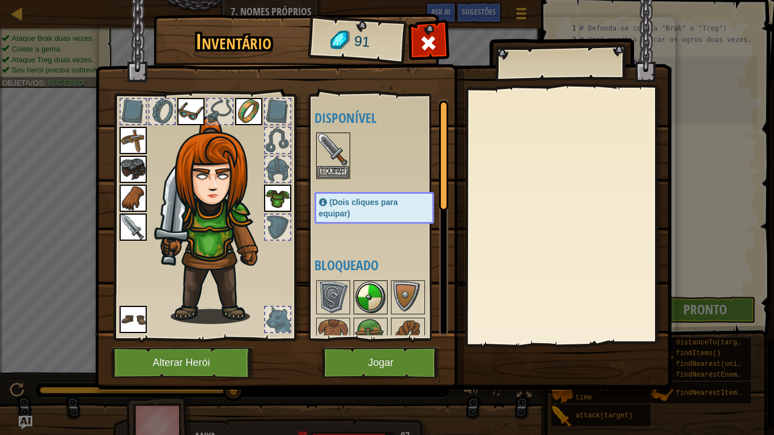
click at [380, 286] on img at bounding box center [371, 298] width 32 height 32
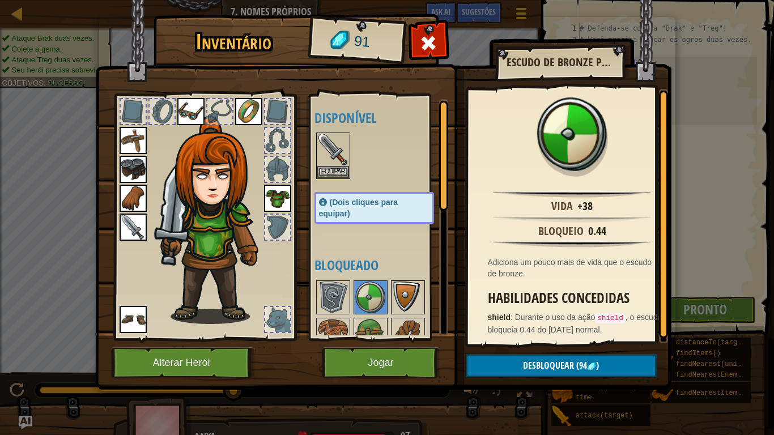
click at [407, 301] on img at bounding box center [408, 298] width 32 height 32
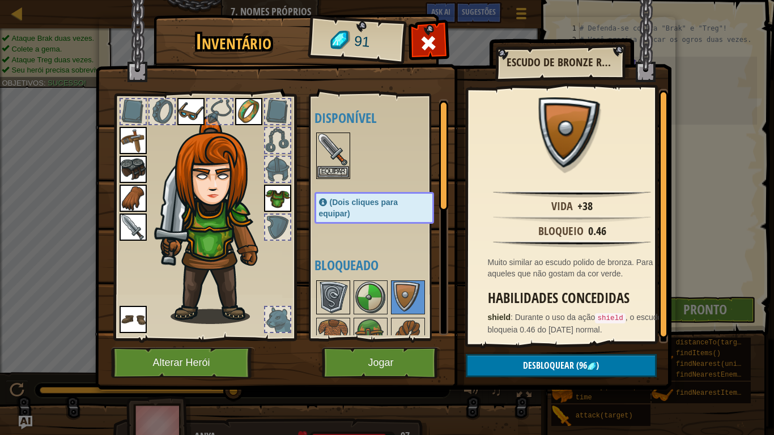
click at [326, 302] on img at bounding box center [334, 298] width 32 height 32
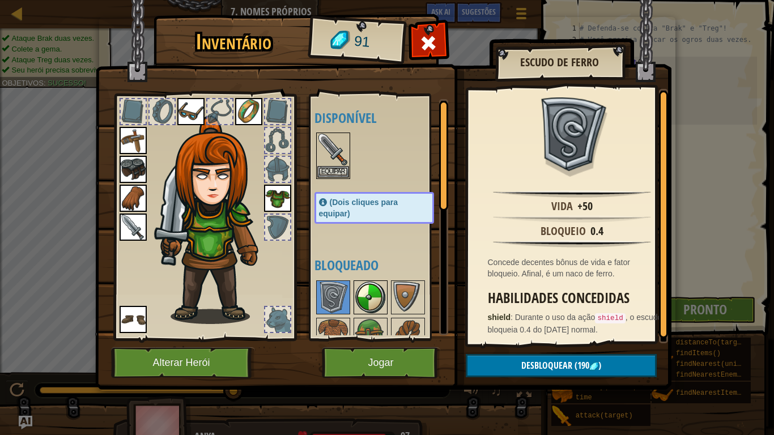
click at [372, 294] on img at bounding box center [371, 298] width 32 height 32
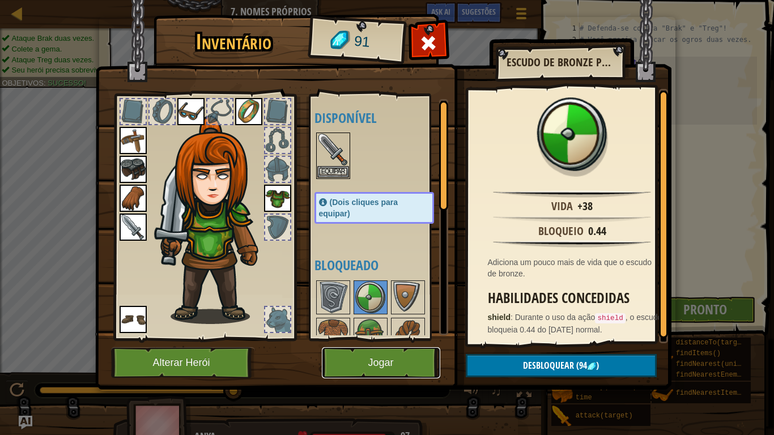
click at [392, 349] on button "Jogar" at bounding box center [381, 363] width 118 height 31
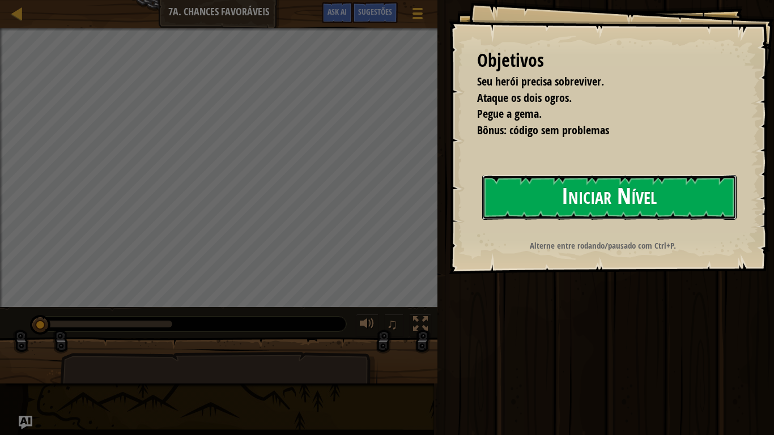
click at [701, 183] on button "Iniciar Nível" at bounding box center [609, 197] width 255 height 45
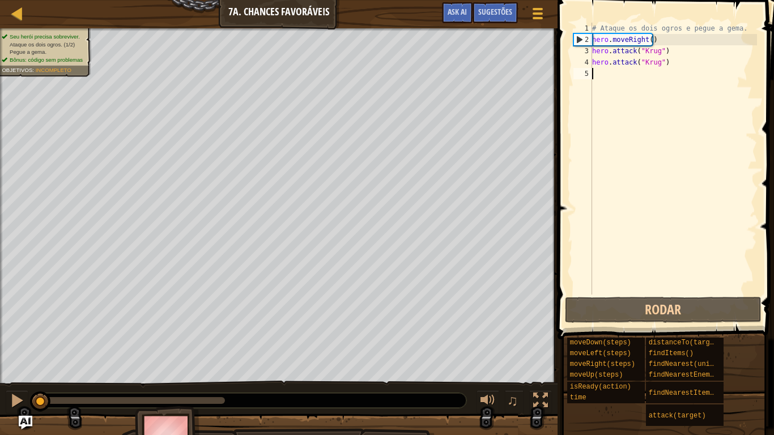
scroll to position [5, 0]
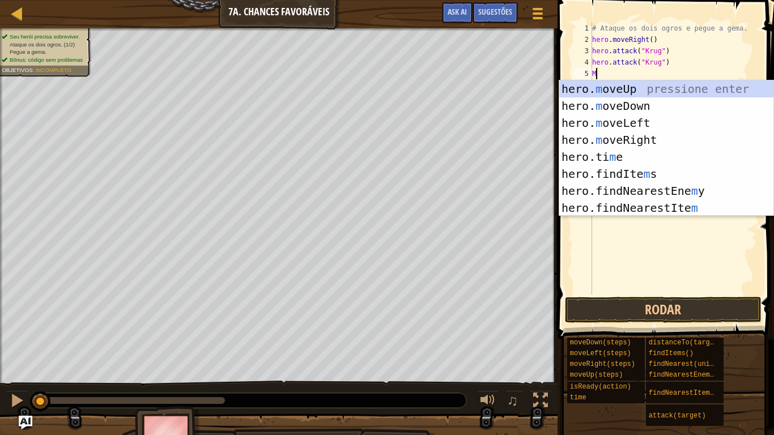
type textarea "MO"
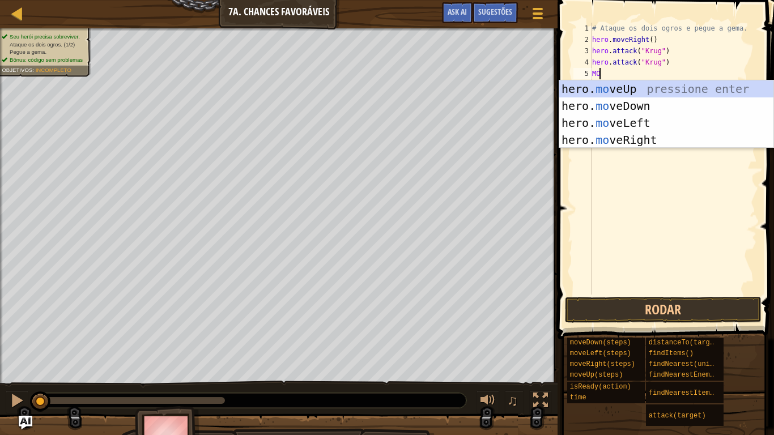
click at [646, 139] on div "hero. mo veUp pressione enter hero. mo veDown pressione enter hero. mo veLeft p…" at bounding box center [667, 132] width 214 height 102
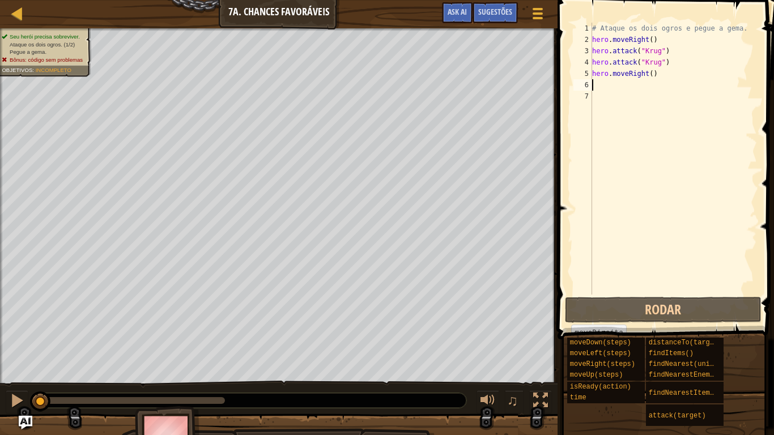
type textarea "M"
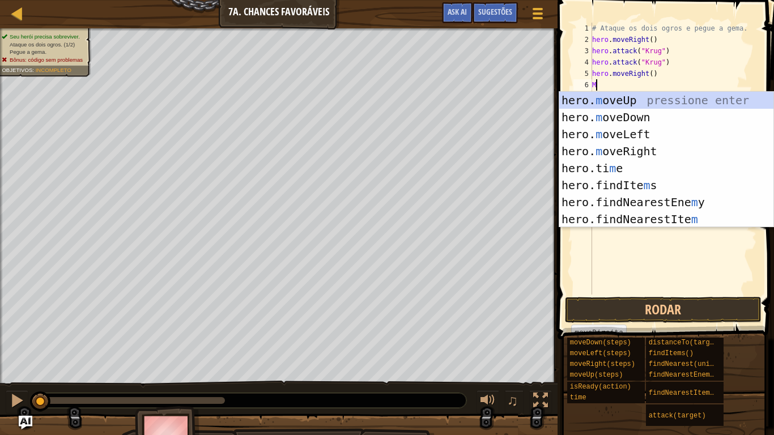
click at [640, 156] on div "hero. m oveUp pressione enter hero. m oveDown pressione enter hero. m oveLeft p…" at bounding box center [667, 177] width 214 height 170
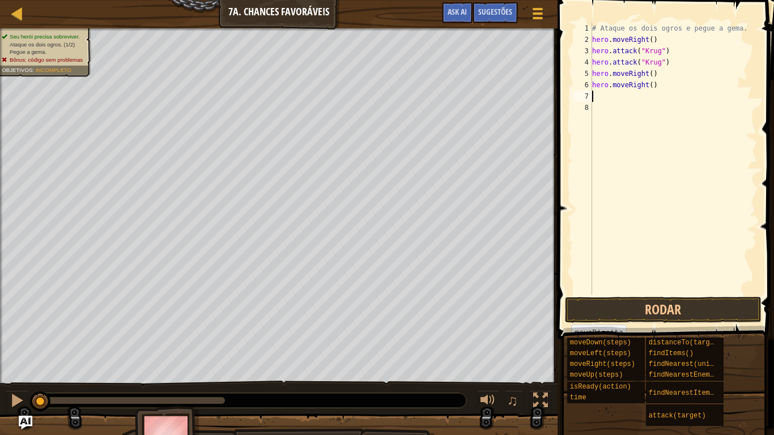
click at [602, 95] on div "# Ataque os dois ogros e pegue a gema. hero . moveRight ( ) hero . attack ( "Kr…" at bounding box center [673, 170] width 167 height 295
type textarea "M"
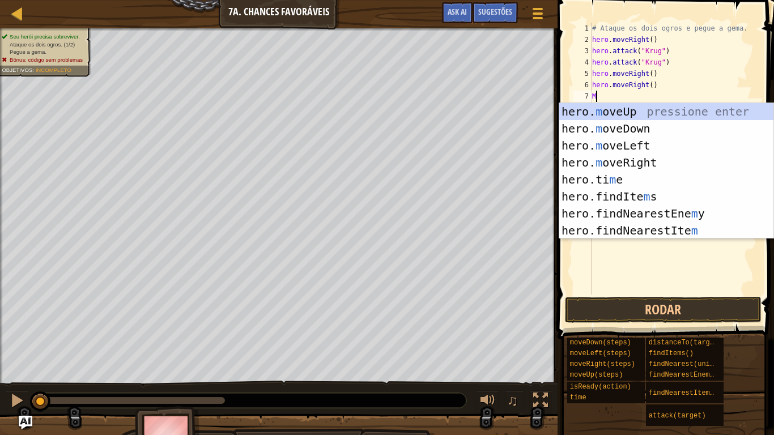
click at [639, 113] on div "hero. m oveUp pressione enter hero. m oveDown pressione enter hero. m oveLeft p…" at bounding box center [667, 188] width 214 height 170
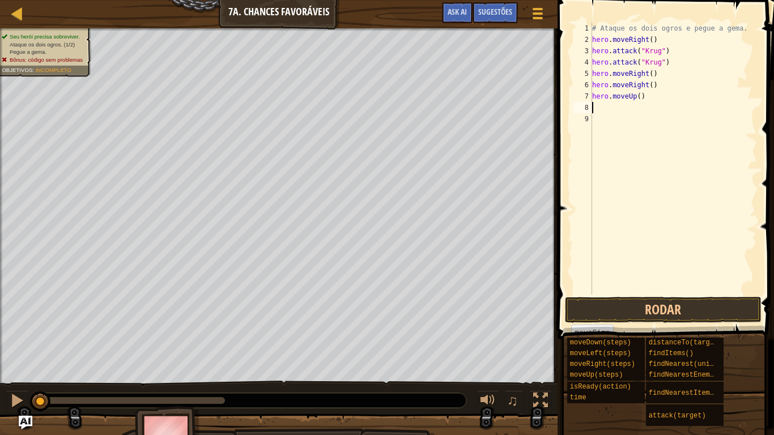
type textarea "M"
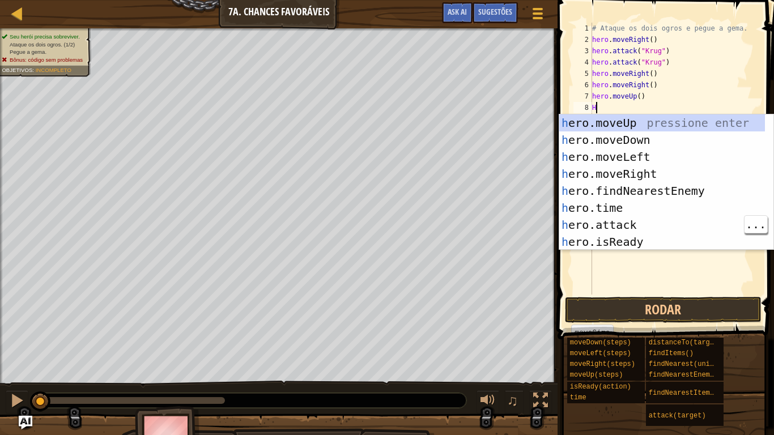
click at [625, 224] on div "h ero.moveUp pressione enter h ero.moveDown pressione enter h ero.moveLeft pres…" at bounding box center [663, 200] width 206 height 170
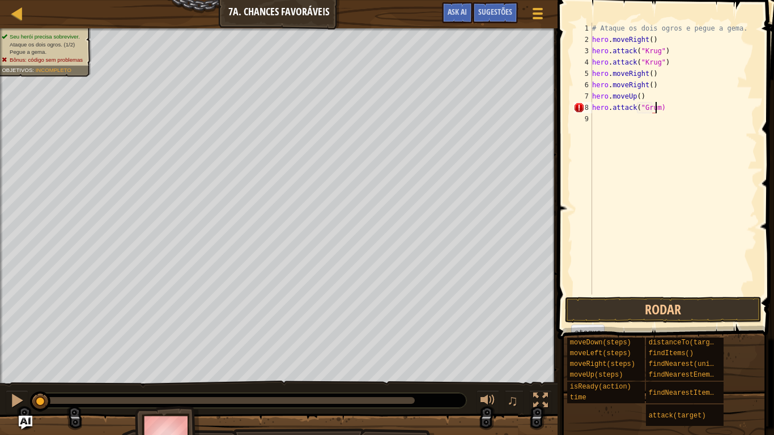
scroll to position [5, 5]
type textarea "hero.attack("Grump")"
click at [595, 119] on div "# Ataque os dois ogros e pegue a gema. hero . moveRight ( ) hero . attack ( "Kr…" at bounding box center [673, 170] width 167 height 295
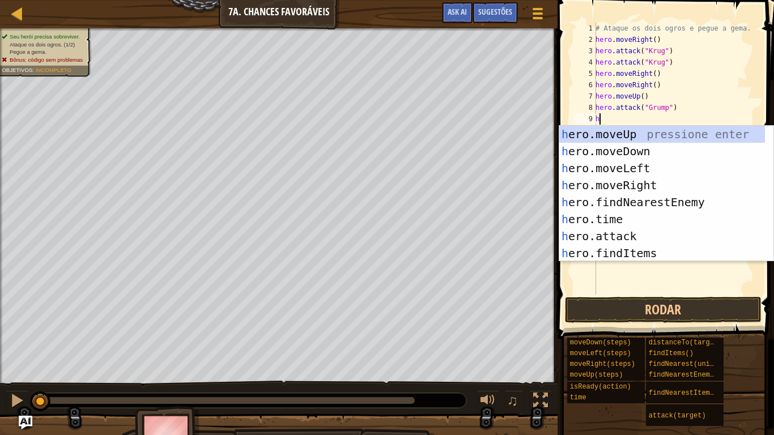
click at [623, 235] on div "h ero.moveUp pressione enter h ero.moveDown pressione enter h ero.moveLeft pres…" at bounding box center [663, 211] width 206 height 170
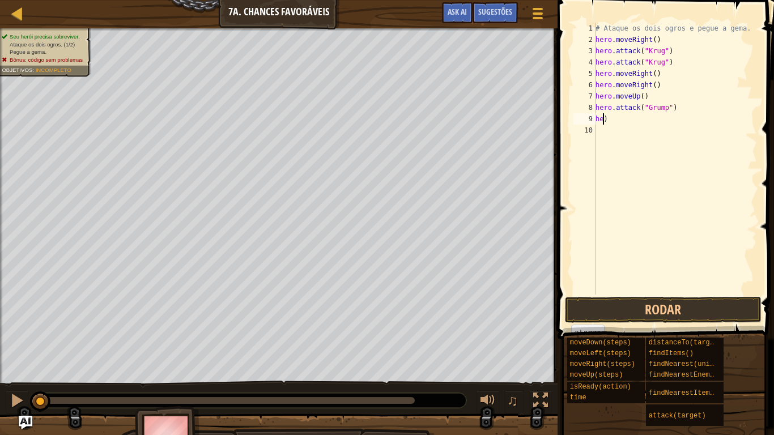
type textarea ")"
click at [602, 119] on div "# Ataque os dois ogros e pegue a gema. hero . moveRight ( ) hero . attack ( "Kr…" at bounding box center [676, 170] width 164 height 295
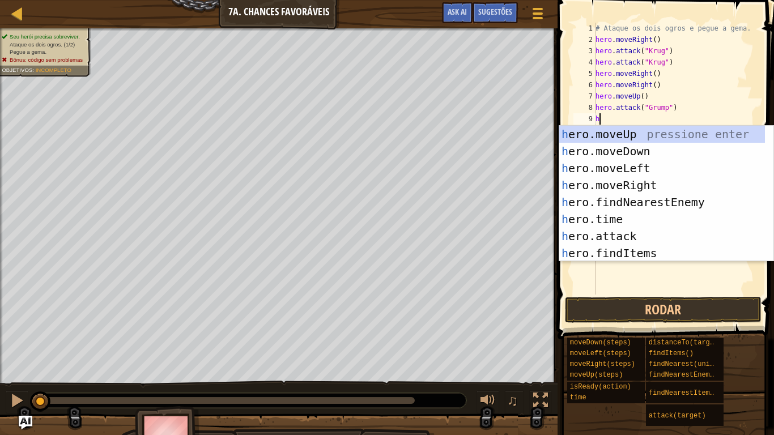
click at [619, 231] on div "h ero.moveUp pressione enter h ero.moveDown pressione enter h ero.moveLeft pres…" at bounding box center [663, 211] width 206 height 170
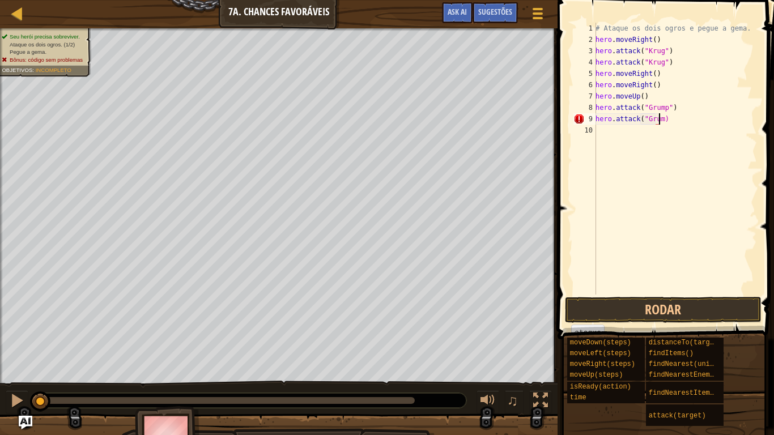
scroll to position [5, 5]
click at [679, 306] on button "Rodar" at bounding box center [663, 310] width 197 height 26
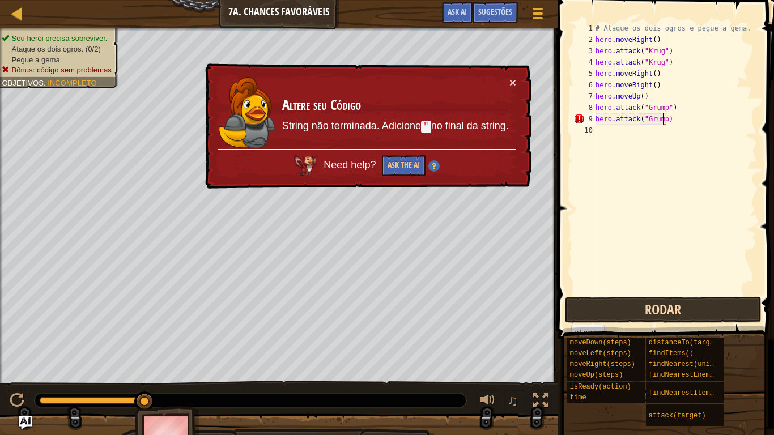
type textarea "hero.attack("Grump")"
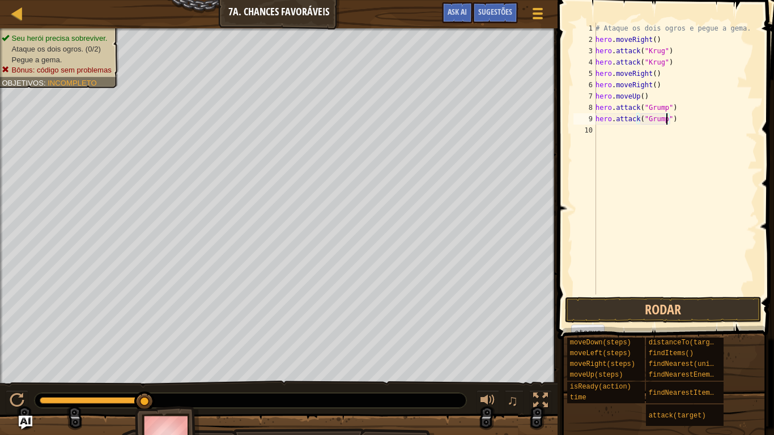
click at [667, 293] on div "# Ataque os dois ogros e pegue a gema. hero . moveRight ( ) hero . attack ( "Kr…" at bounding box center [676, 170] width 164 height 295
click at [676, 309] on button "Rodar" at bounding box center [663, 310] width 197 height 26
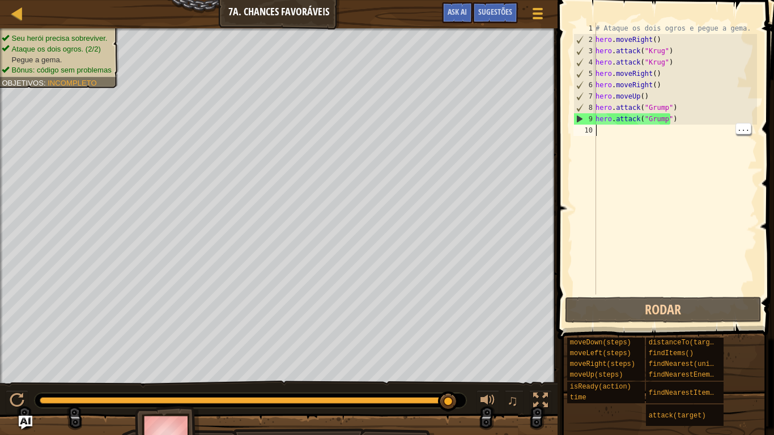
click at [608, 133] on div "# Ataque os dois ogros e pegue a gema. hero . moveRight ( ) hero . attack ( "Kr…" at bounding box center [676, 170] width 164 height 295
type textarea "m"
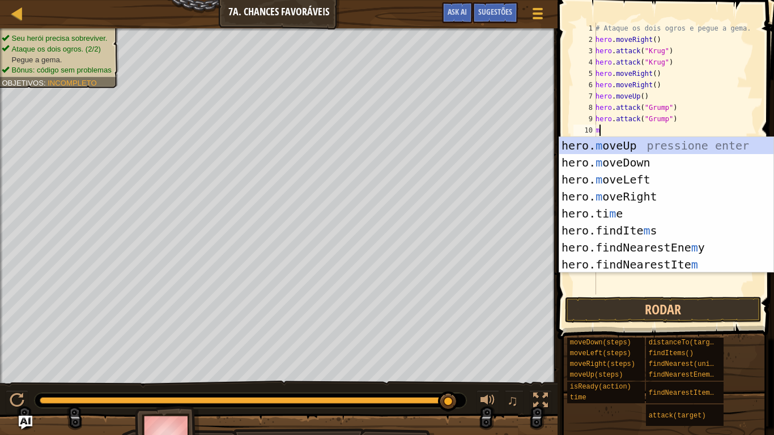
click at [638, 180] on div "hero. m oveUp pressione enter hero. m oveDown pressione enter hero. m oveLeft p…" at bounding box center [667, 222] width 214 height 170
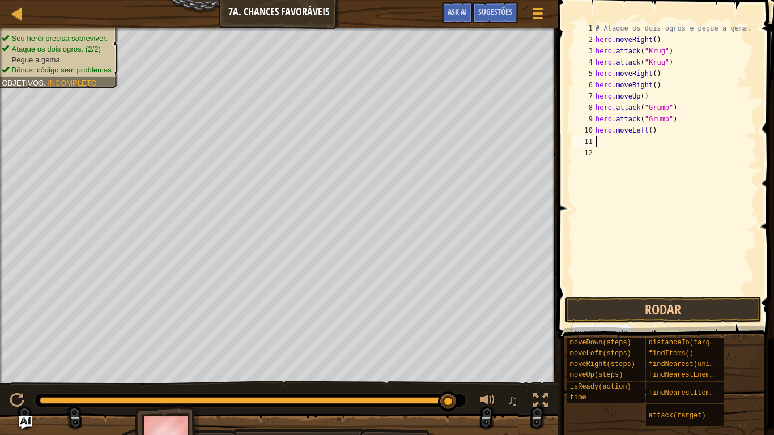
click at [648, 132] on div "# Ataque os dois ogros e pegue a gema. hero . moveRight ( ) hero . attack ( "Kr…" at bounding box center [676, 170] width 164 height 295
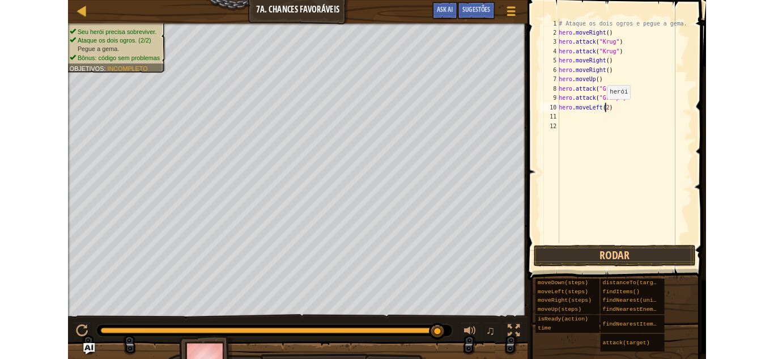
scroll to position [5, 5]
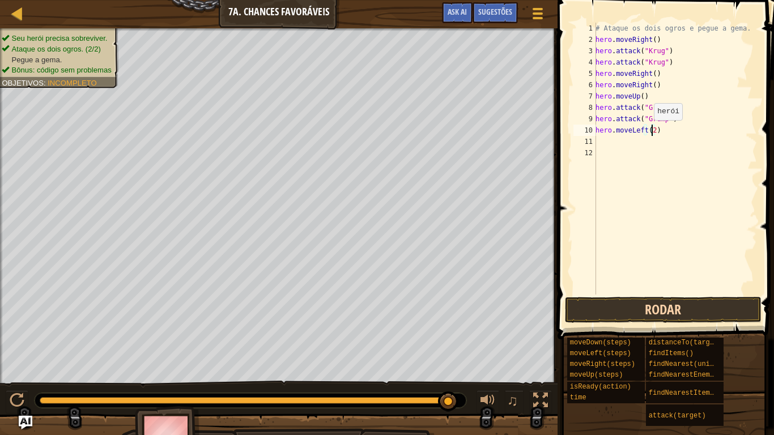
type textarea "hero.moveLeft(2)"
click at [695, 312] on button "Rodar" at bounding box center [663, 310] width 197 height 26
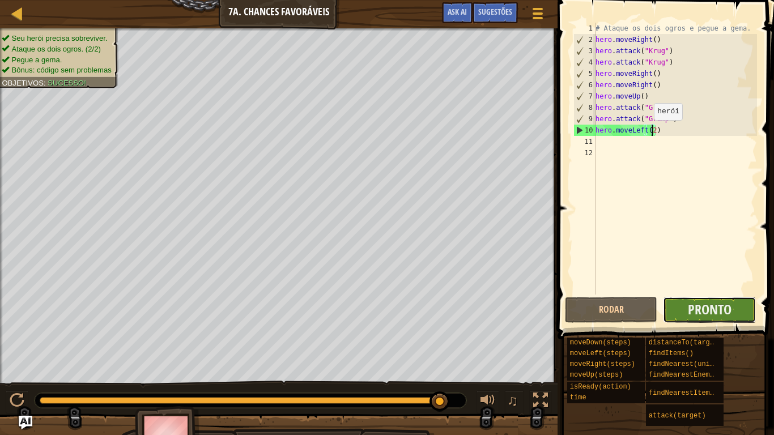
click at [724, 298] on button "Pronto" at bounding box center [709, 310] width 93 height 26
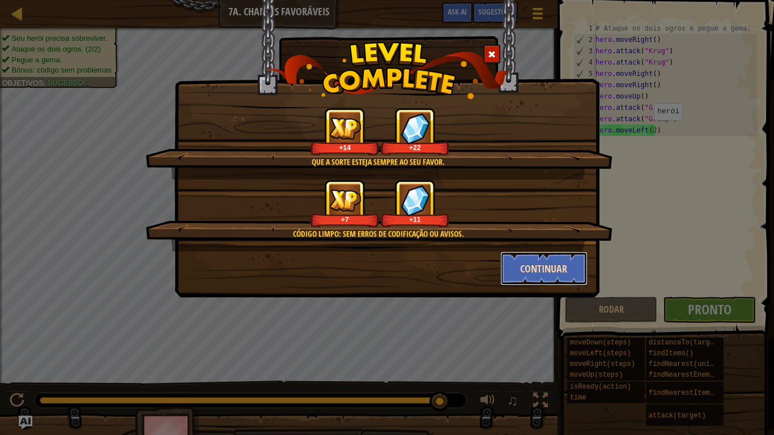
click at [541, 263] on button "Continuar" at bounding box center [545, 269] width 88 height 34
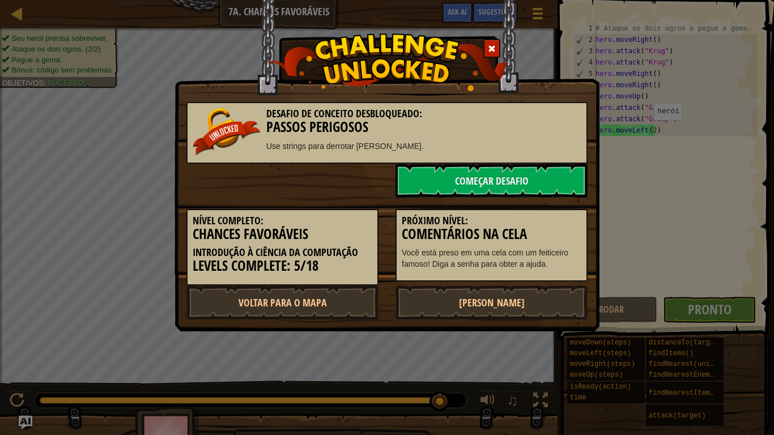
click at [565, 264] on p "Você está preso em uma cela com um feiticeiro famoso! Diga a senha para obter a…" at bounding box center [492, 258] width 180 height 23
click at [769, 23] on div "Desafio de Conceito Desbloqueado: Passos Perigosos Use strings para derrotar [P…" at bounding box center [387, 217] width 774 height 435
drag, startPoint x: 774, startPoint y: 340, endPoint x: 468, endPoint y: 410, distance: 314.0
click at [468, 358] on div "Desafio de Conceito Desbloqueado: Passos Perigosos Use strings para derrotar [P…" at bounding box center [387, 217] width 774 height 435
click at [448, 358] on div "Desafio de Conceito Desbloqueado: Passos Perigosos Use strings para derrotar [P…" at bounding box center [387, 217] width 774 height 435
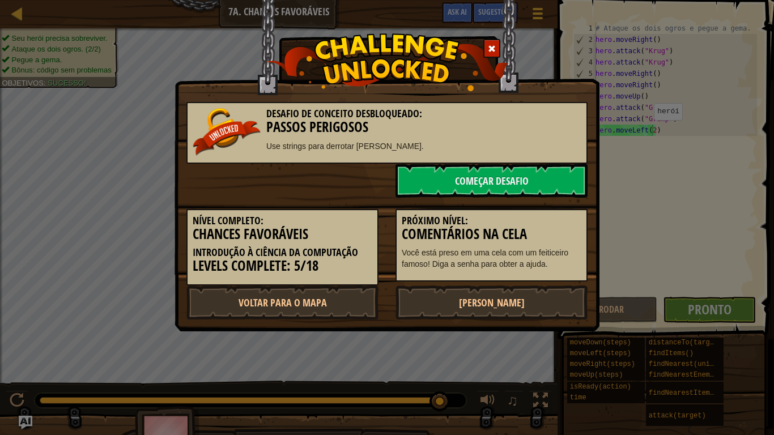
click at [448, 358] on div "Desafio de Conceito Desbloqueado: Passos Perigosos Use strings para derrotar [P…" at bounding box center [387, 217] width 774 height 435
